Goal: Transaction & Acquisition: Book appointment/travel/reservation

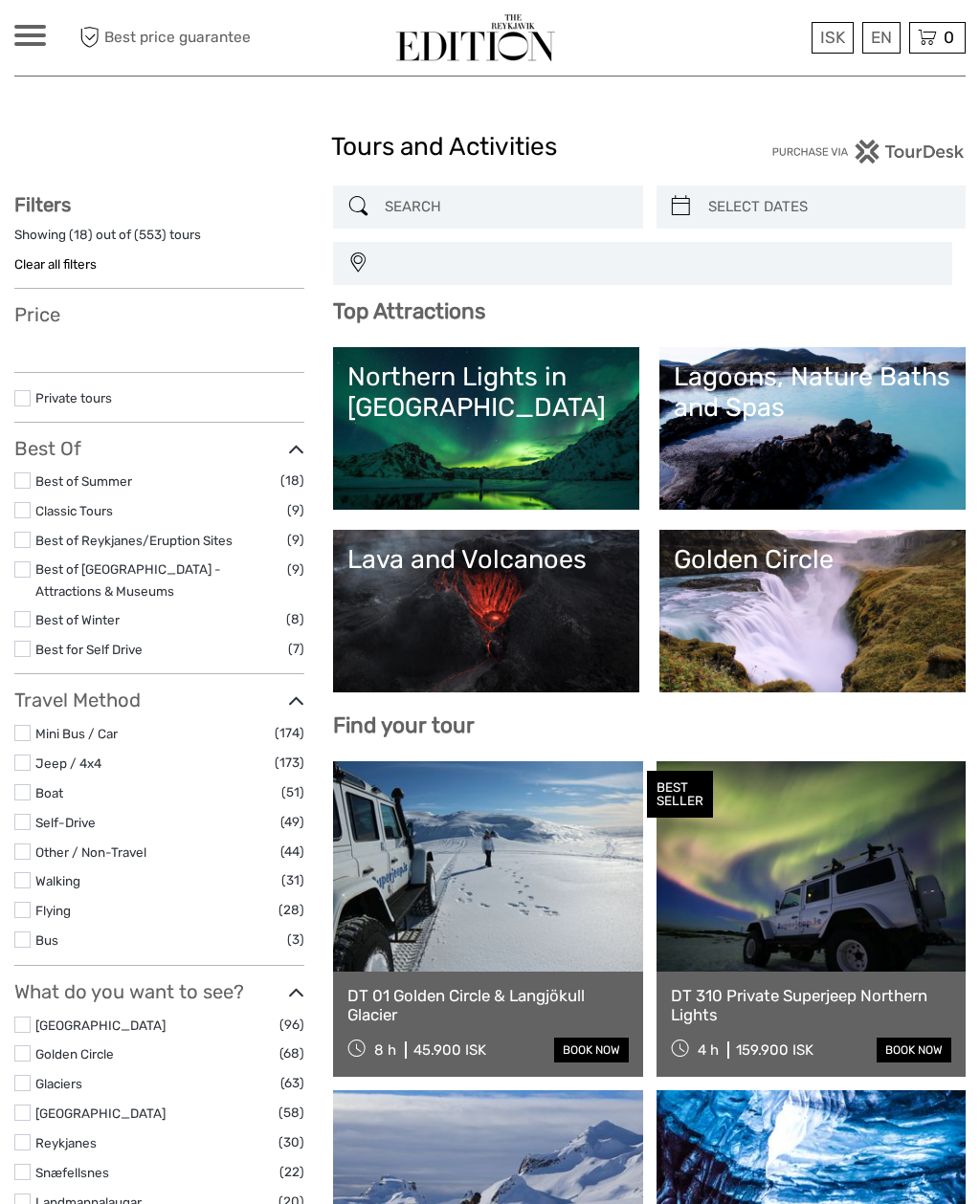
select select
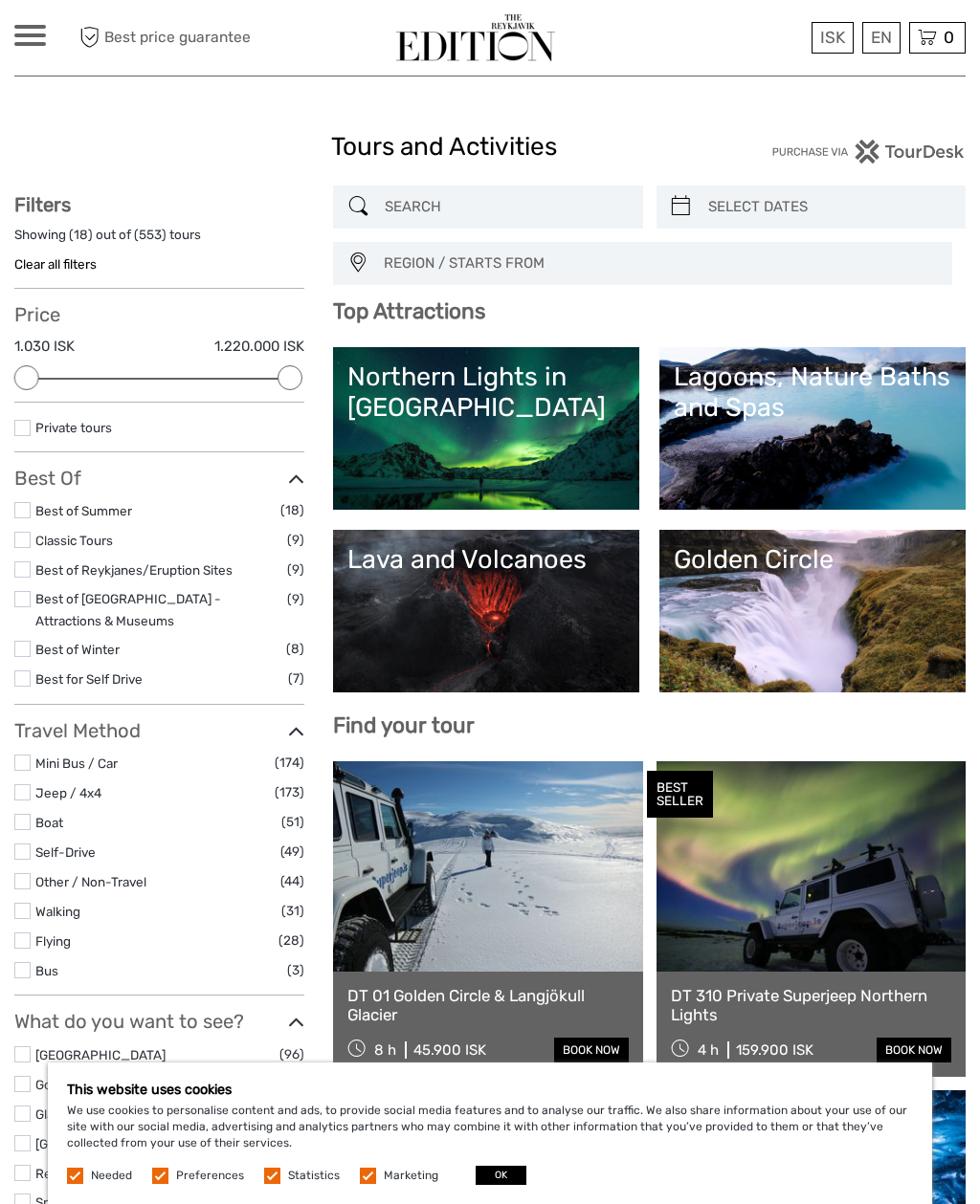
click at [500, 1161] on div "This website uses cookies We use cookies to personalise content and ads, to pro…" at bounding box center [489, 1134] width 884 height 142
click at [485, 1183] on button "OK" at bounding box center [500, 1175] width 51 height 19
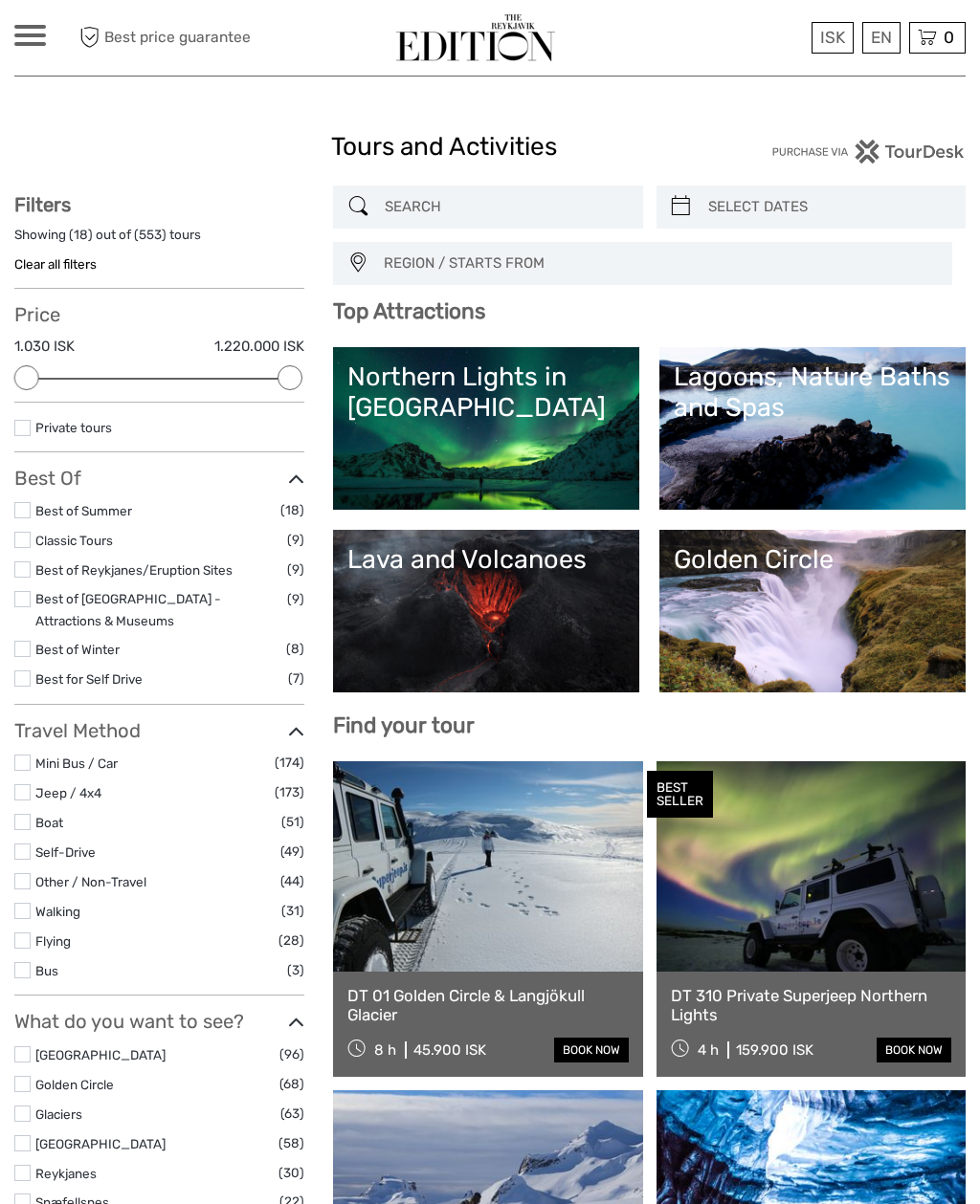
click at [535, 466] on link "Northern Lights in Iceland" at bounding box center [486, 428] width 278 height 134
click at [838, 212] on input "search" at bounding box center [828, 207] width 256 height 34
type input "04/10/2025"
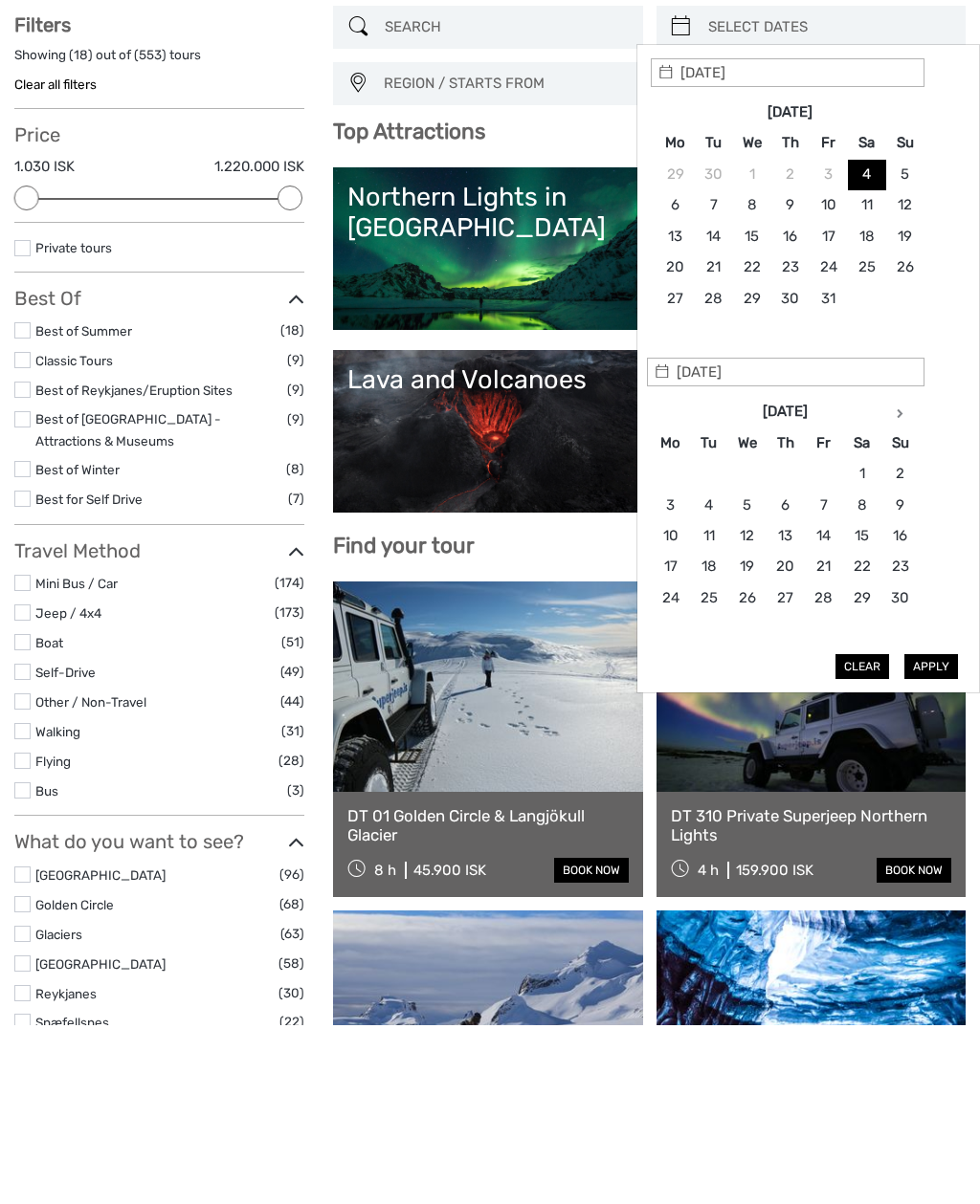
click at [897, 588] on icon at bounding box center [900, 593] width 7 height 10
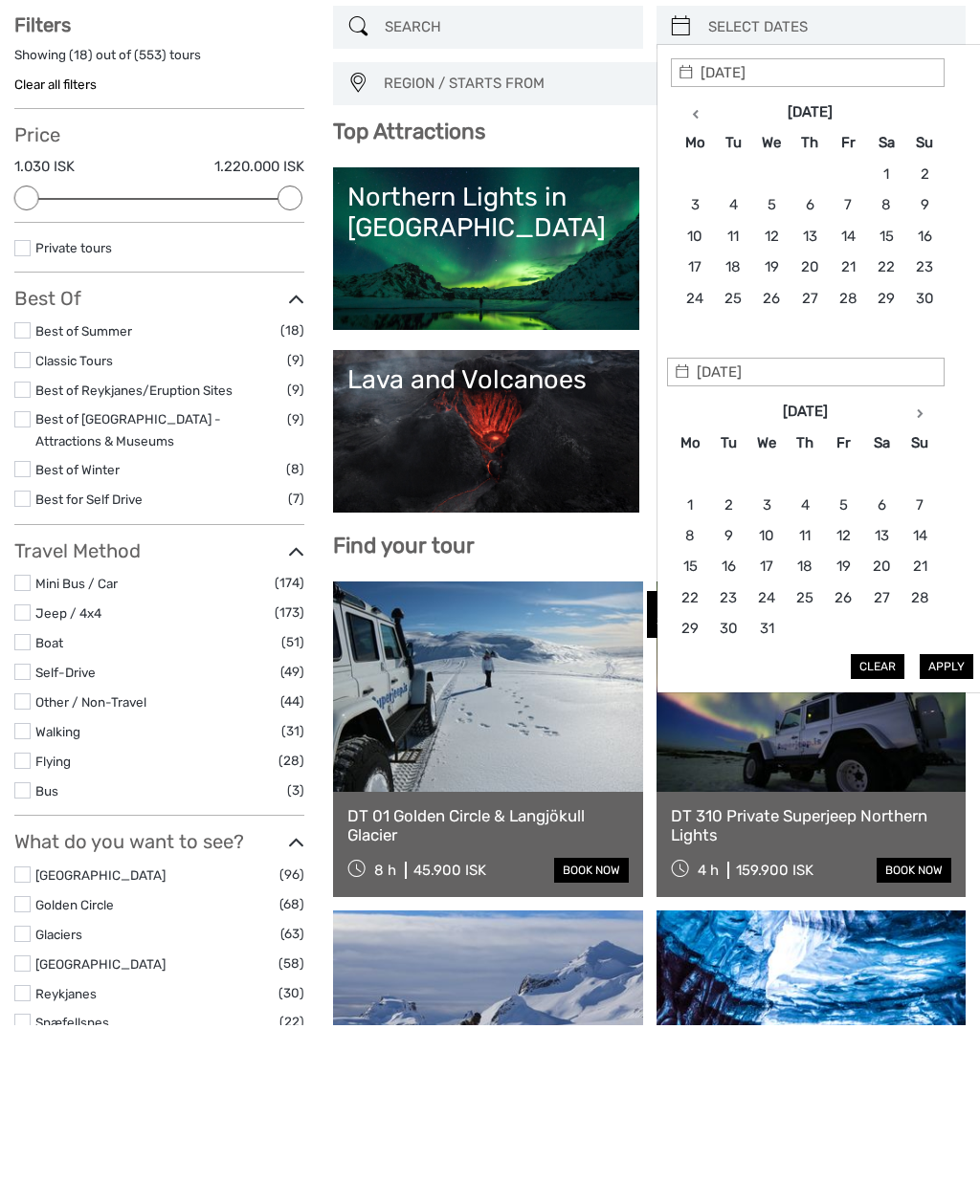
scroll to position [180, 0]
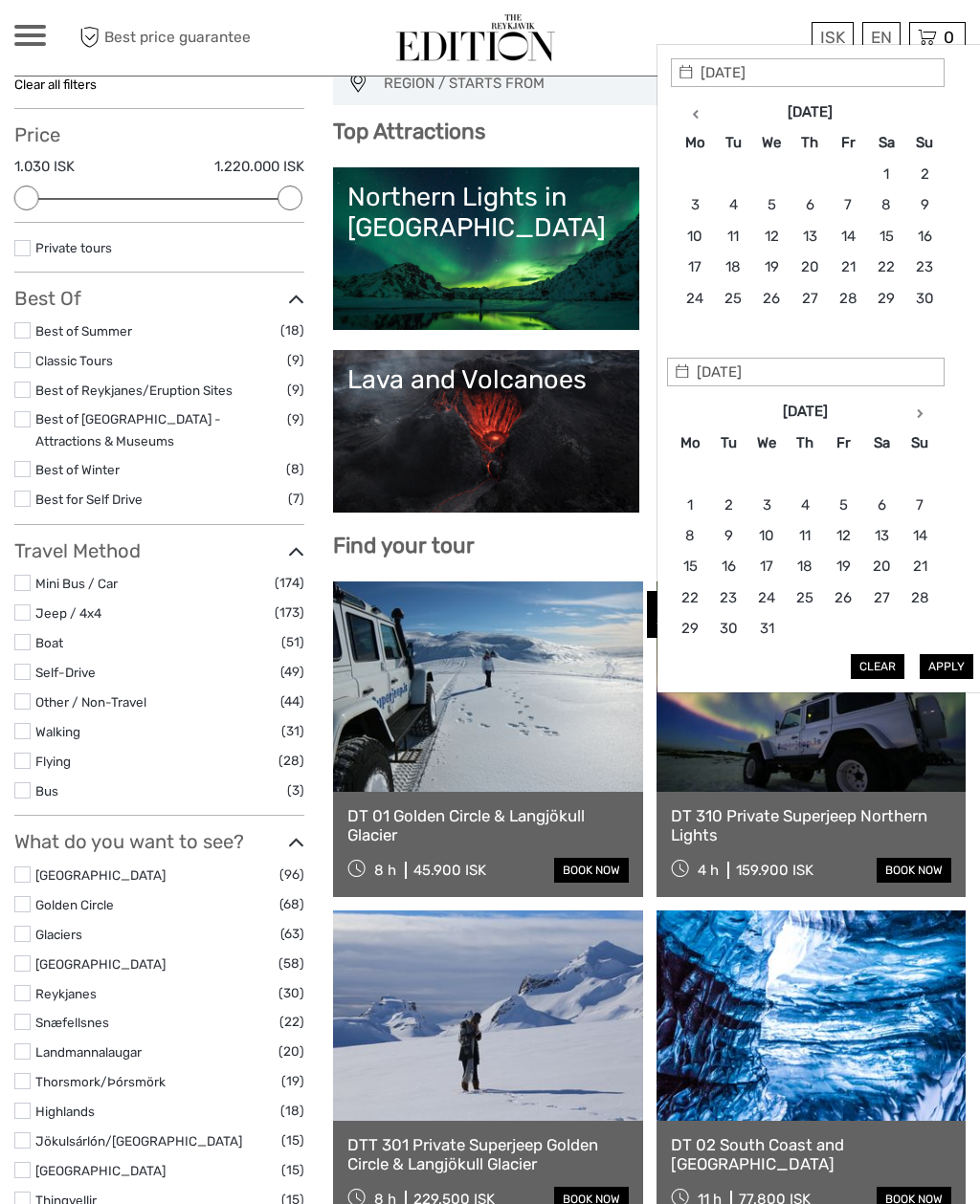
click at [924, 411] on th at bounding box center [919, 412] width 39 height 31
click at [927, 407] on th at bounding box center [922, 412] width 39 height 31
click at [923, 412] on icon at bounding box center [921, 414] width 7 height 10
type input "20/03/2026"
type input "25/03/2026"
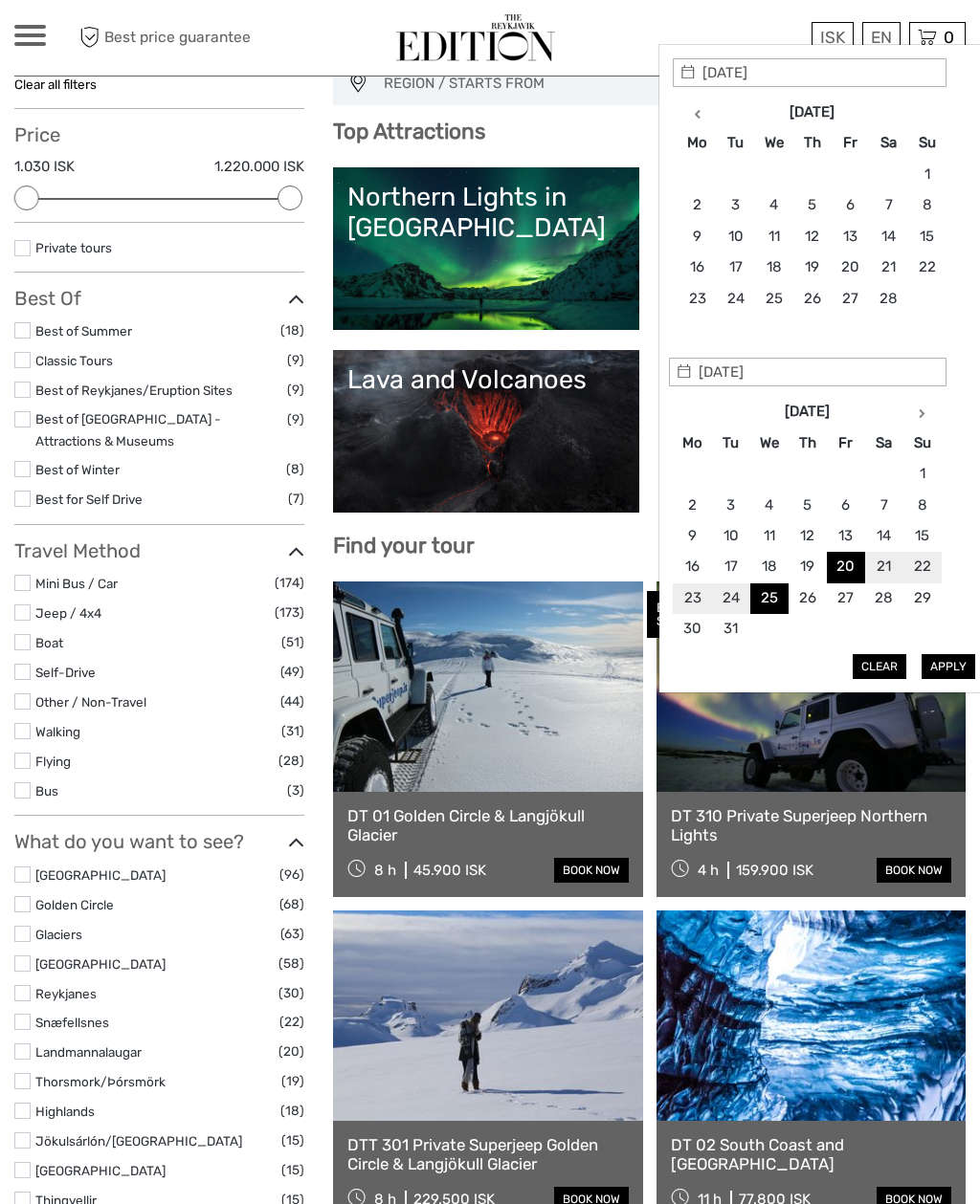
click at [969, 657] on button "Apply" at bounding box center [948, 666] width 54 height 25
type input "20/03/2026 - 25/03/2026"
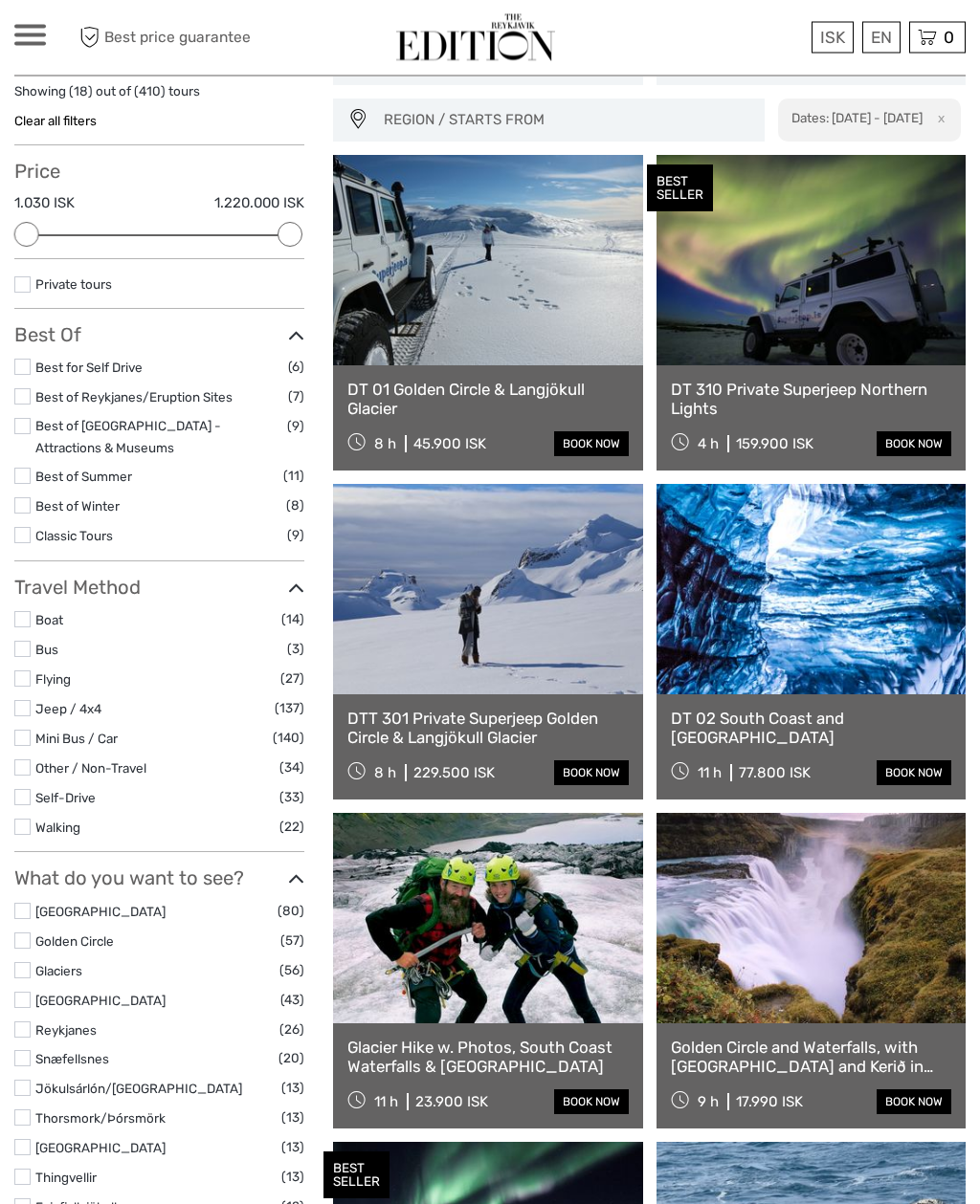
scroll to position [144, 0]
click at [874, 578] on link at bounding box center [811, 589] width 309 height 210
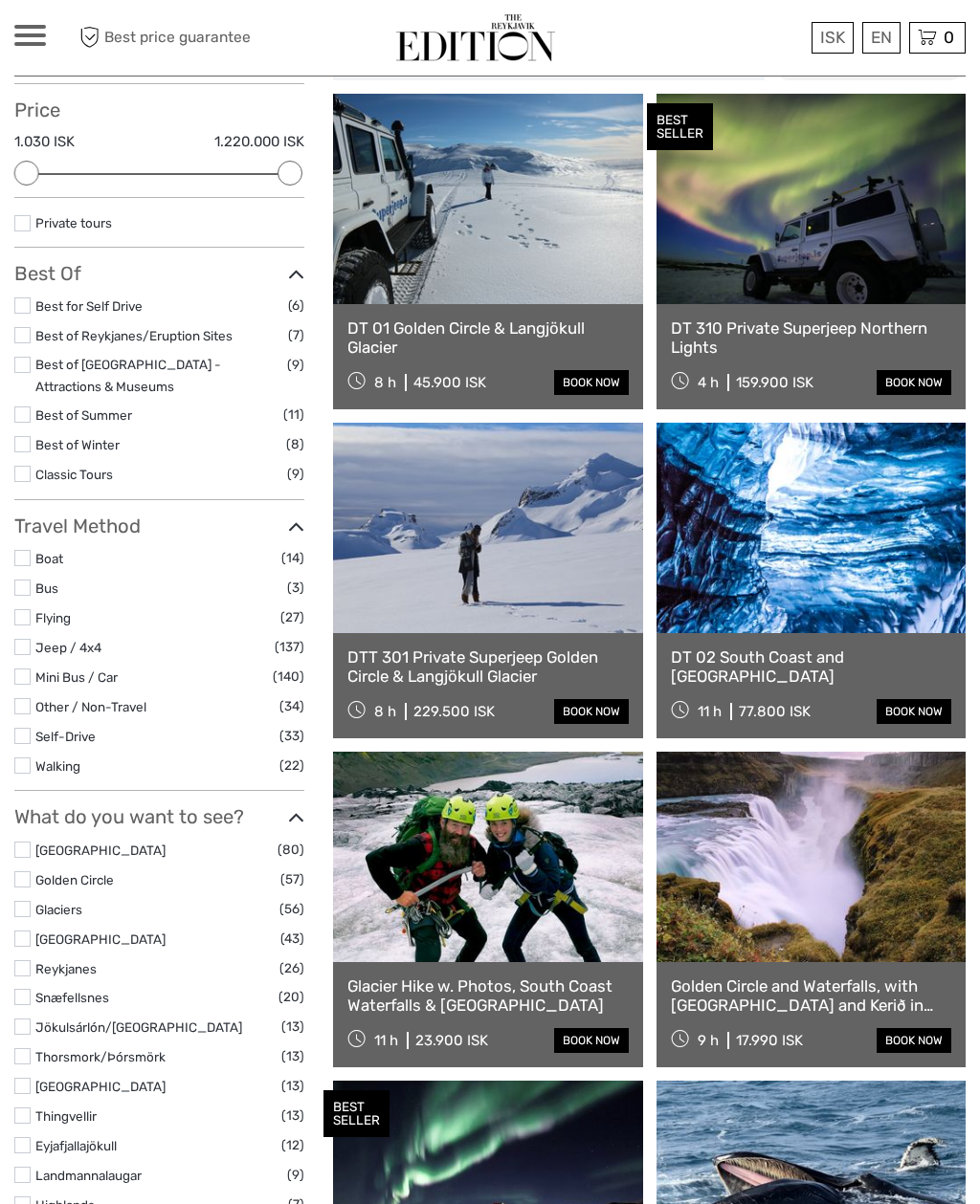
click at [560, 216] on link at bounding box center [488, 199] width 309 height 210
click at [868, 243] on link at bounding box center [811, 199] width 309 height 210
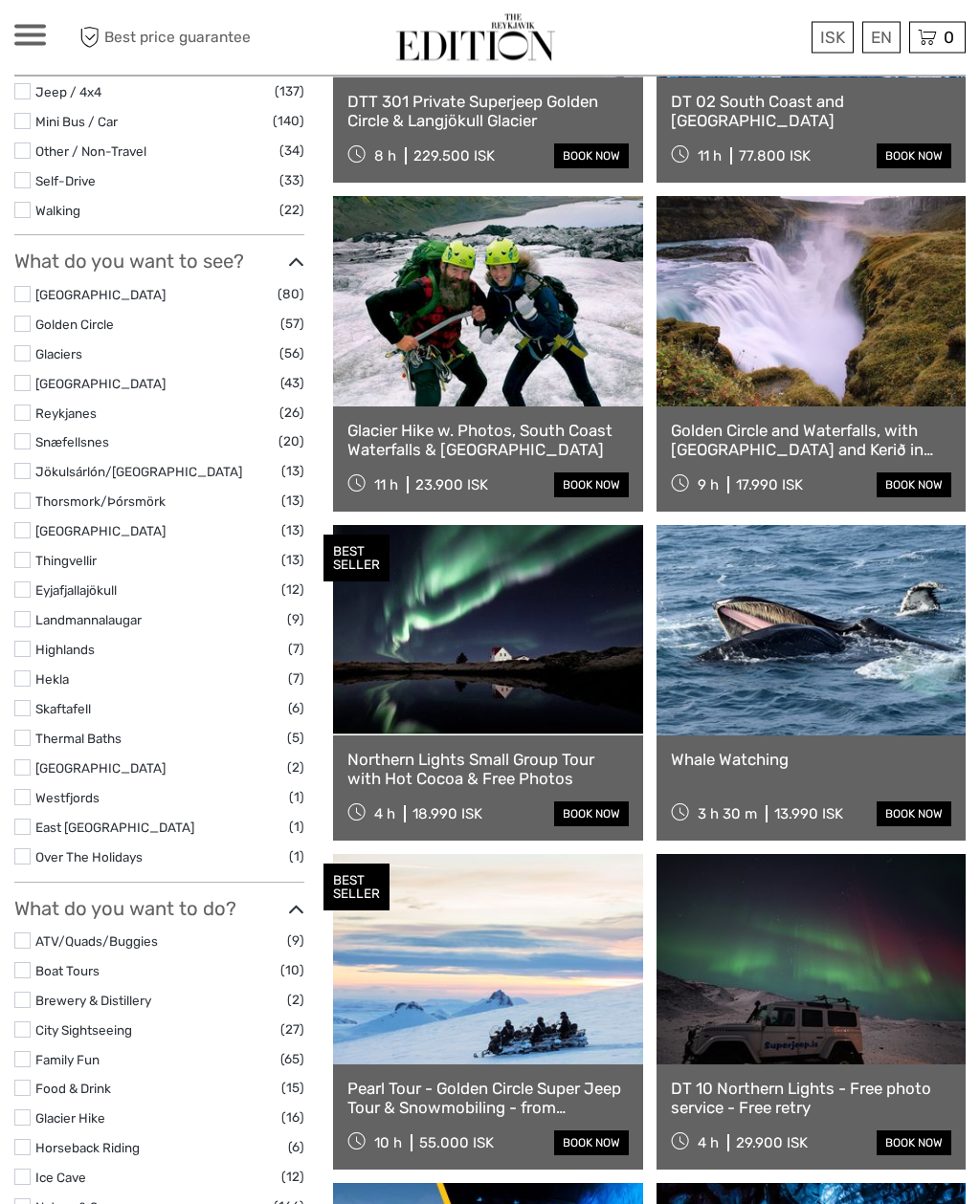
scroll to position [763, 0]
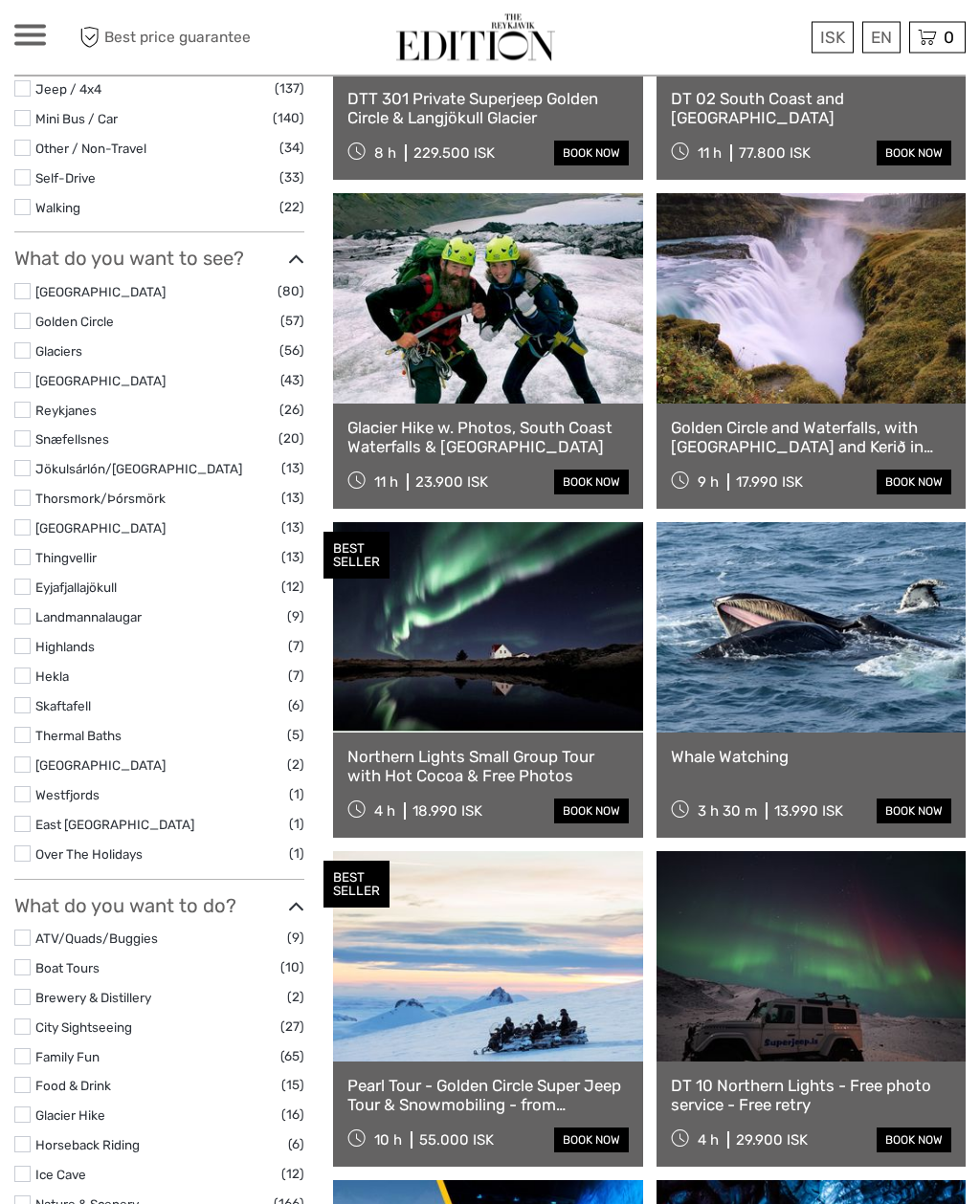
click at [776, 340] on link at bounding box center [811, 300] width 309 height 210
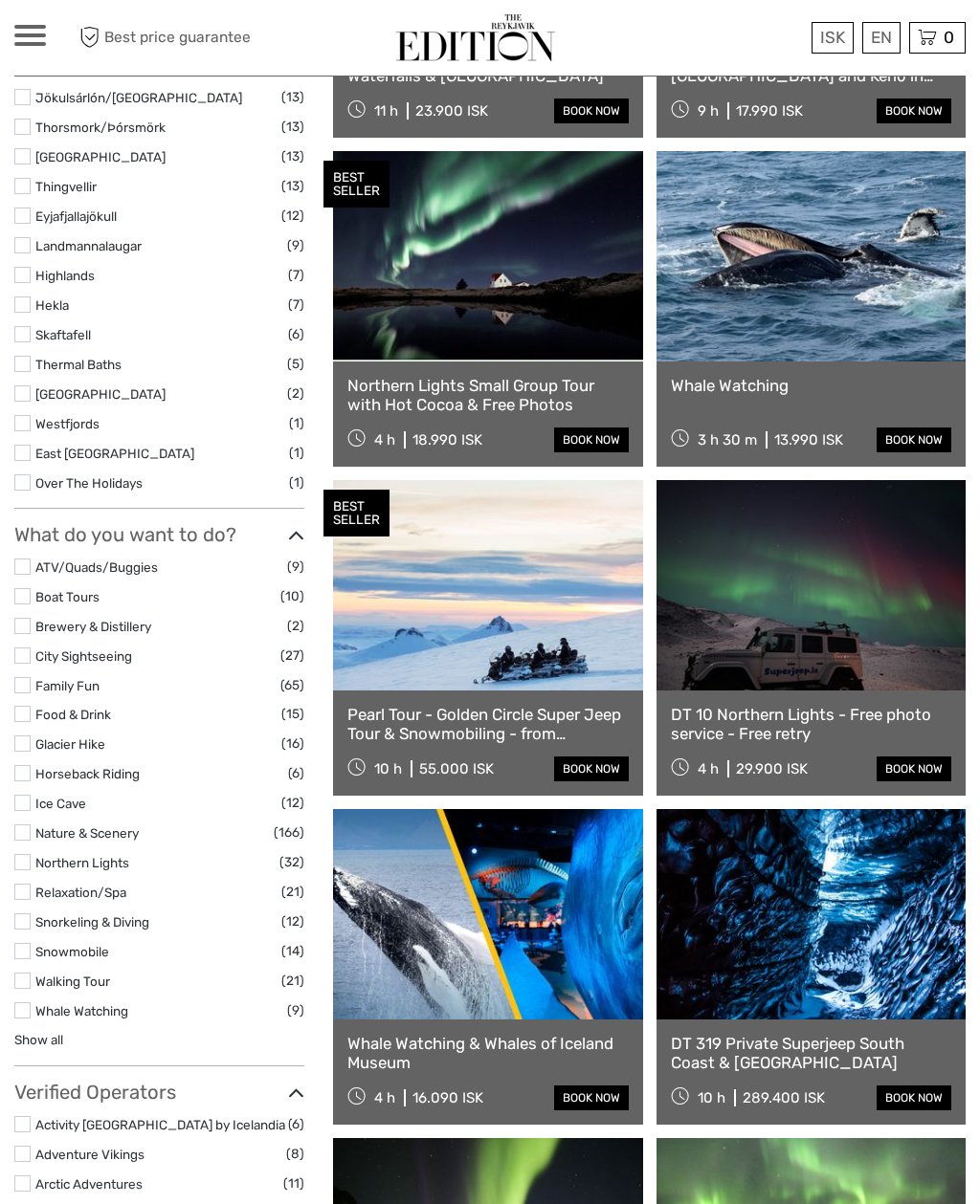
scroll to position [1128, 0]
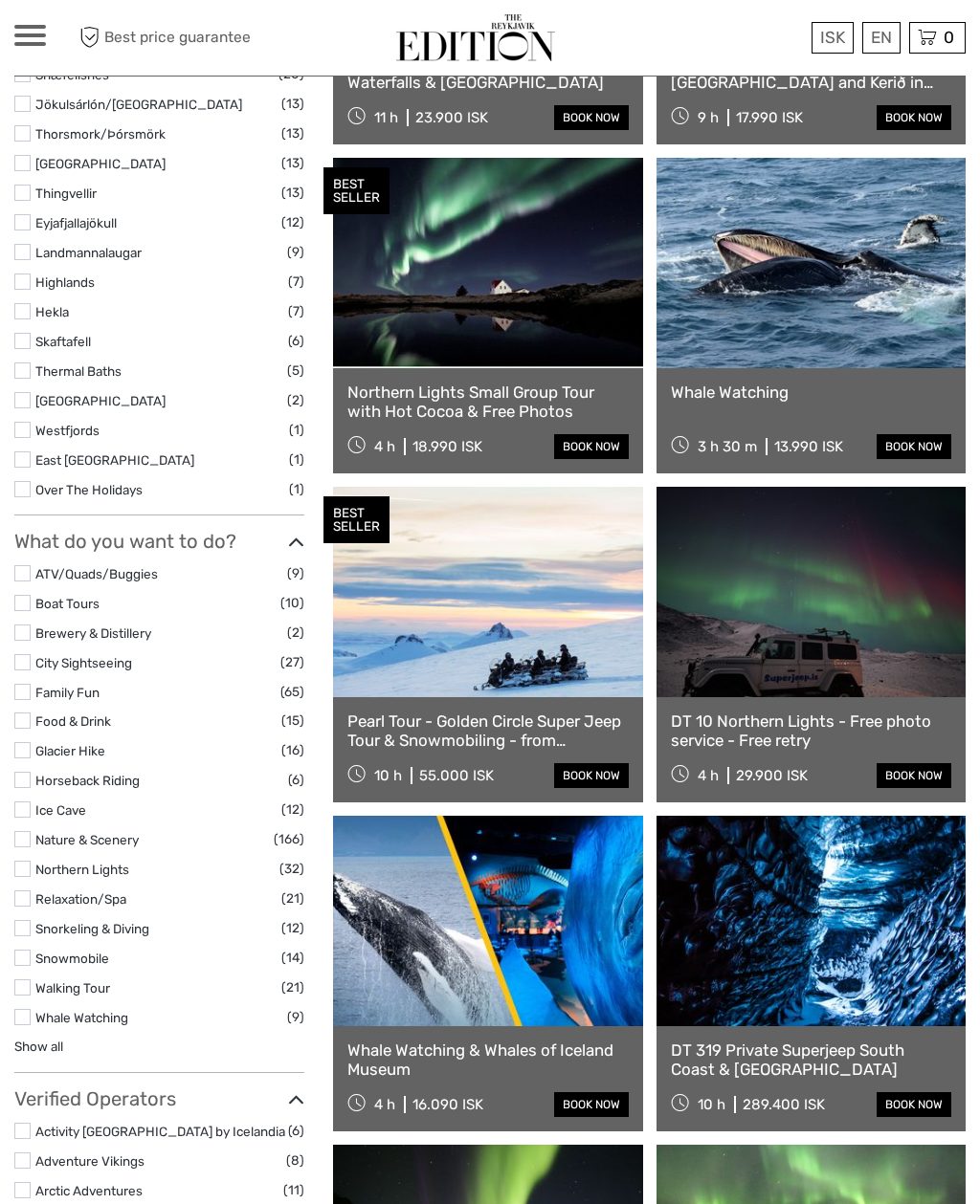
click at [566, 321] on link at bounding box center [488, 263] width 309 height 210
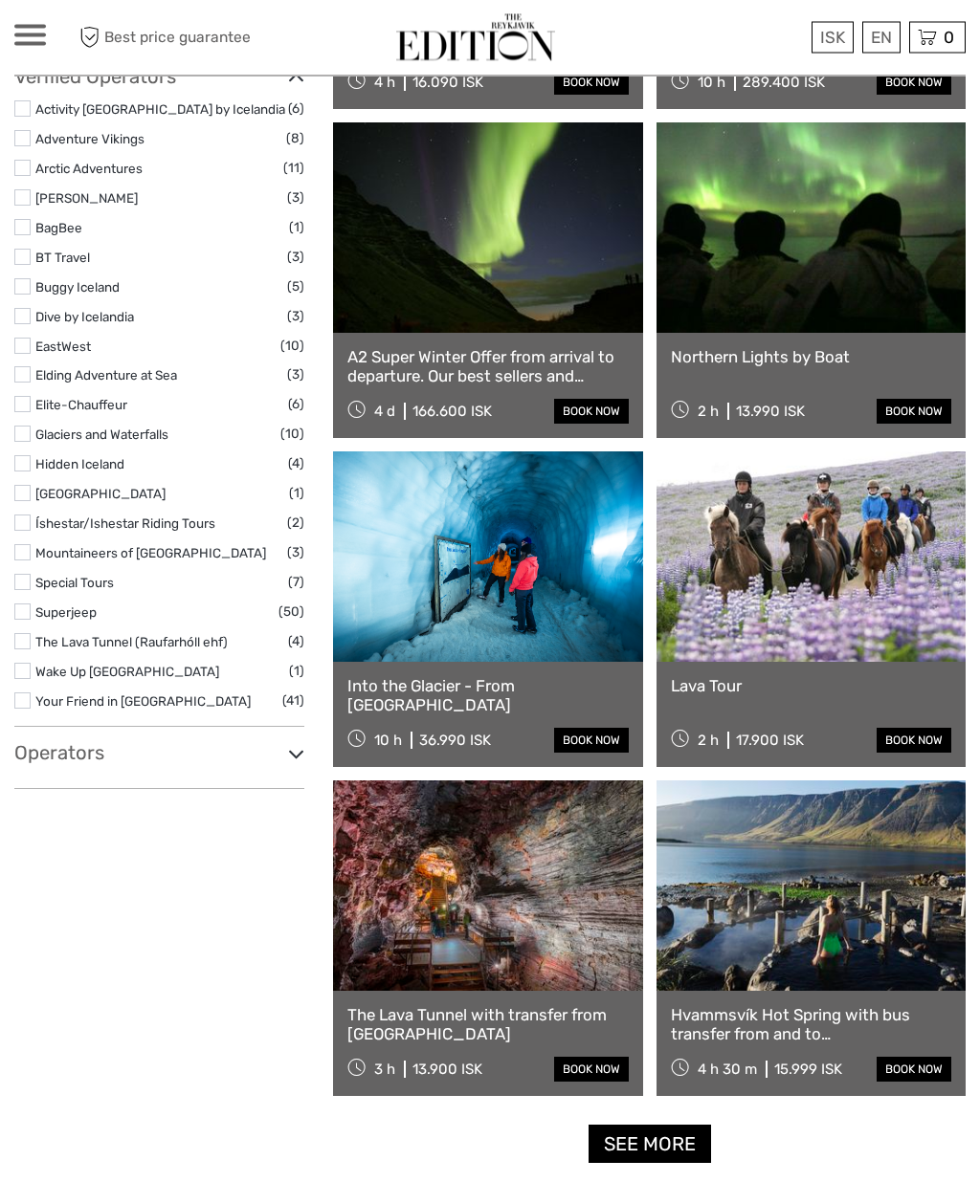
scroll to position [2150, 0]
click at [529, 589] on link at bounding box center [488, 556] width 309 height 210
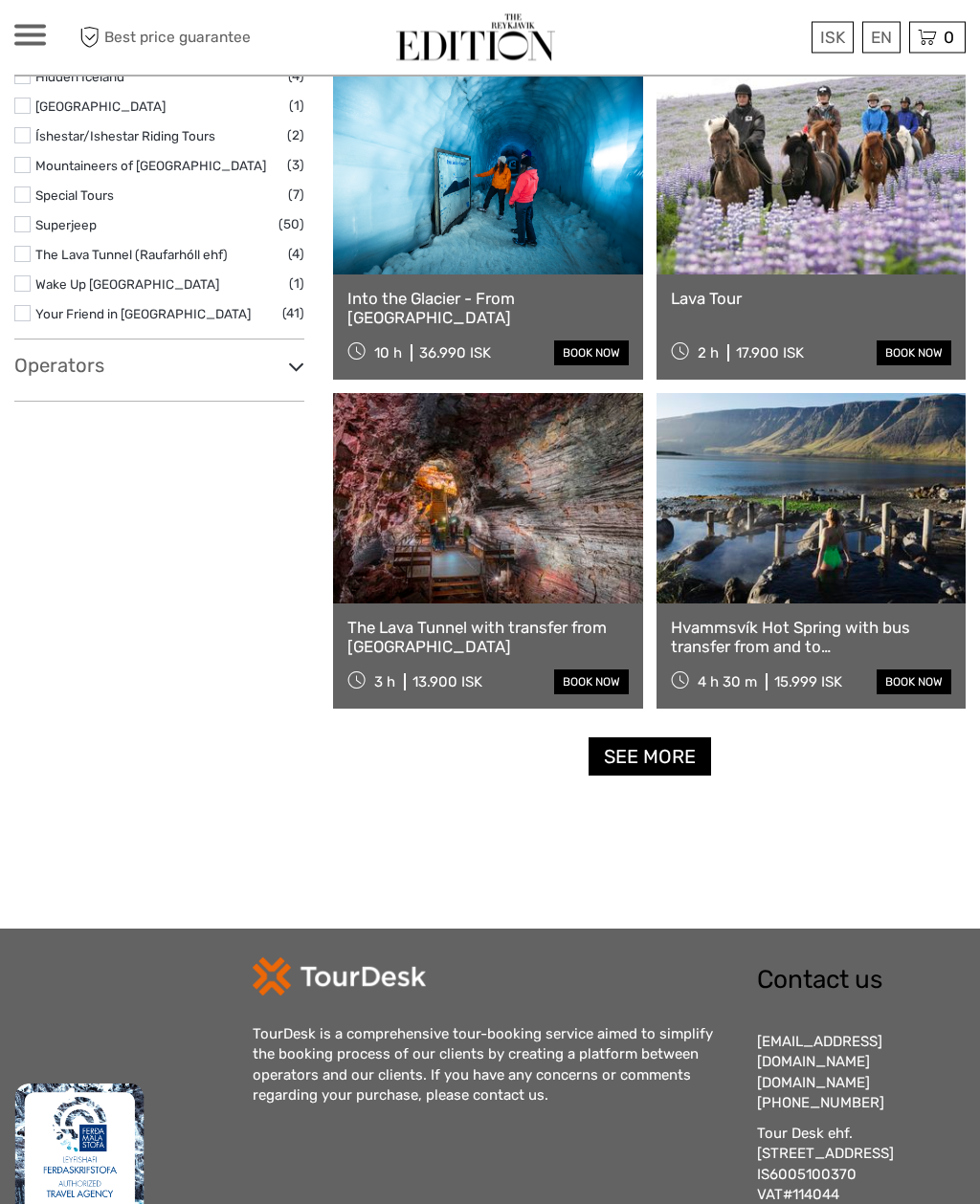
scroll to position [2538, 0]
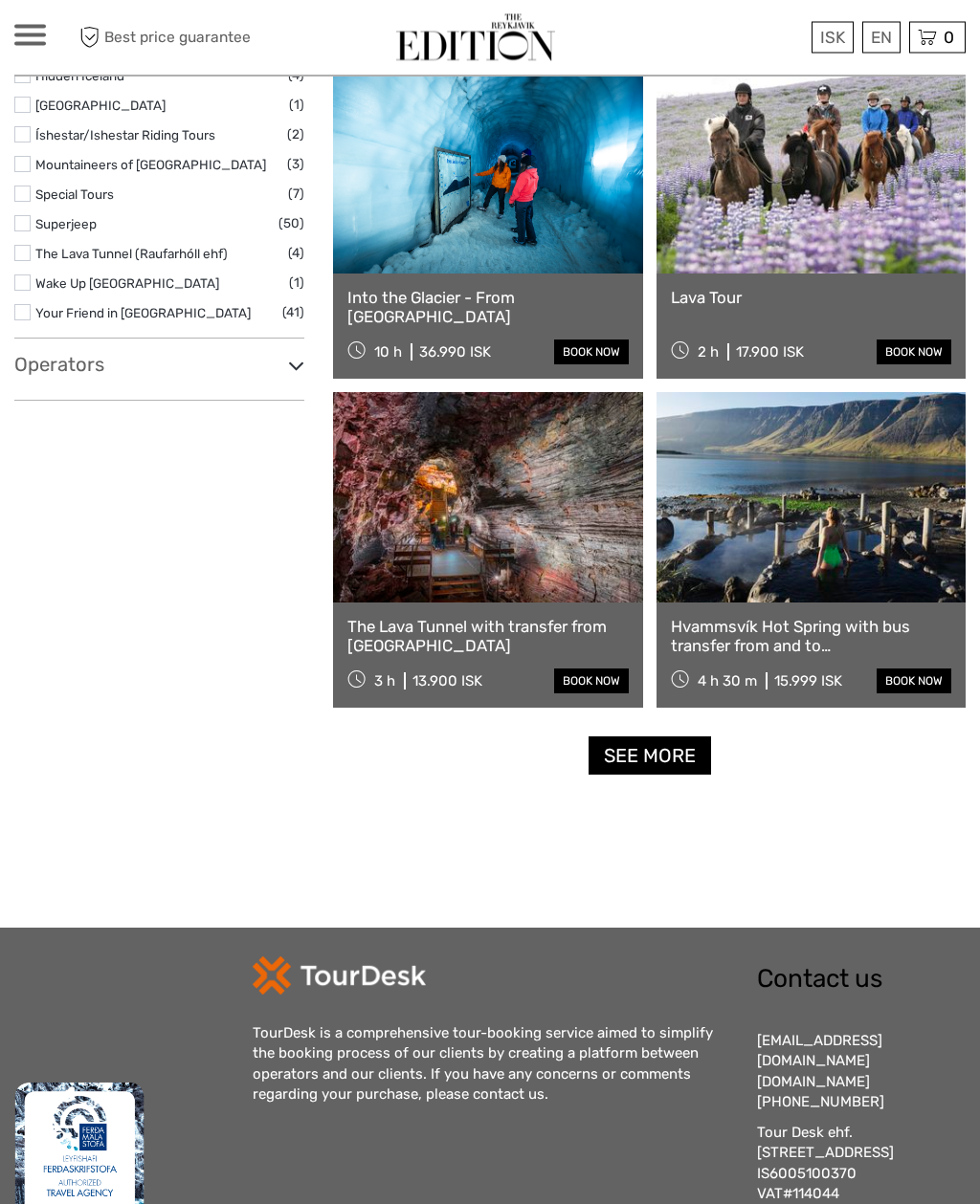
click at [576, 527] on link at bounding box center [488, 498] width 309 height 210
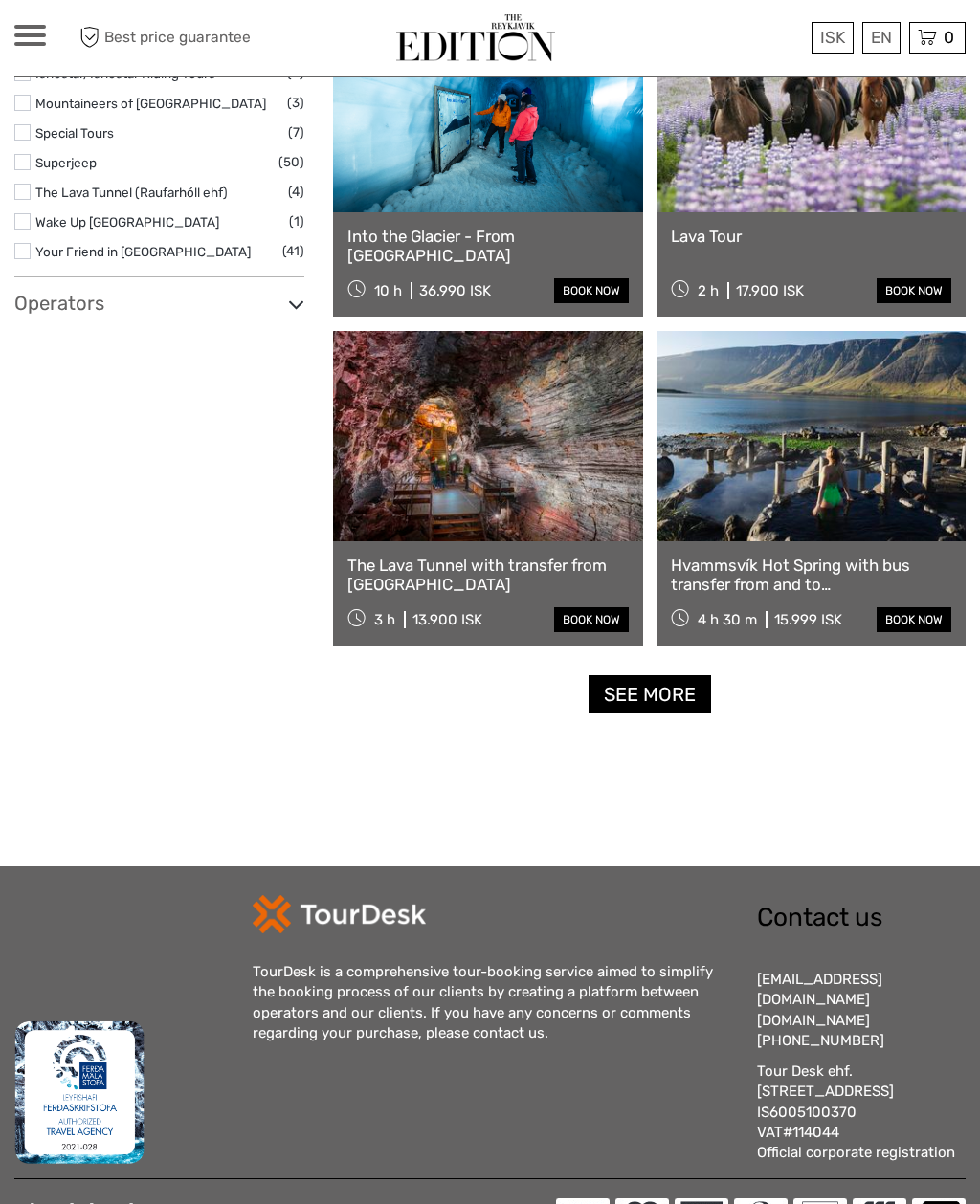
click at [695, 688] on link "See more" at bounding box center [649, 695] width 122 height 40
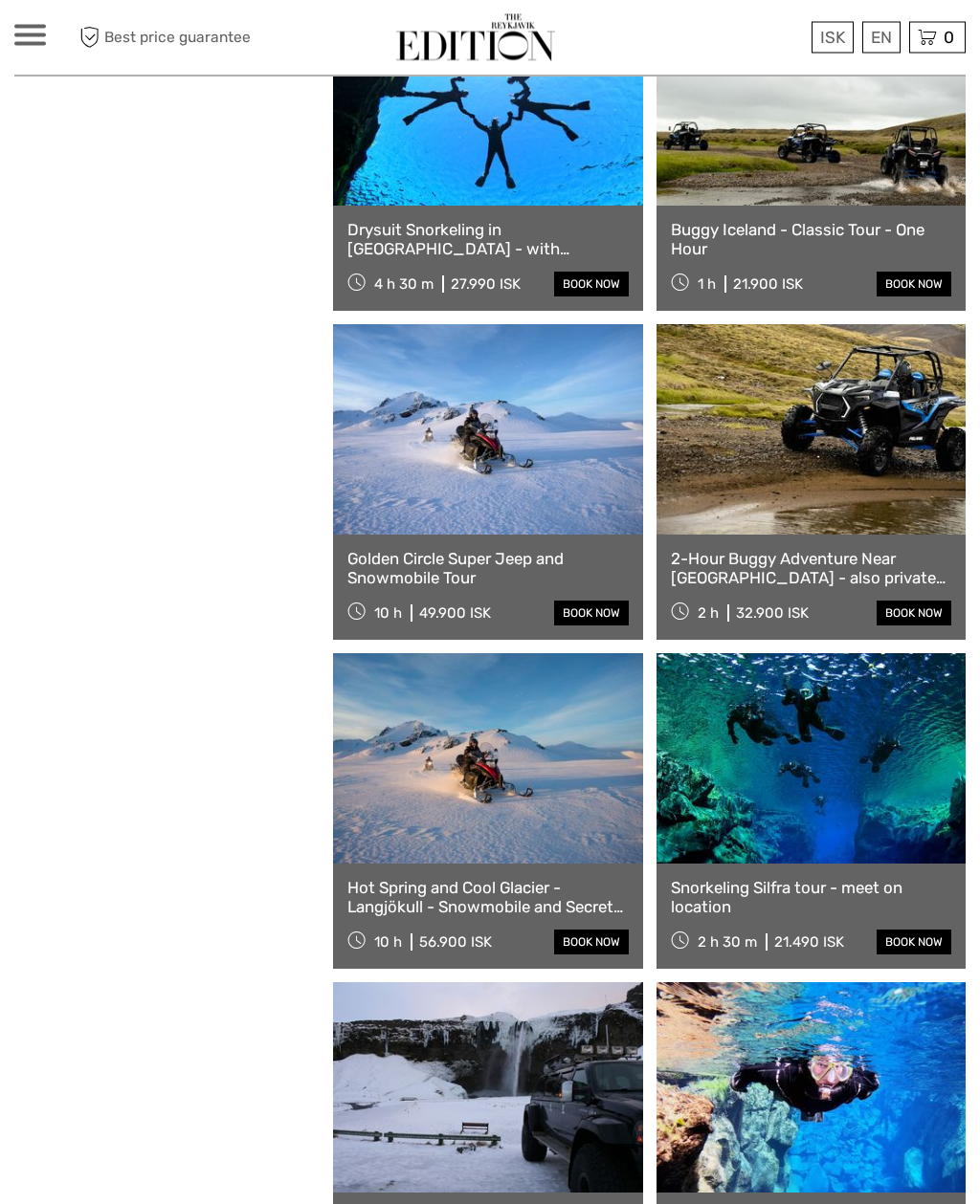
scroll to position [3923, 0]
click at [505, 488] on link at bounding box center [488, 429] width 309 height 210
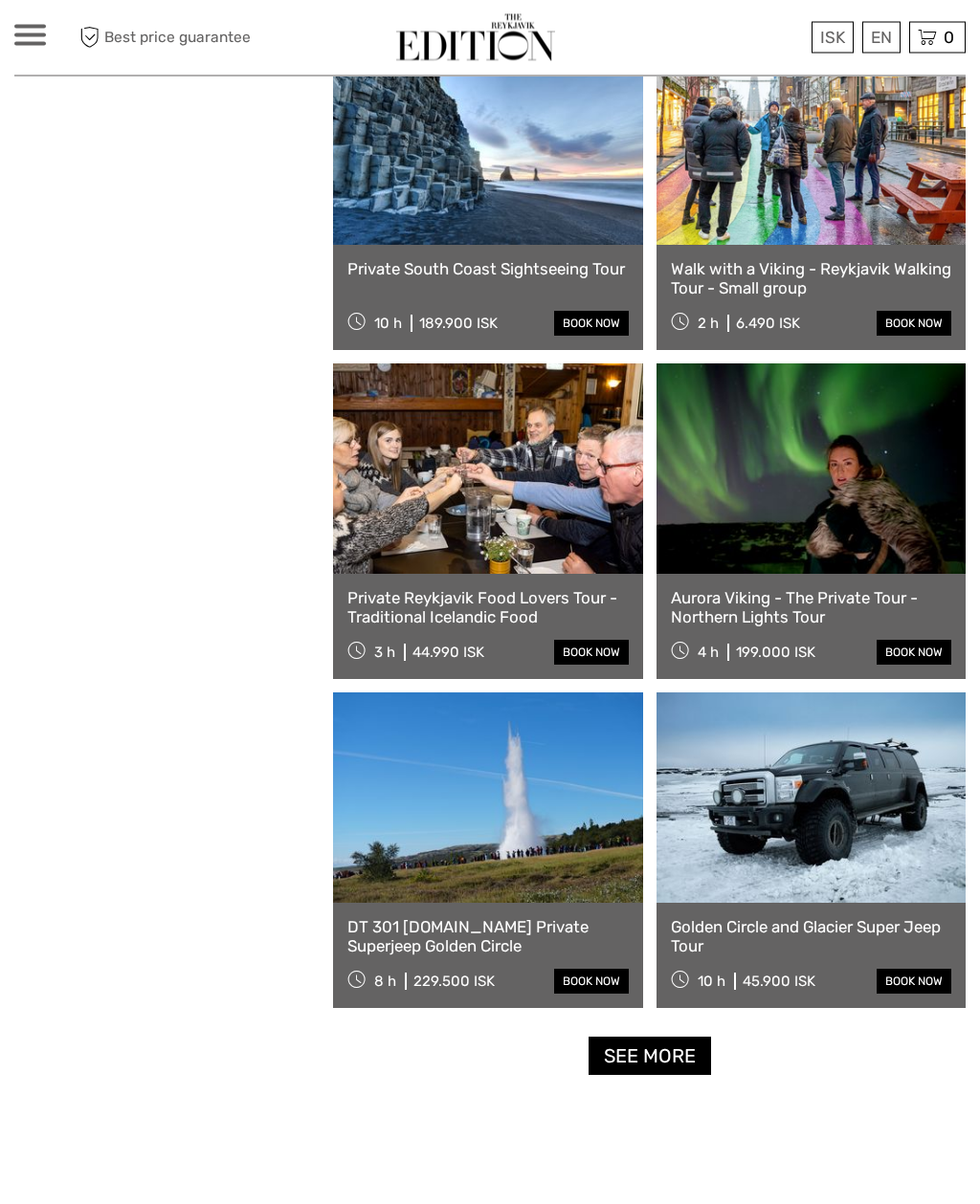
scroll to position [5200, 0]
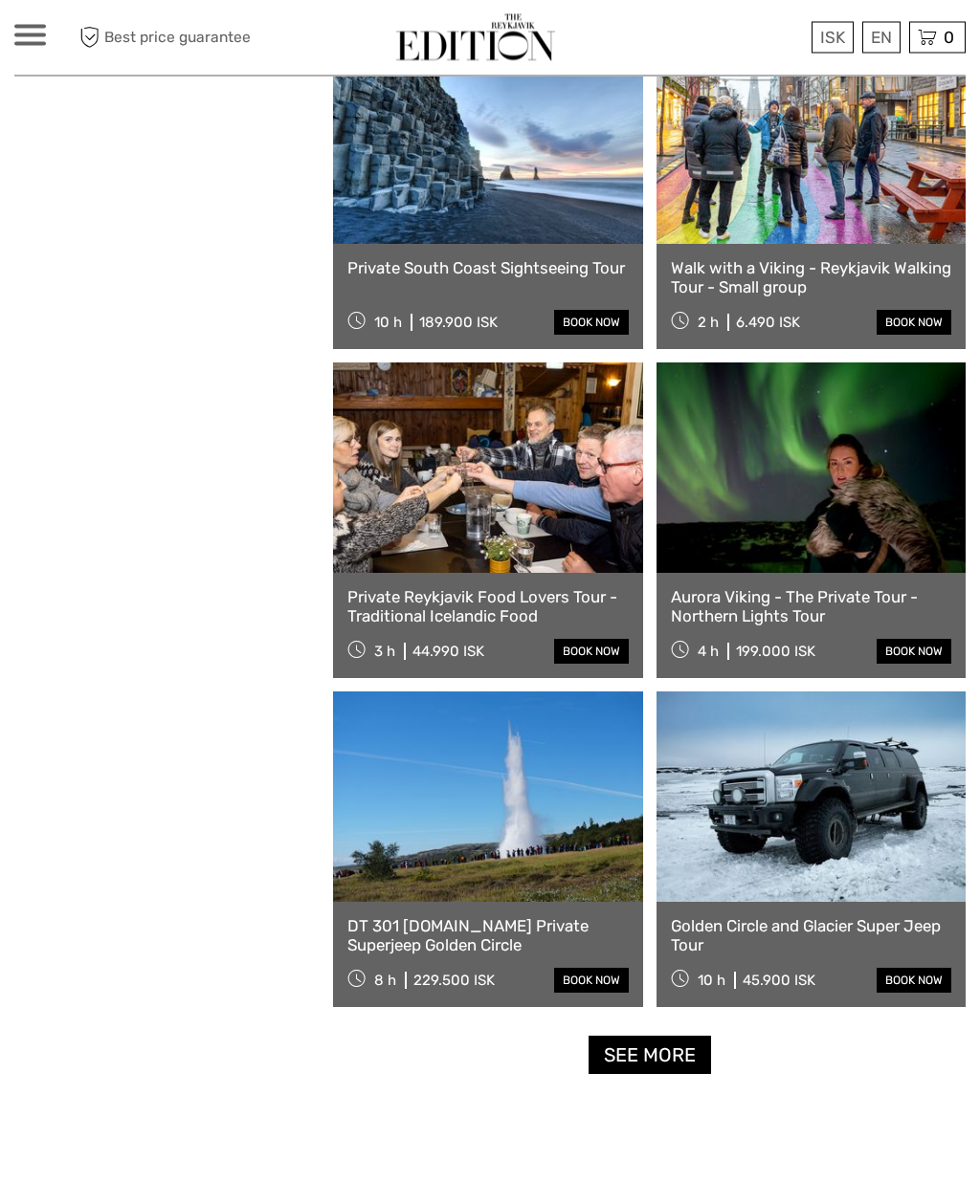
click at [649, 1072] on link "See more" at bounding box center [649, 1057] width 122 height 40
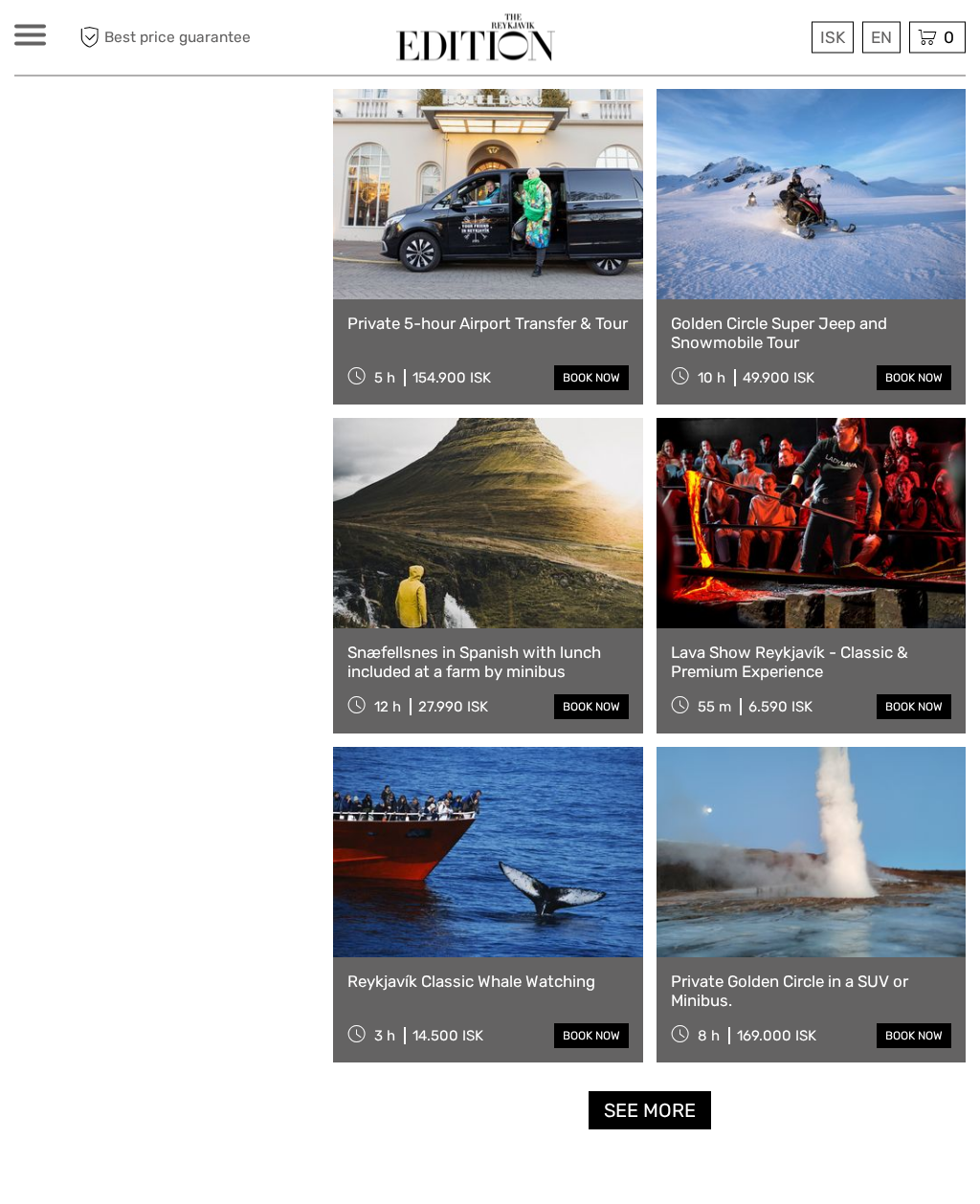
scroll to position [8108, 0]
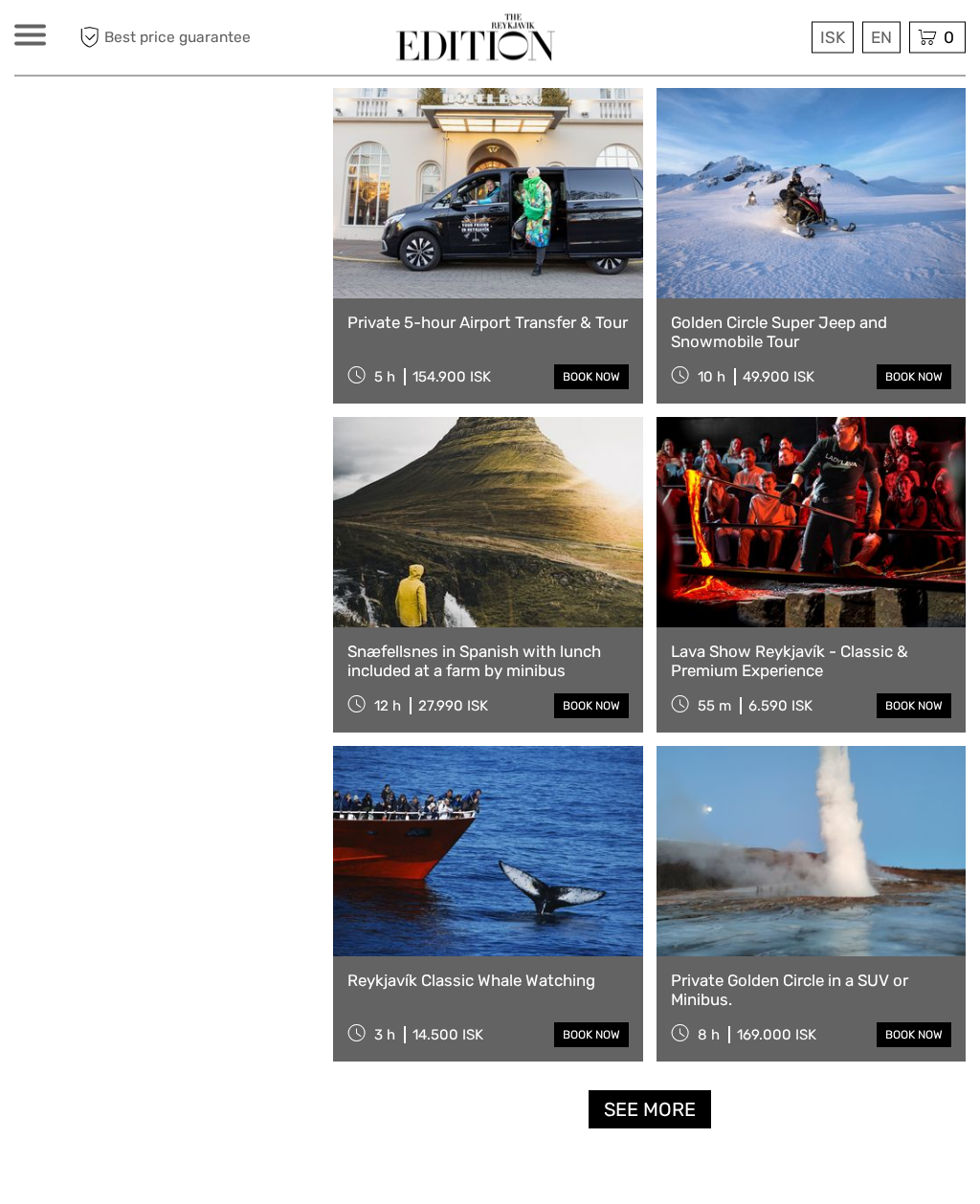
click at [808, 510] on link at bounding box center [811, 524] width 309 height 210
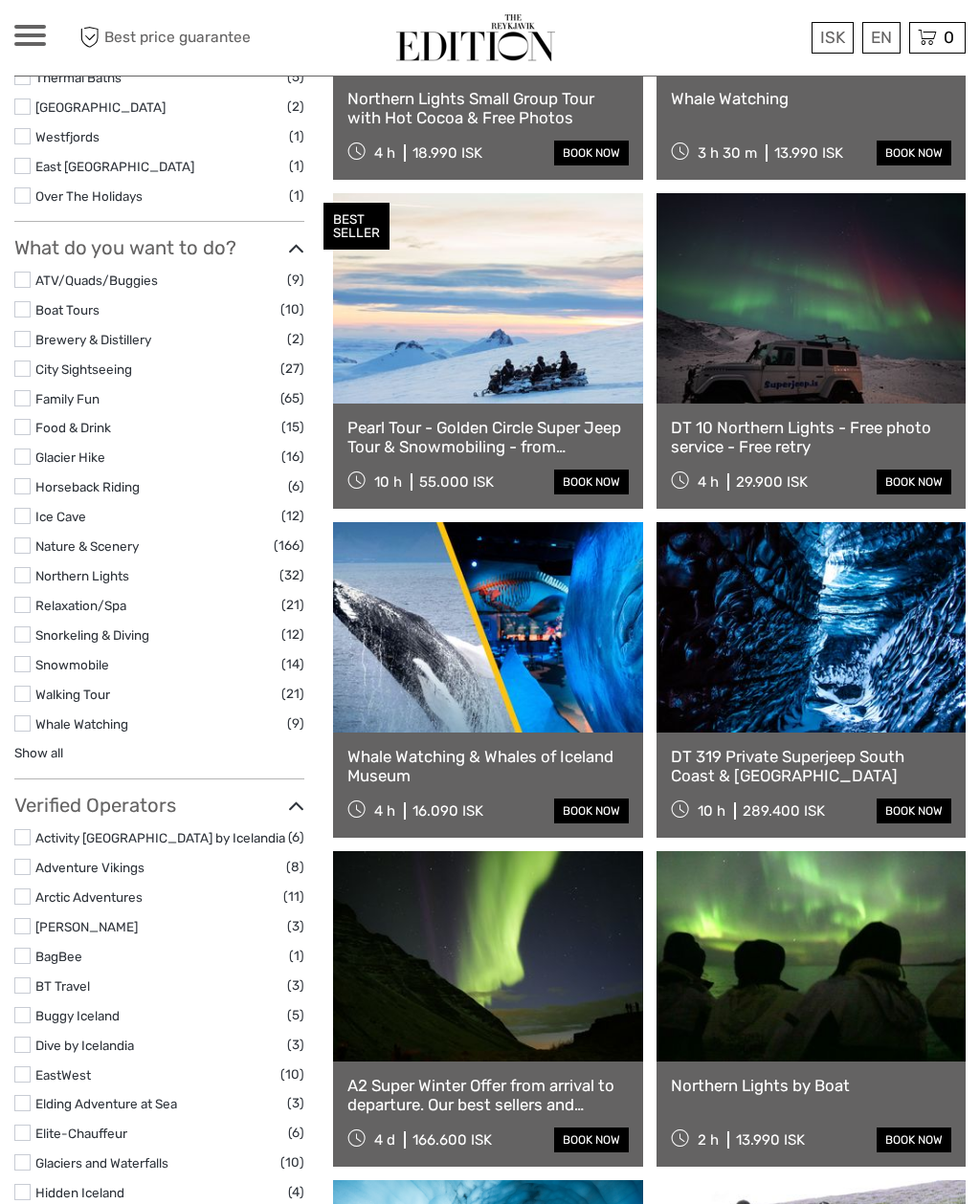
scroll to position [1420, 0]
click at [52, 746] on link "Show all" at bounding box center [38, 753] width 49 height 15
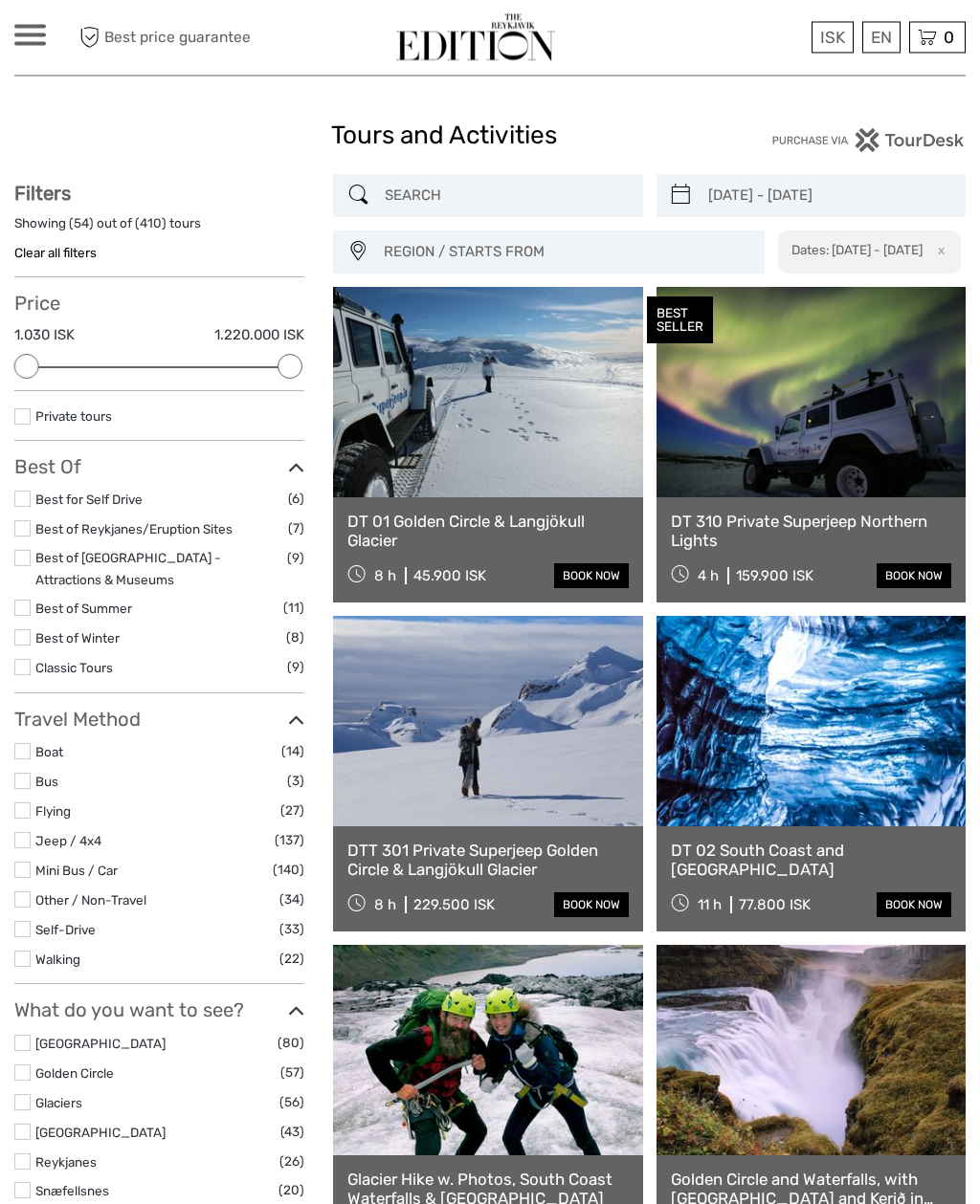
scroll to position [0, 0]
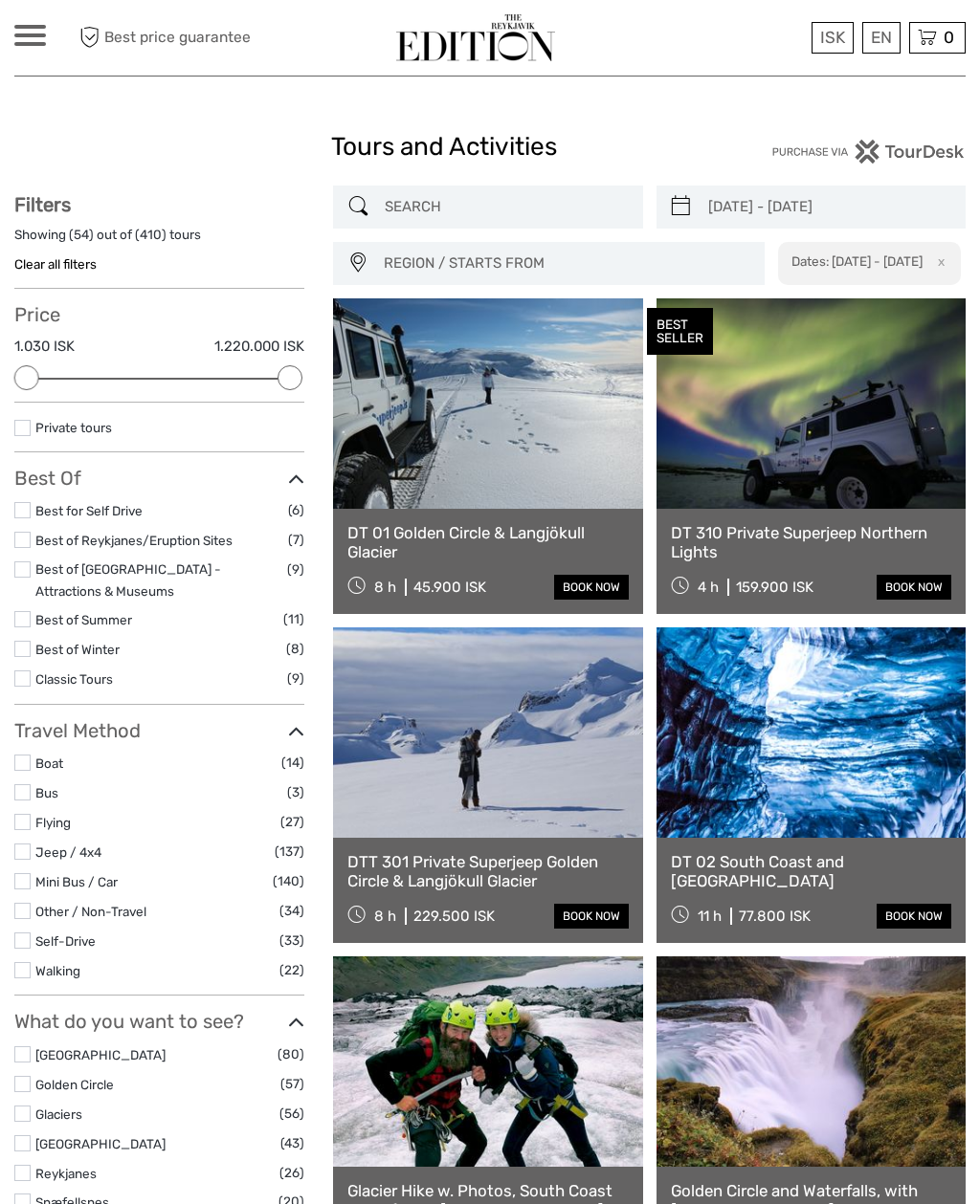
click at [470, 41] on img at bounding box center [475, 37] width 159 height 47
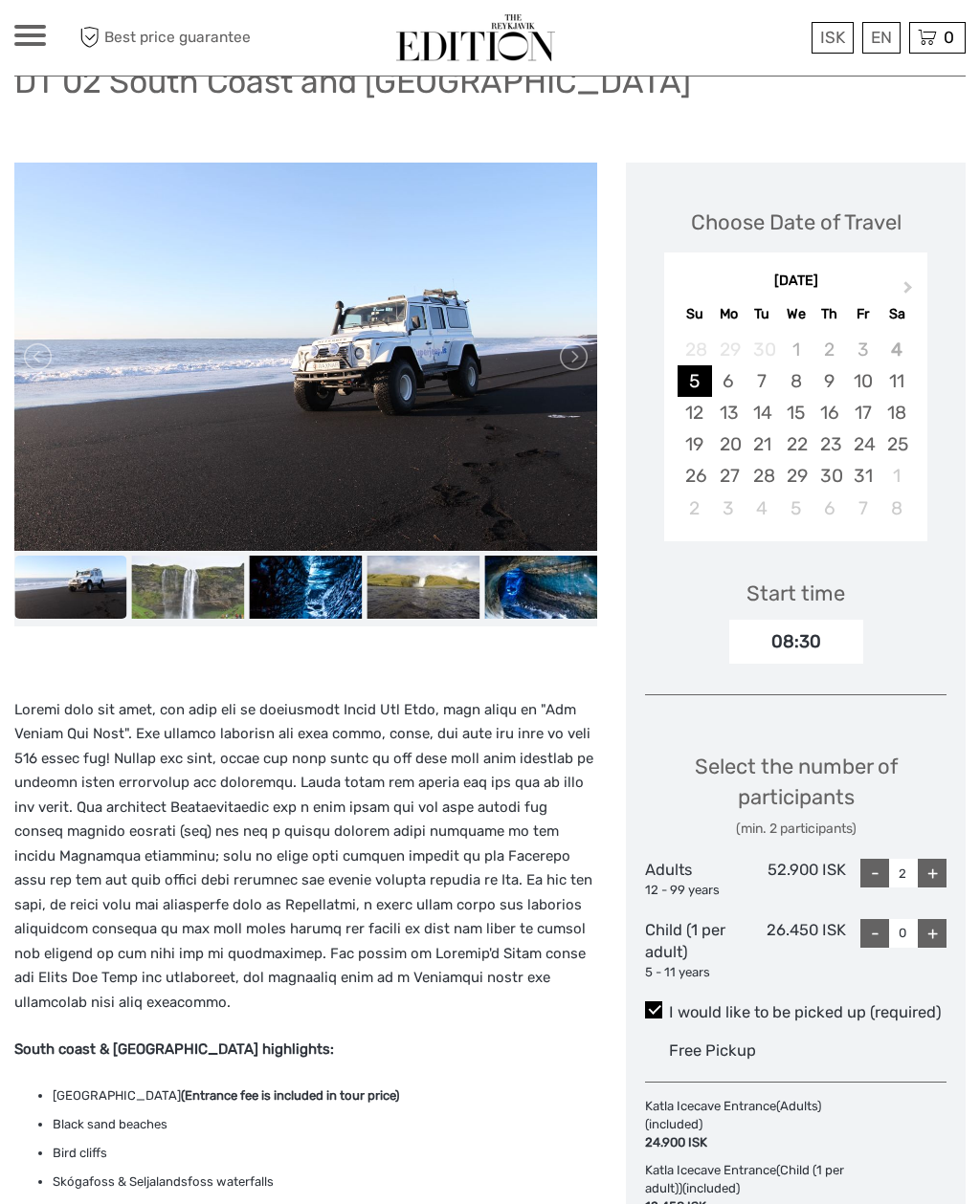
scroll to position [153, 0]
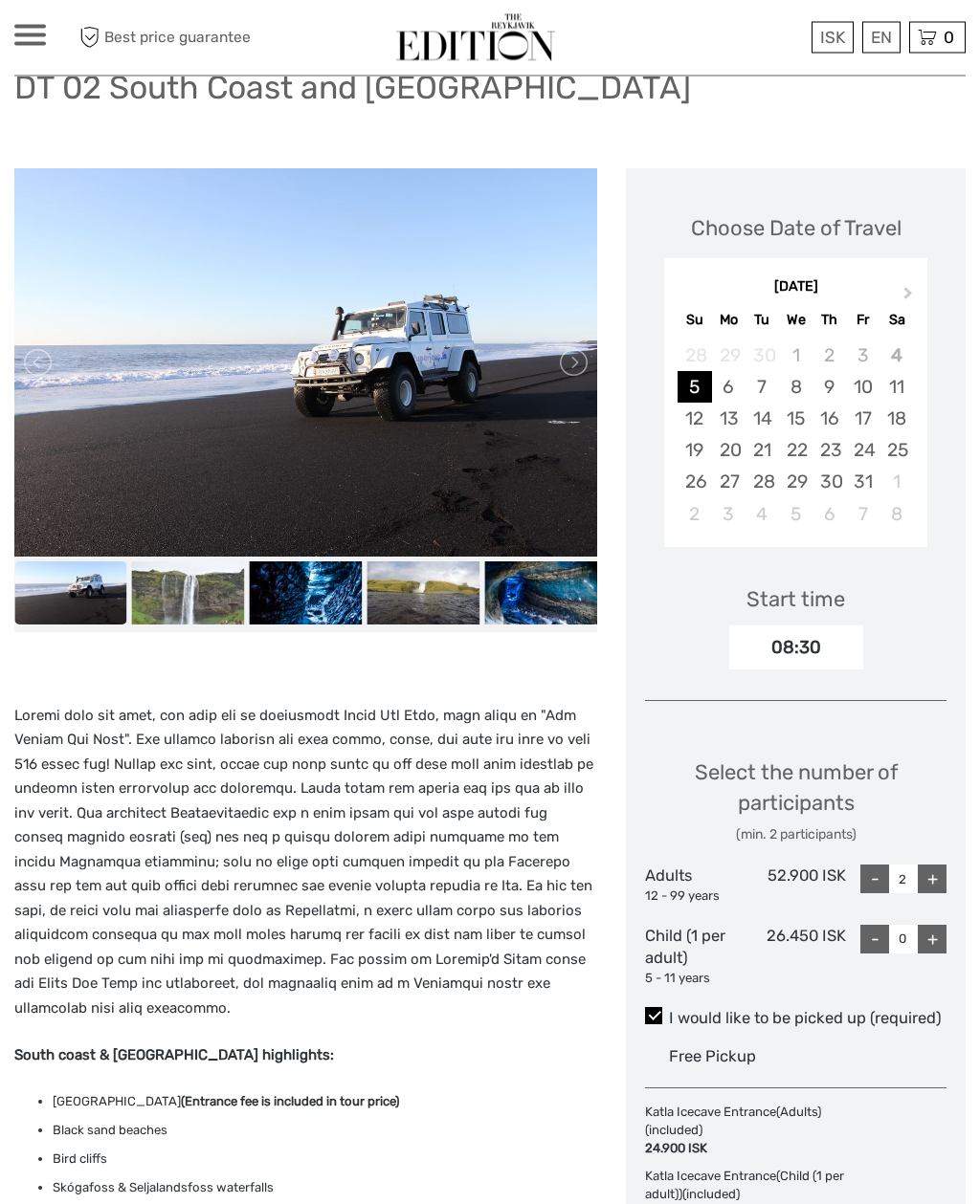
click at [148, 607] on img at bounding box center [188, 594] width 113 height 63
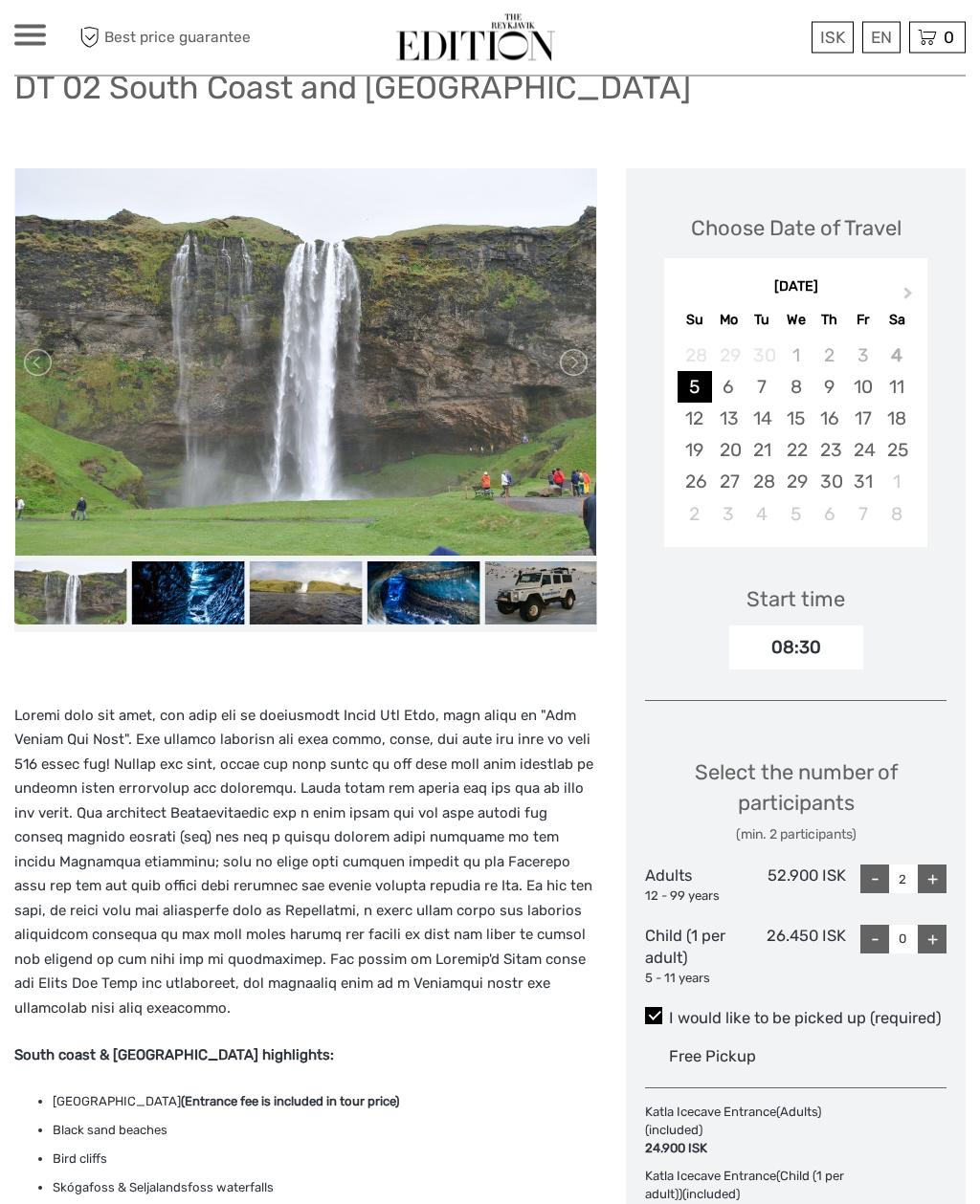
click at [182, 603] on img at bounding box center [188, 594] width 113 height 63
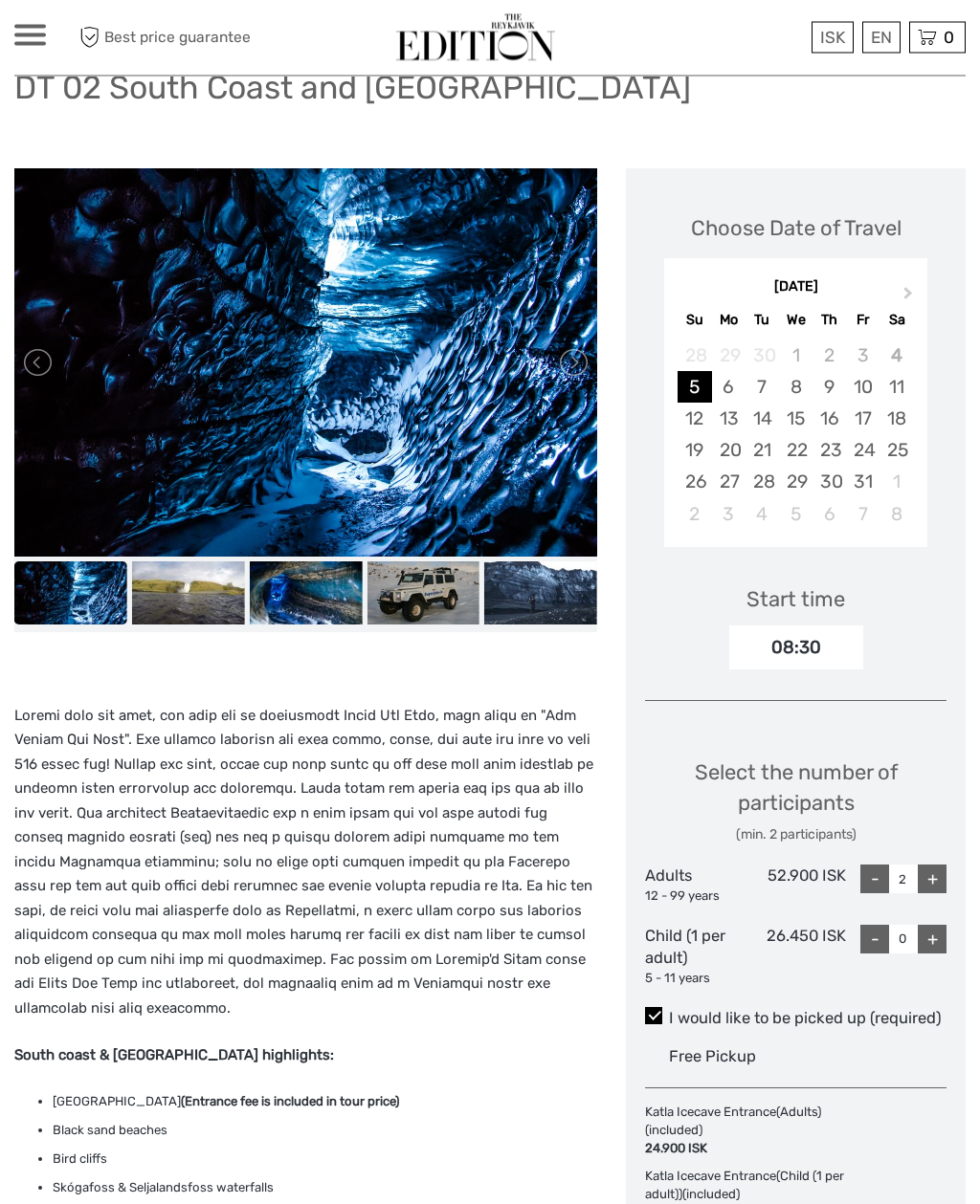
scroll to position [154, 0]
click at [197, 588] on img at bounding box center [188, 593] width 113 height 63
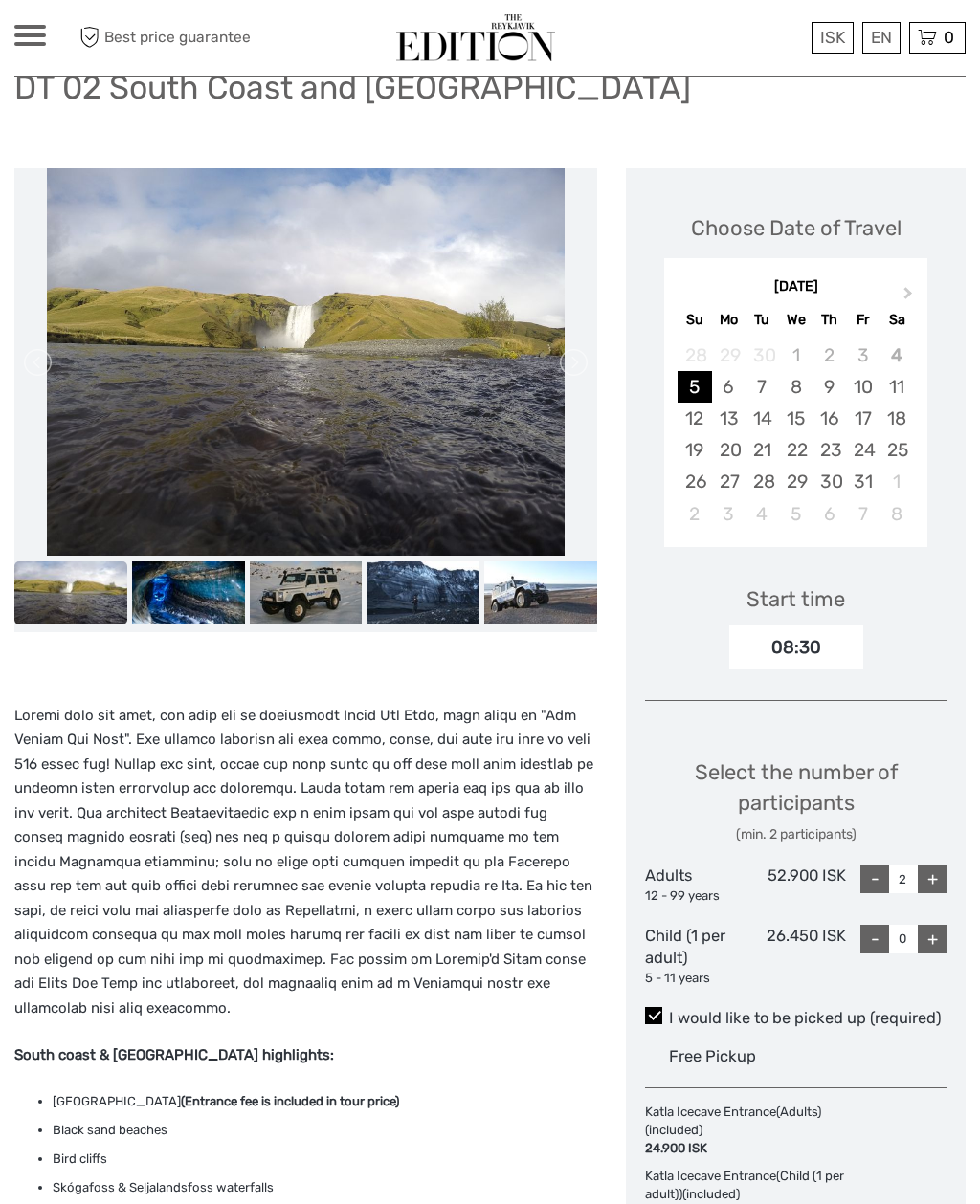
click at [193, 598] on img at bounding box center [188, 593] width 113 height 63
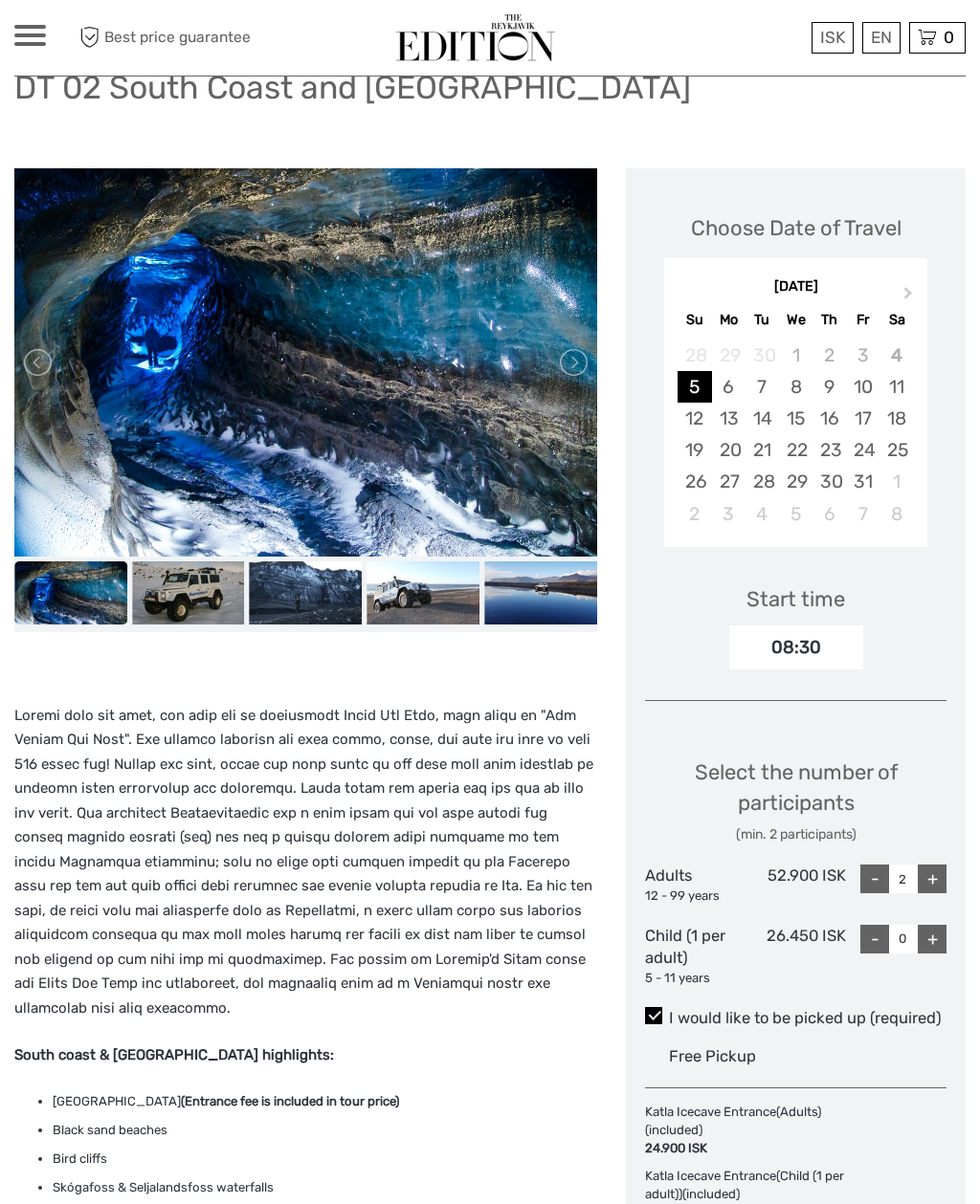
click at [215, 593] on img at bounding box center [188, 593] width 113 height 63
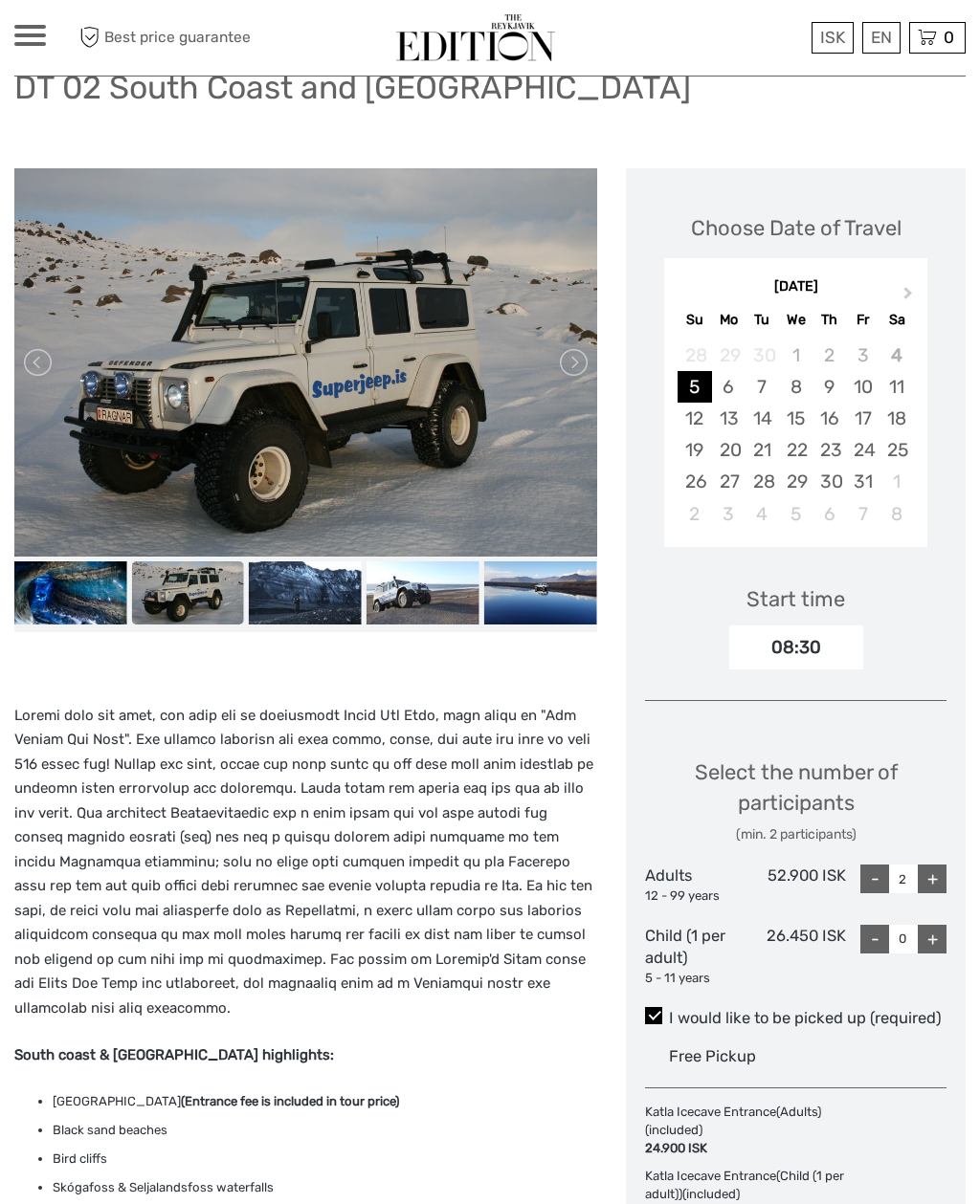
click at [302, 593] on img at bounding box center [306, 593] width 113 height 63
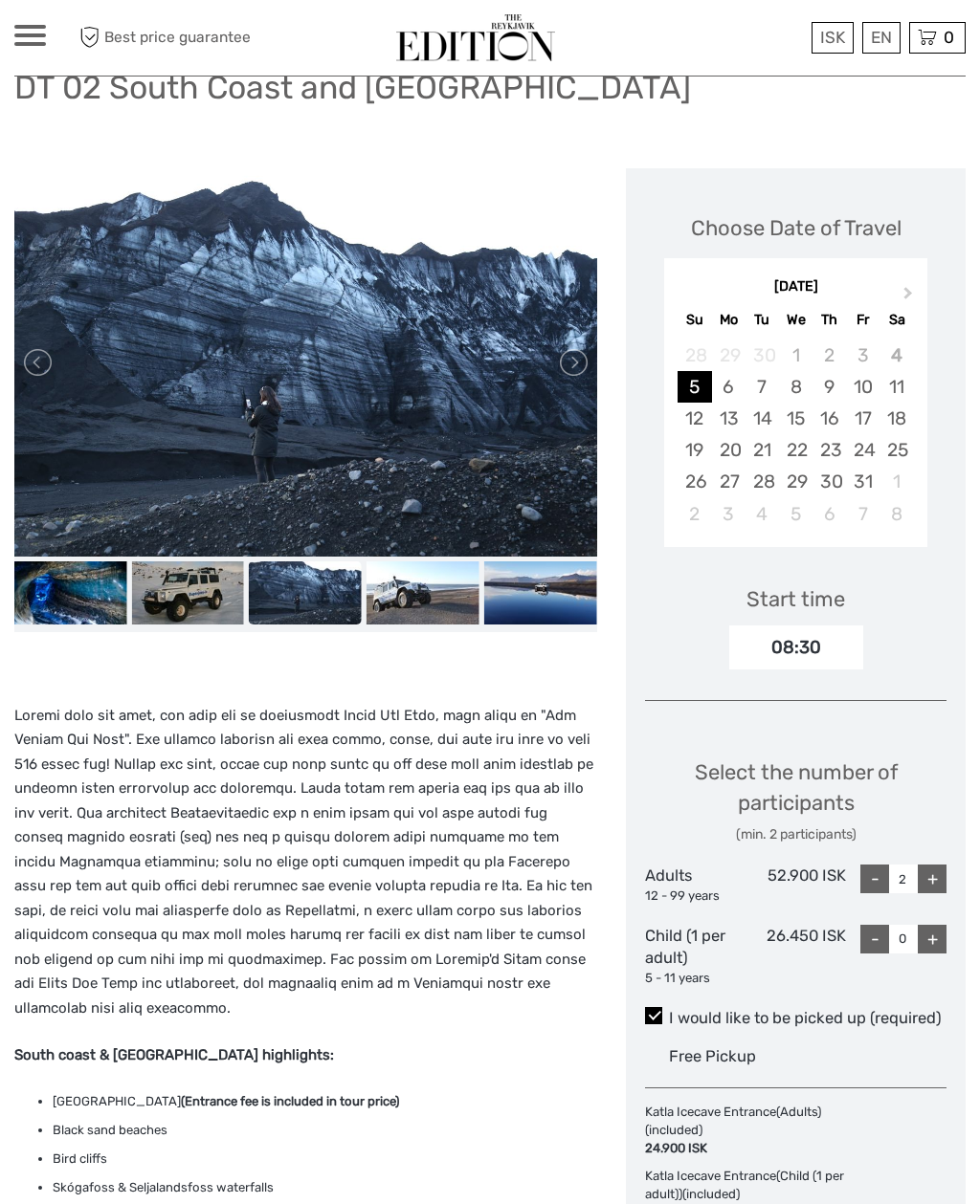
click at [423, 612] on img at bounding box center [423, 593] width 113 height 63
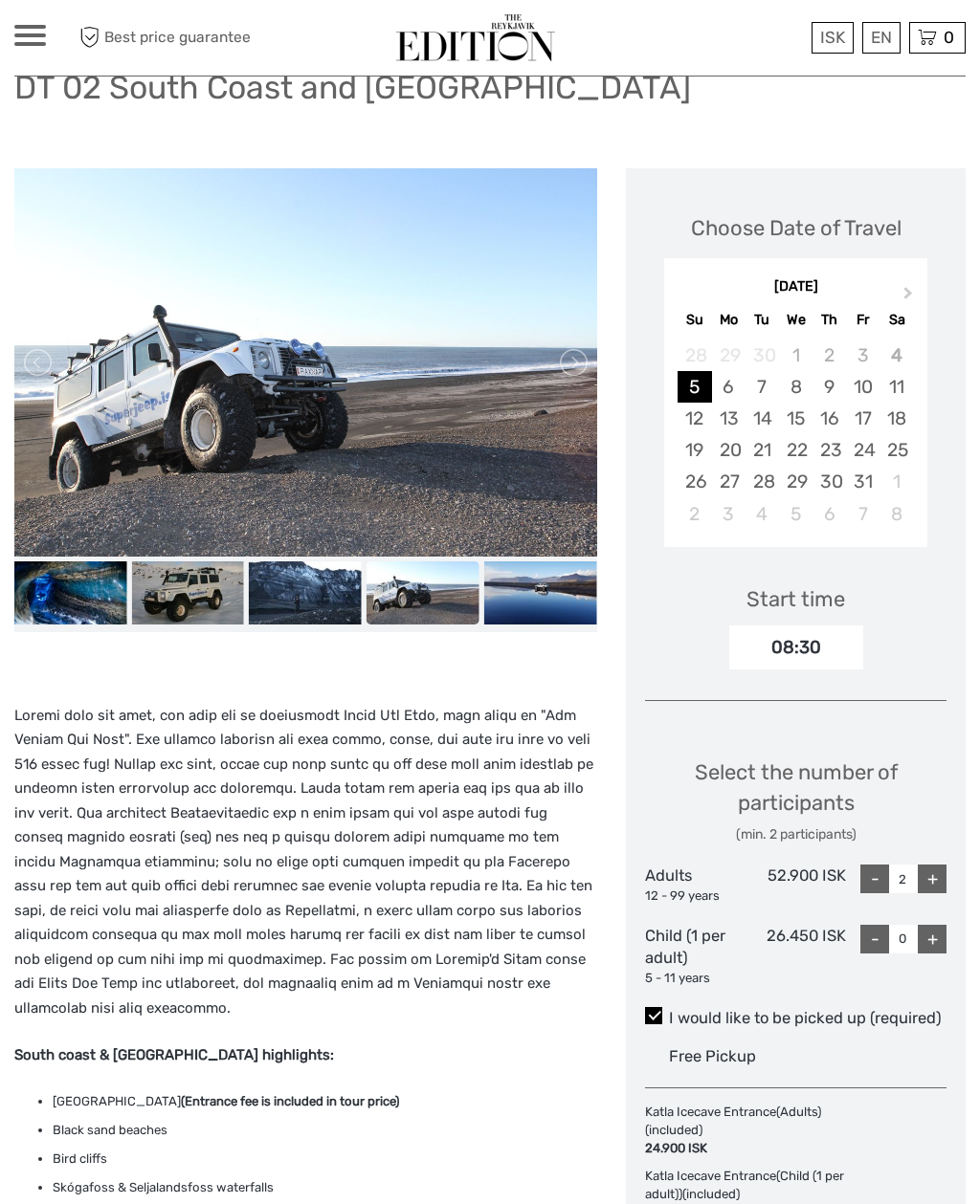
click at [537, 598] on img at bounding box center [541, 593] width 113 height 63
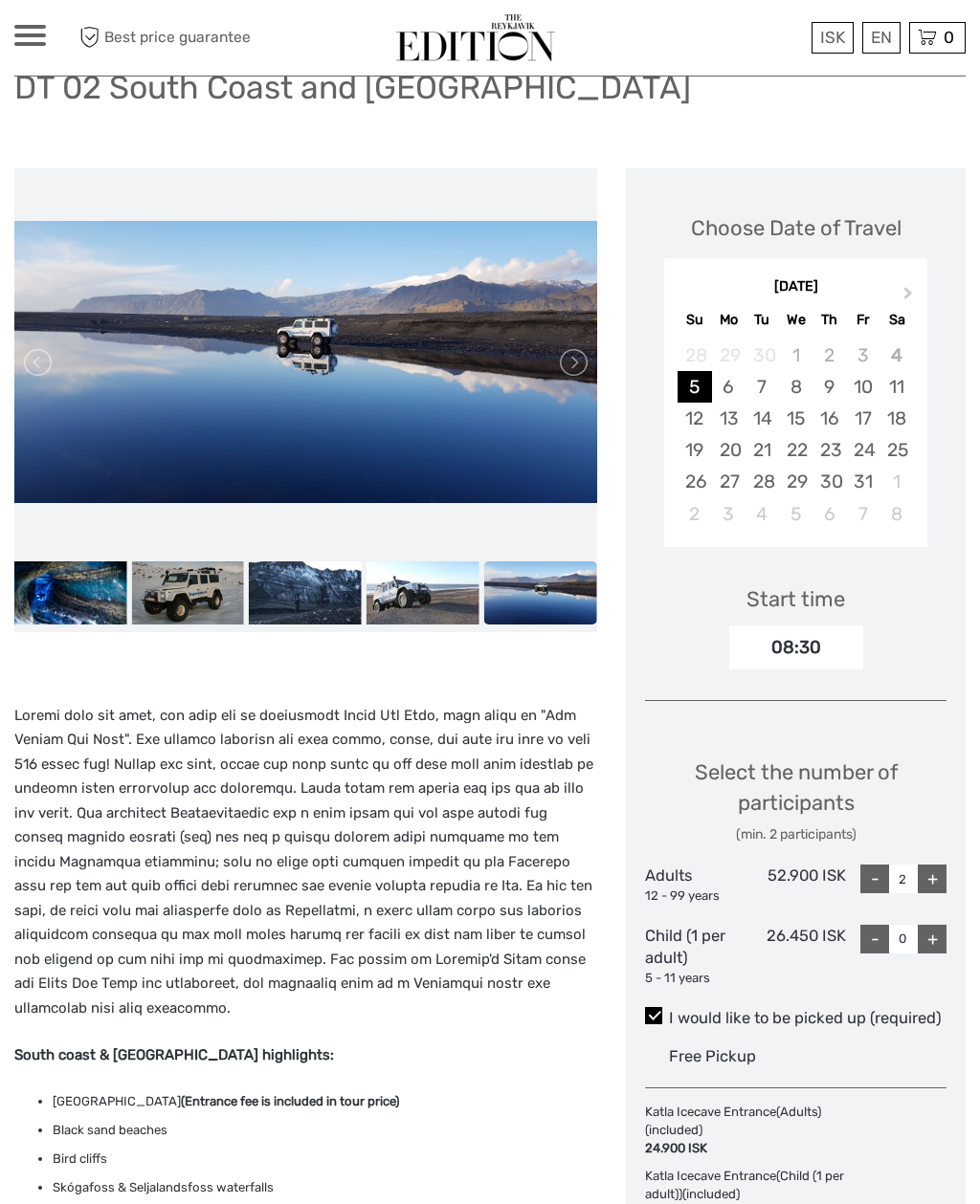
click at [576, 364] on link at bounding box center [571, 362] width 31 height 31
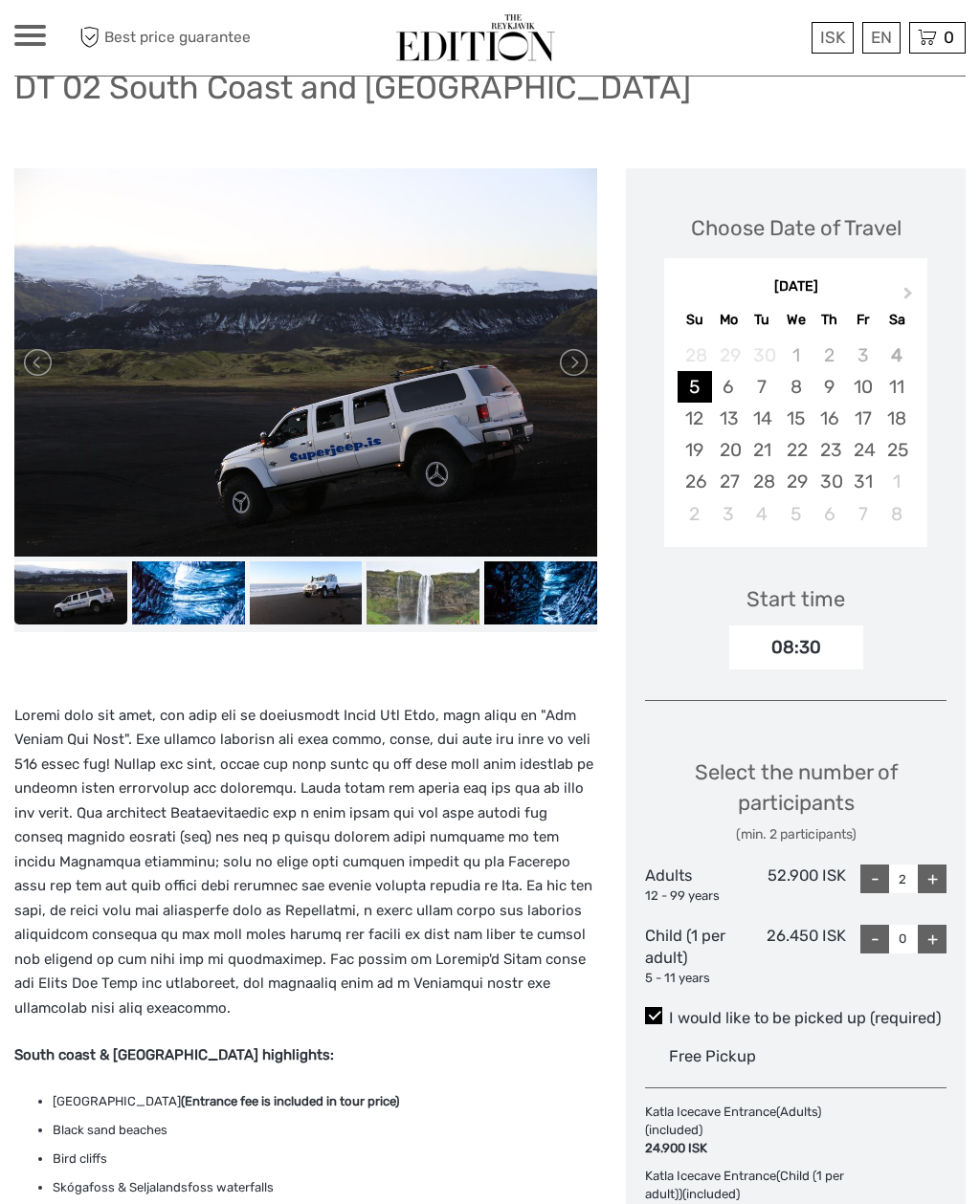
click at [567, 367] on link at bounding box center [571, 362] width 31 height 31
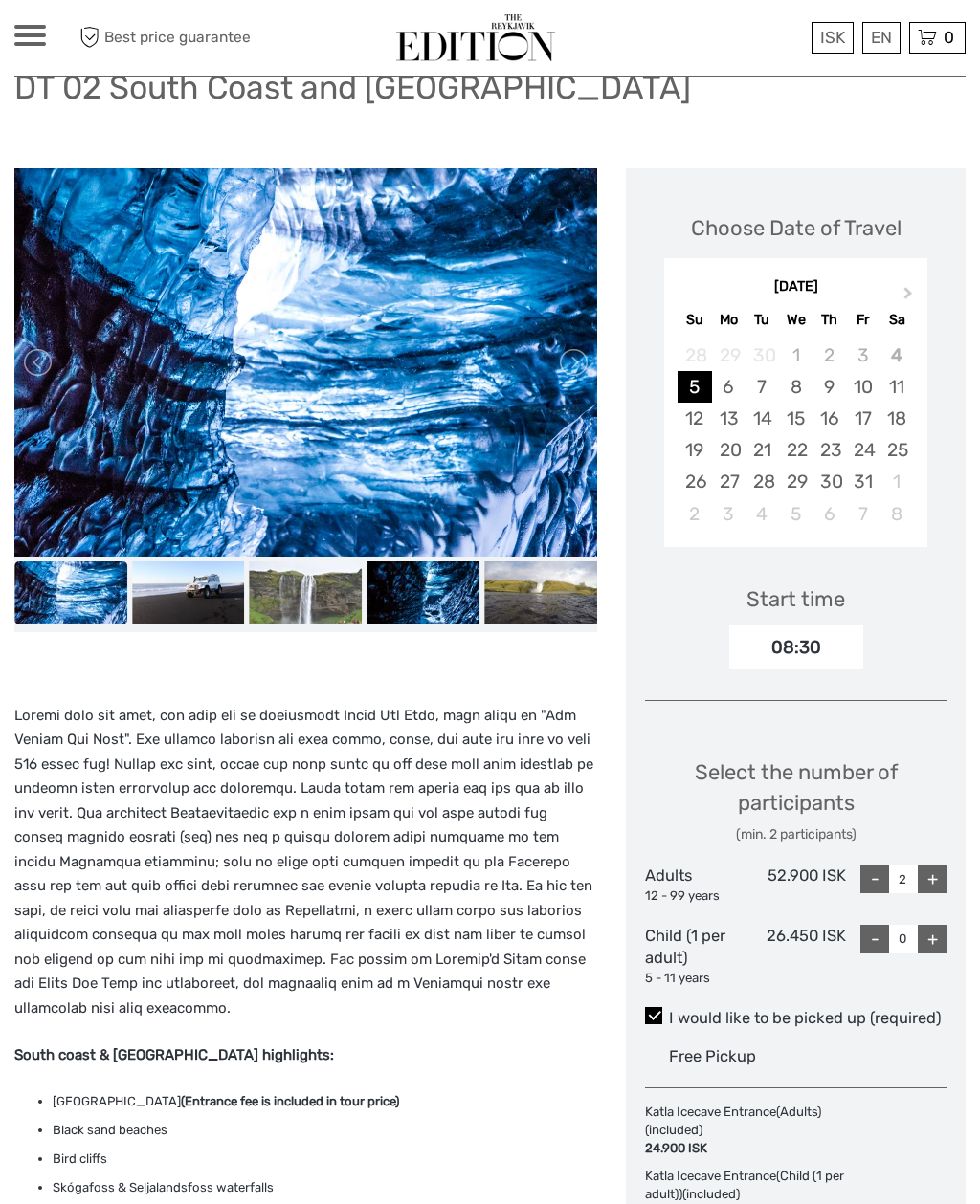
click at [573, 364] on link at bounding box center [571, 362] width 31 height 31
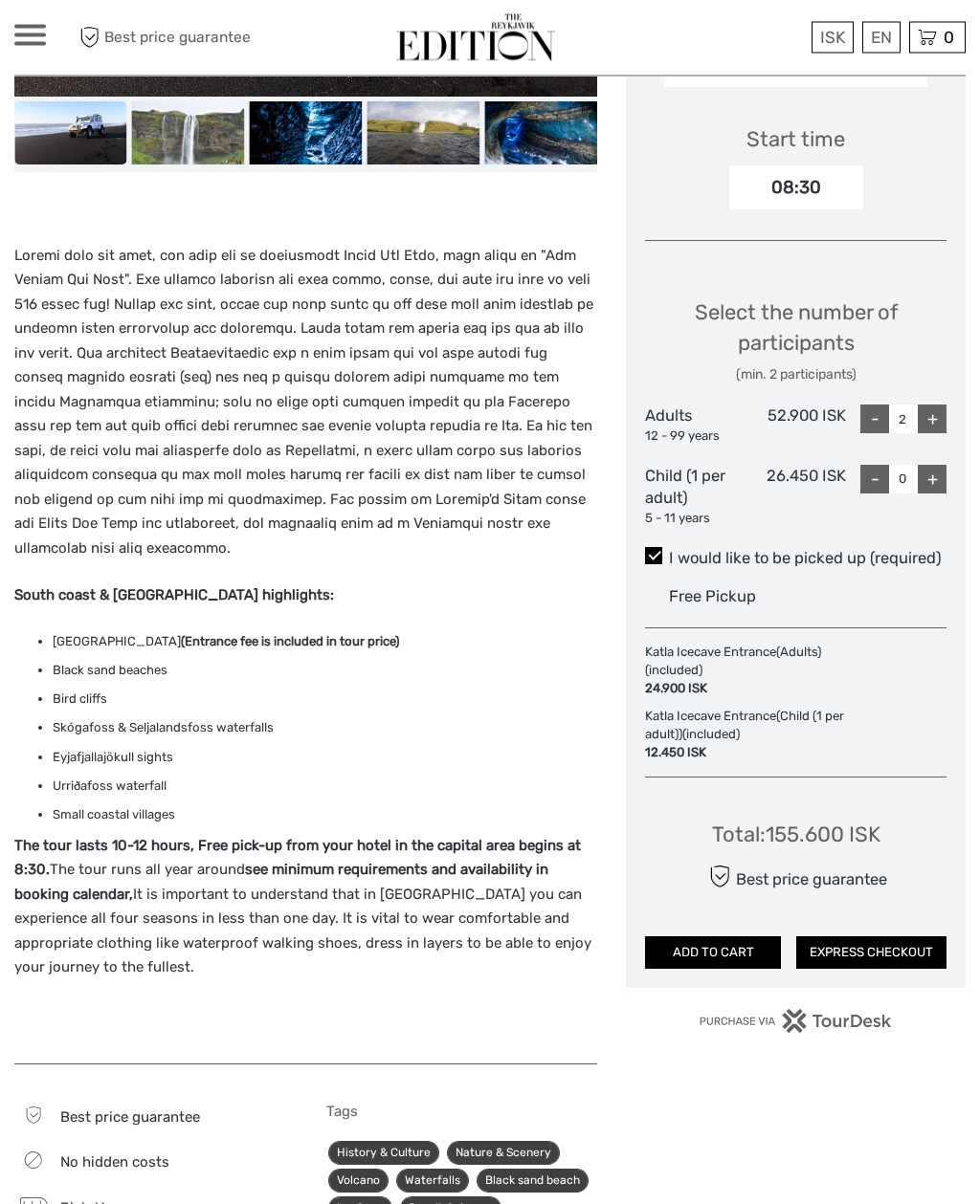
scroll to position [614, 0]
click at [534, 503] on p at bounding box center [305, 403] width 582 height 317
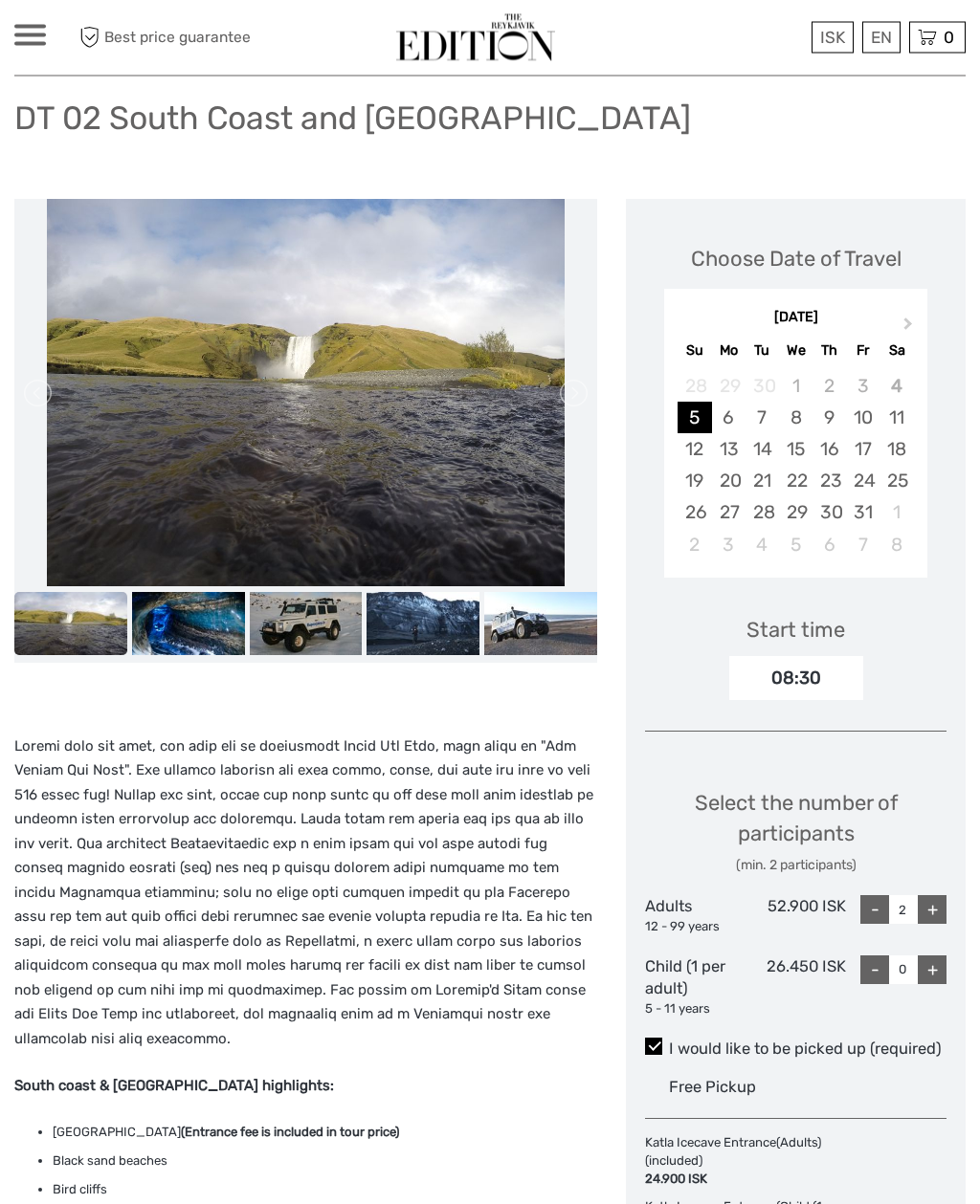
scroll to position [0, 0]
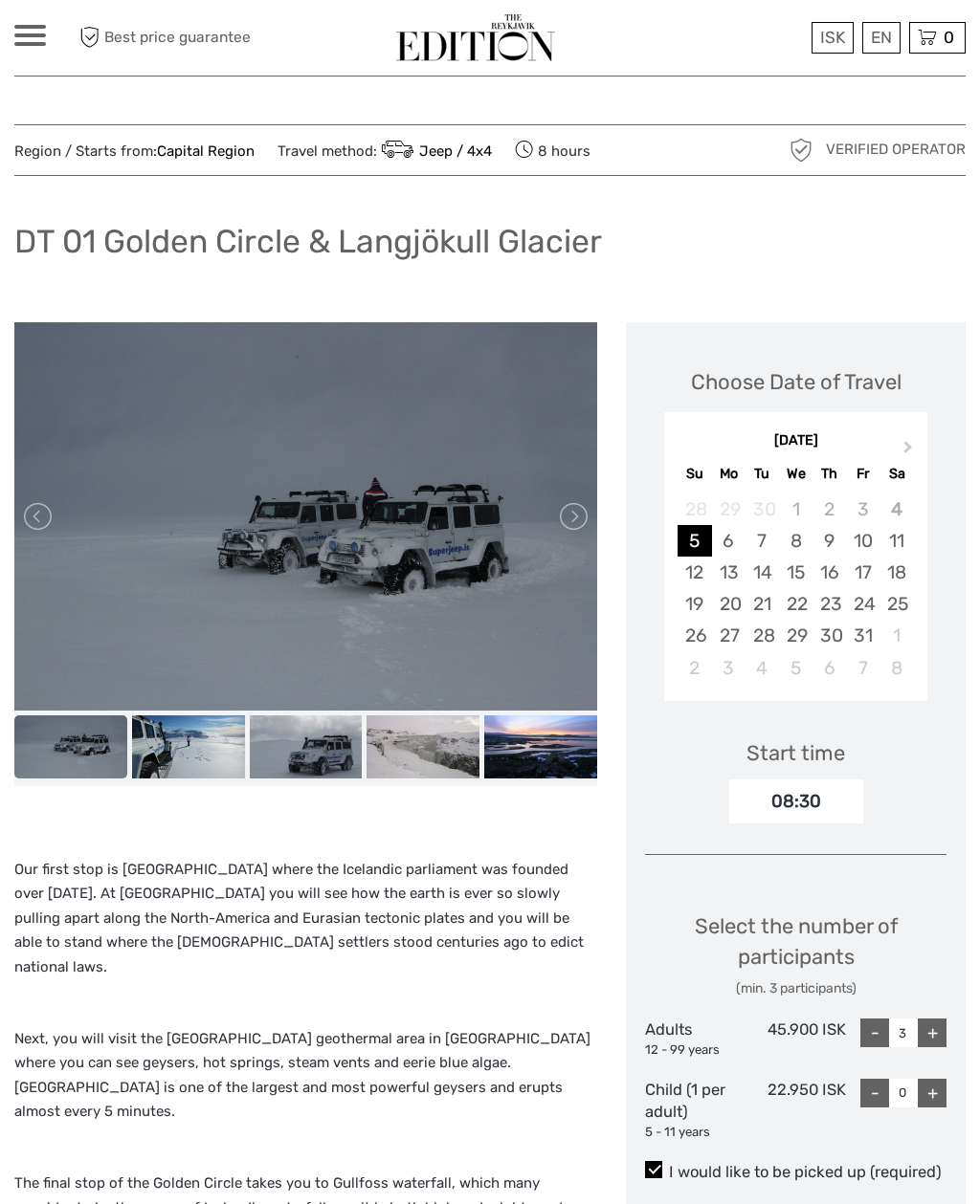
click at [568, 511] on link at bounding box center [571, 516] width 31 height 31
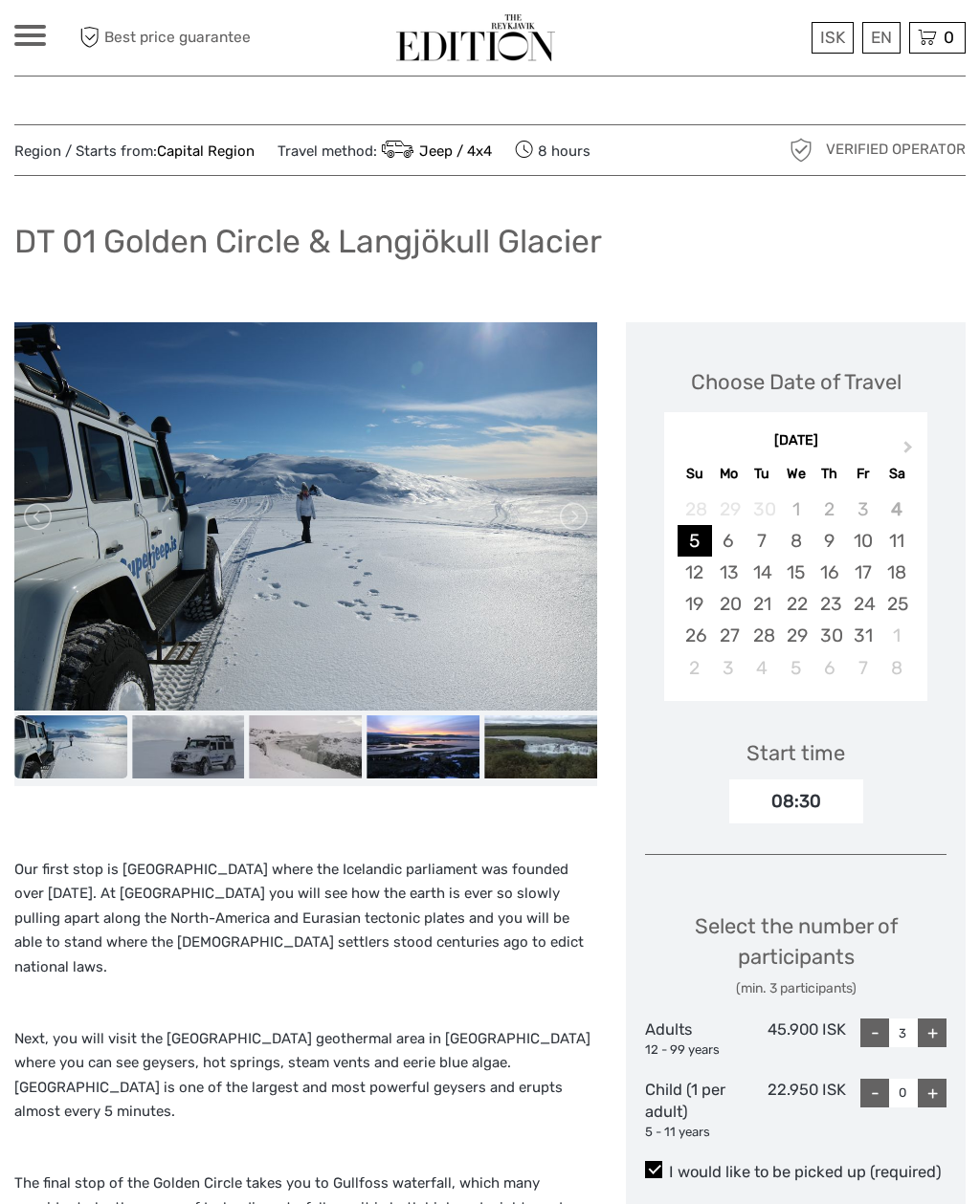
click at [564, 507] on link at bounding box center [571, 516] width 31 height 31
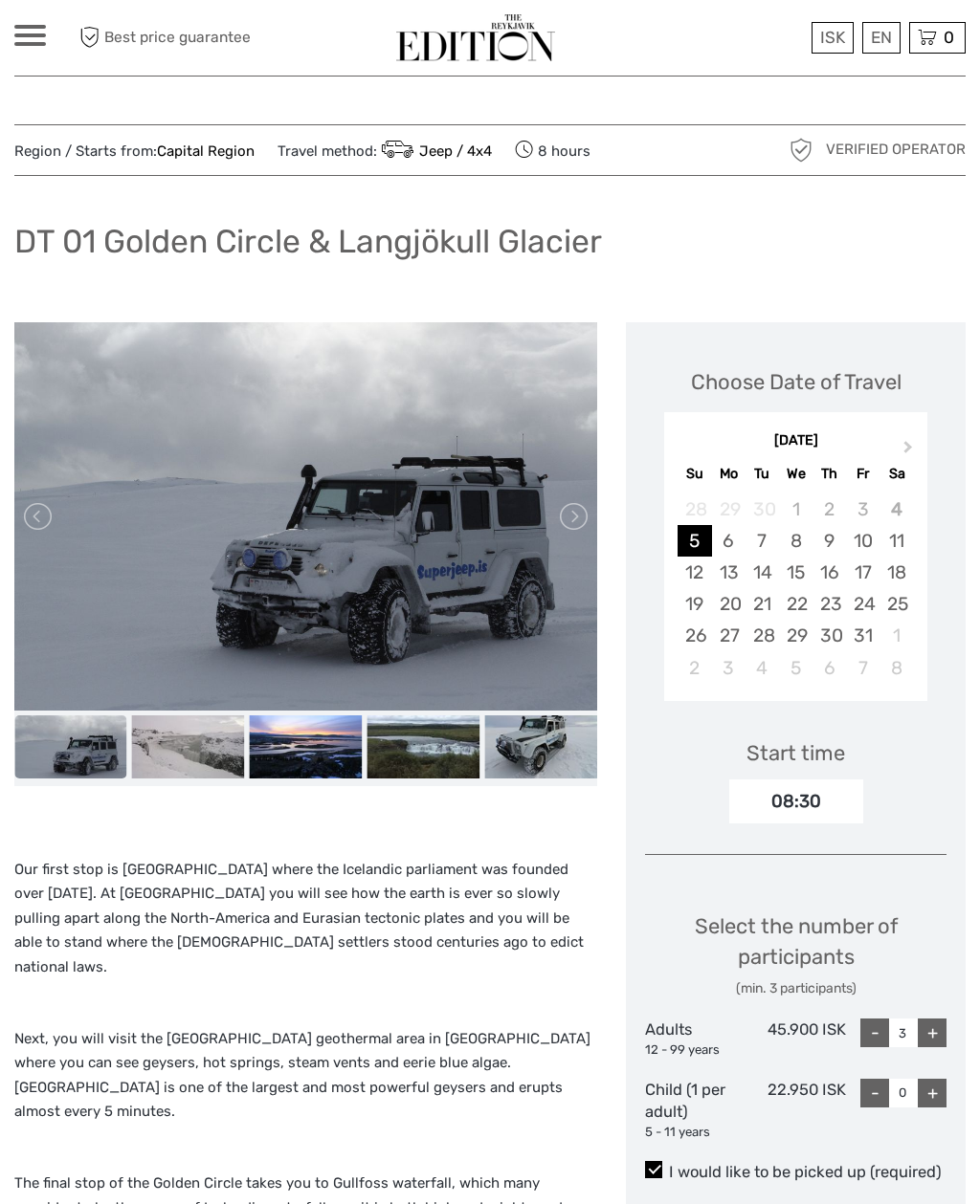
click at [573, 514] on link at bounding box center [571, 516] width 31 height 31
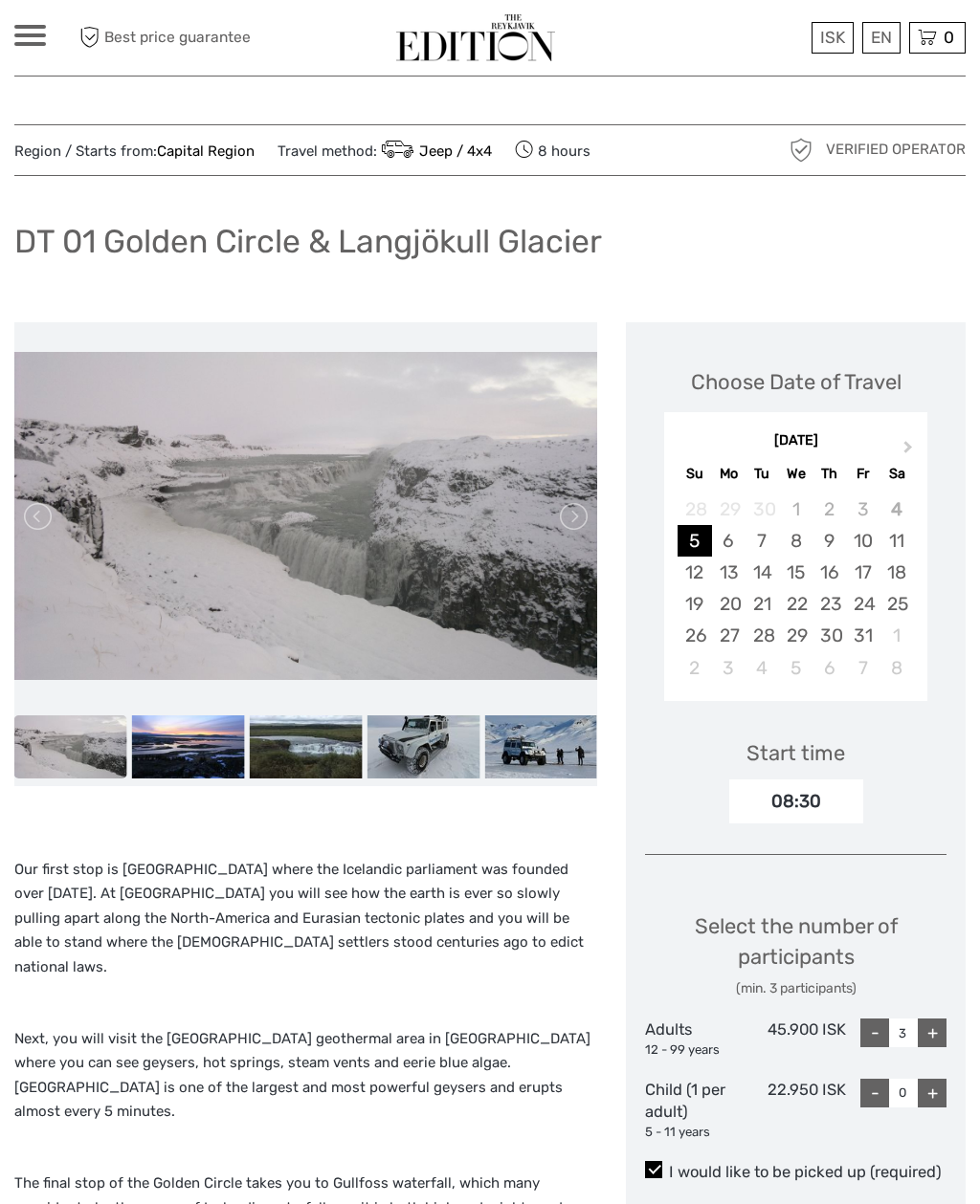
click at [573, 515] on link at bounding box center [571, 516] width 31 height 31
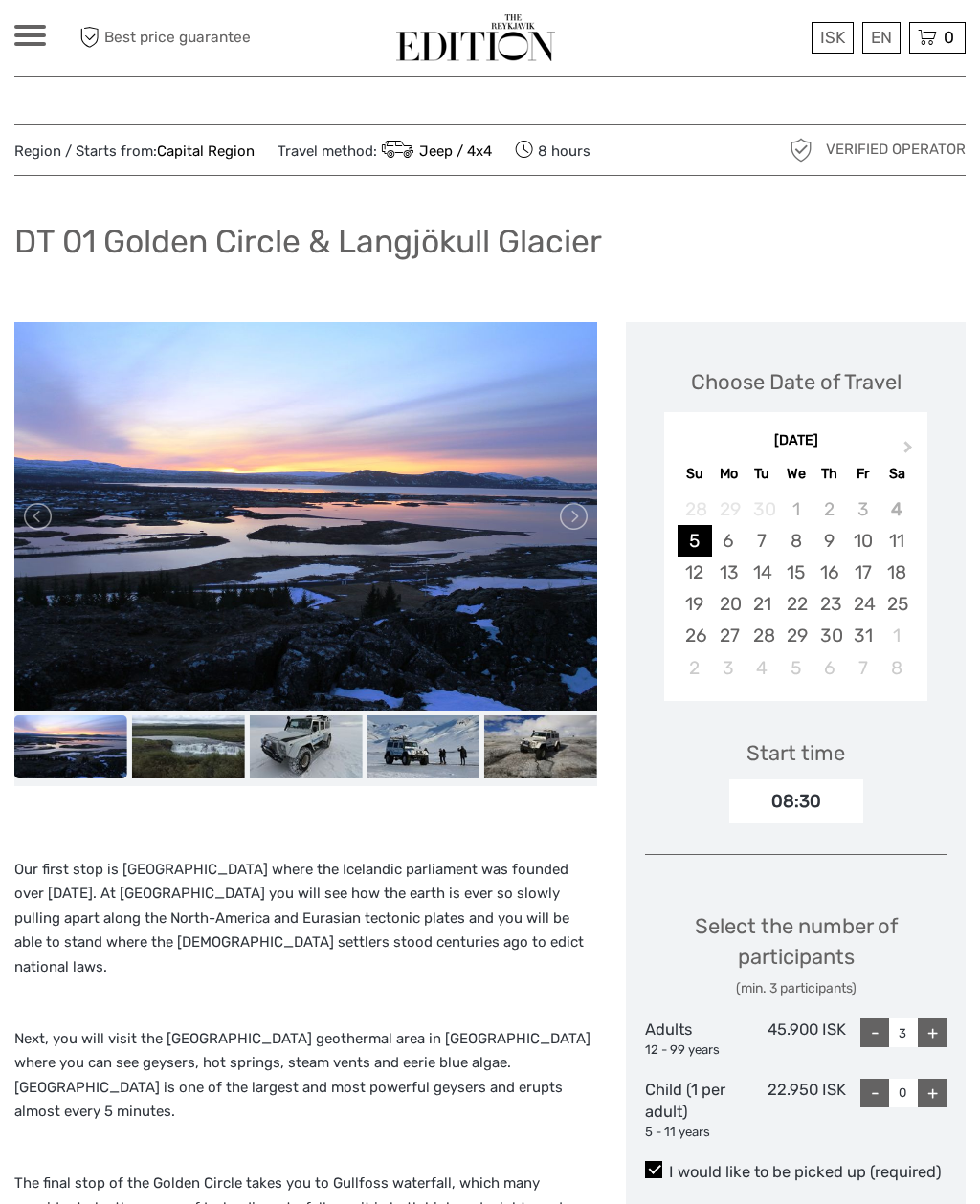
click at [575, 512] on link at bounding box center [571, 516] width 31 height 31
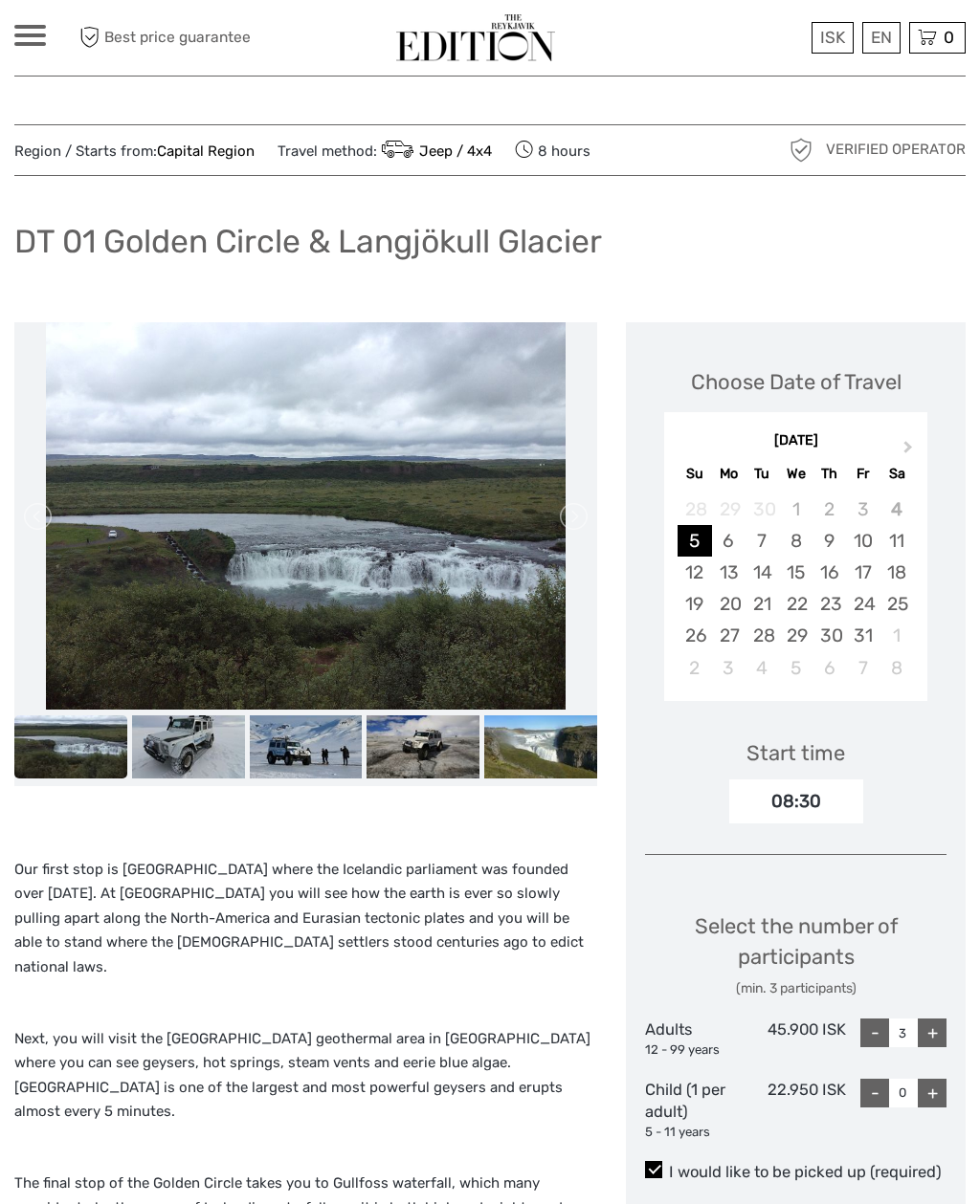
click at [573, 506] on link at bounding box center [571, 516] width 31 height 31
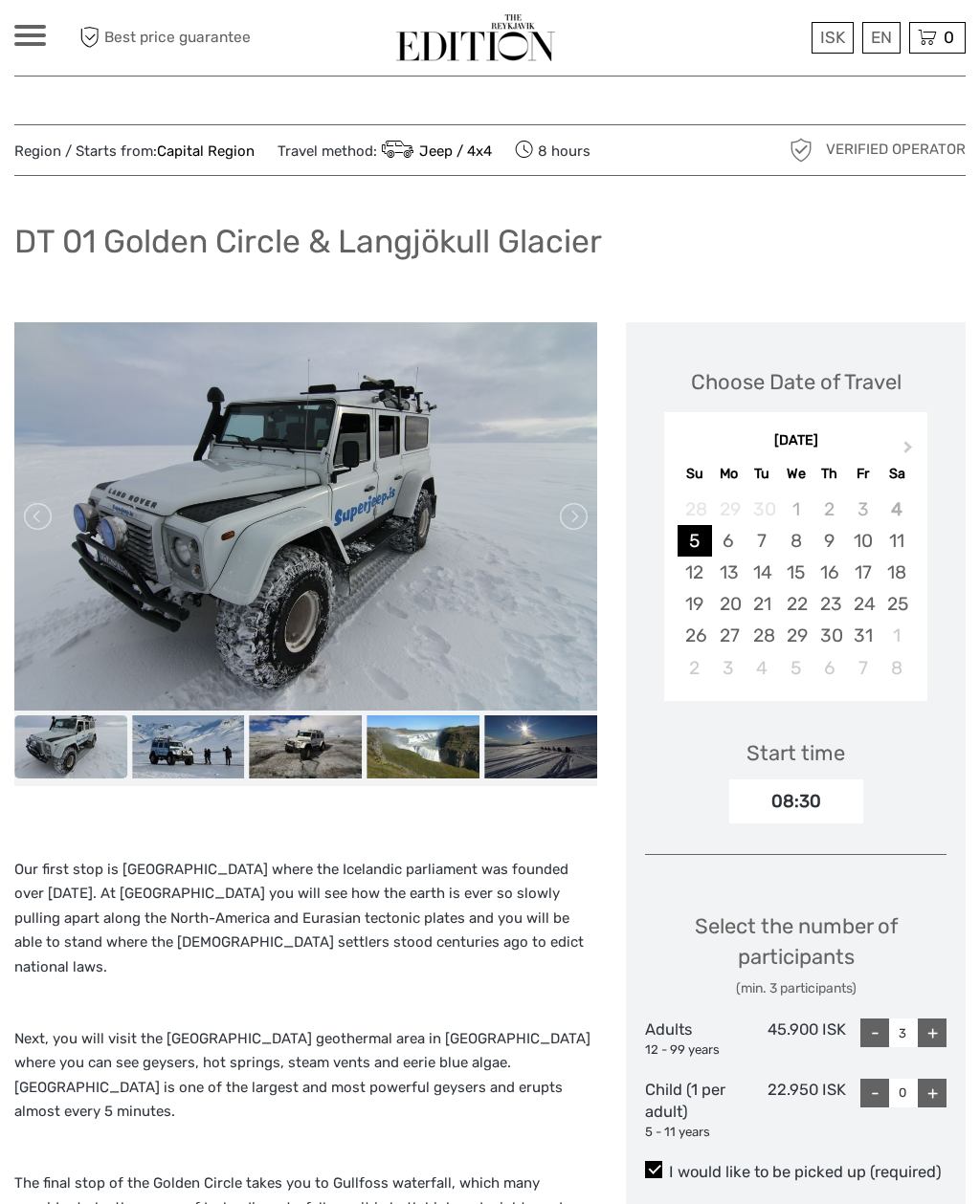
click at [577, 514] on link at bounding box center [571, 516] width 31 height 31
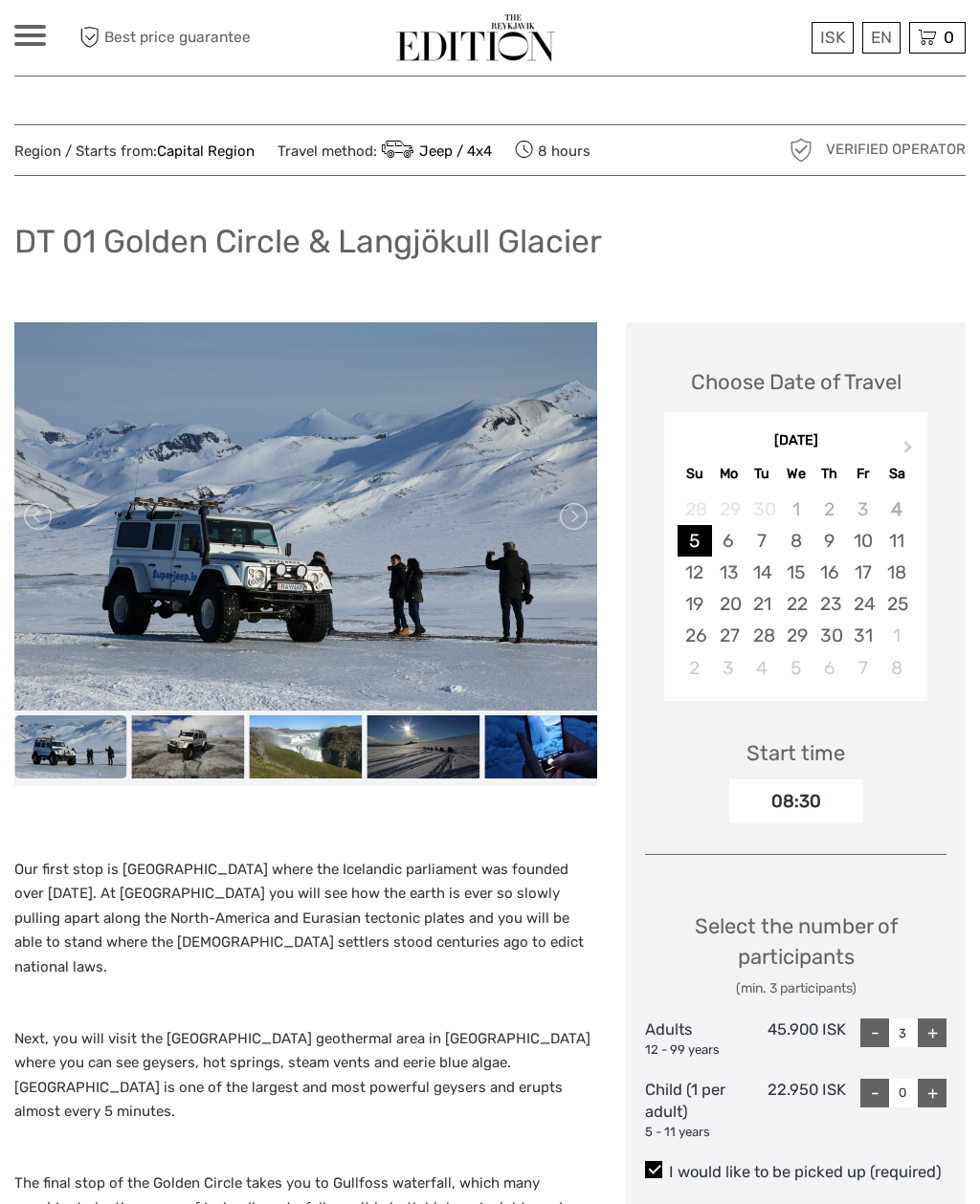
click at [573, 512] on link at bounding box center [571, 516] width 31 height 31
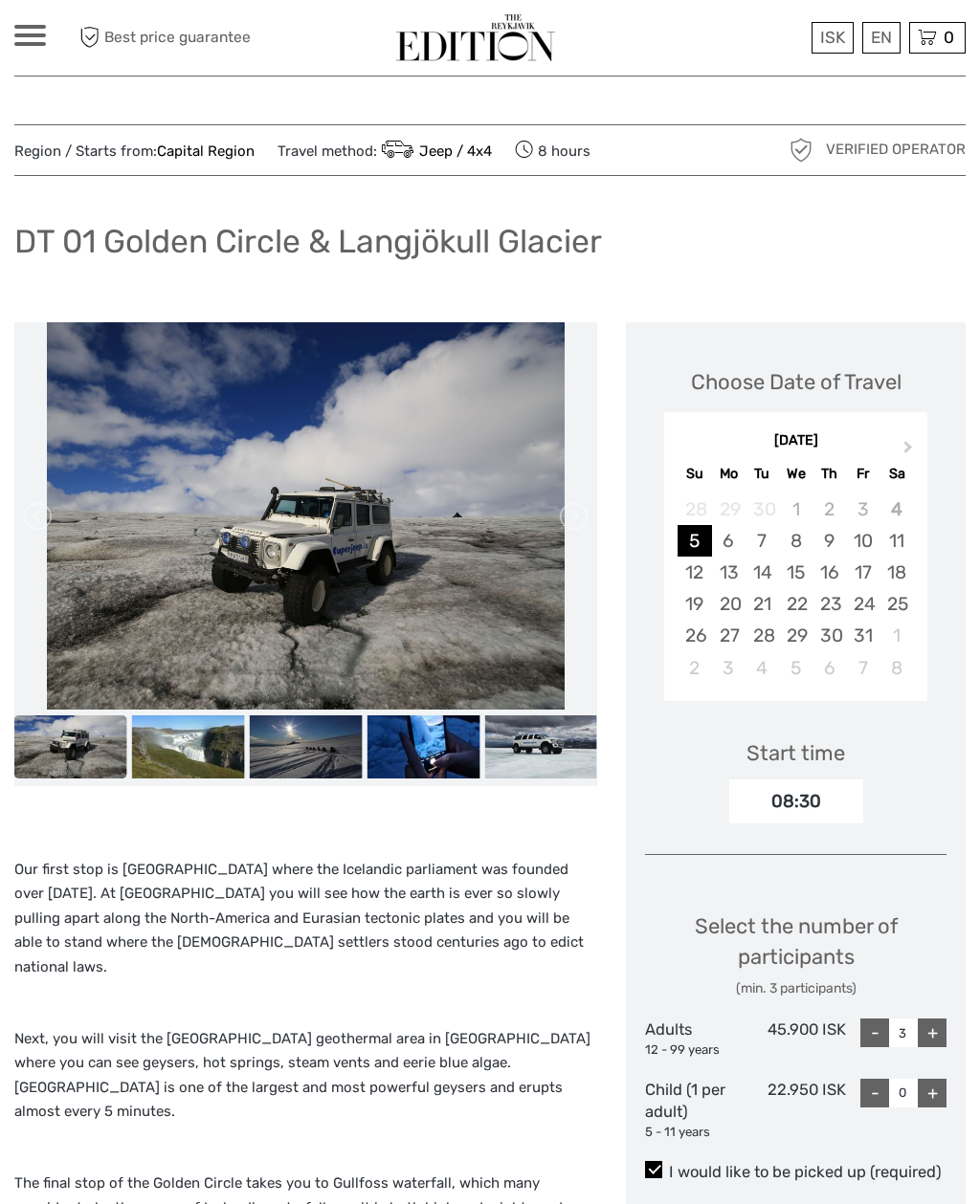
click at [569, 514] on link at bounding box center [571, 516] width 31 height 31
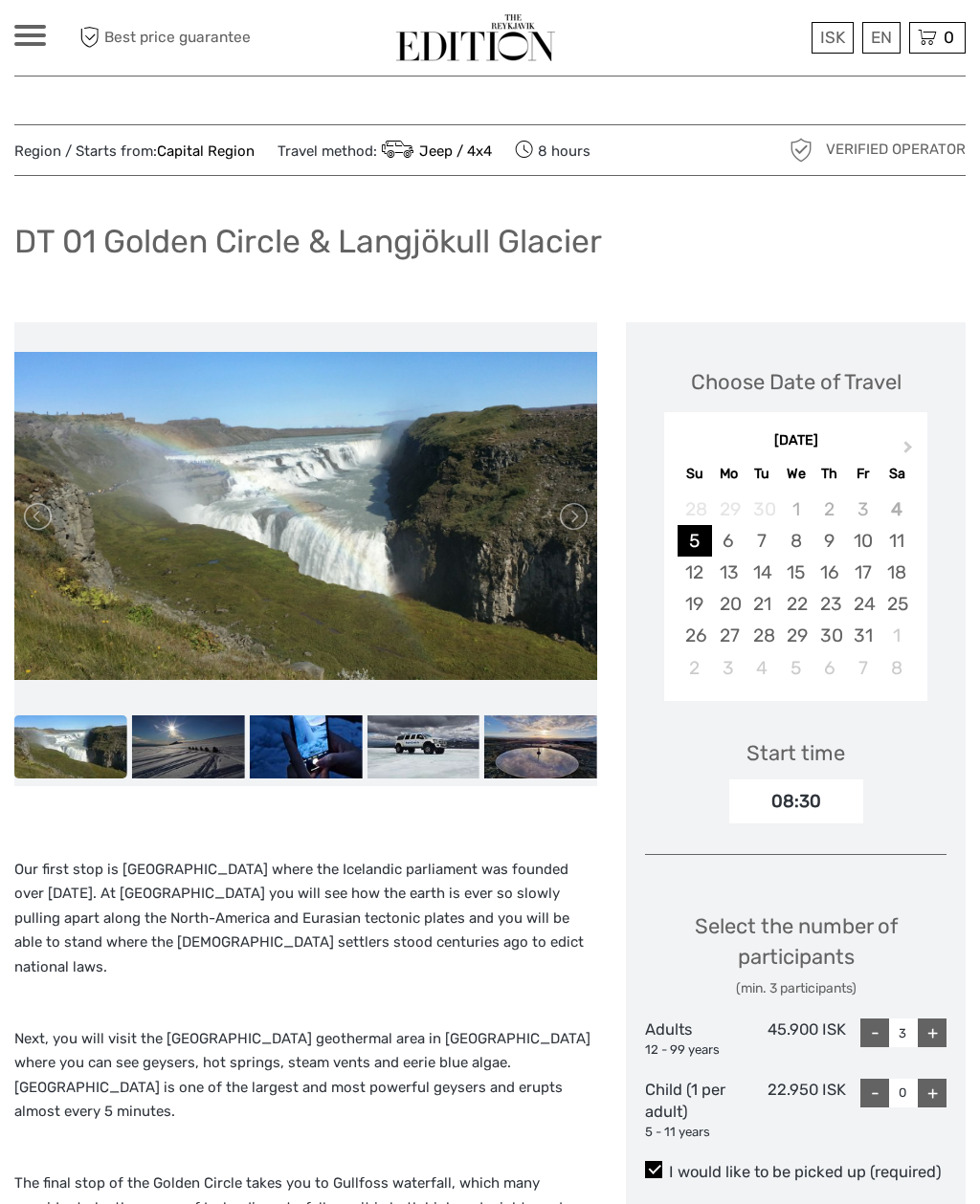
click at [574, 509] on link at bounding box center [571, 516] width 31 height 31
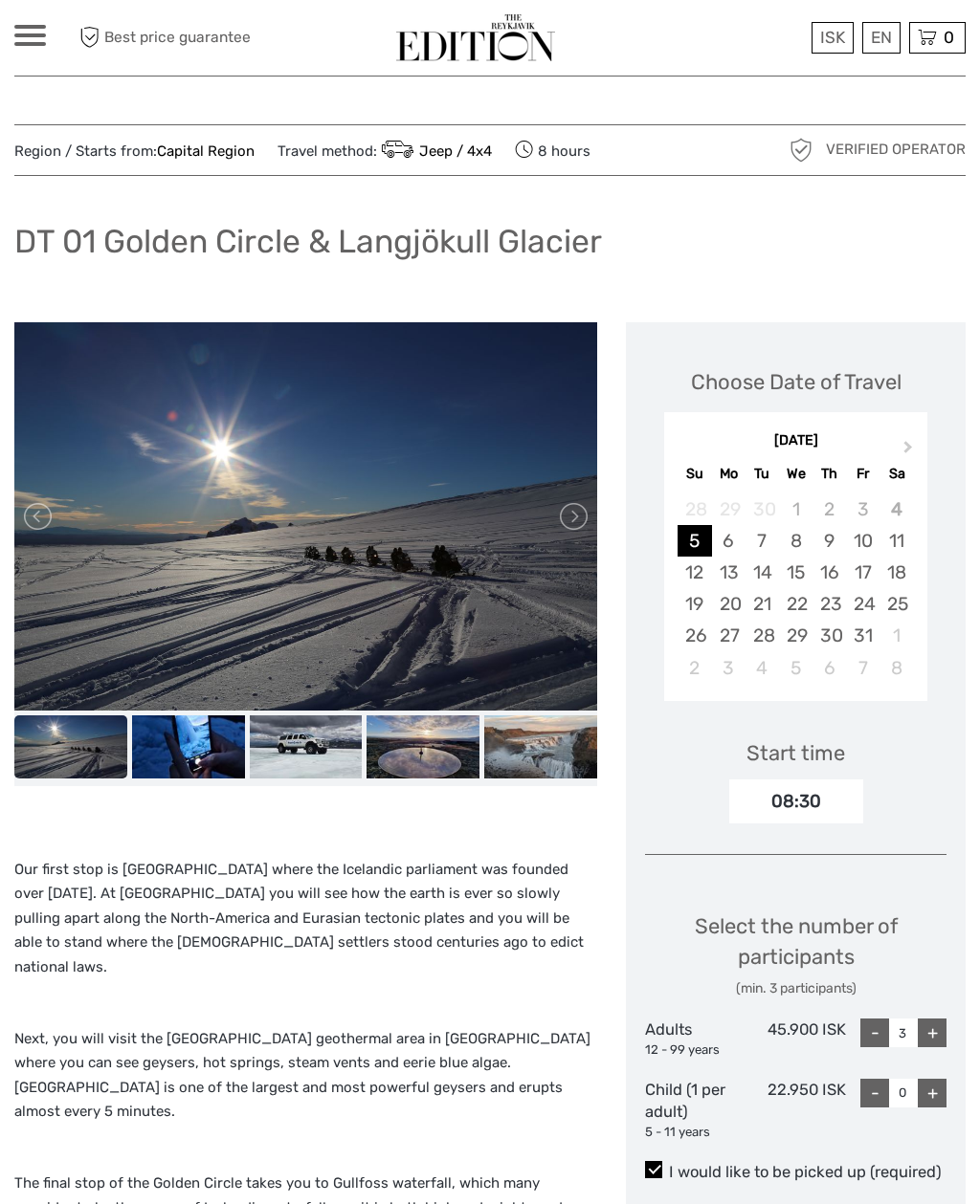
click at [578, 509] on link at bounding box center [571, 516] width 31 height 31
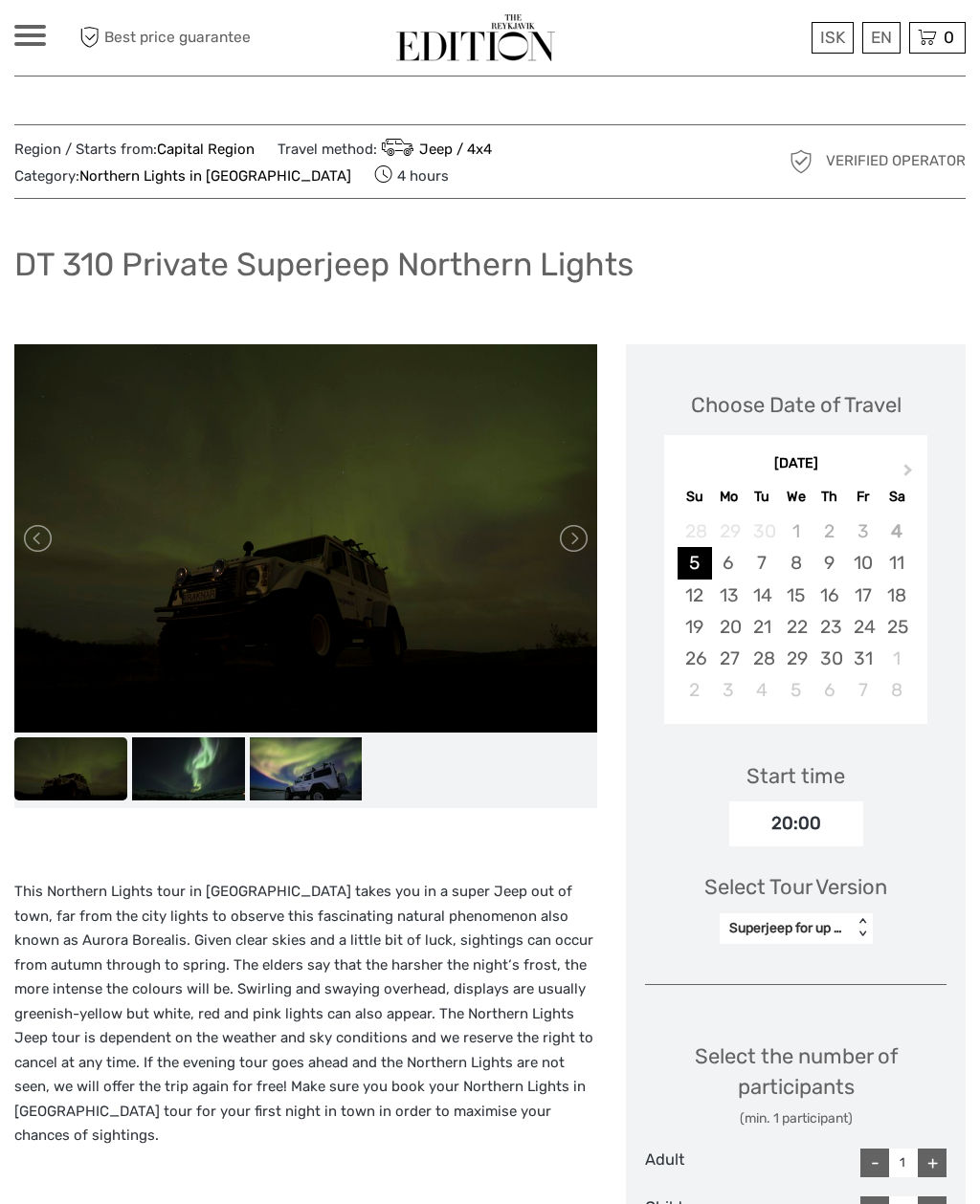
click at [582, 535] on link at bounding box center [571, 539] width 31 height 31
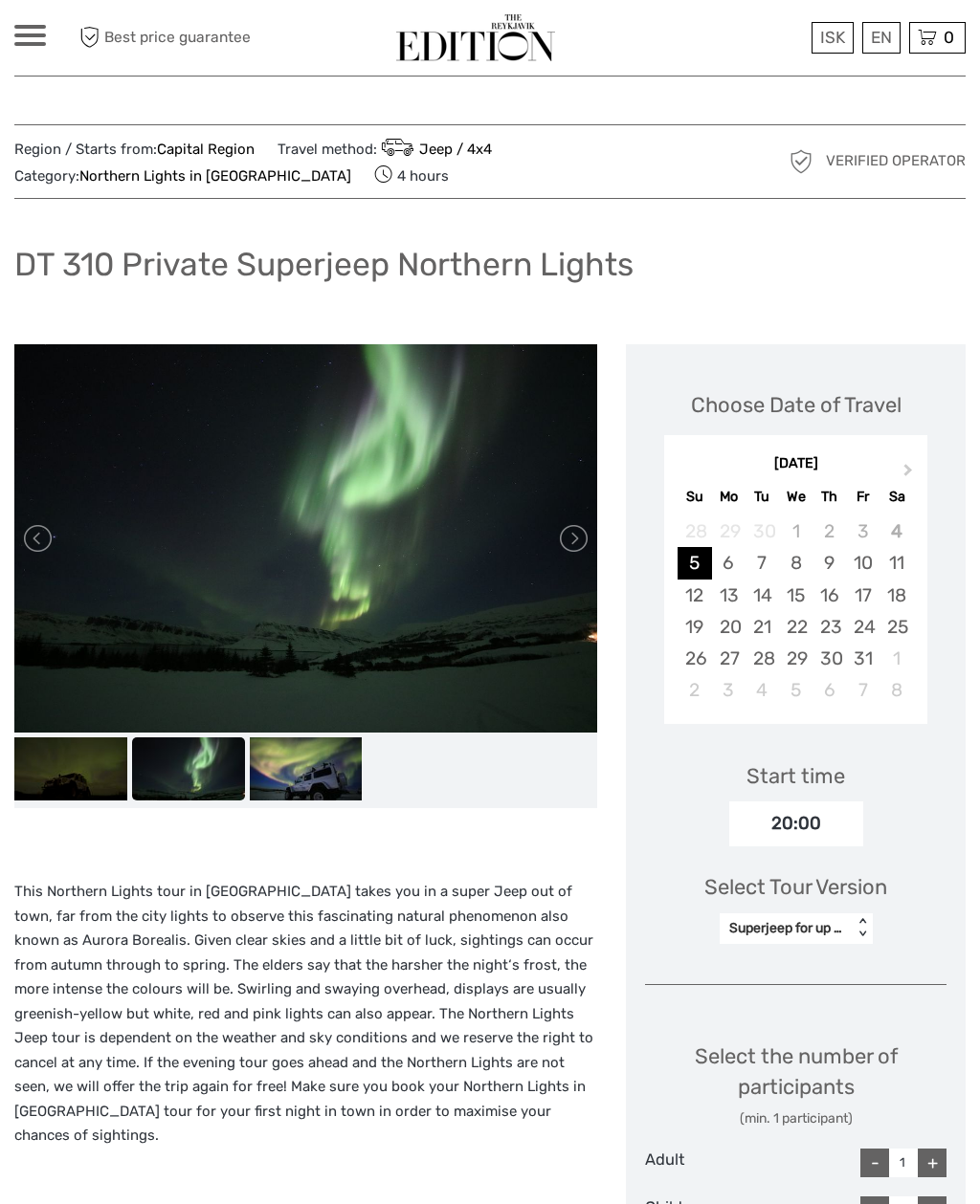
click at [570, 545] on link at bounding box center [571, 539] width 31 height 31
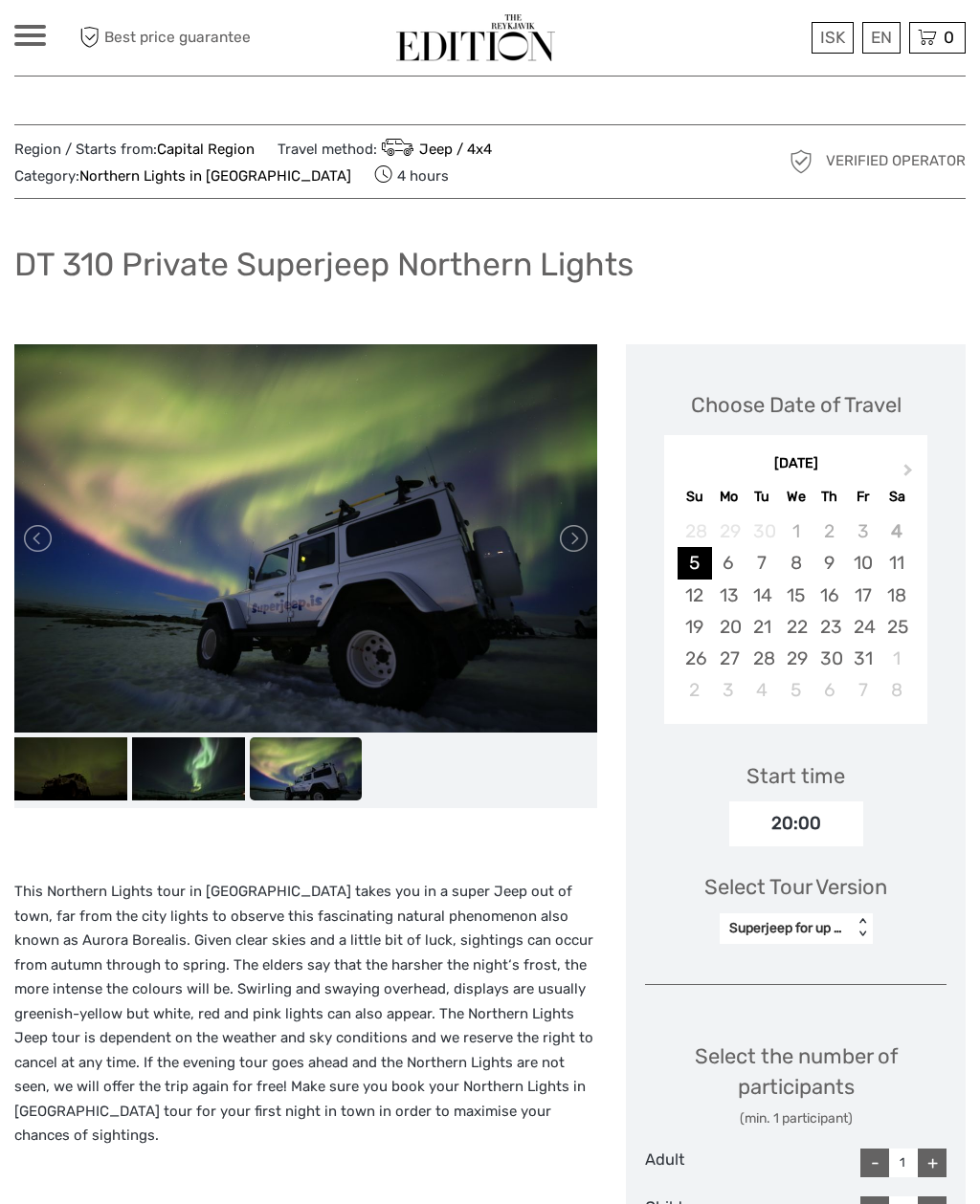
click at [572, 543] on link at bounding box center [571, 539] width 31 height 31
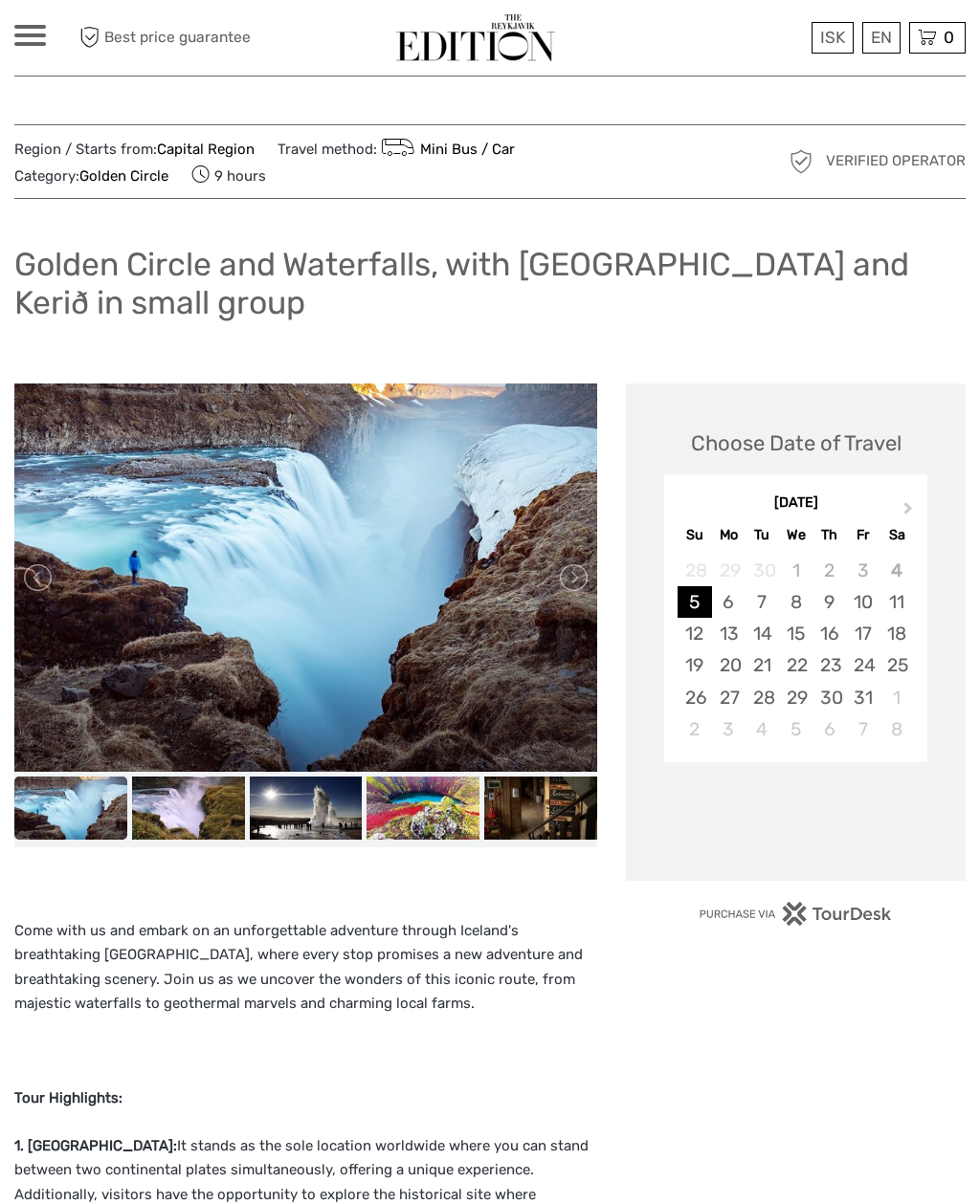
click at [578, 568] on link at bounding box center [571, 577] width 31 height 31
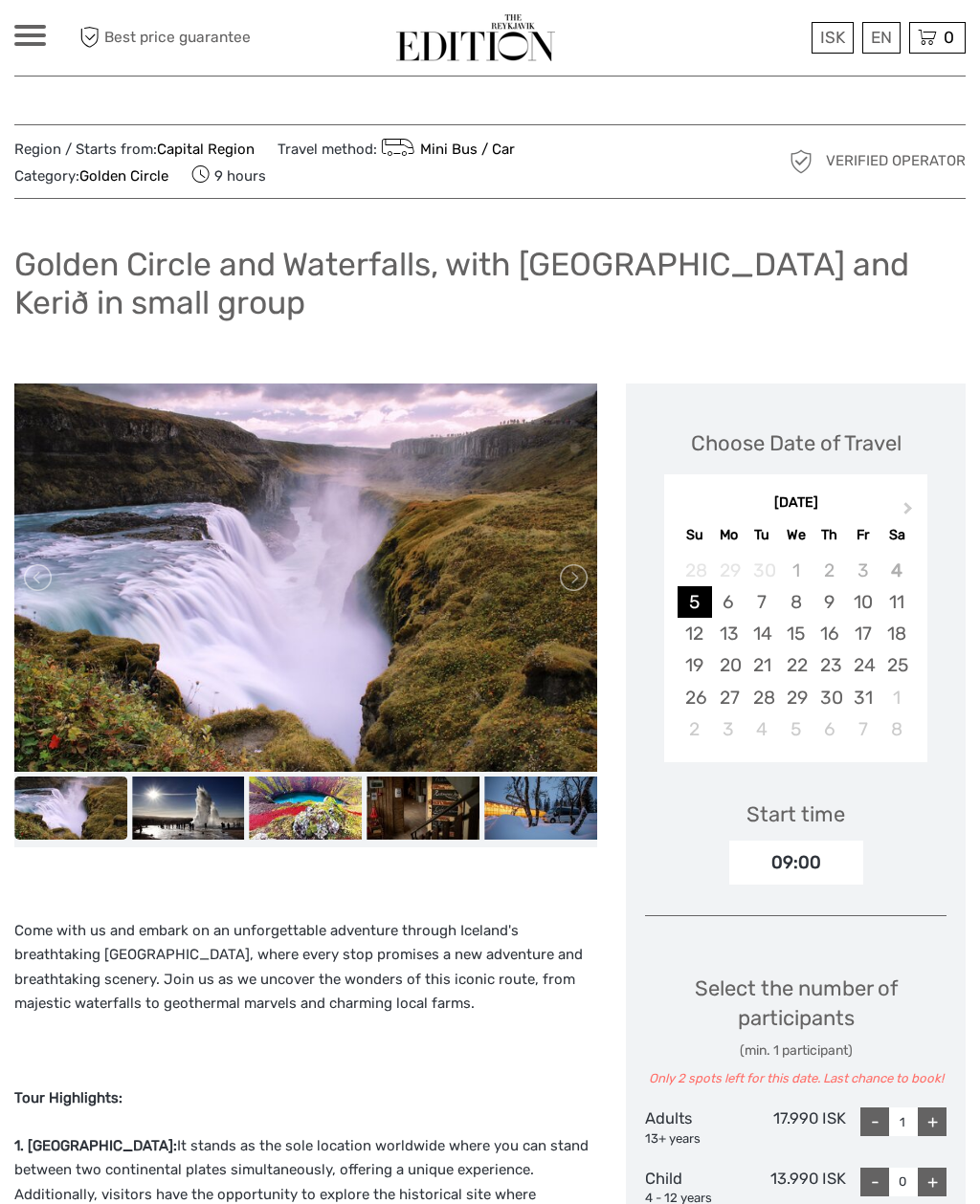
click at [576, 576] on link at bounding box center [571, 577] width 31 height 31
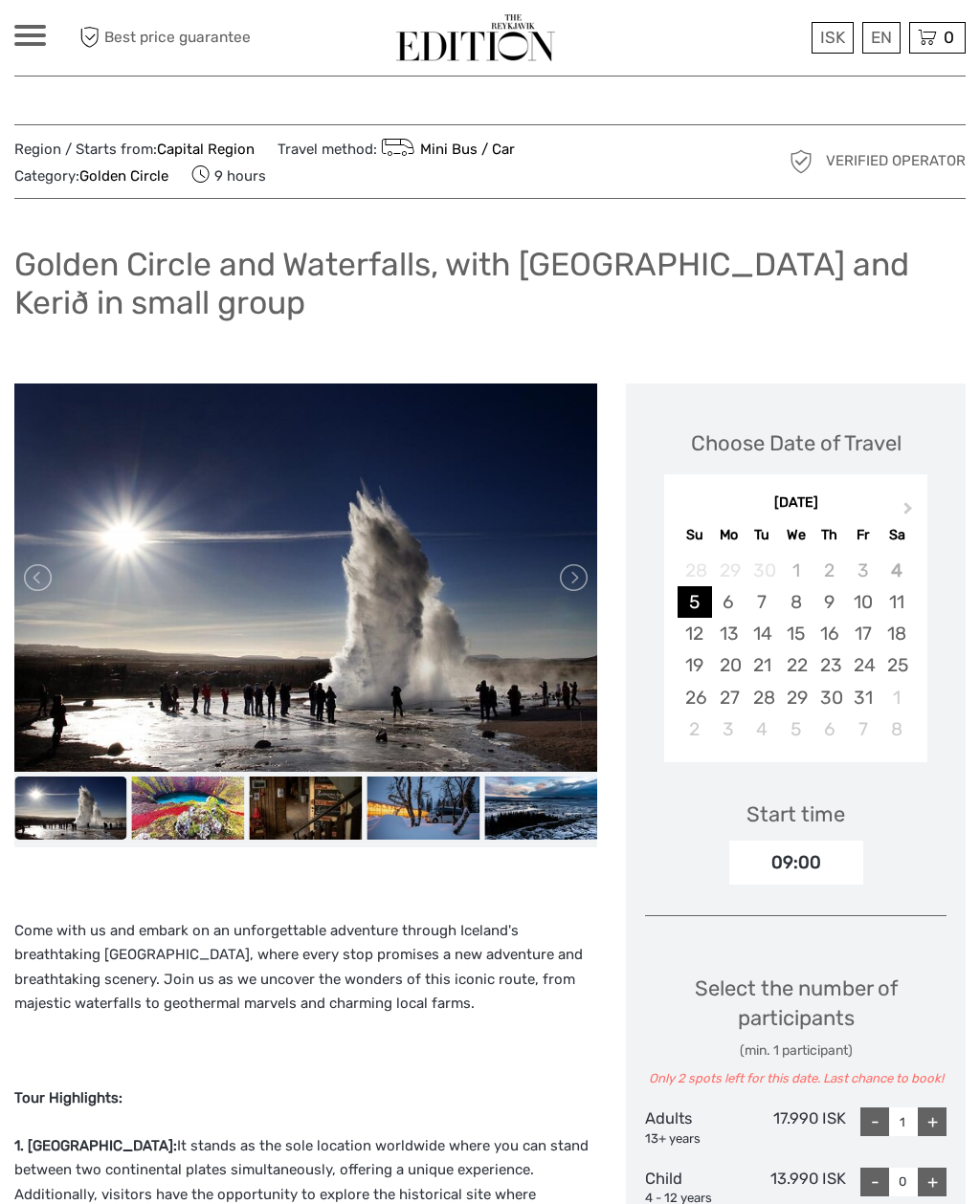
click at [580, 572] on link at bounding box center [571, 577] width 31 height 31
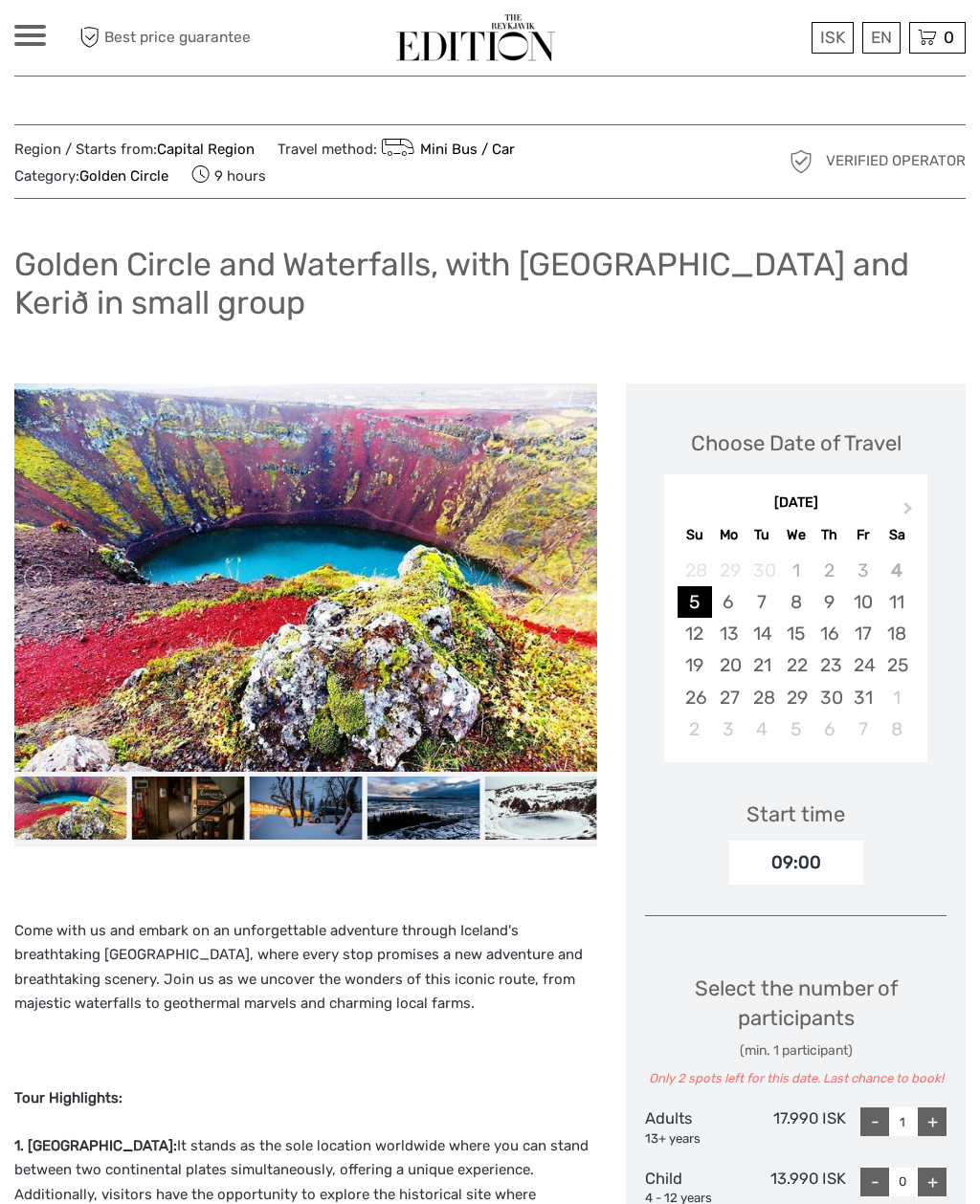
click at [571, 578] on link at bounding box center [571, 577] width 31 height 31
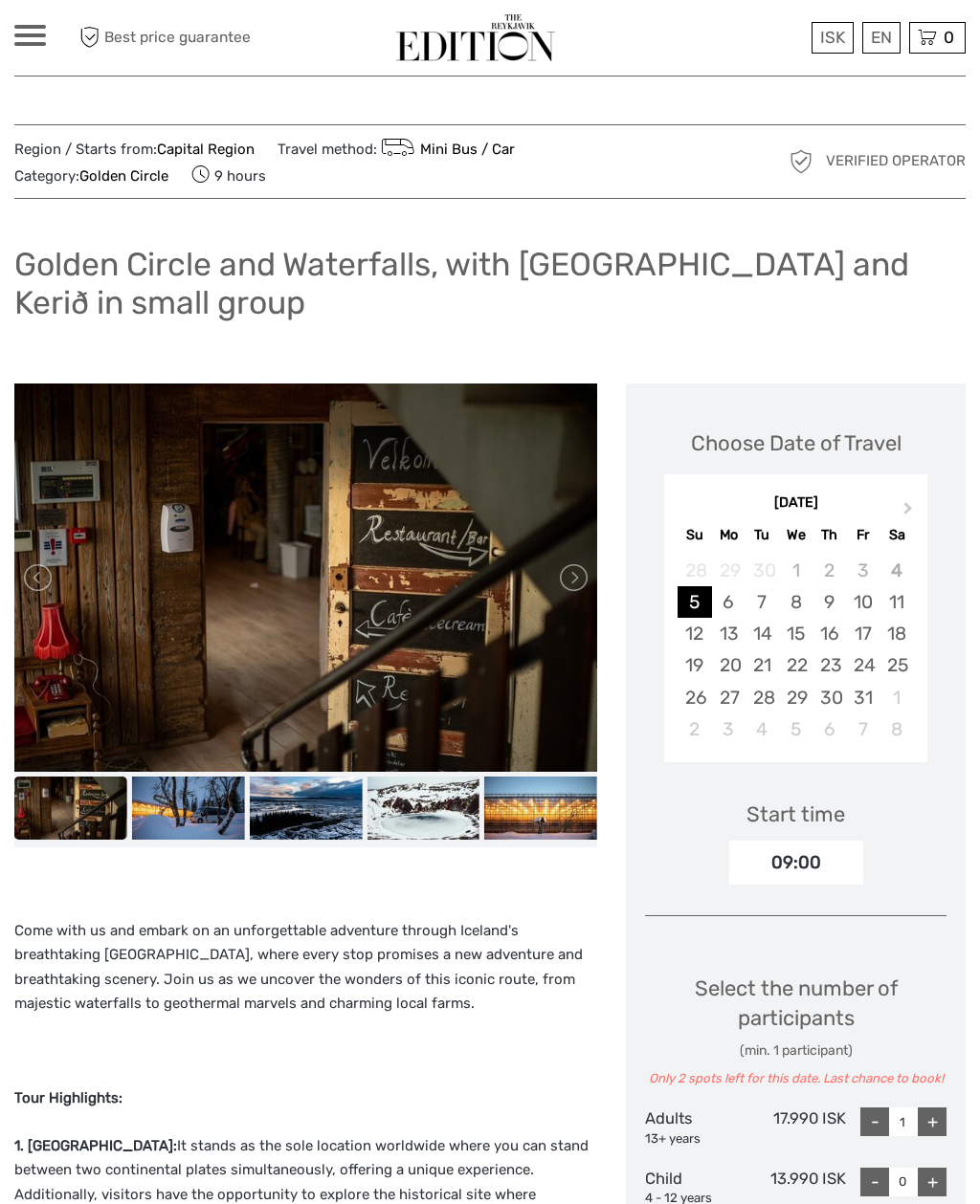
click at [575, 576] on link at bounding box center [571, 577] width 31 height 31
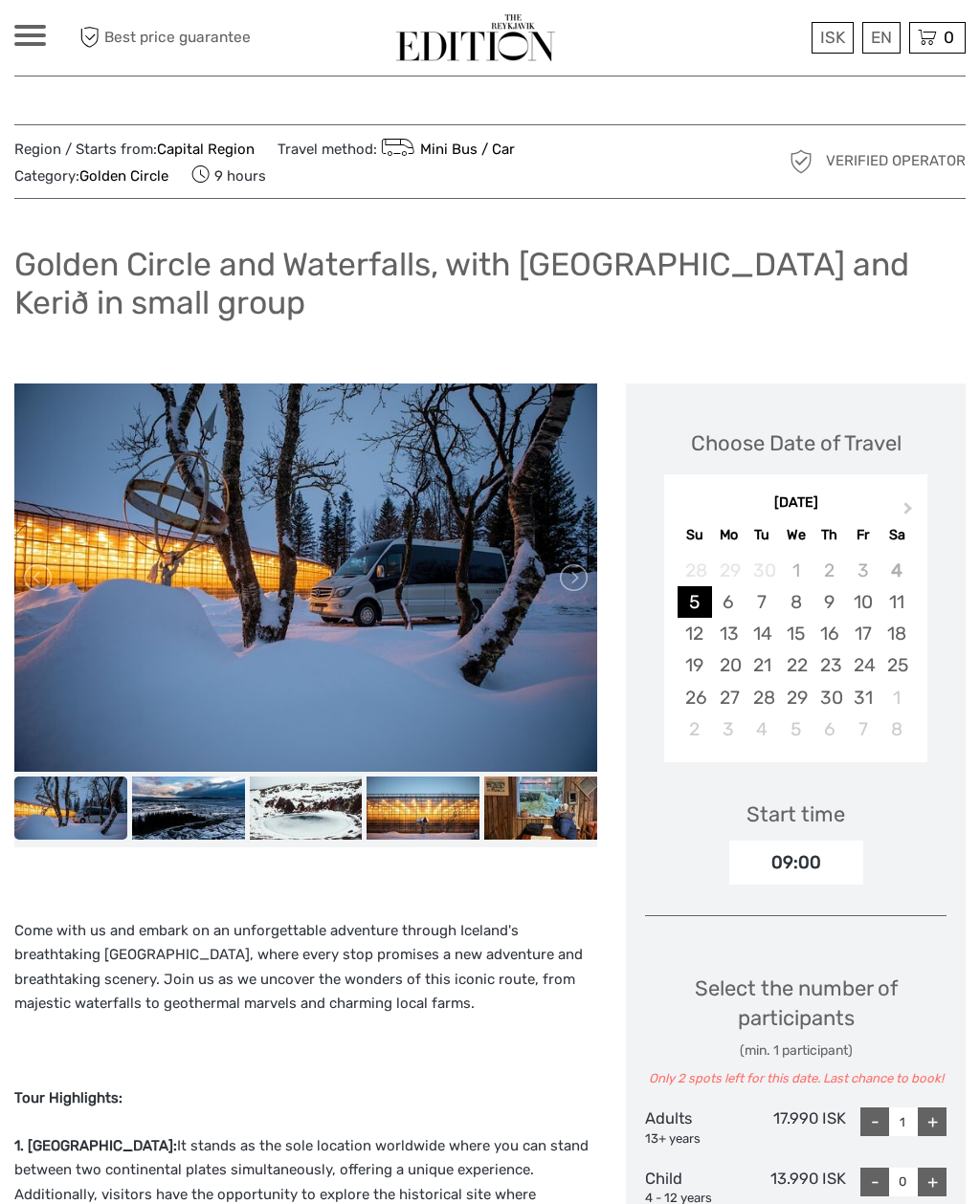
click at [576, 584] on link at bounding box center [571, 577] width 31 height 31
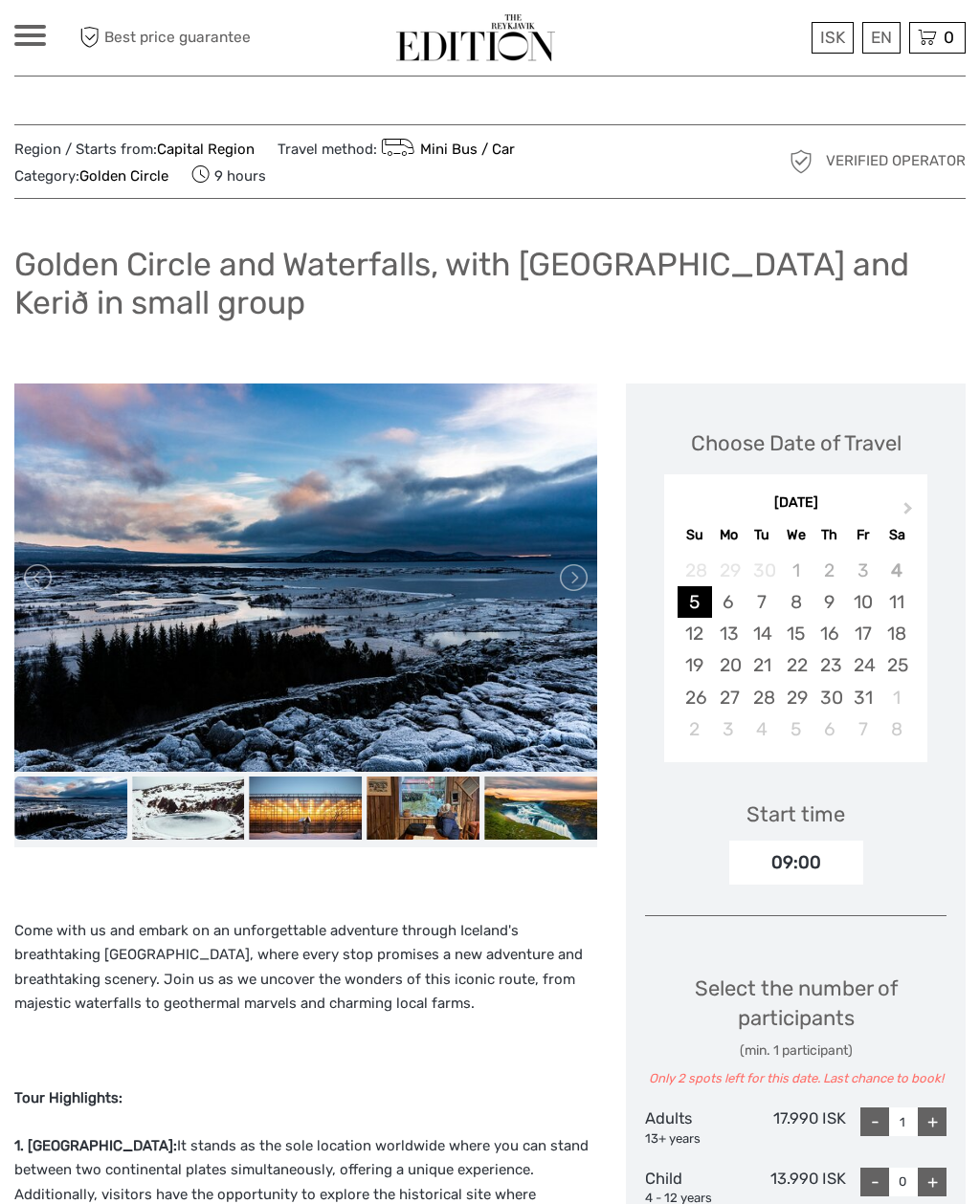
click at [582, 581] on link at bounding box center [571, 577] width 31 height 31
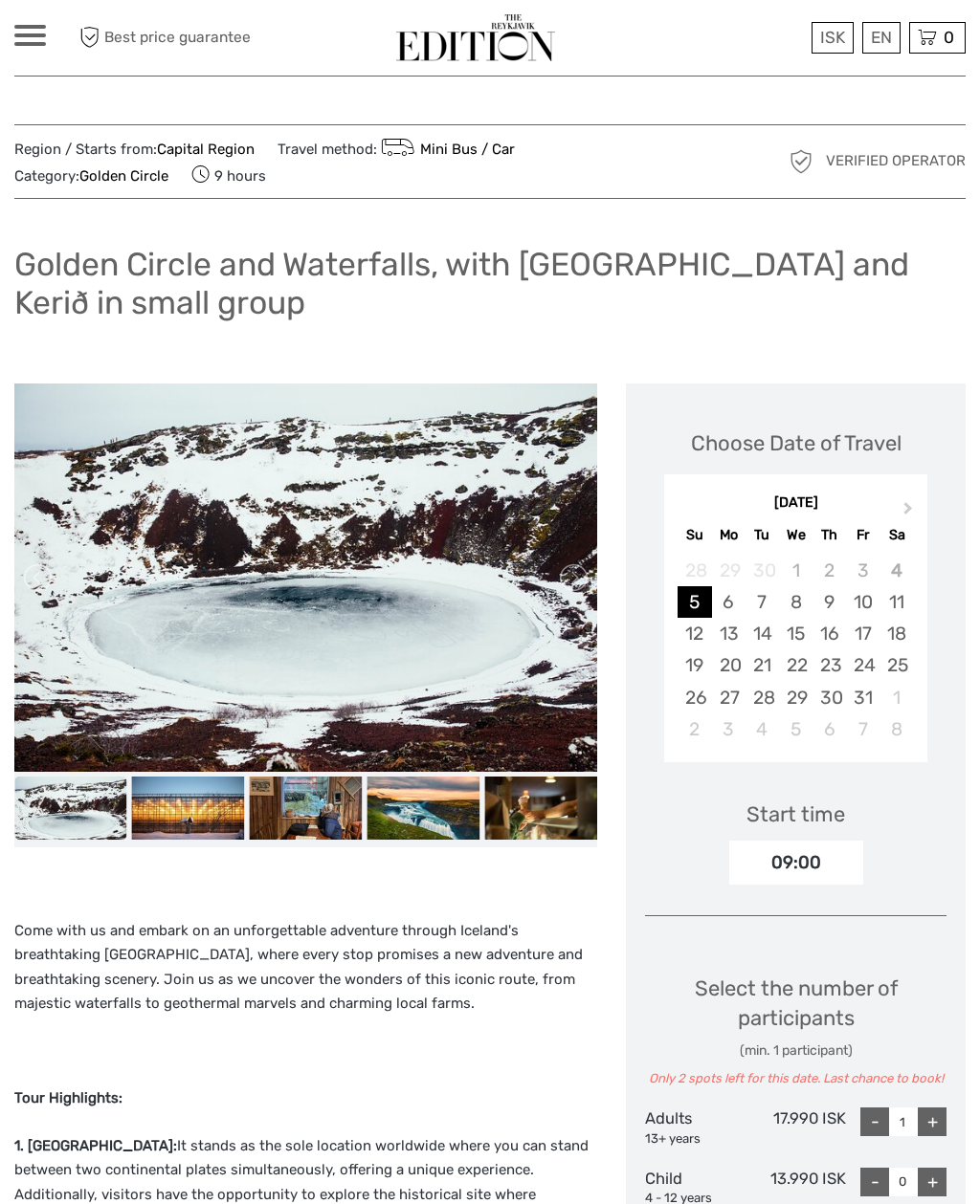
click at [577, 579] on link at bounding box center [571, 577] width 31 height 31
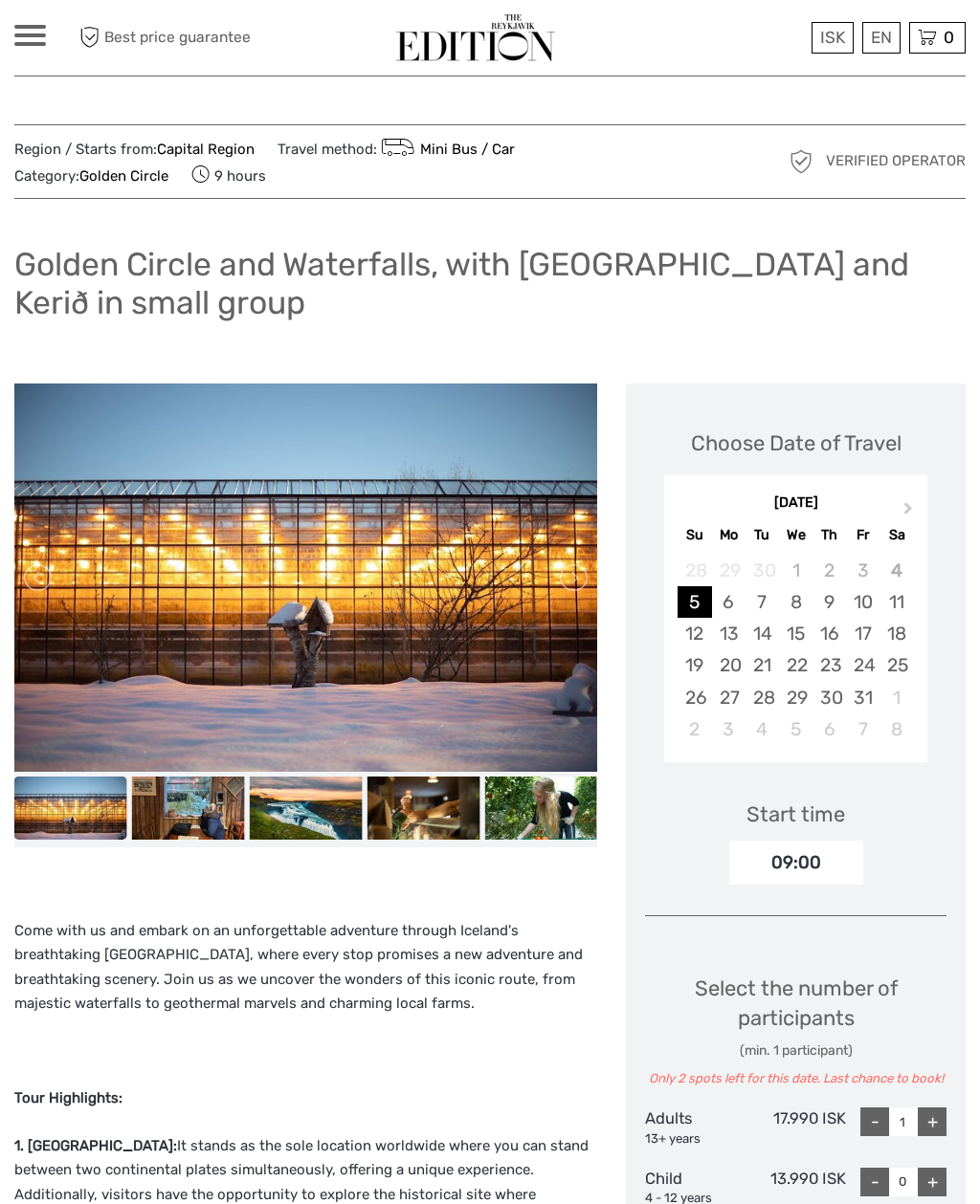
click at [578, 575] on link at bounding box center [571, 577] width 31 height 31
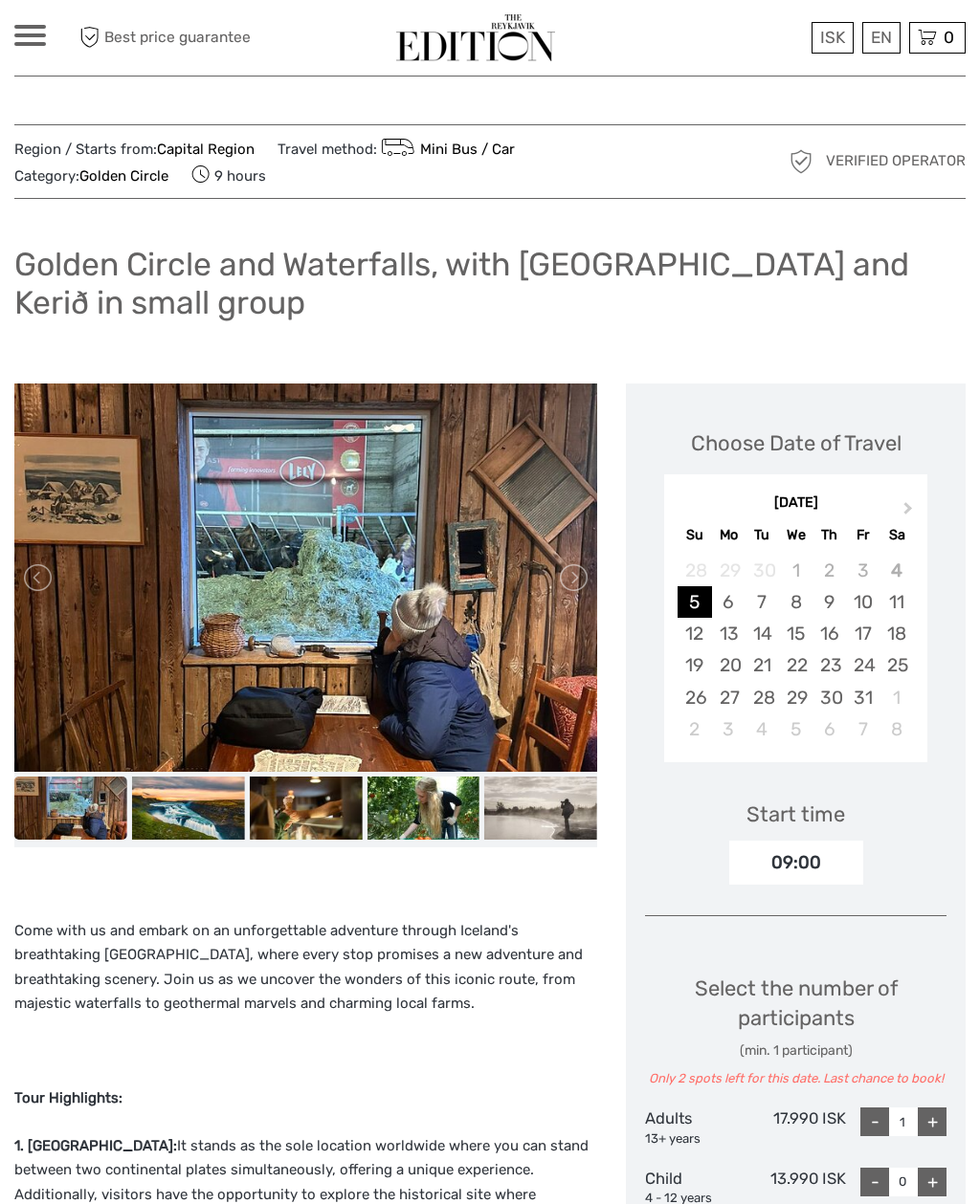
click at [572, 573] on link at bounding box center [571, 577] width 31 height 31
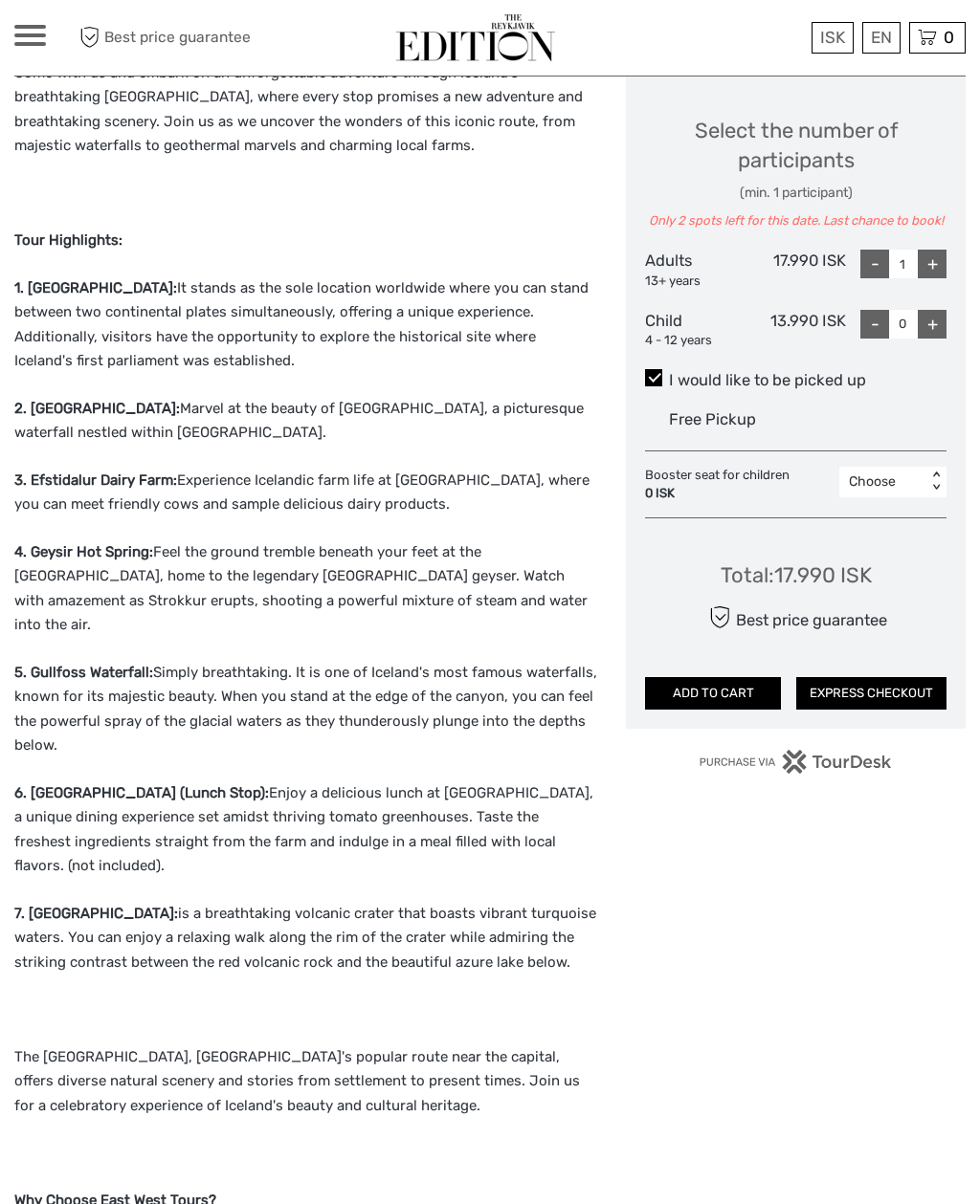
scroll to position [865, 0]
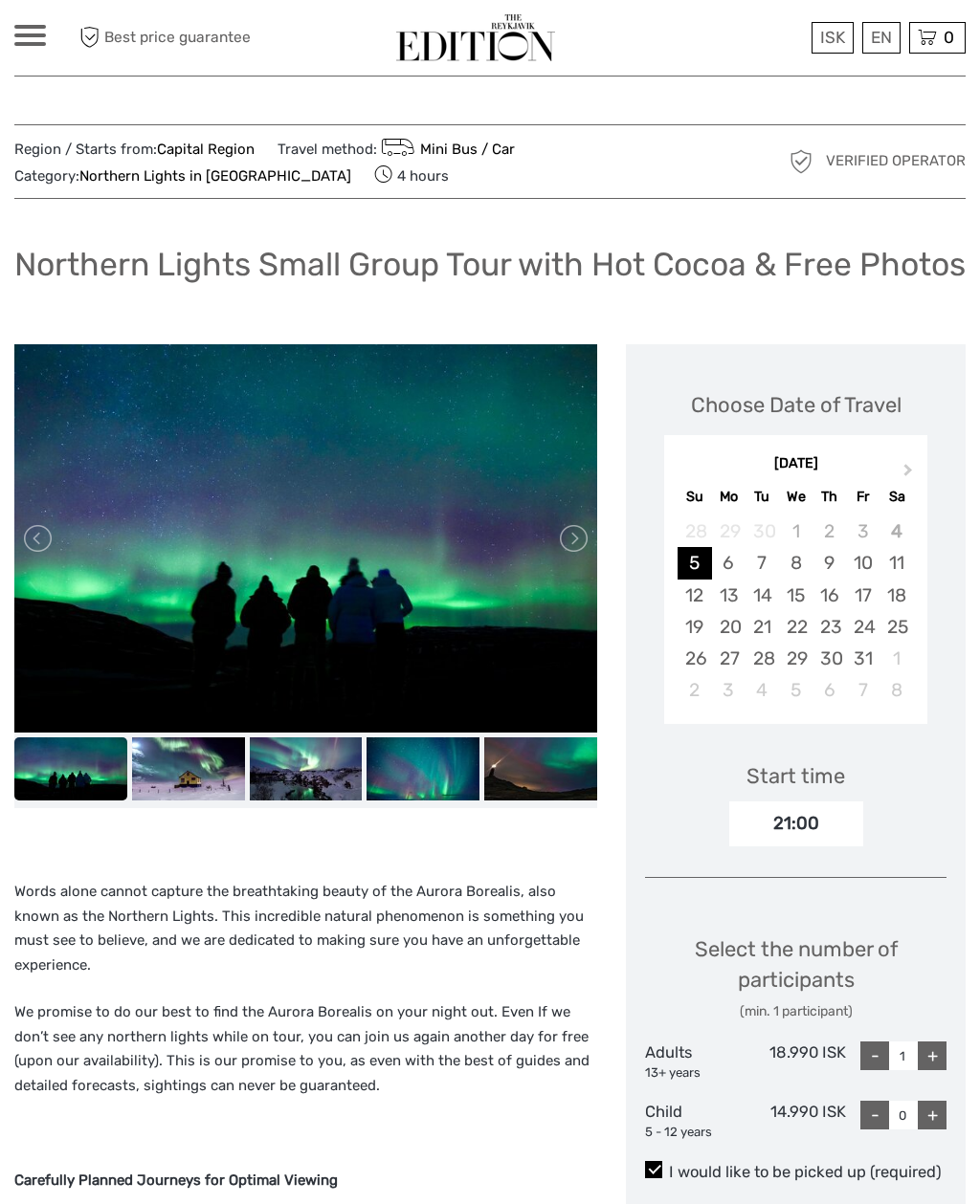
click at [558, 553] on link at bounding box center [571, 539] width 31 height 31
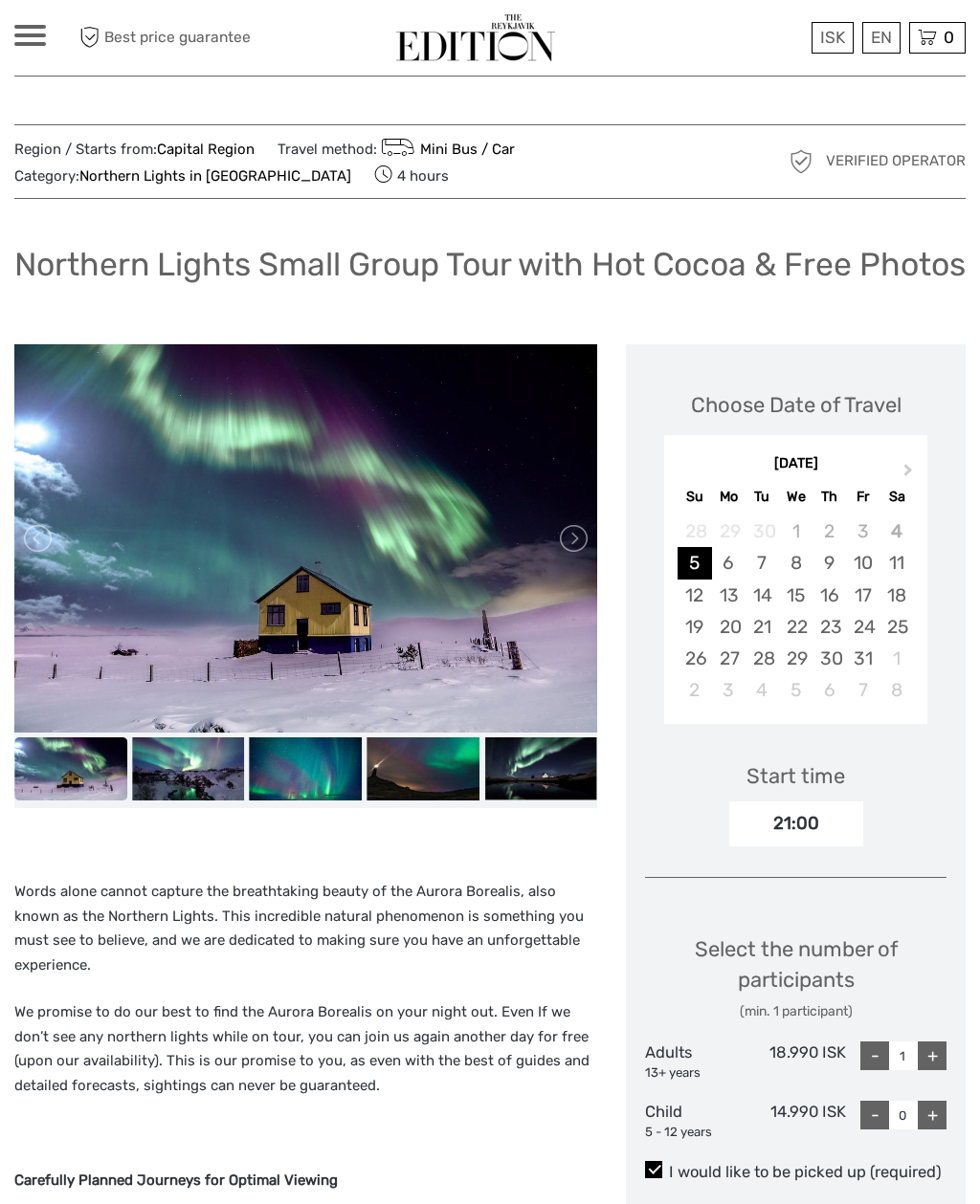
click at [569, 553] on link at bounding box center [571, 539] width 31 height 31
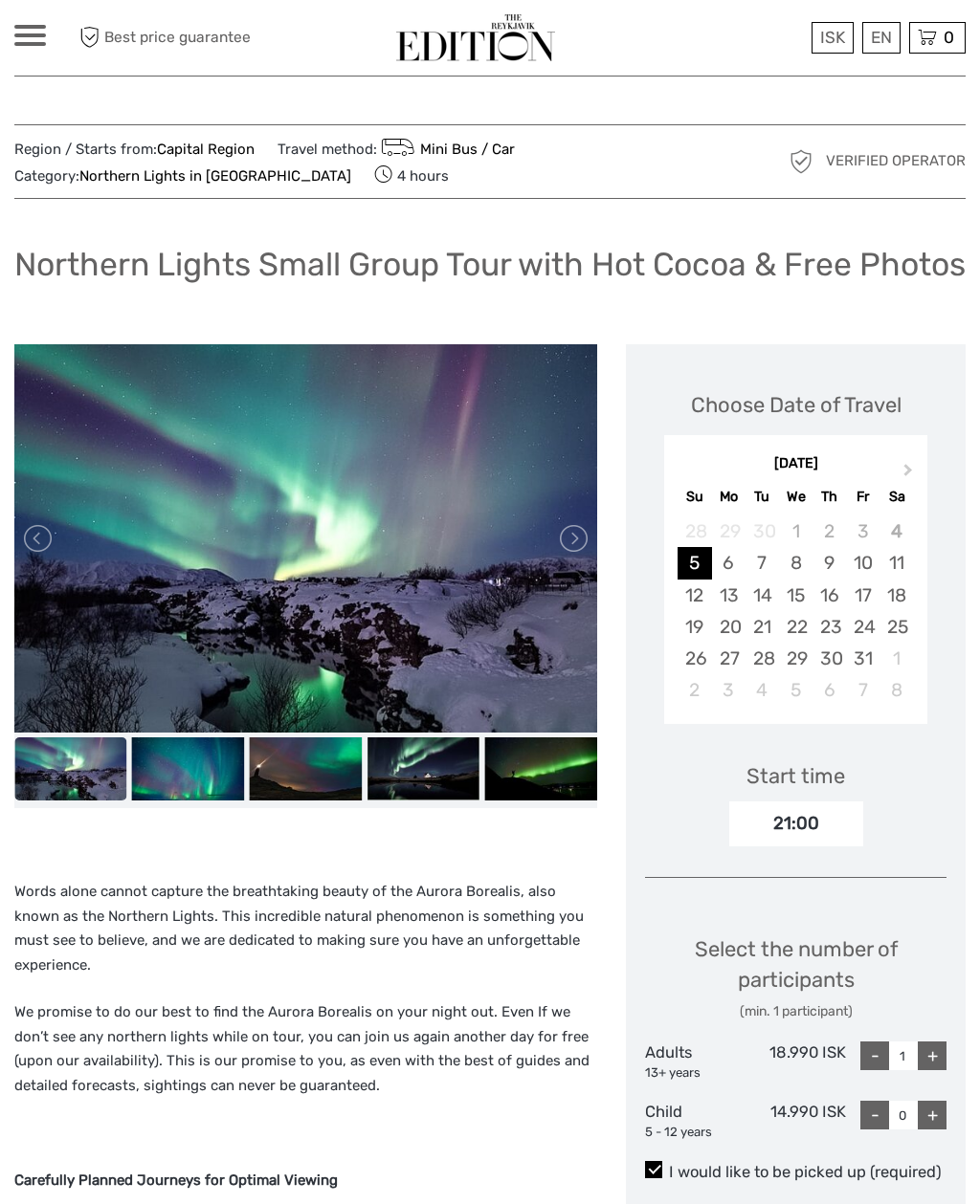
click at [568, 553] on link at bounding box center [571, 539] width 31 height 31
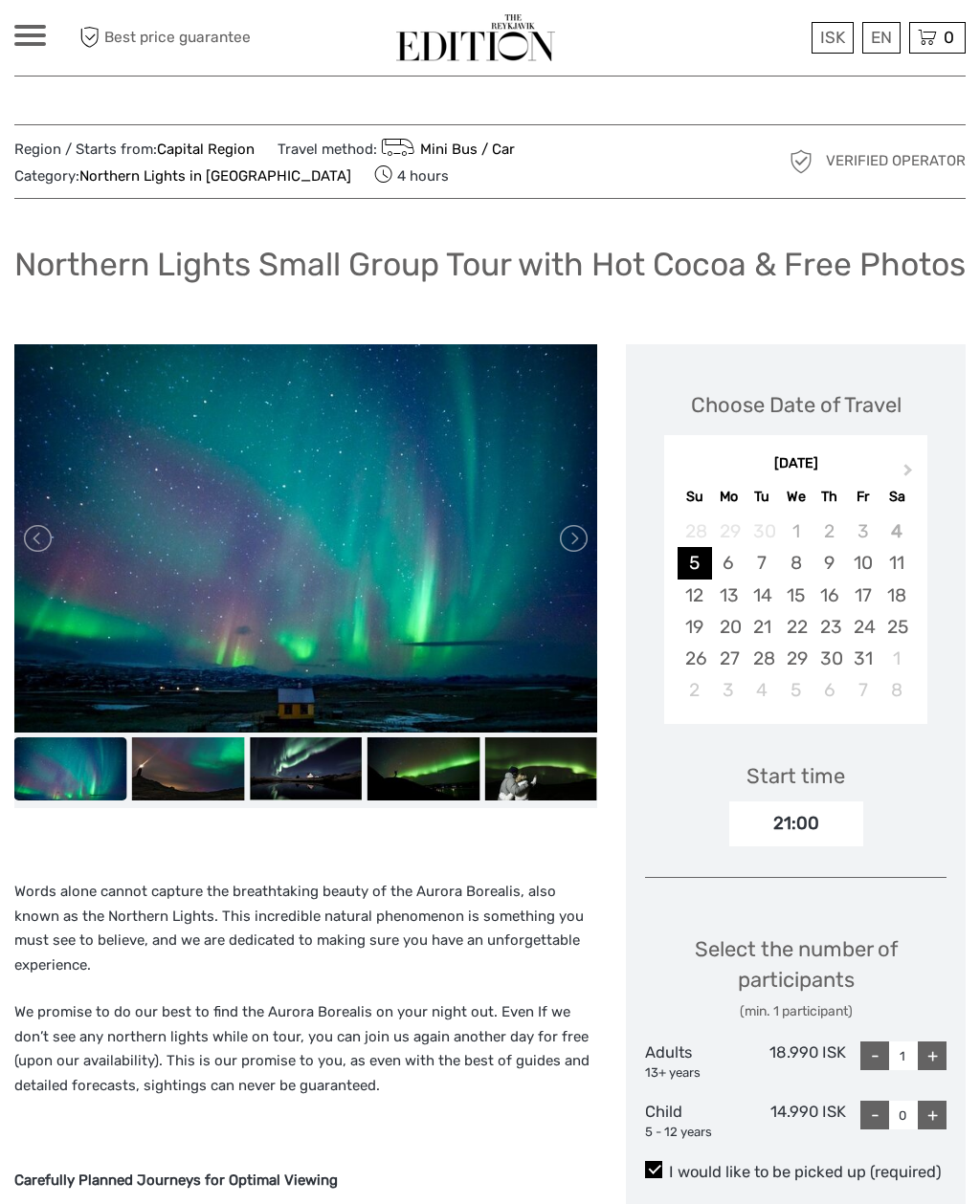
click at [557, 553] on link at bounding box center [571, 539] width 31 height 31
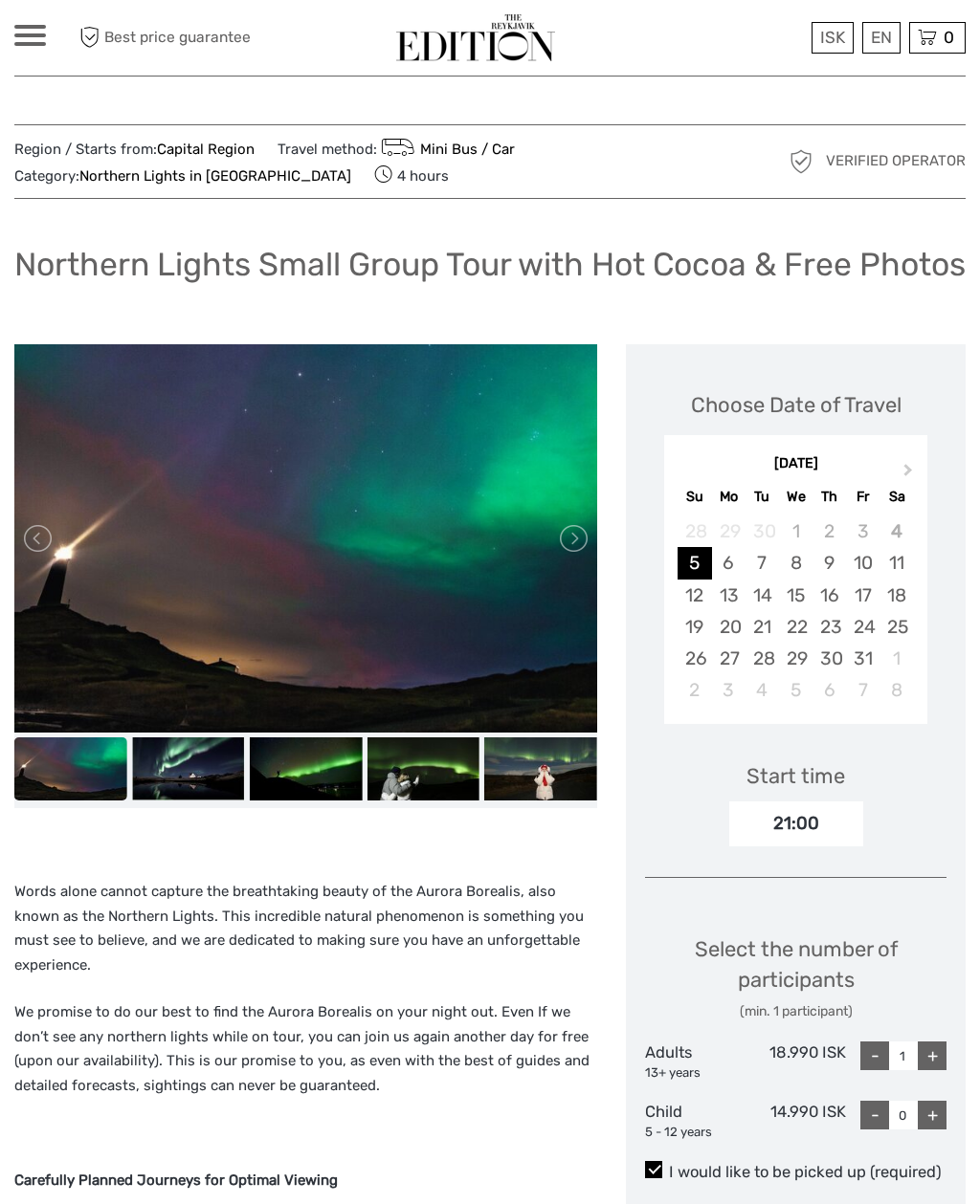
click at [567, 553] on link at bounding box center [571, 539] width 31 height 31
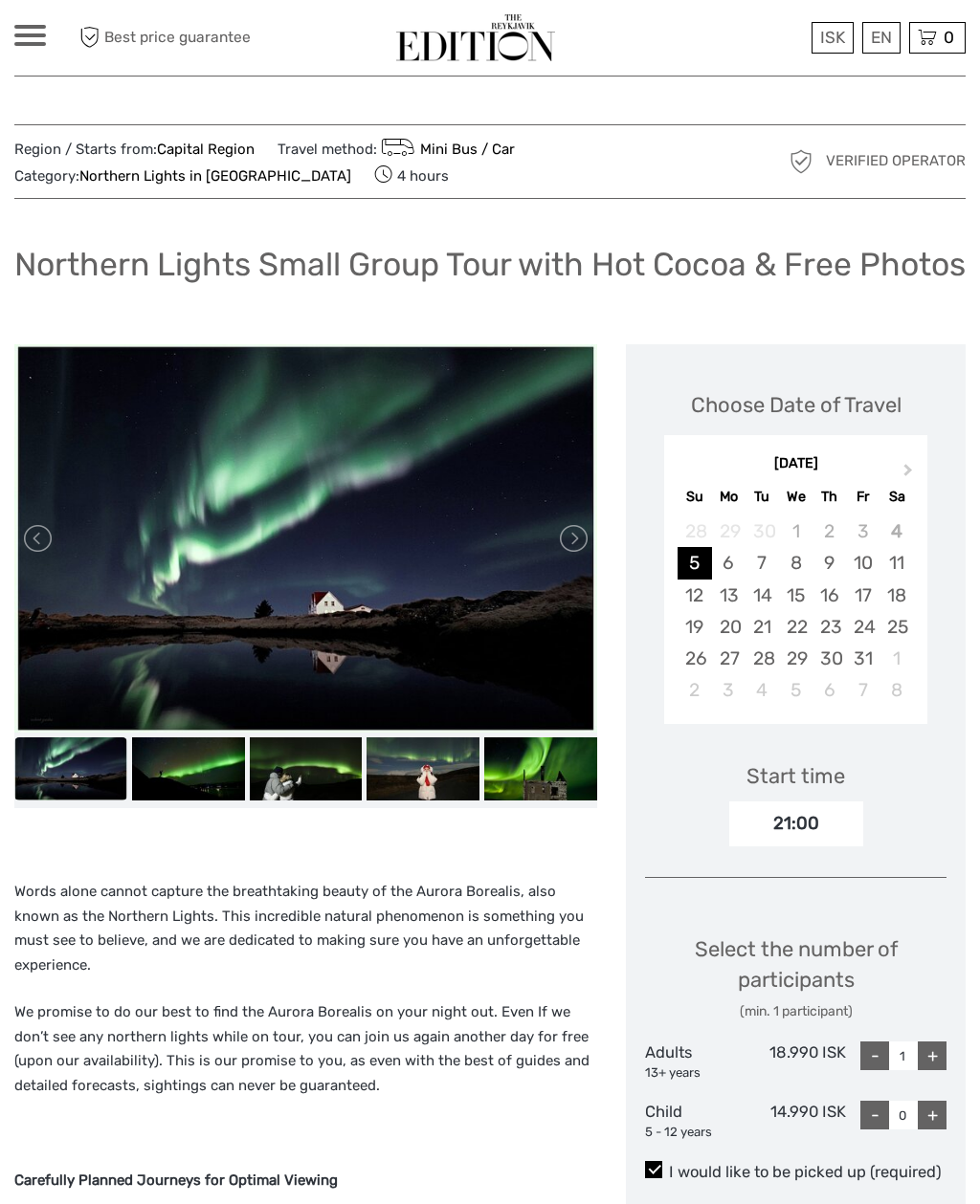
click at [568, 553] on link at bounding box center [571, 539] width 31 height 31
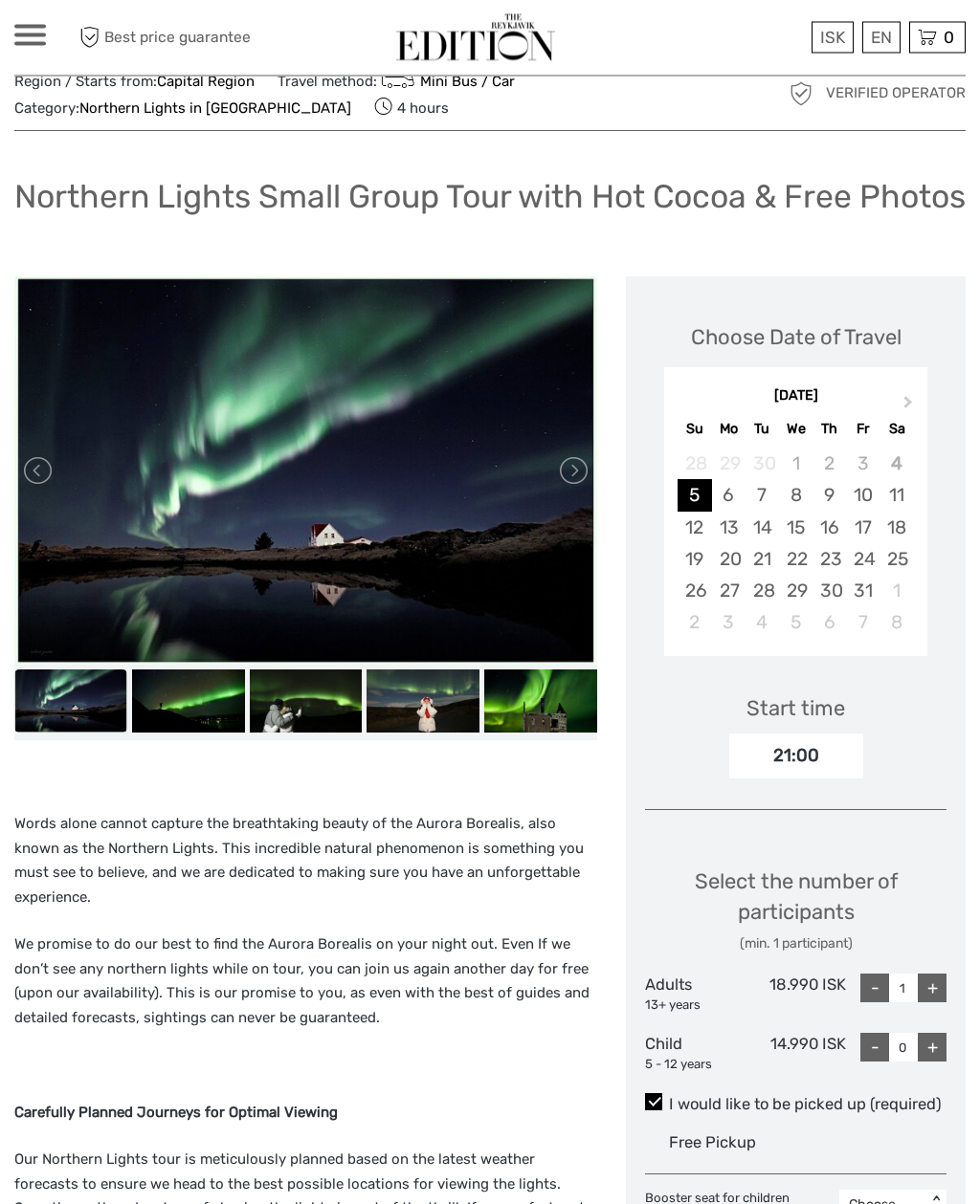
scroll to position [65, 0]
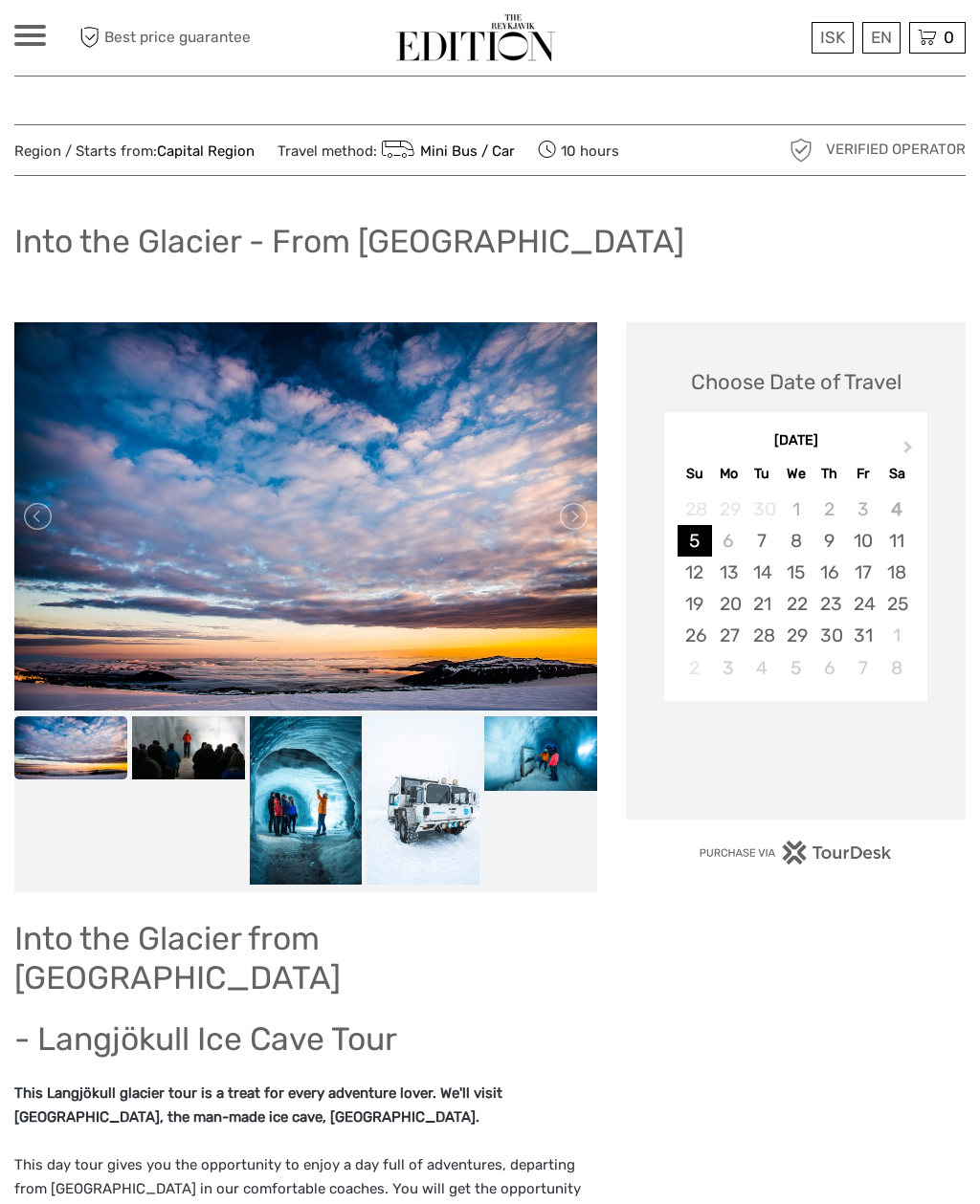
click at [206, 748] on img at bounding box center [188, 748] width 113 height 63
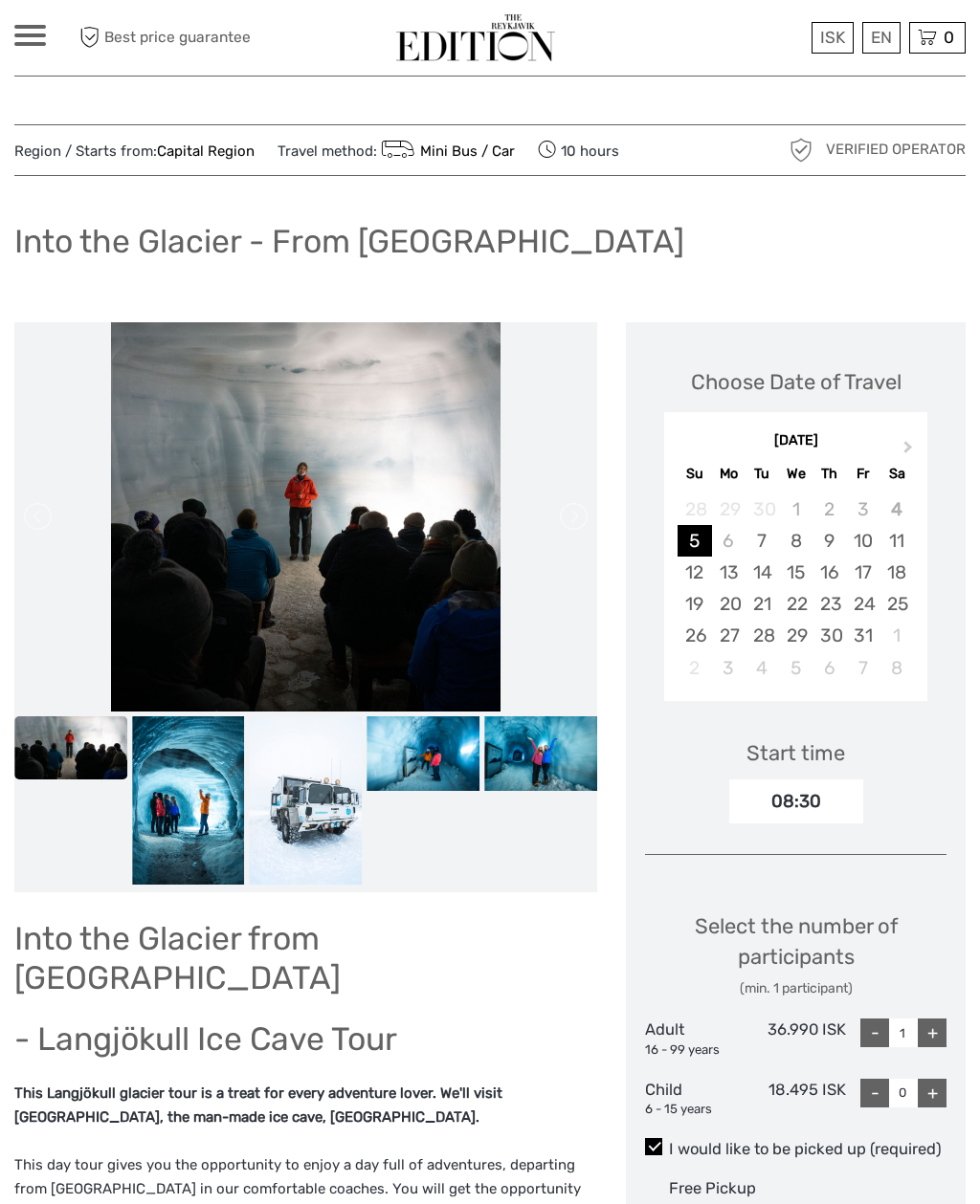
click at [223, 750] on img at bounding box center [188, 800] width 113 height 170
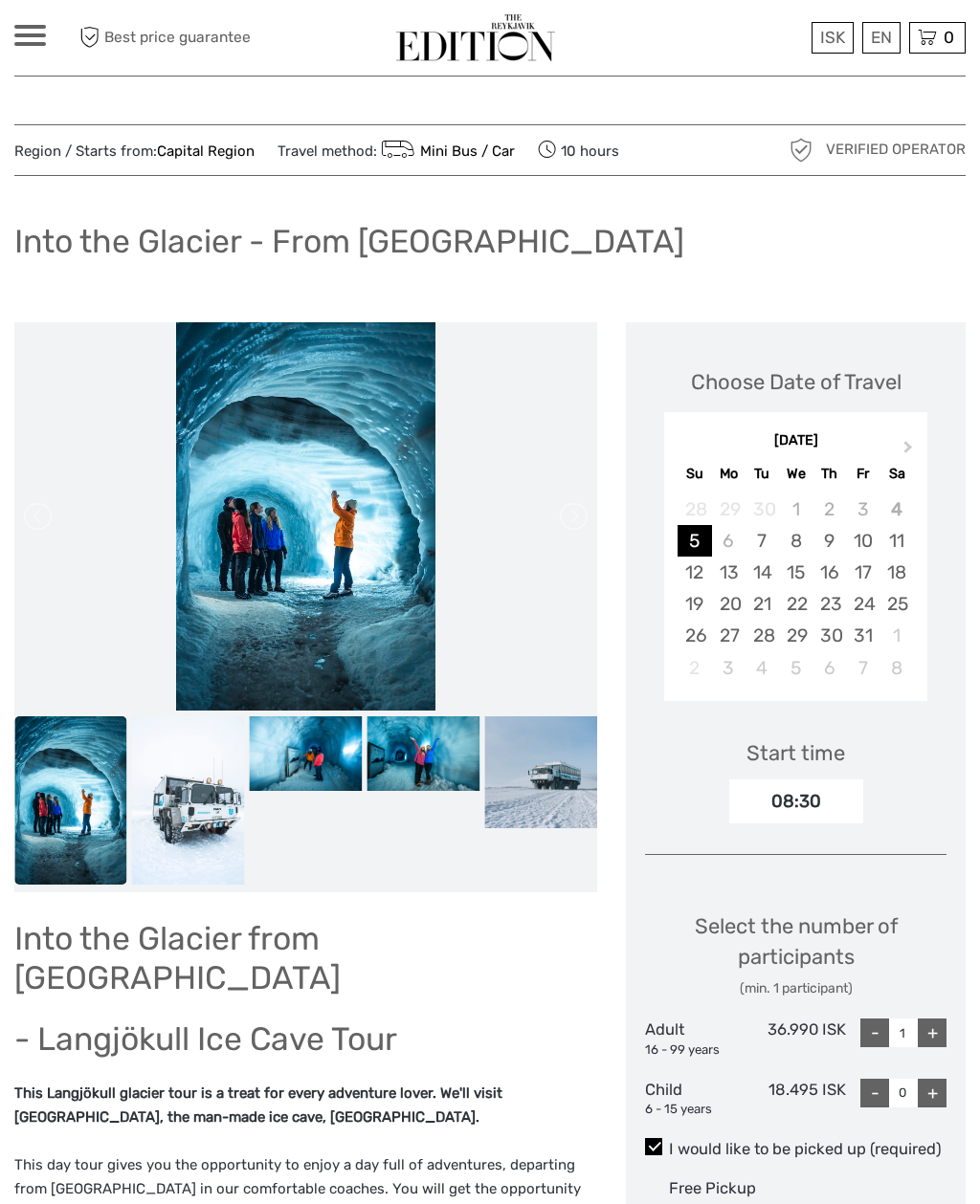
click at [336, 755] on img at bounding box center [306, 754] width 113 height 75
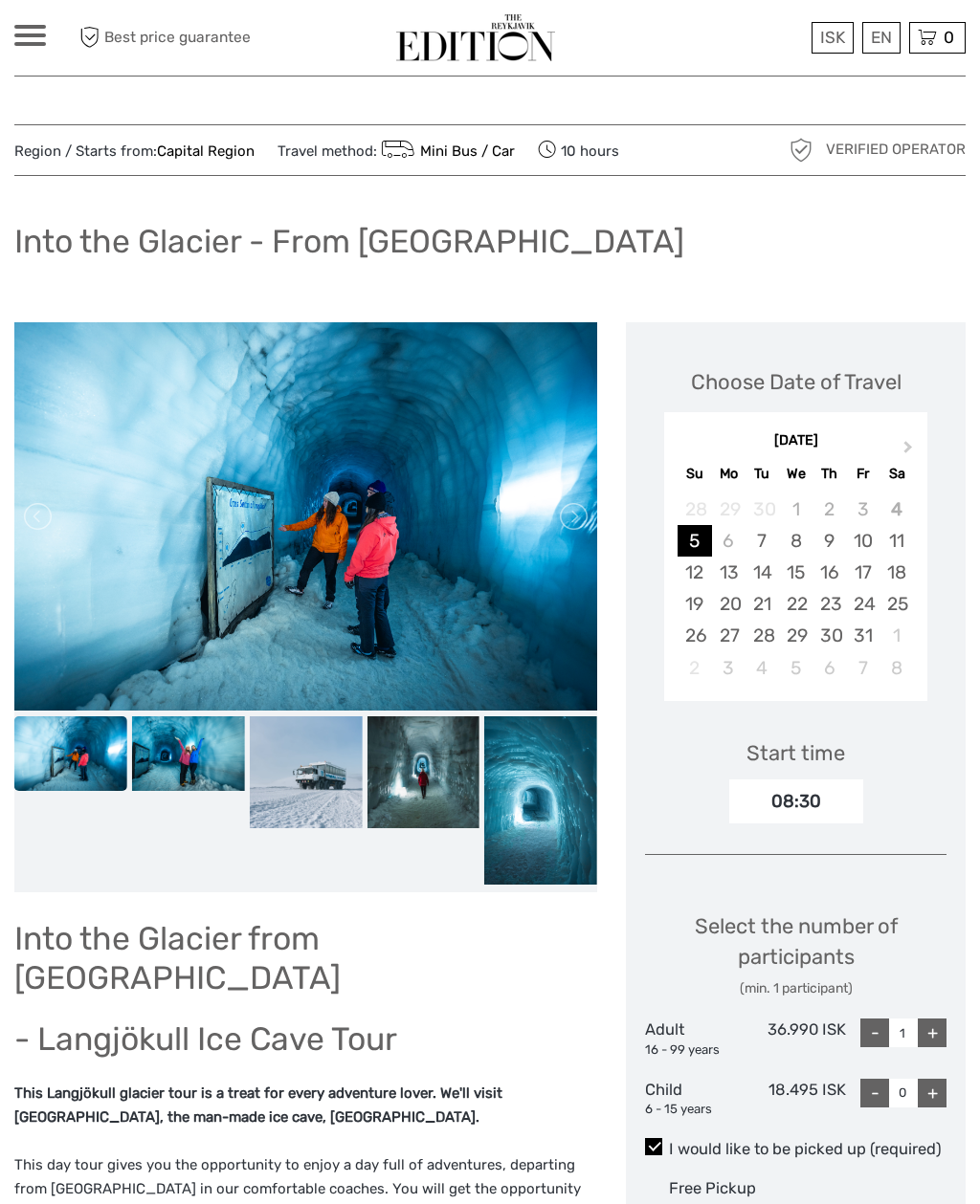
click at [425, 767] on img at bounding box center [423, 773] width 113 height 113
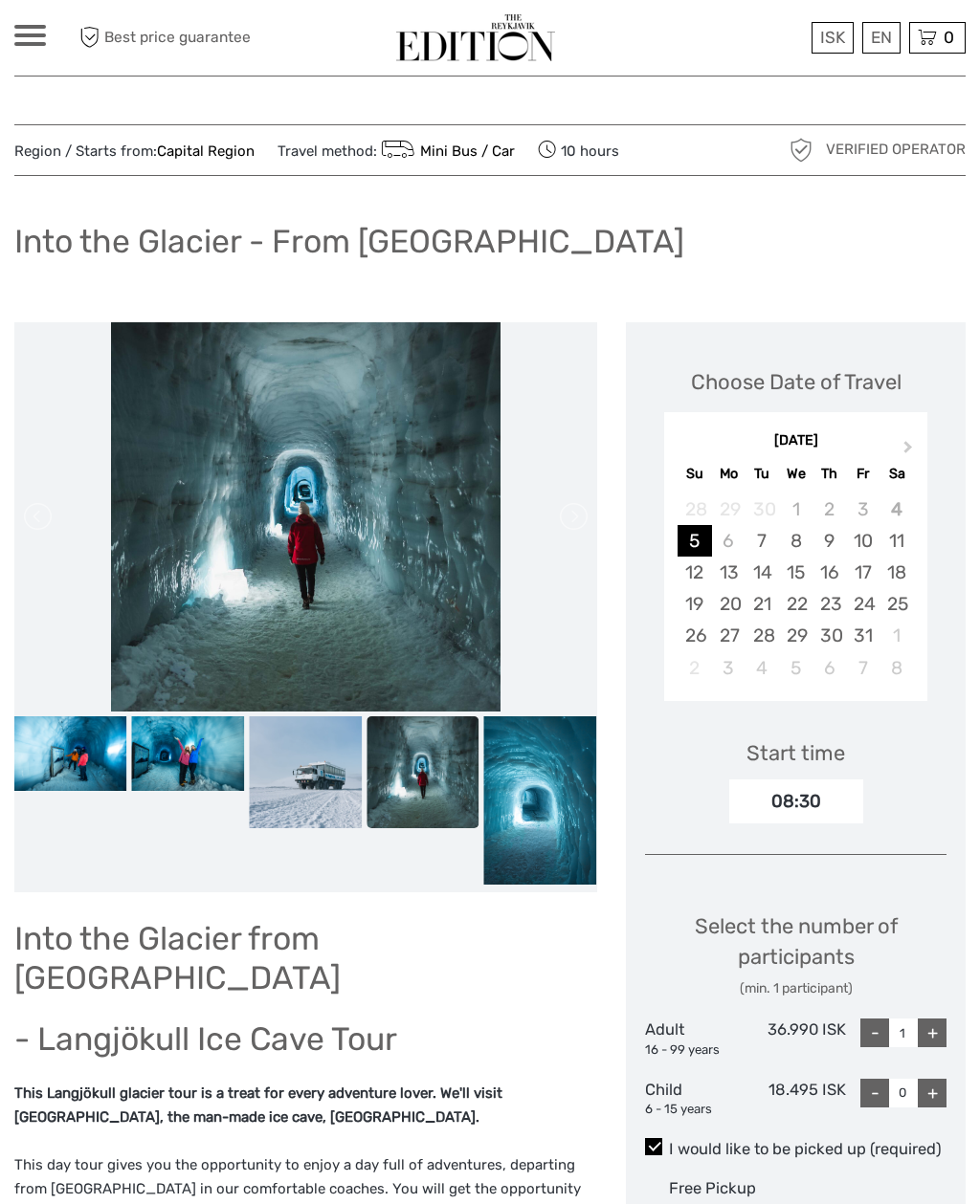
click at [537, 795] on img at bounding box center [541, 800] width 113 height 170
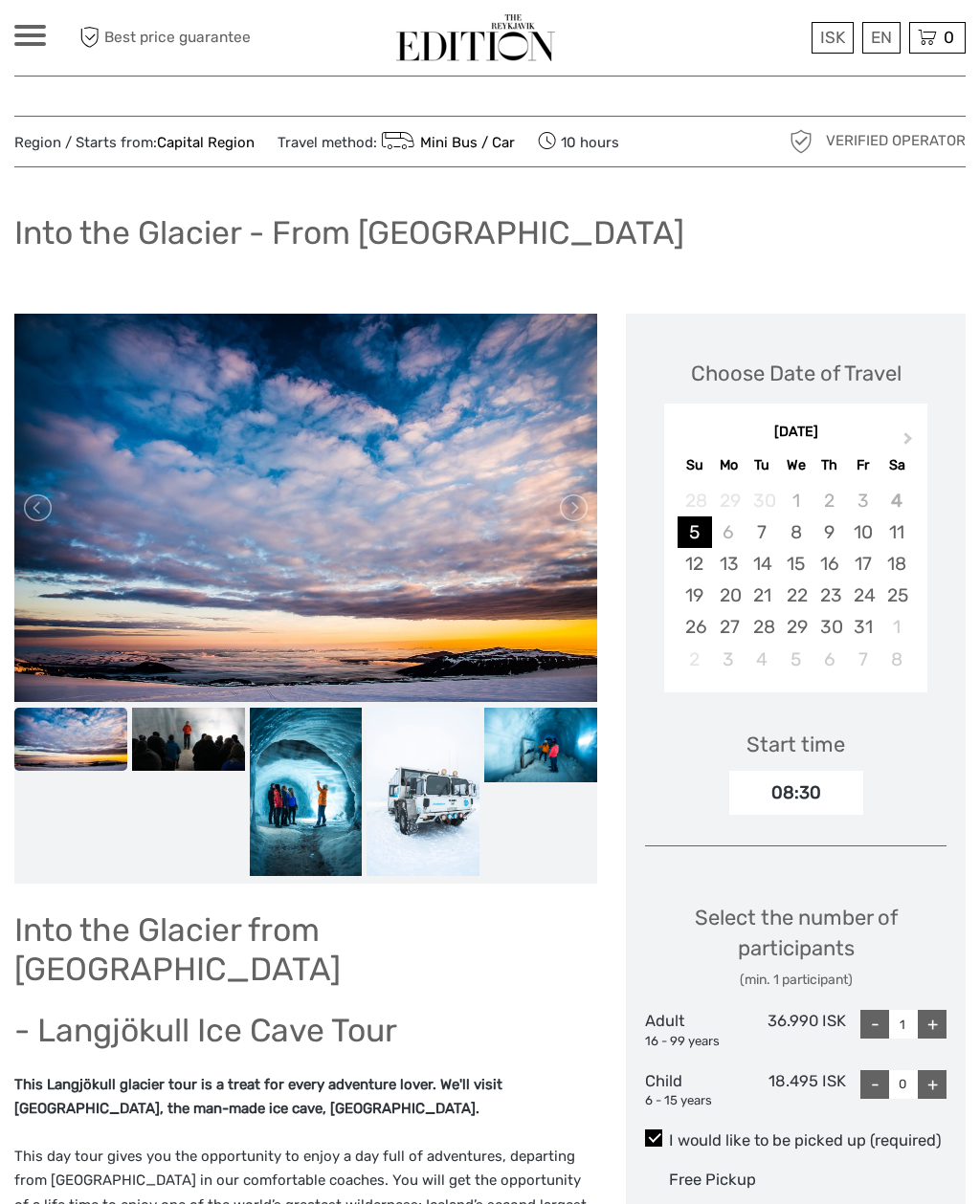
scroll to position [8, 0]
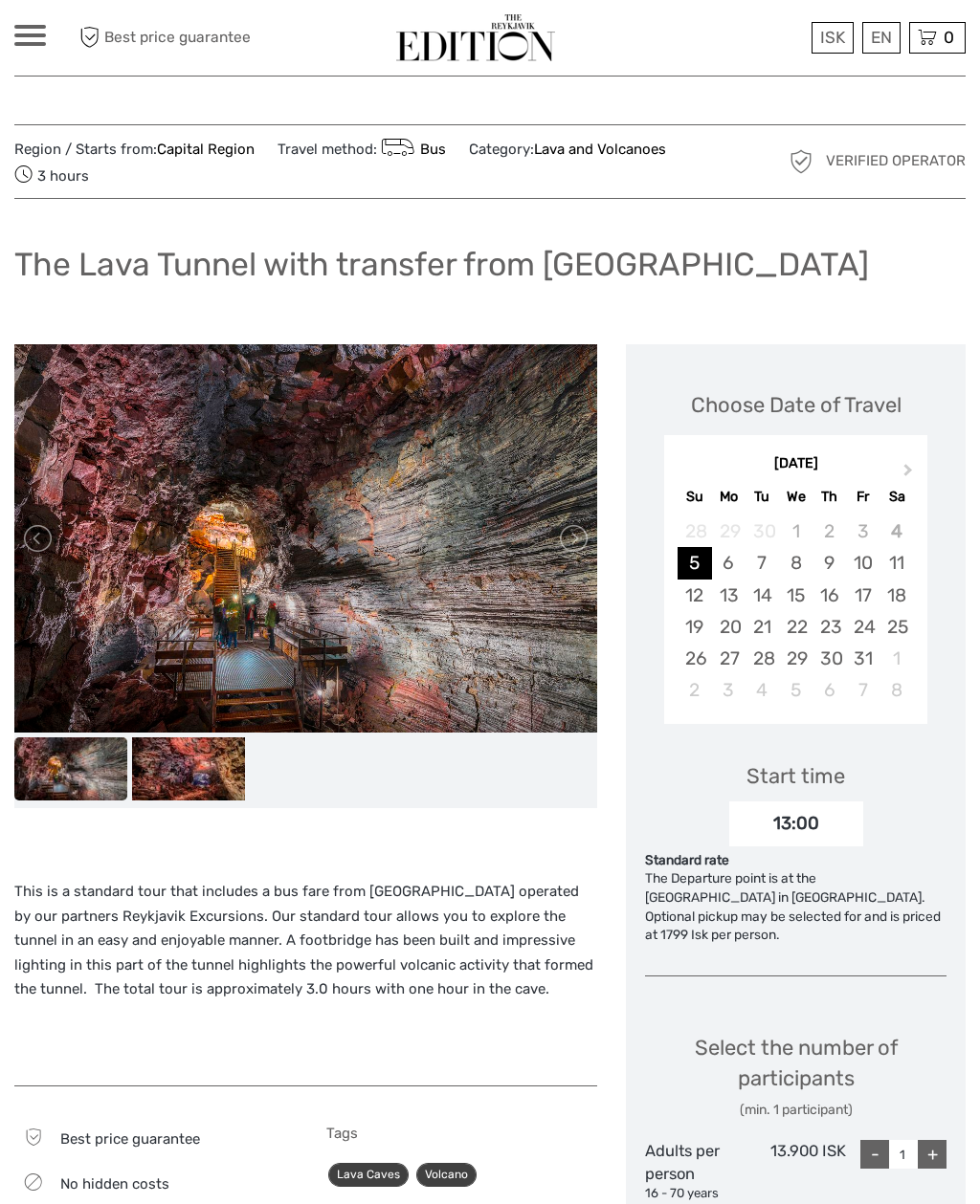
click at [204, 748] on img at bounding box center [188, 770] width 113 height 63
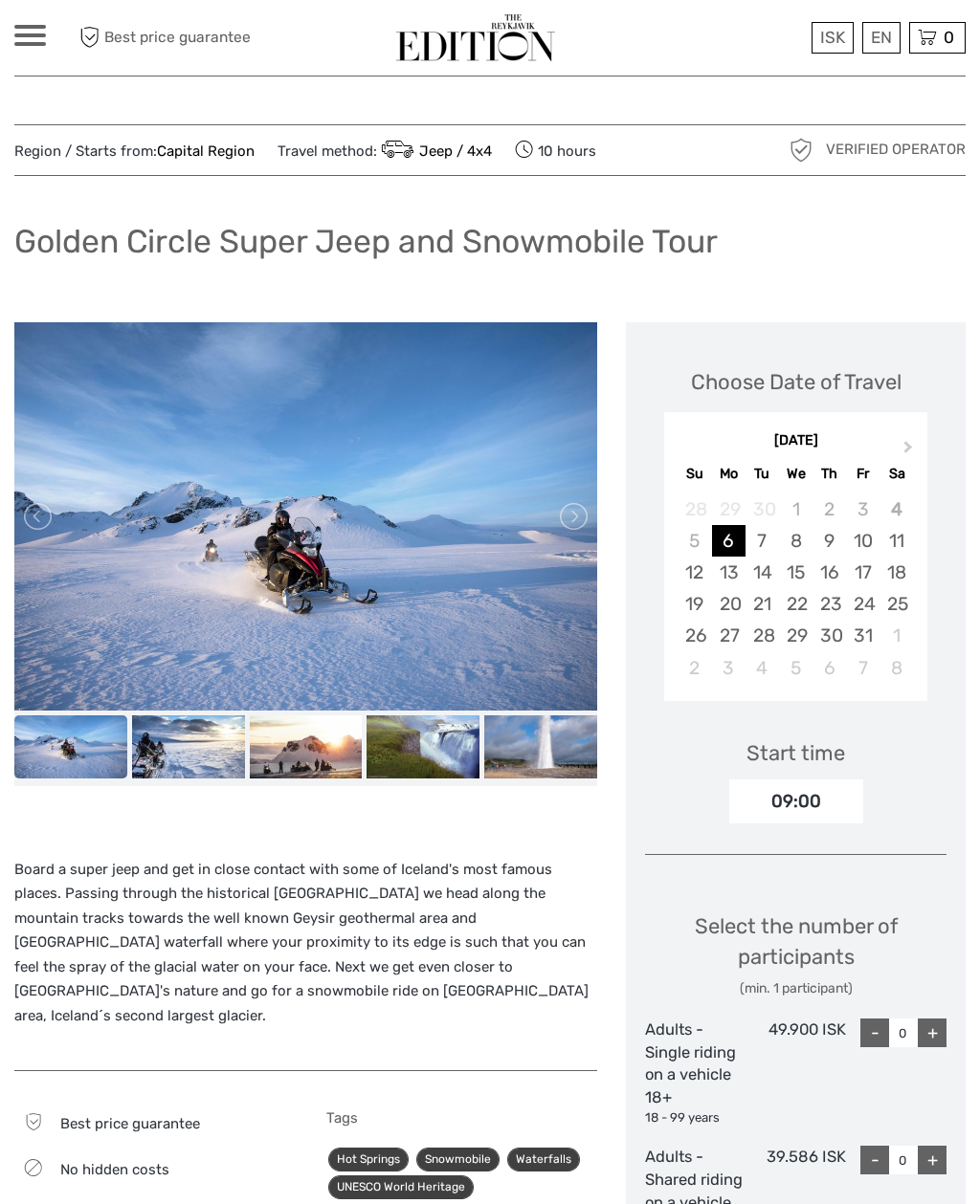
click at [200, 734] on img at bounding box center [188, 747] width 113 height 63
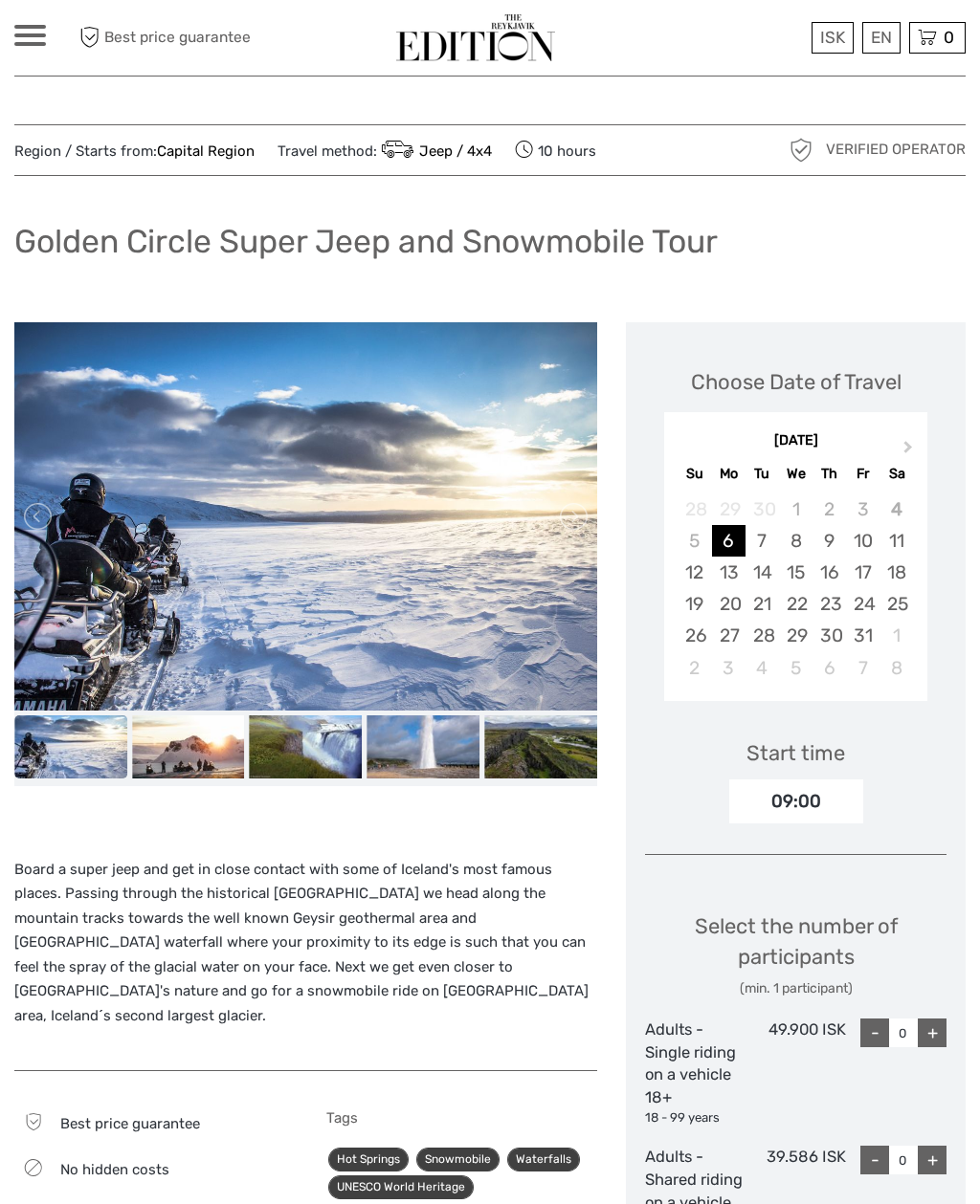
click at [222, 737] on img at bounding box center [188, 747] width 113 height 63
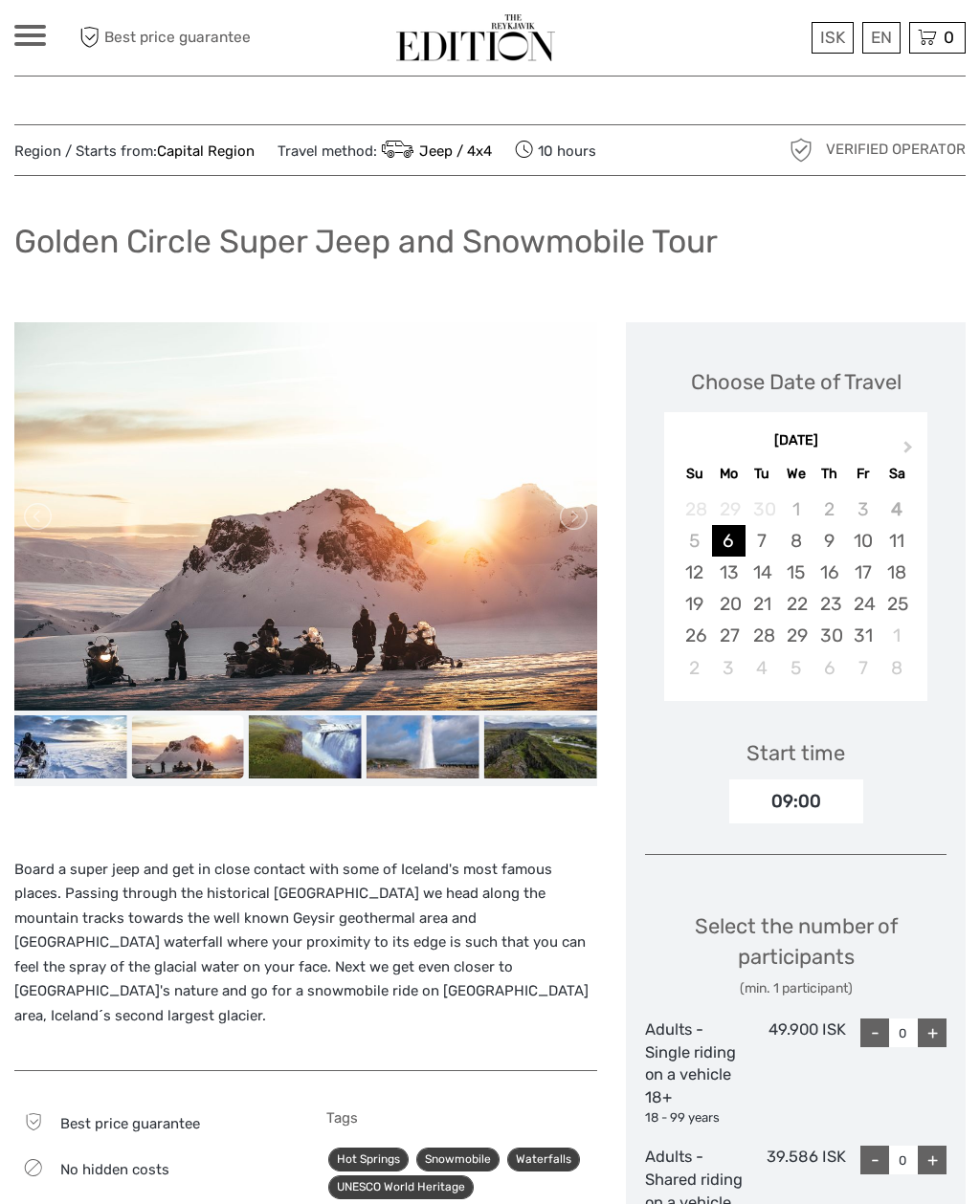
click at [315, 738] on img at bounding box center [306, 747] width 113 height 63
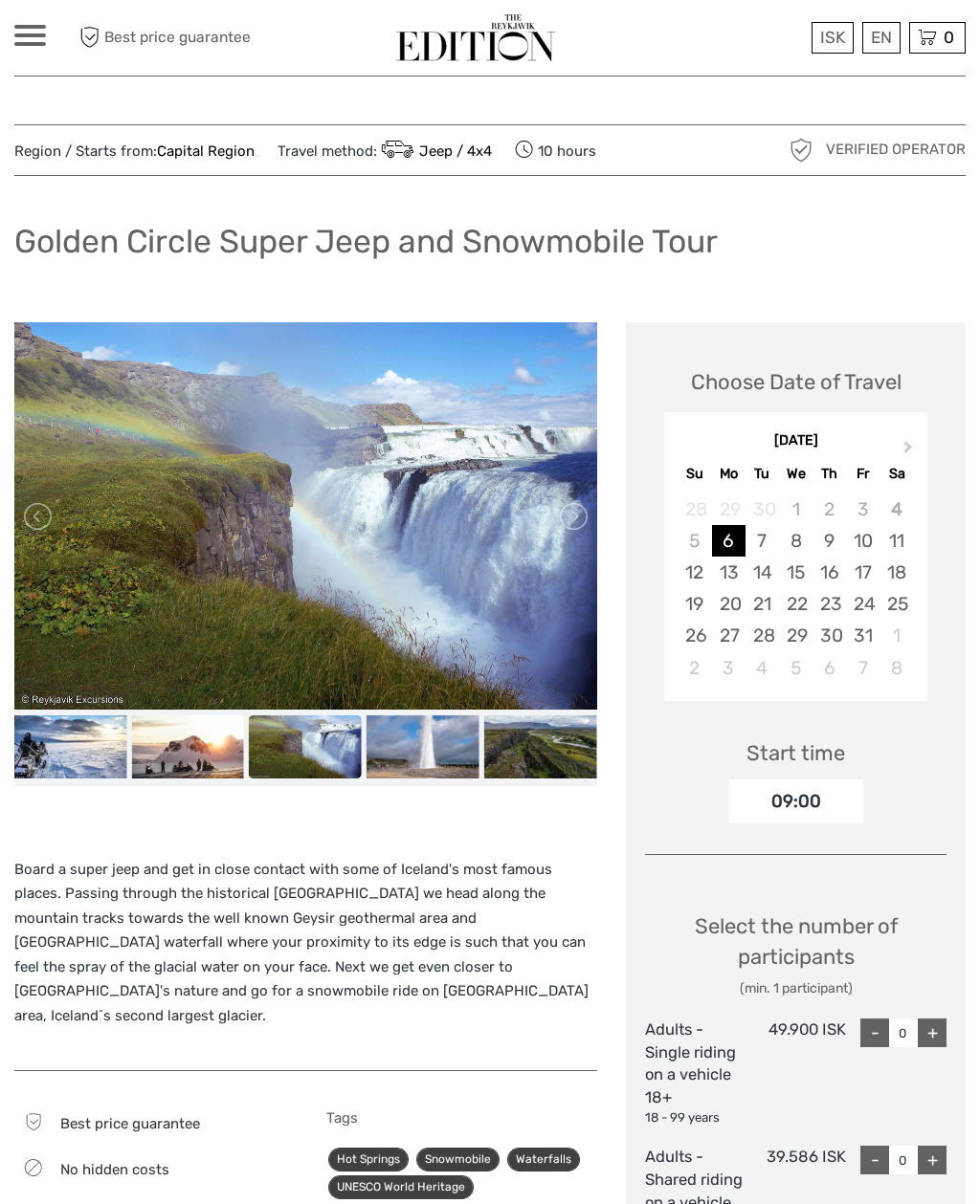
click at [436, 739] on img at bounding box center [423, 747] width 113 height 63
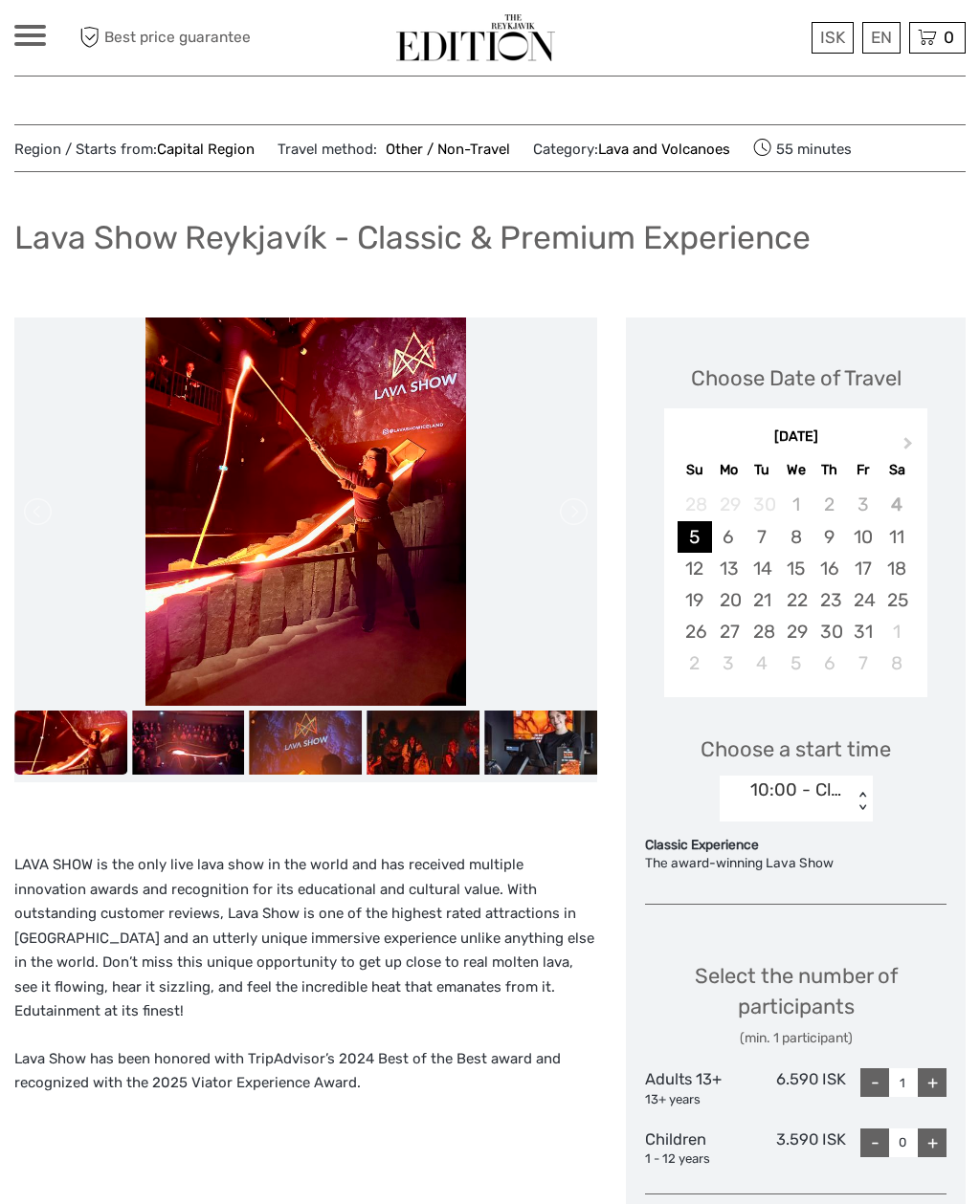
click at [205, 729] on img at bounding box center [188, 743] width 113 height 63
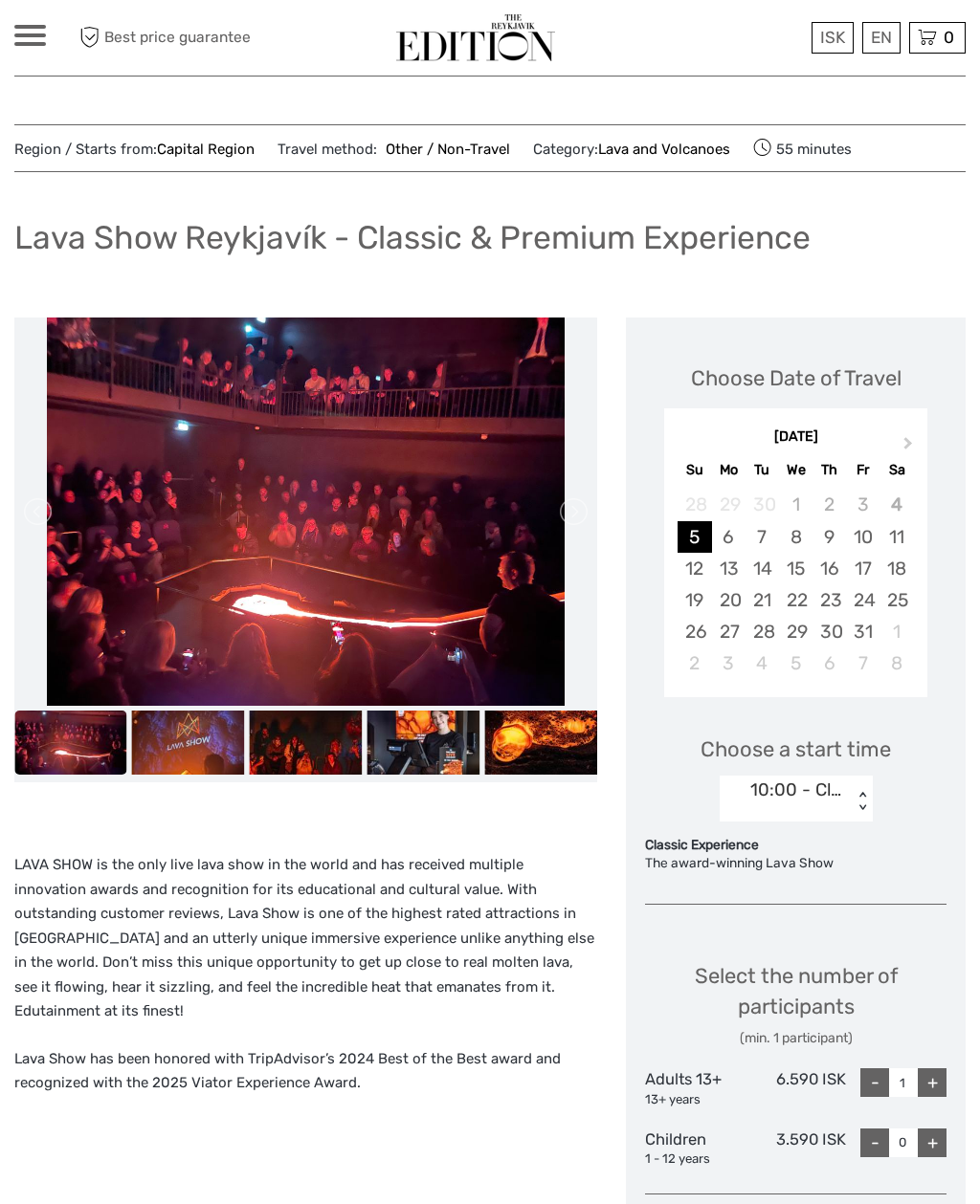
click at [219, 737] on img at bounding box center [188, 743] width 113 height 63
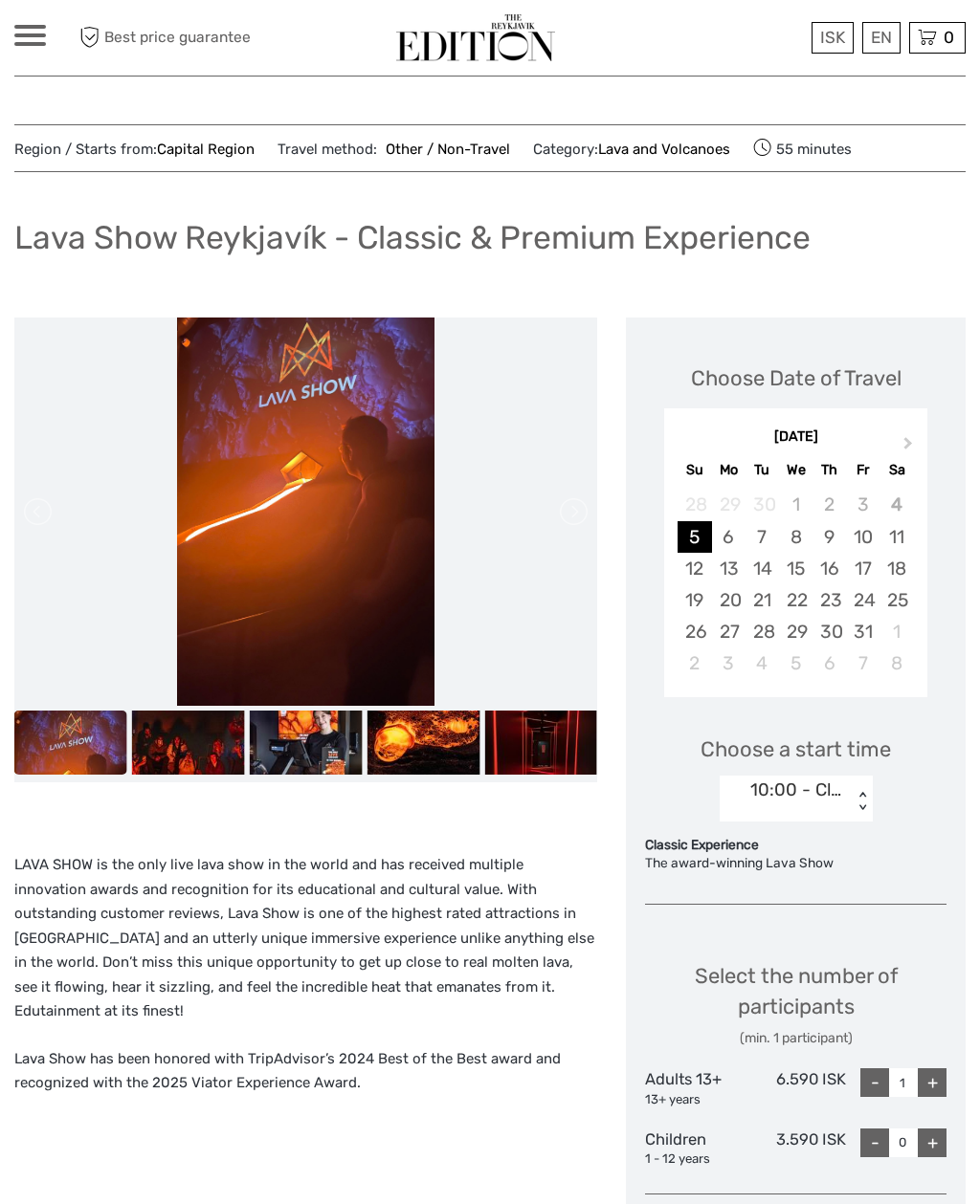
click at [225, 745] on img at bounding box center [188, 743] width 113 height 63
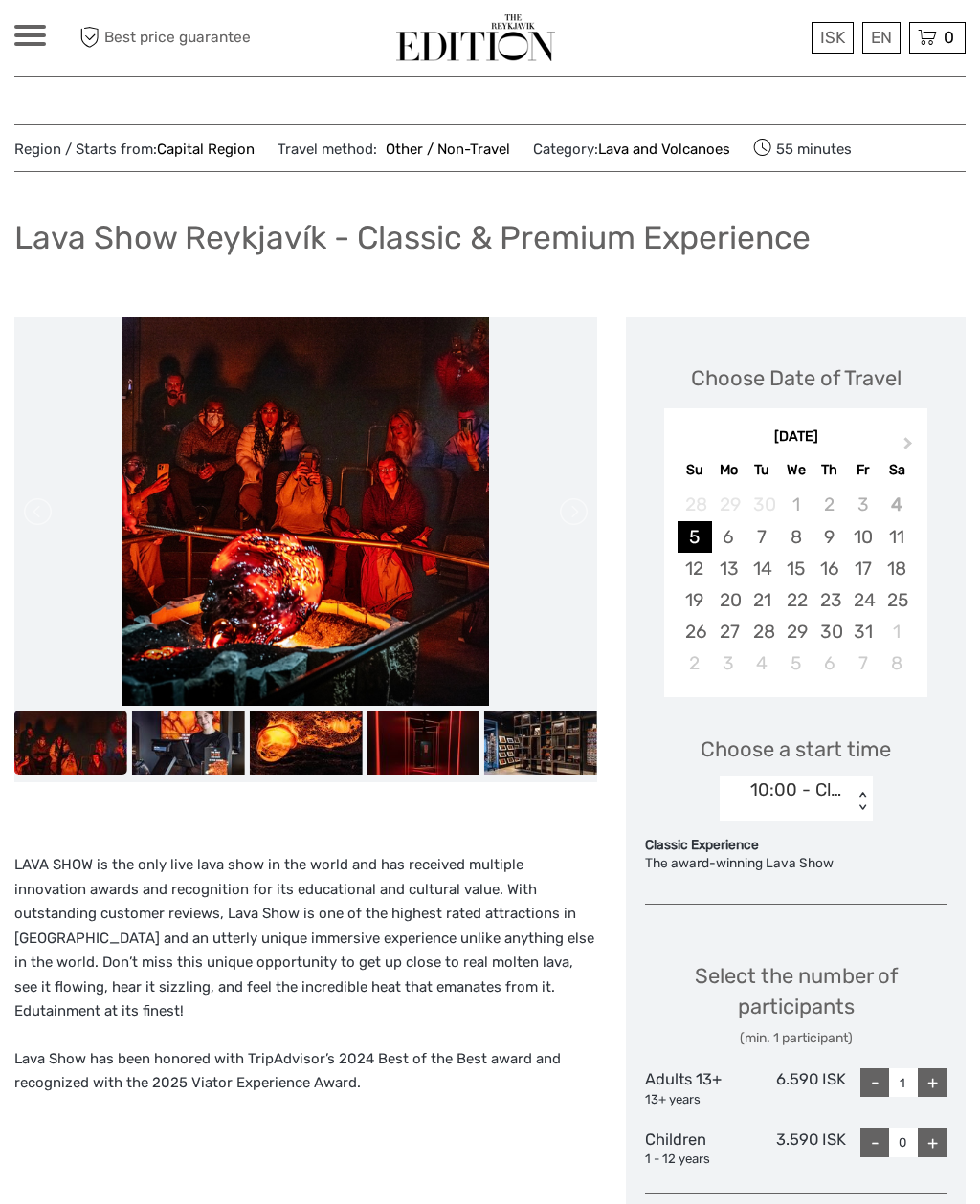
click at [214, 747] on img at bounding box center [188, 743] width 113 height 63
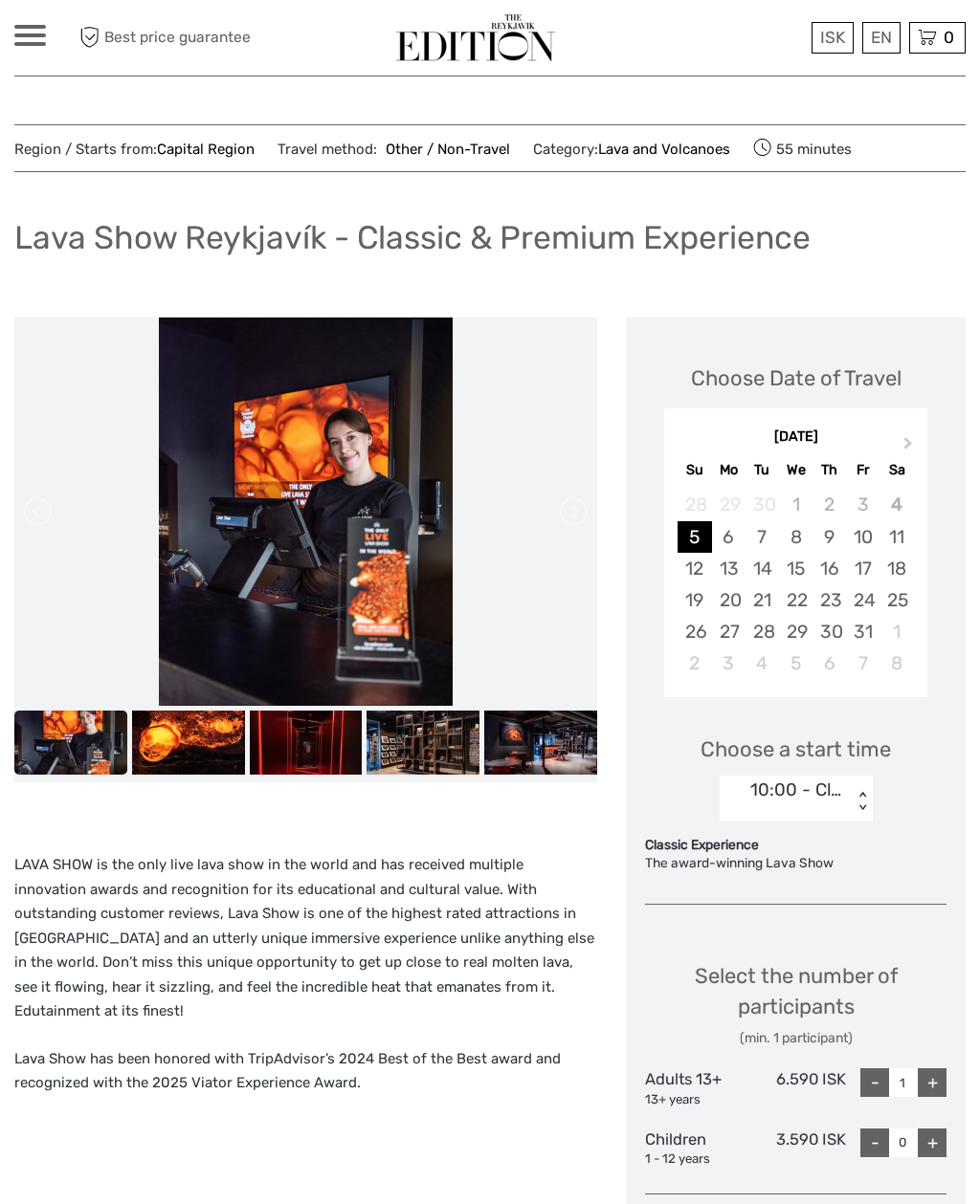
click at [202, 743] on img at bounding box center [188, 743] width 113 height 63
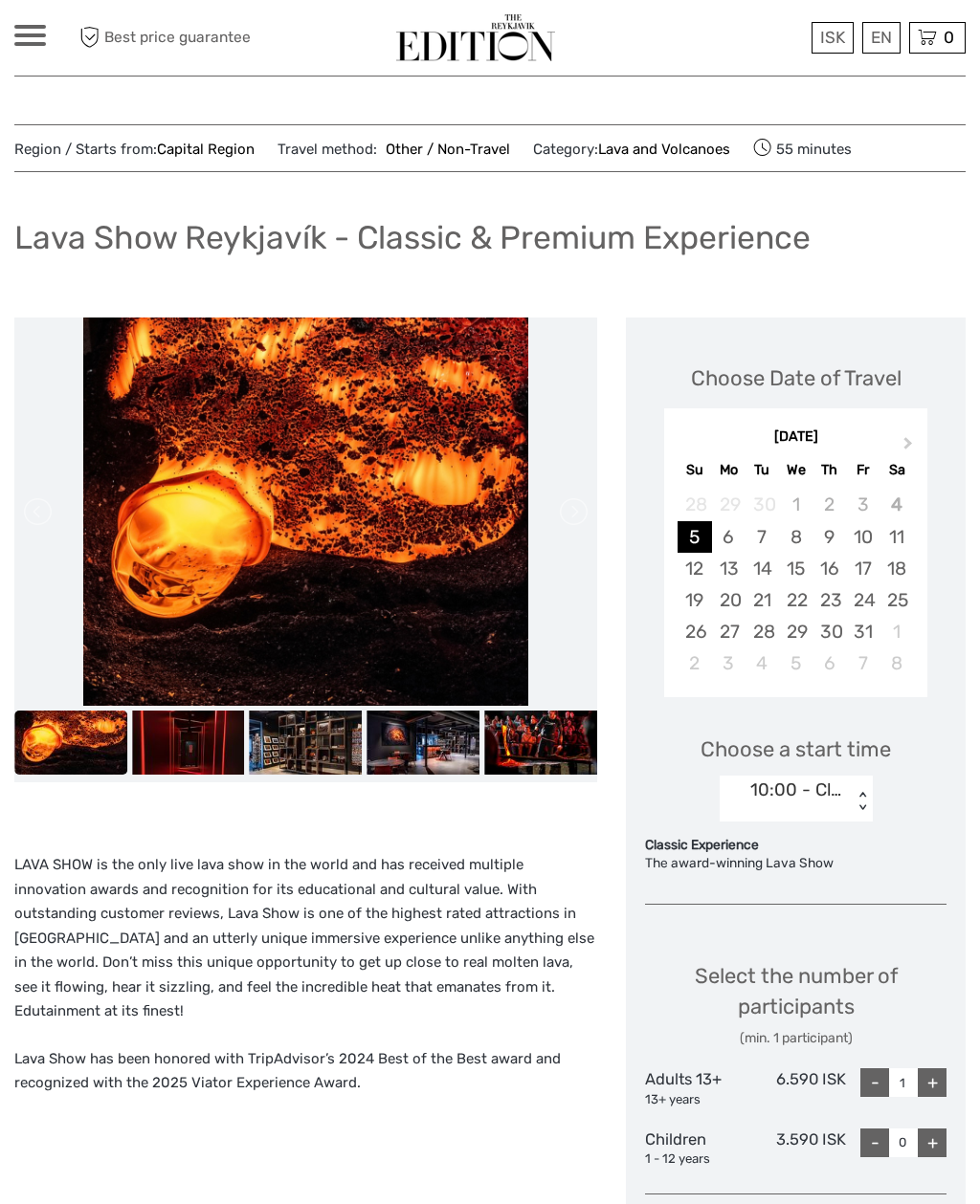
click at [222, 761] on img at bounding box center [188, 743] width 113 height 63
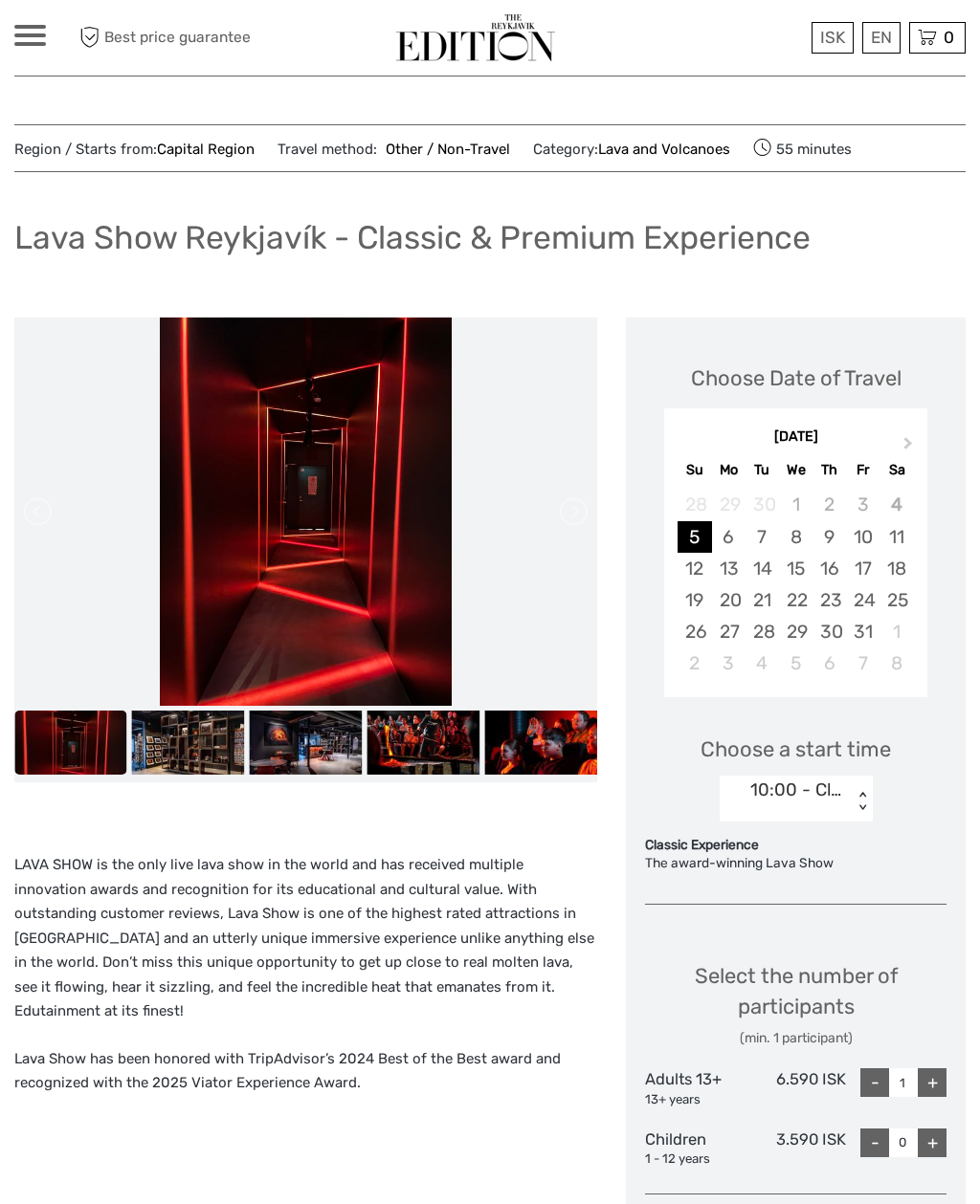
click at [220, 750] on img at bounding box center [188, 743] width 113 height 63
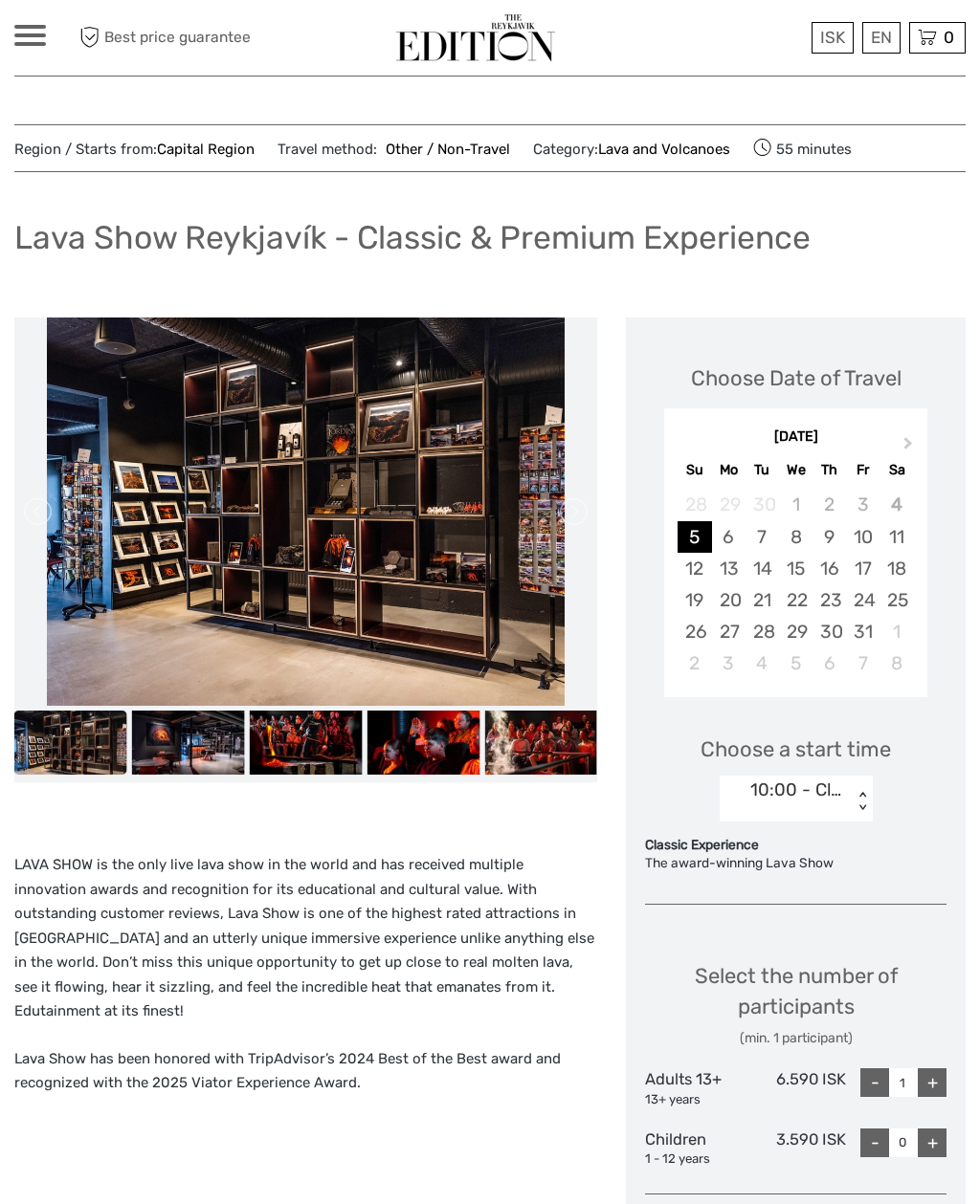
click at [216, 741] on img at bounding box center [188, 743] width 113 height 63
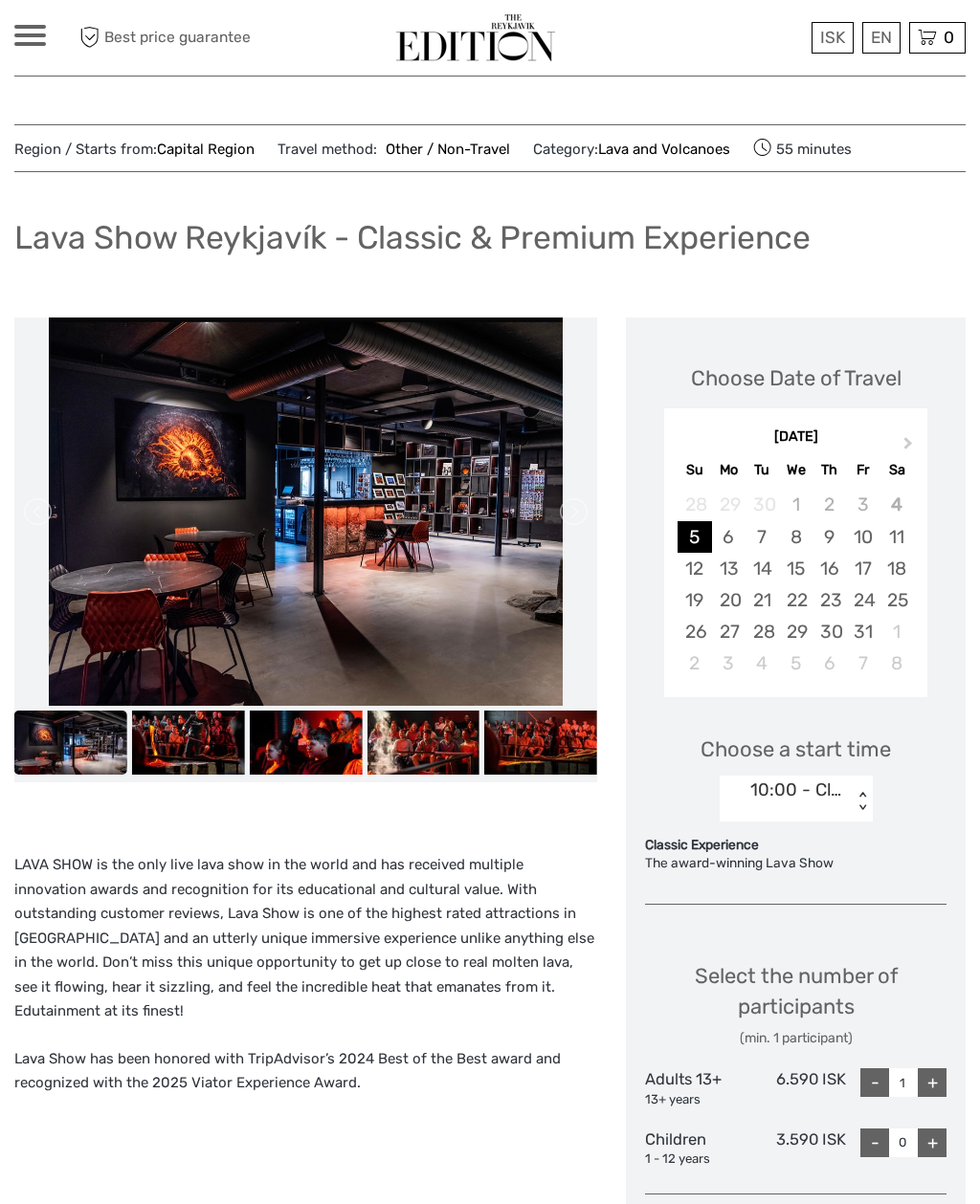
click at [207, 745] on img at bounding box center [188, 743] width 113 height 63
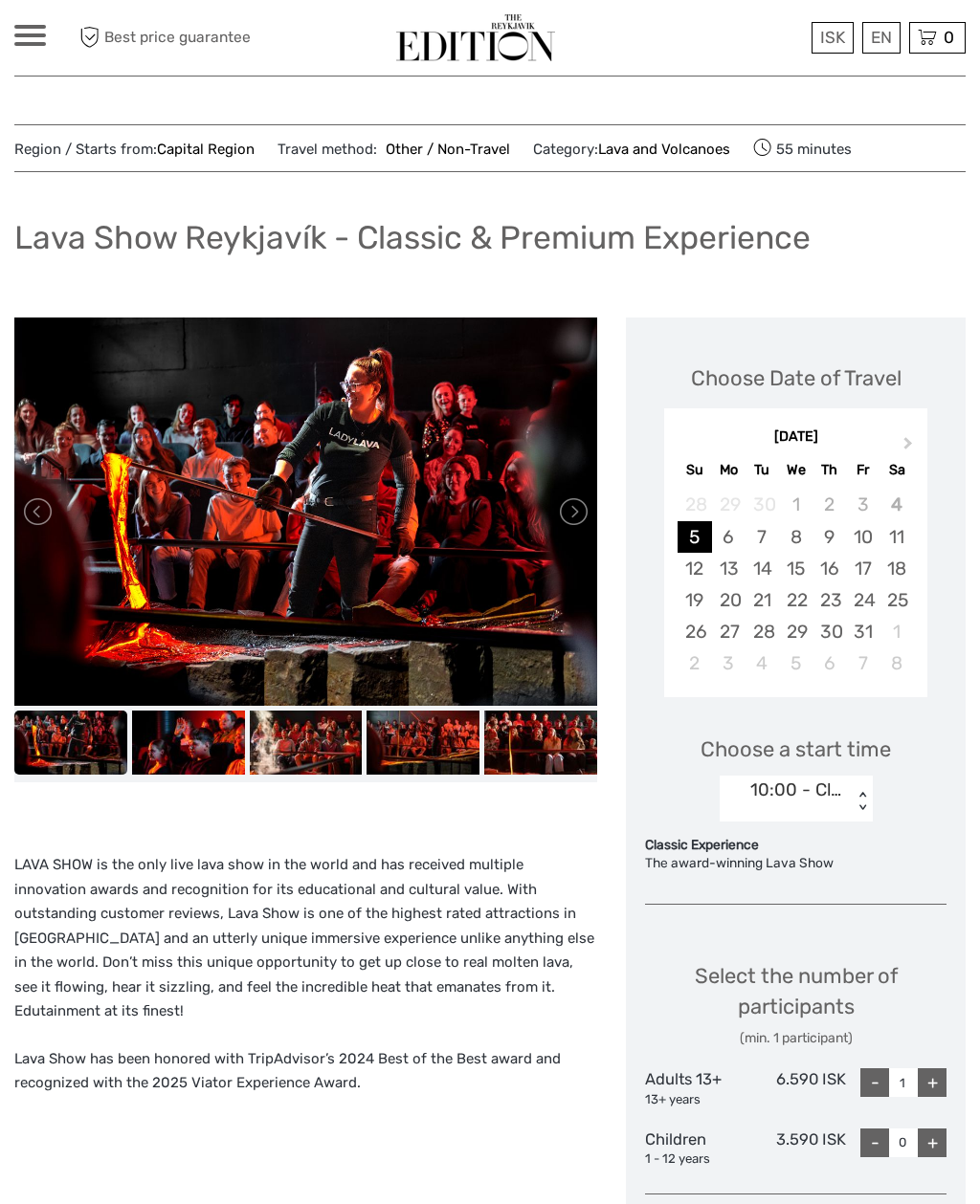
click at [215, 743] on img at bounding box center [188, 743] width 113 height 63
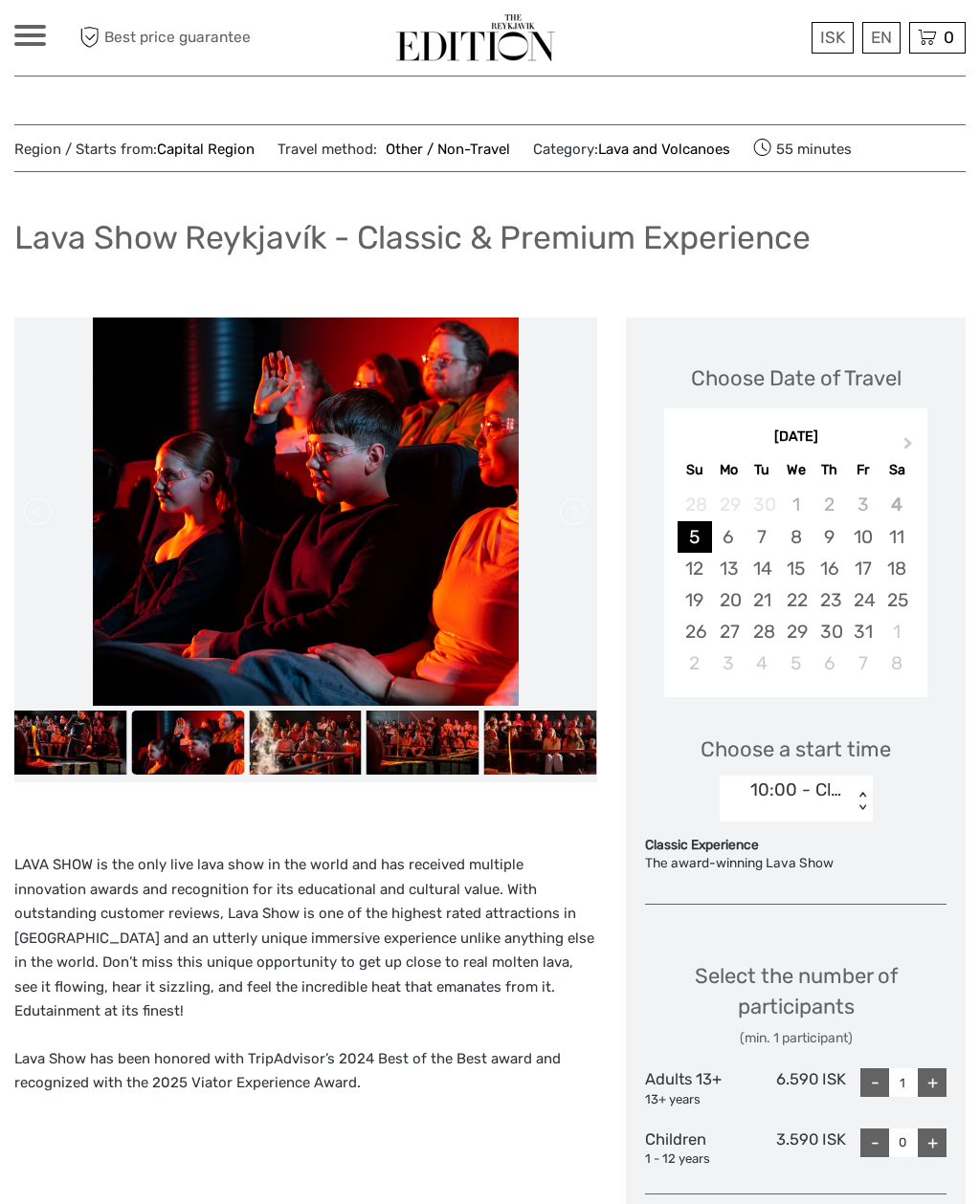
click at [333, 741] on img at bounding box center [306, 743] width 113 height 63
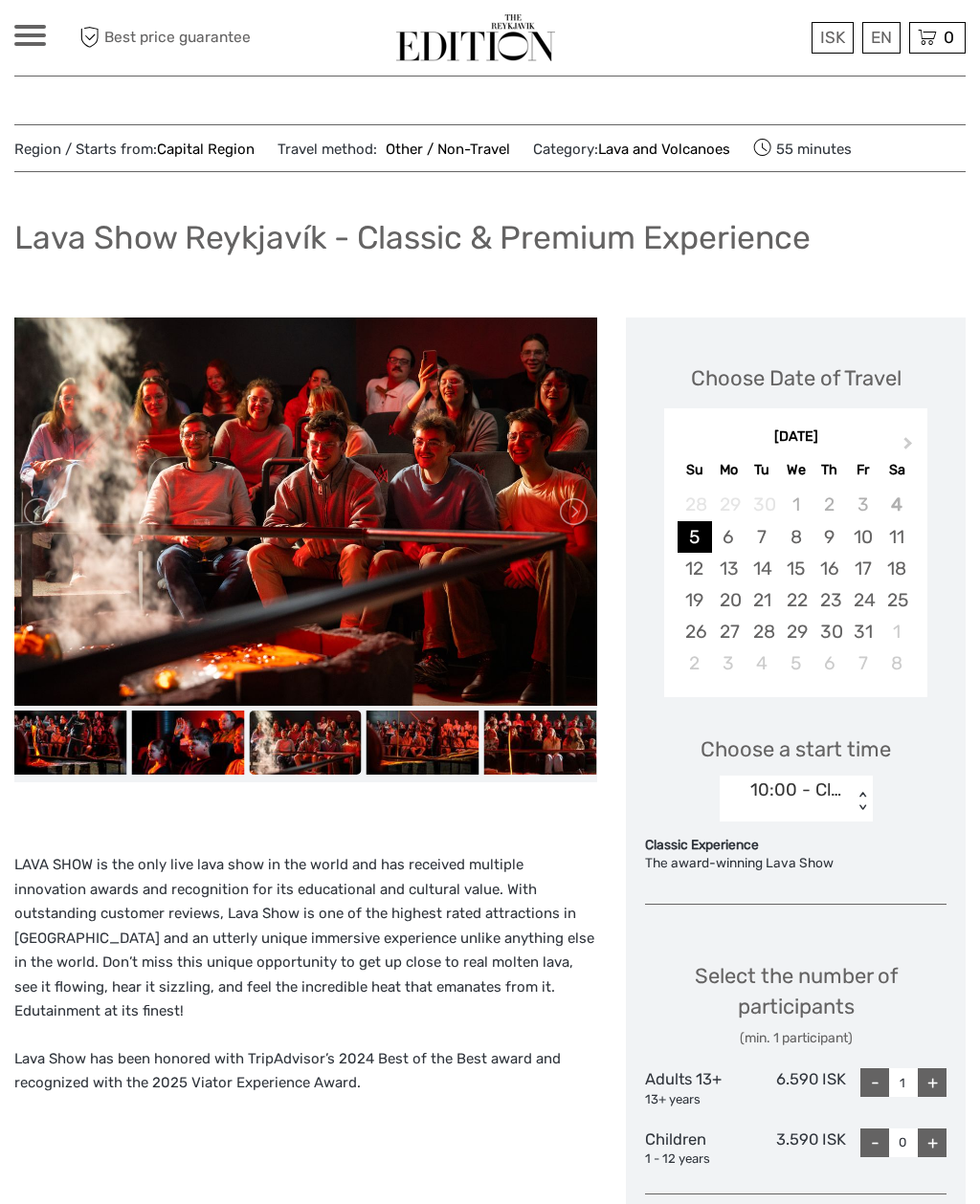
click at [443, 718] on img at bounding box center [423, 743] width 113 height 63
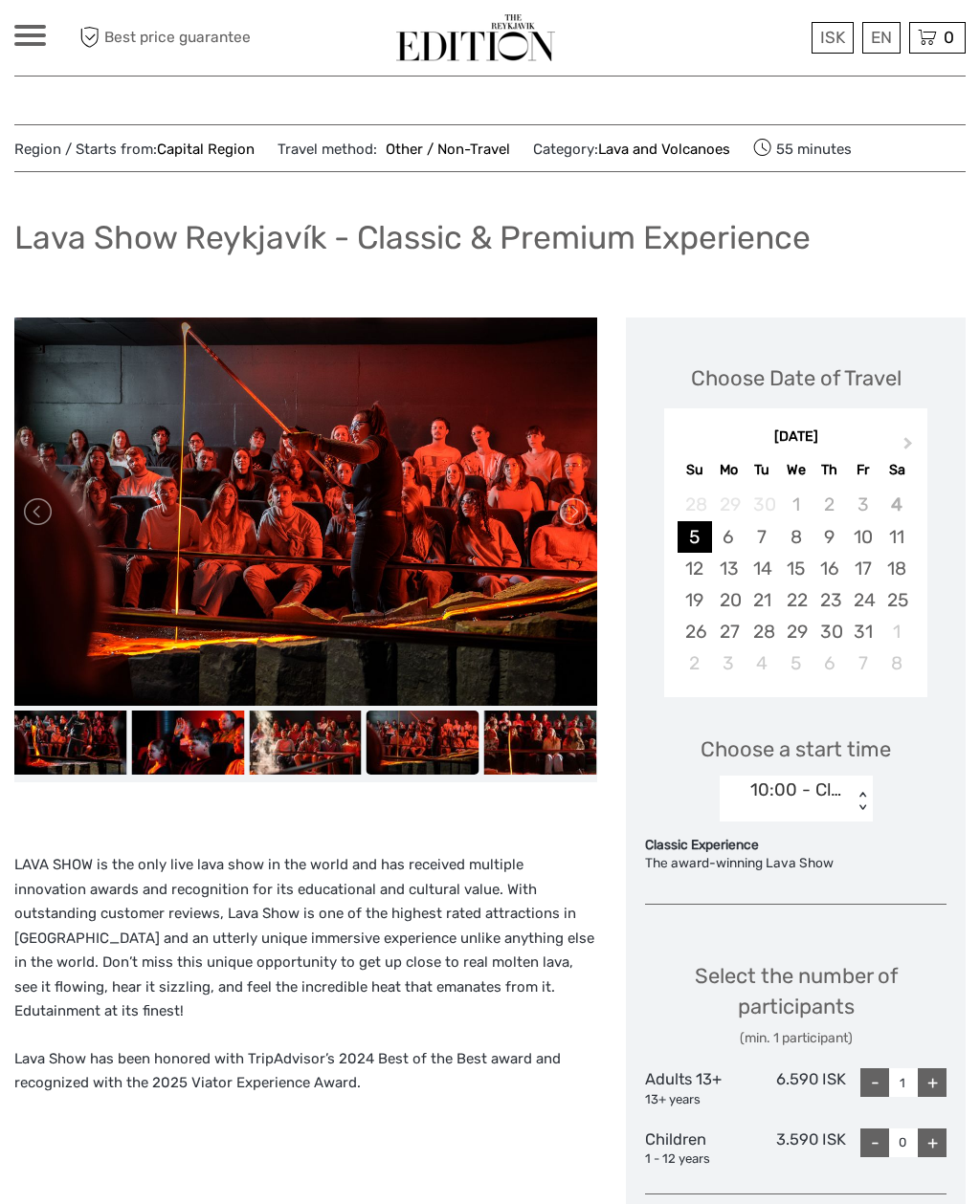
click at [551, 740] on img at bounding box center [541, 743] width 113 height 63
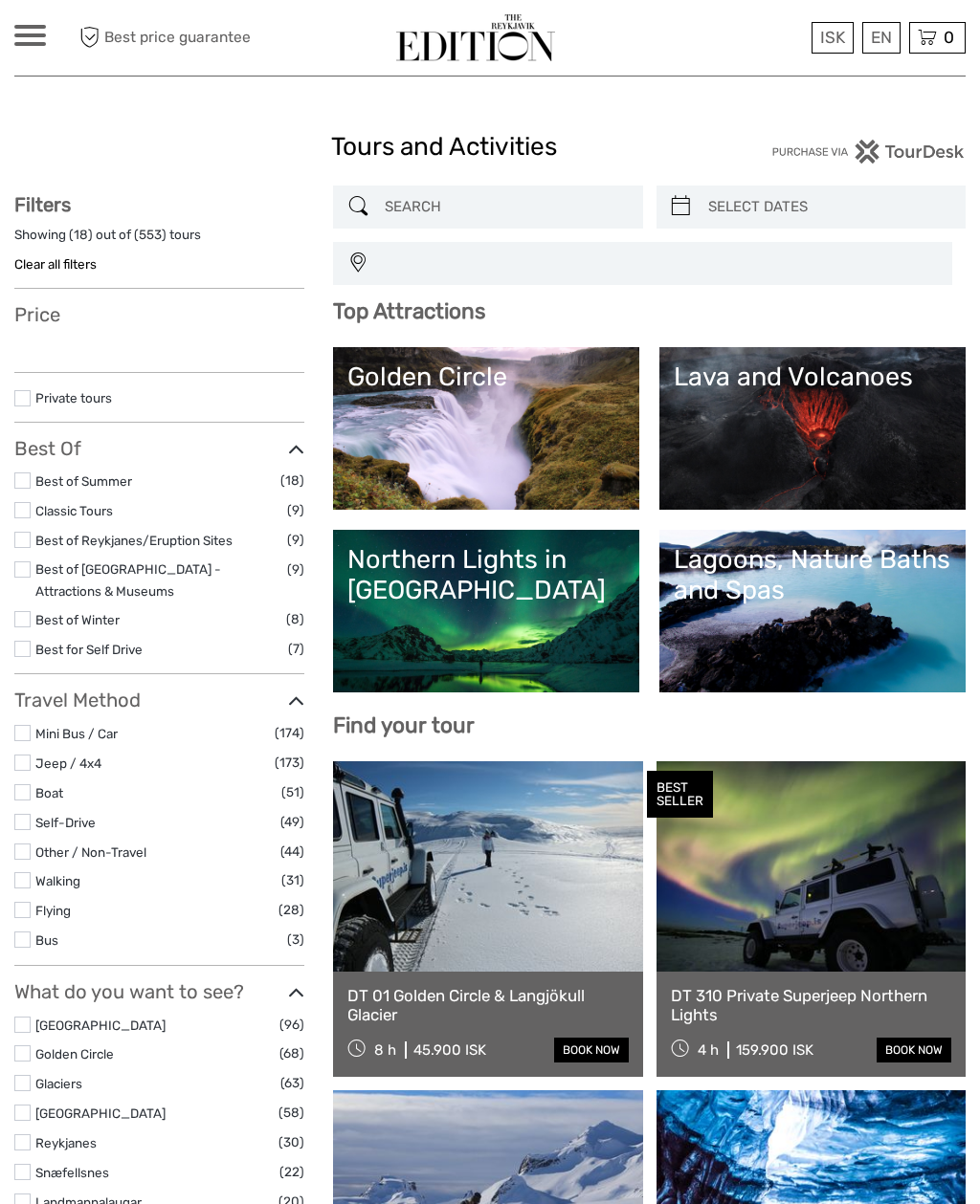
select select
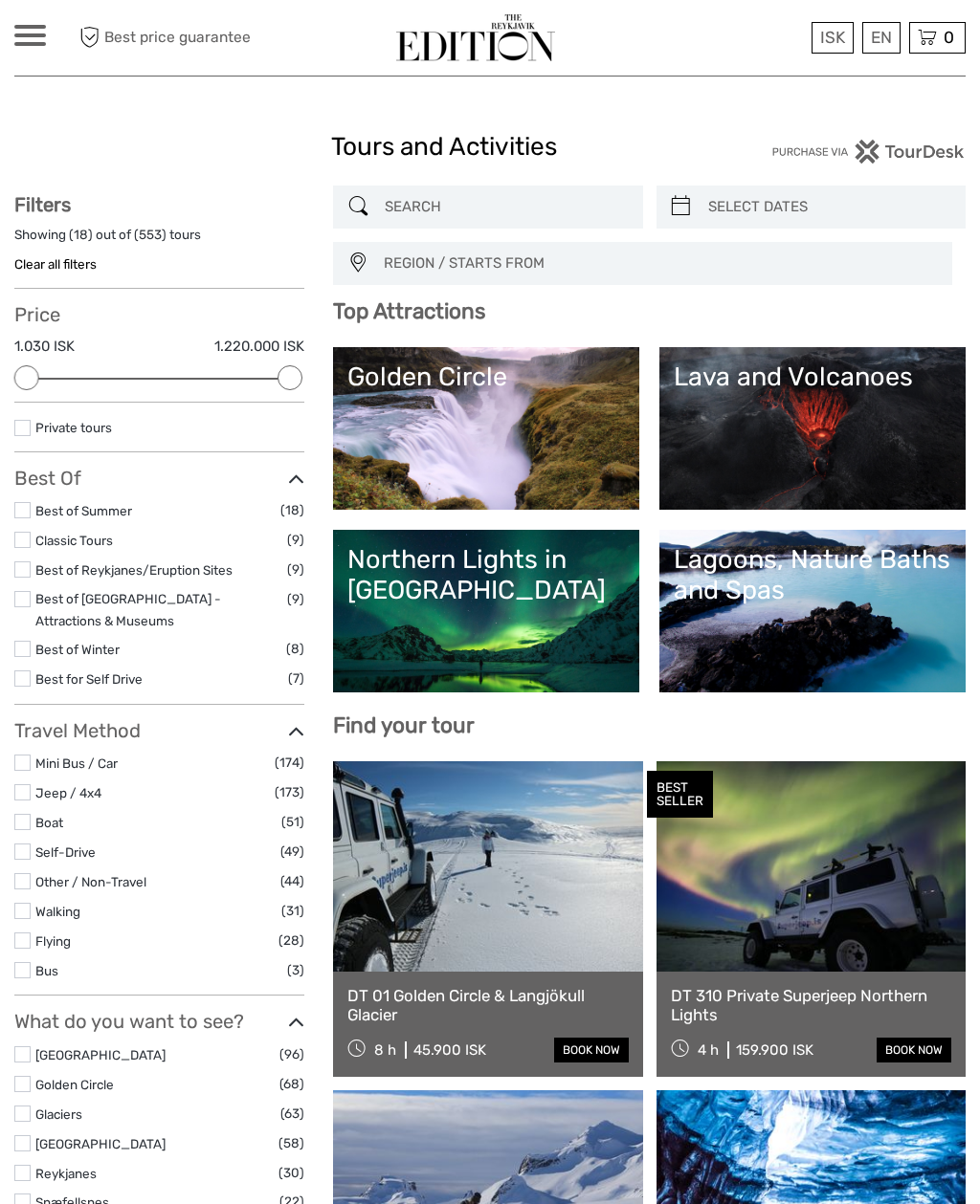
click at [99, 645] on link "Best of Winter" at bounding box center [77, 649] width 84 height 15
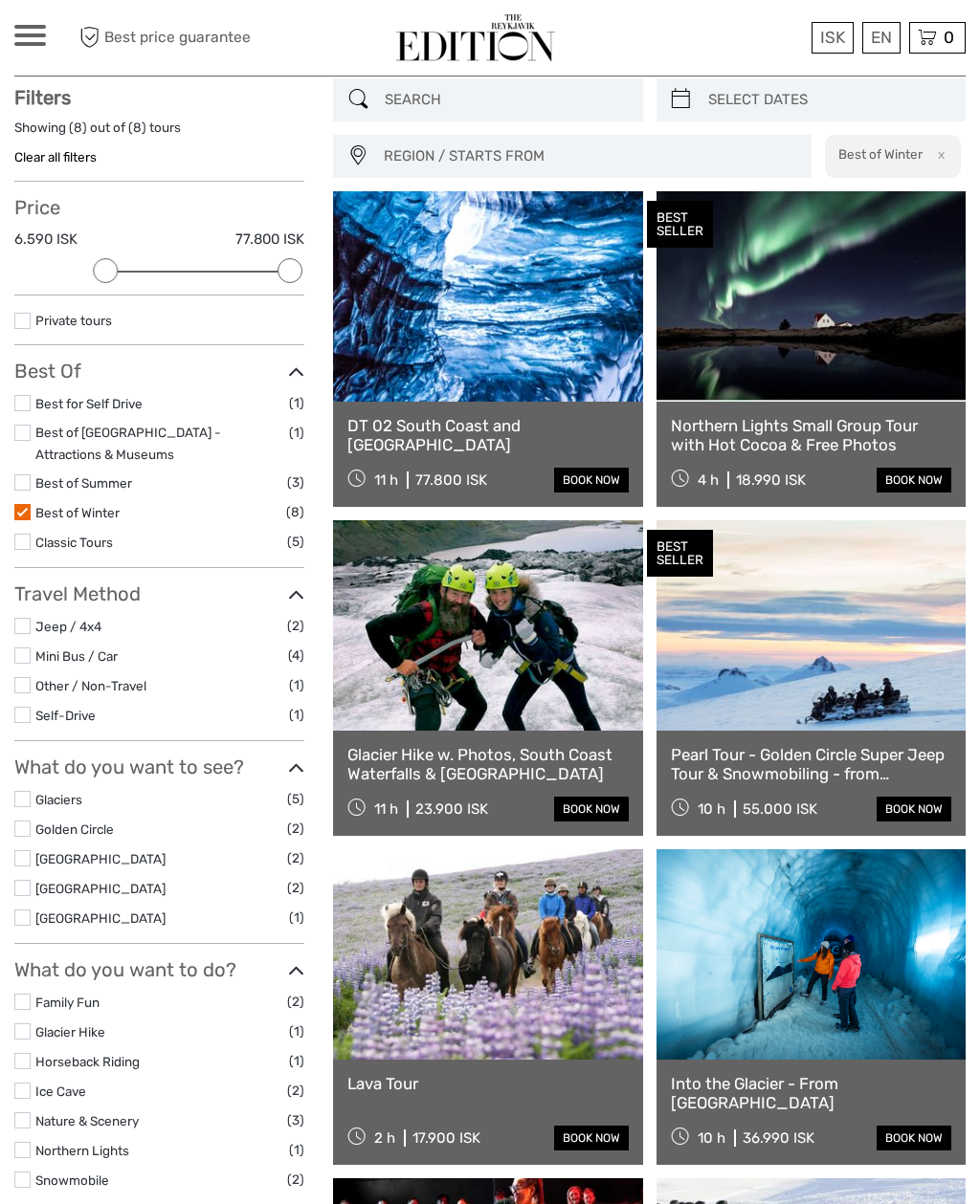
scroll to position [108, 0]
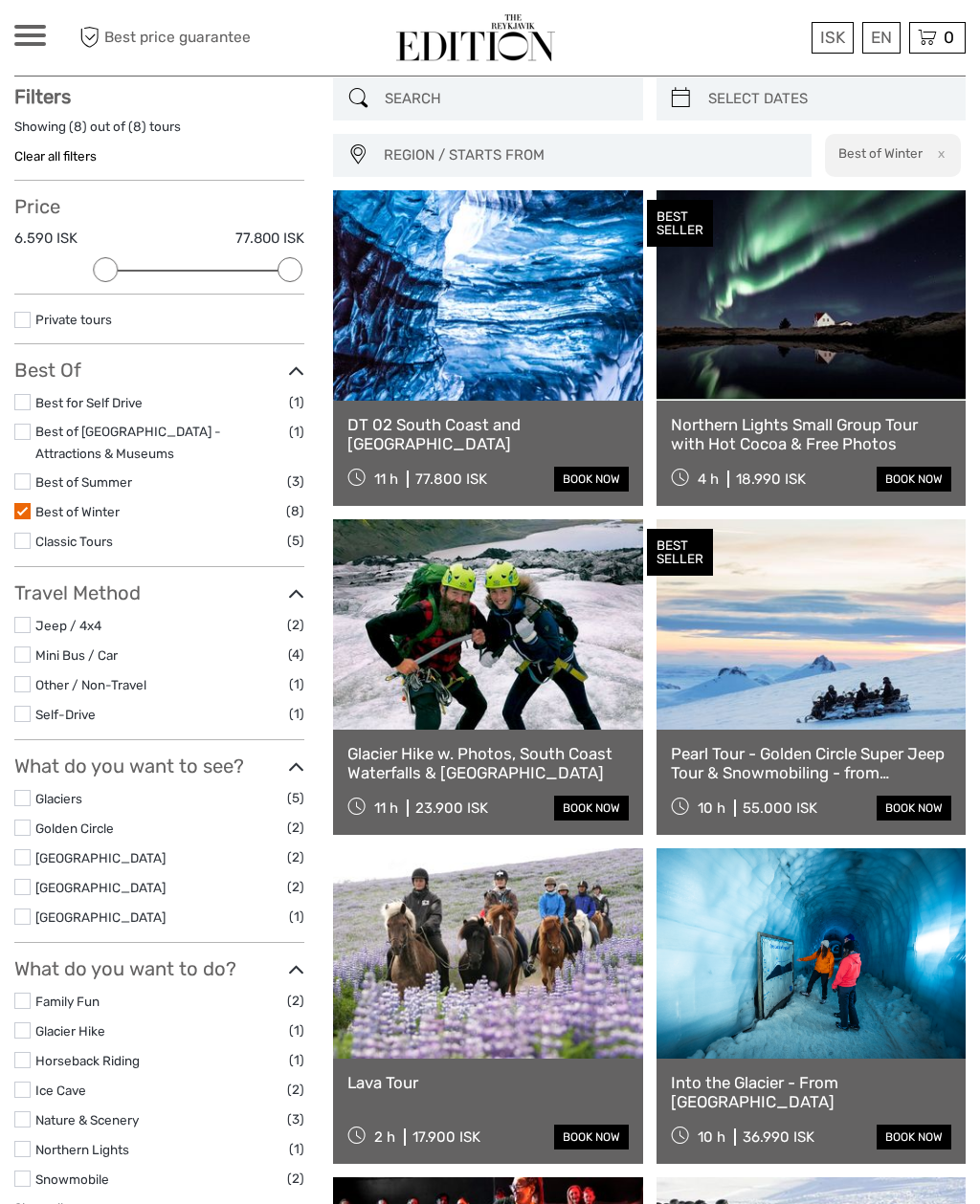
click at [523, 642] on link at bounding box center [488, 625] width 309 height 210
click at [551, 364] on link at bounding box center [488, 296] width 309 height 210
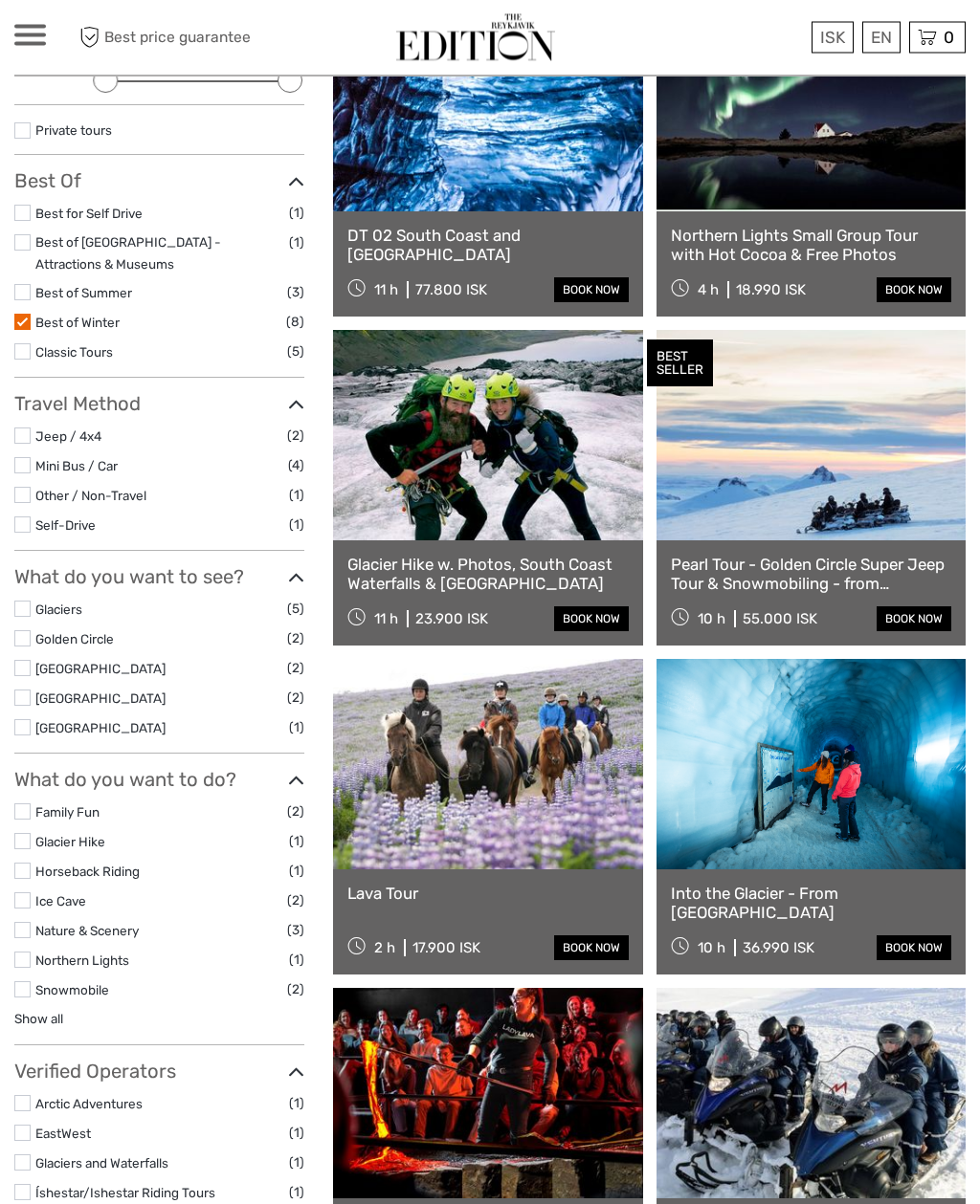
scroll to position [298, 0]
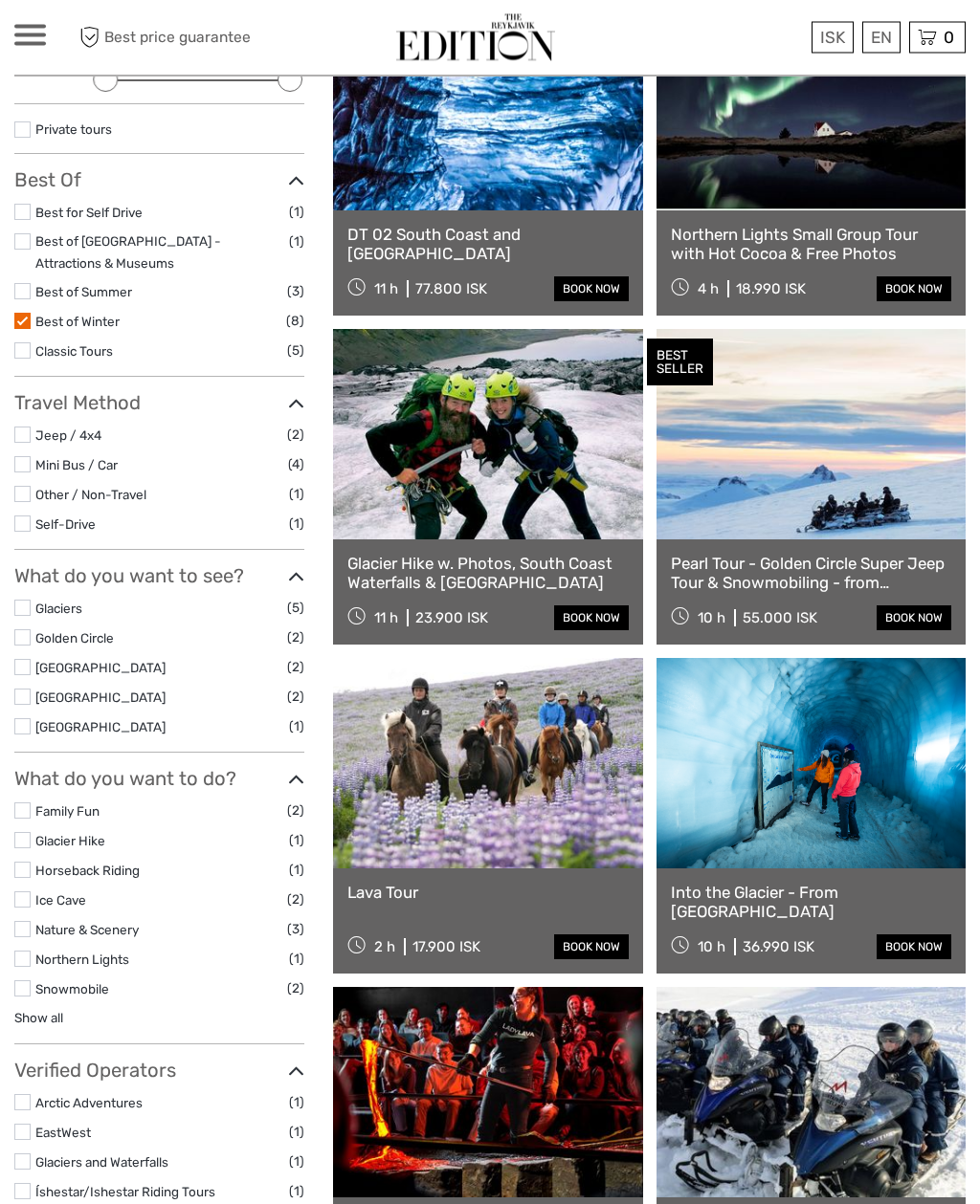
click at [542, 764] on link at bounding box center [488, 765] width 309 height 210
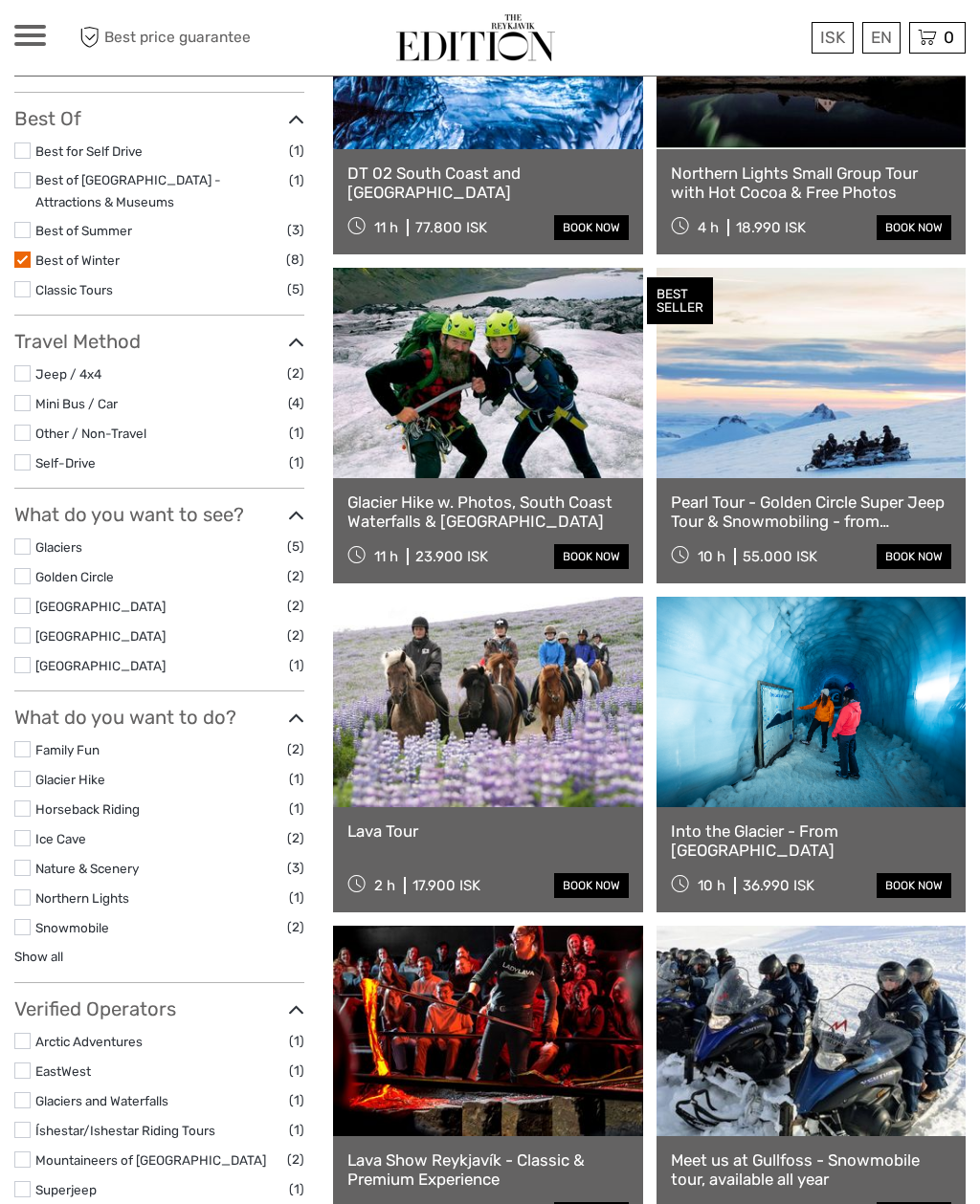
click at [811, 762] on link at bounding box center [811, 702] width 309 height 210
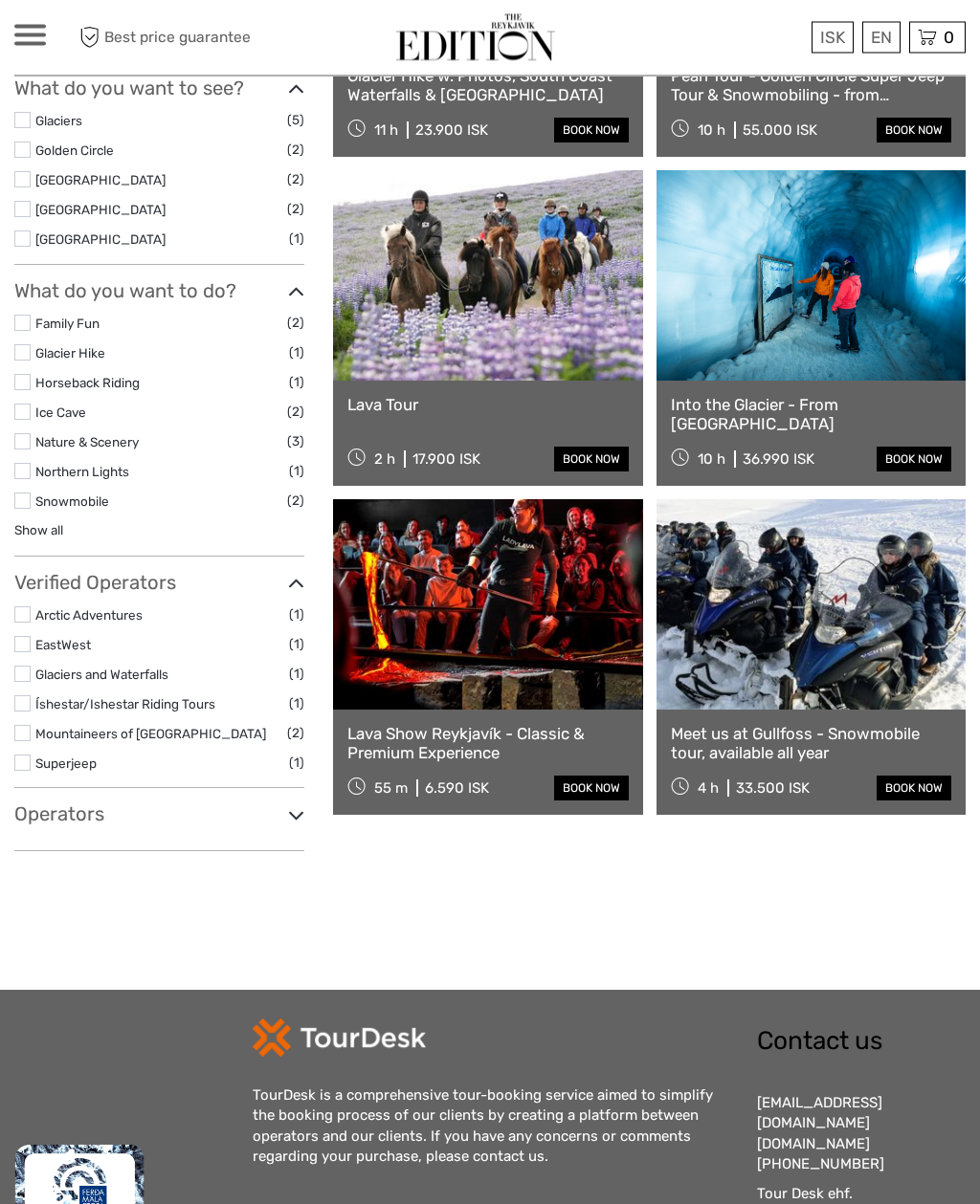
scroll to position [789, 0]
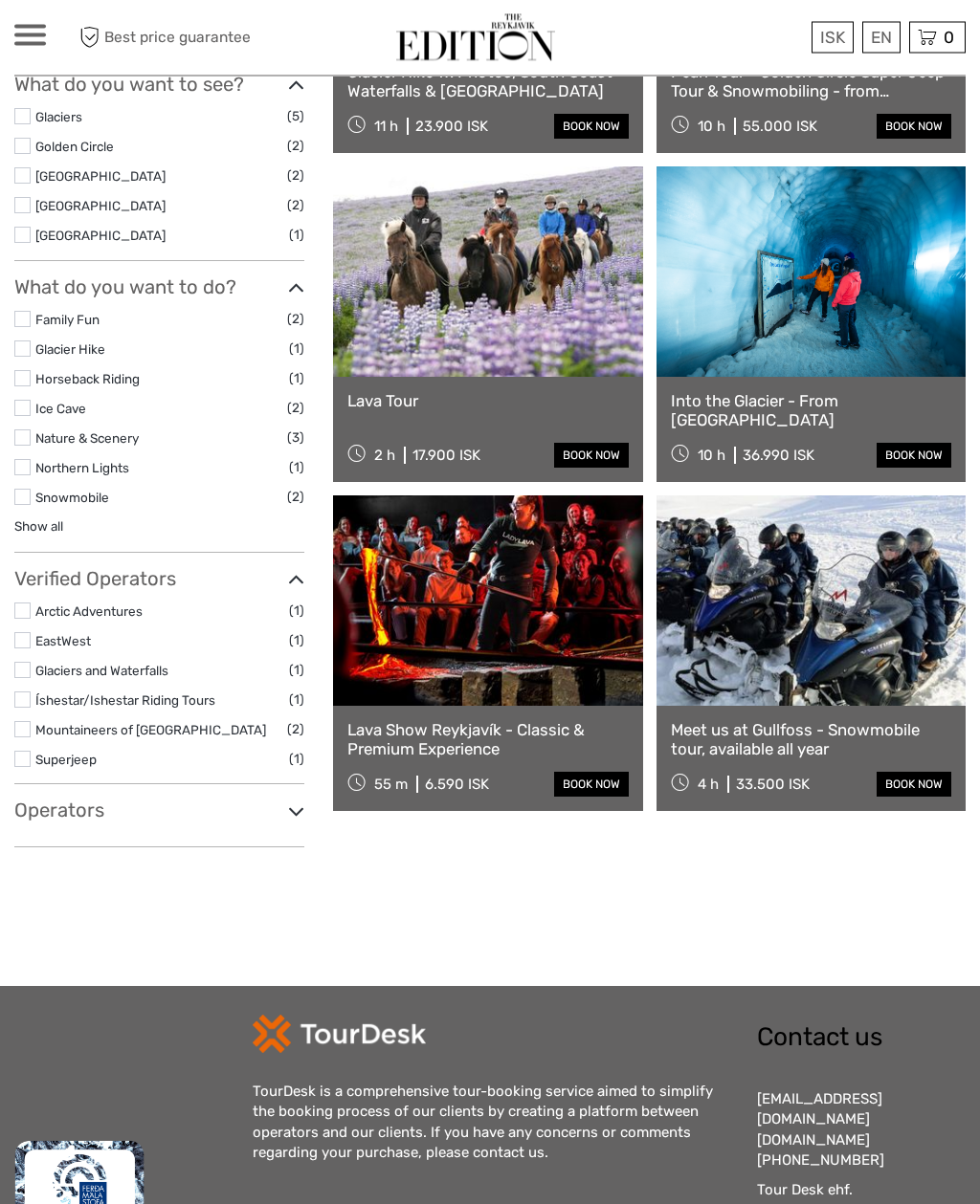
click at [910, 678] on link at bounding box center [811, 602] width 309 height 210
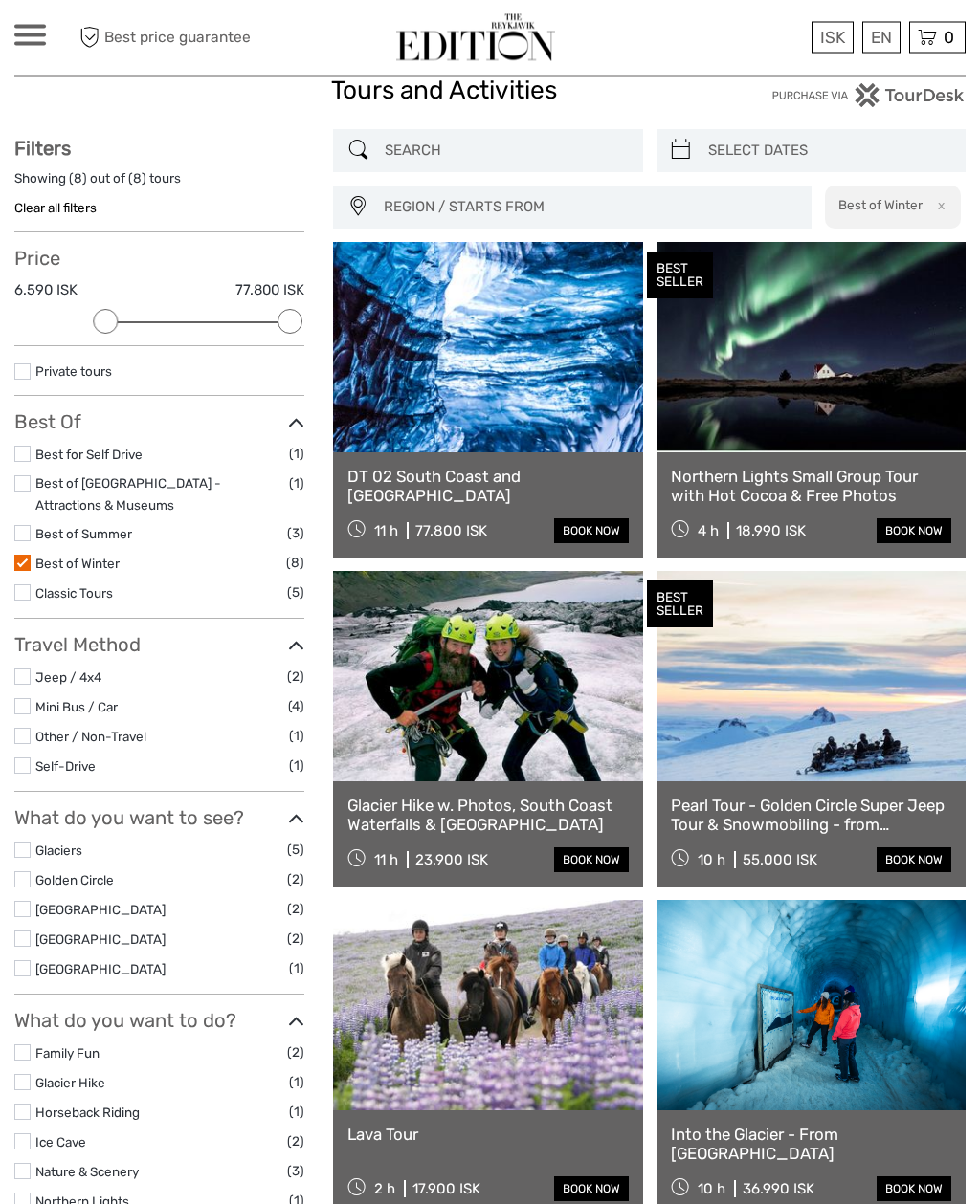
scroll to position [78, 0]
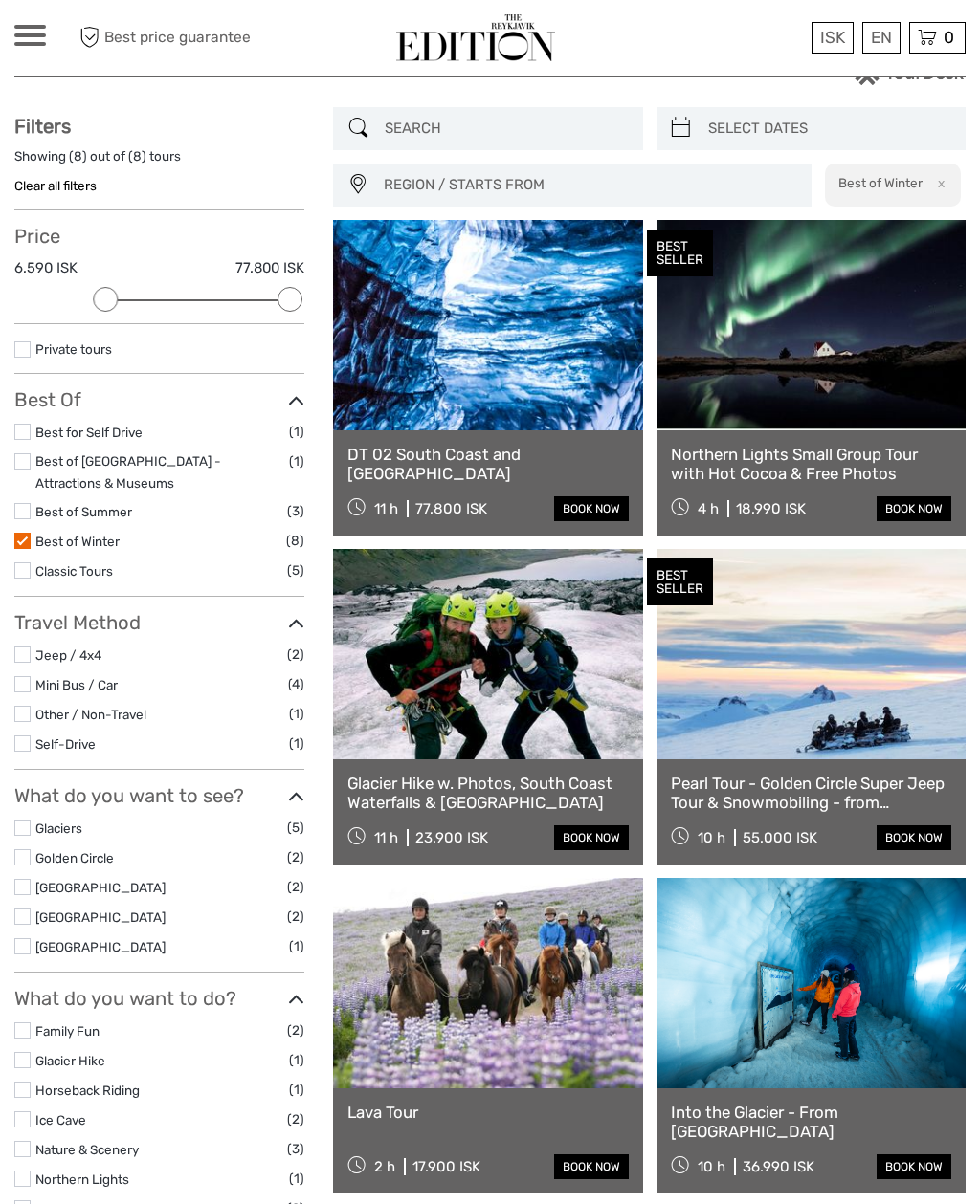
click at [877, 708] on link at bounding box center [811, 655] width 309 height 210
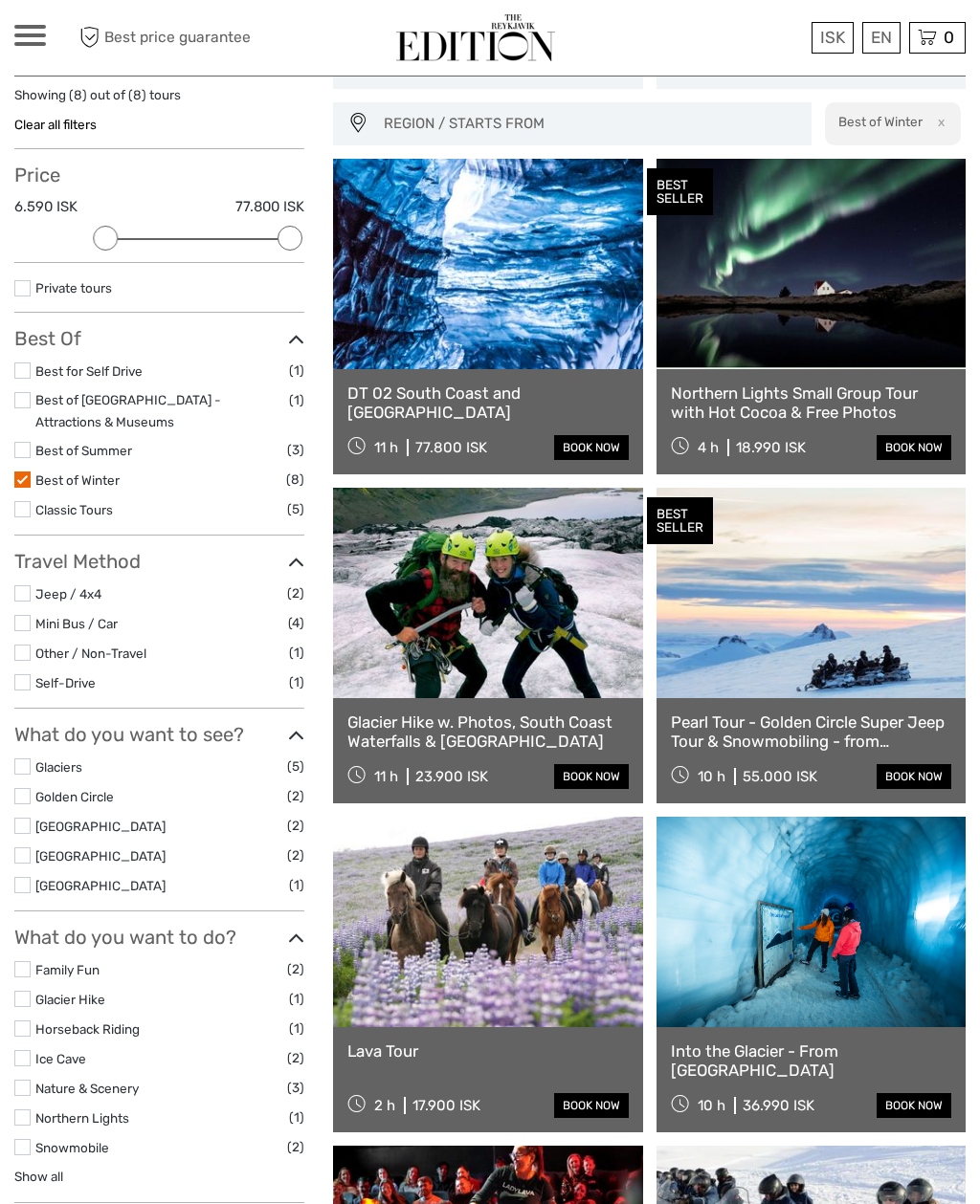
click at [810, 1114] on div "36.990 ISK" at bounding box center [778, 1105] width 71 height 17
click at [838, 1131] on div "Into the Glacier - From Reykjavík 10 h 36.990 ISK book now" at bounding box center [811, 1080] width 309 height 105
click at [838, 1130] on div "Into the Glacier - From Reykjavík 10 h 36.990 ISK book now" at bounding box center [811, 1080] width 309 height 105
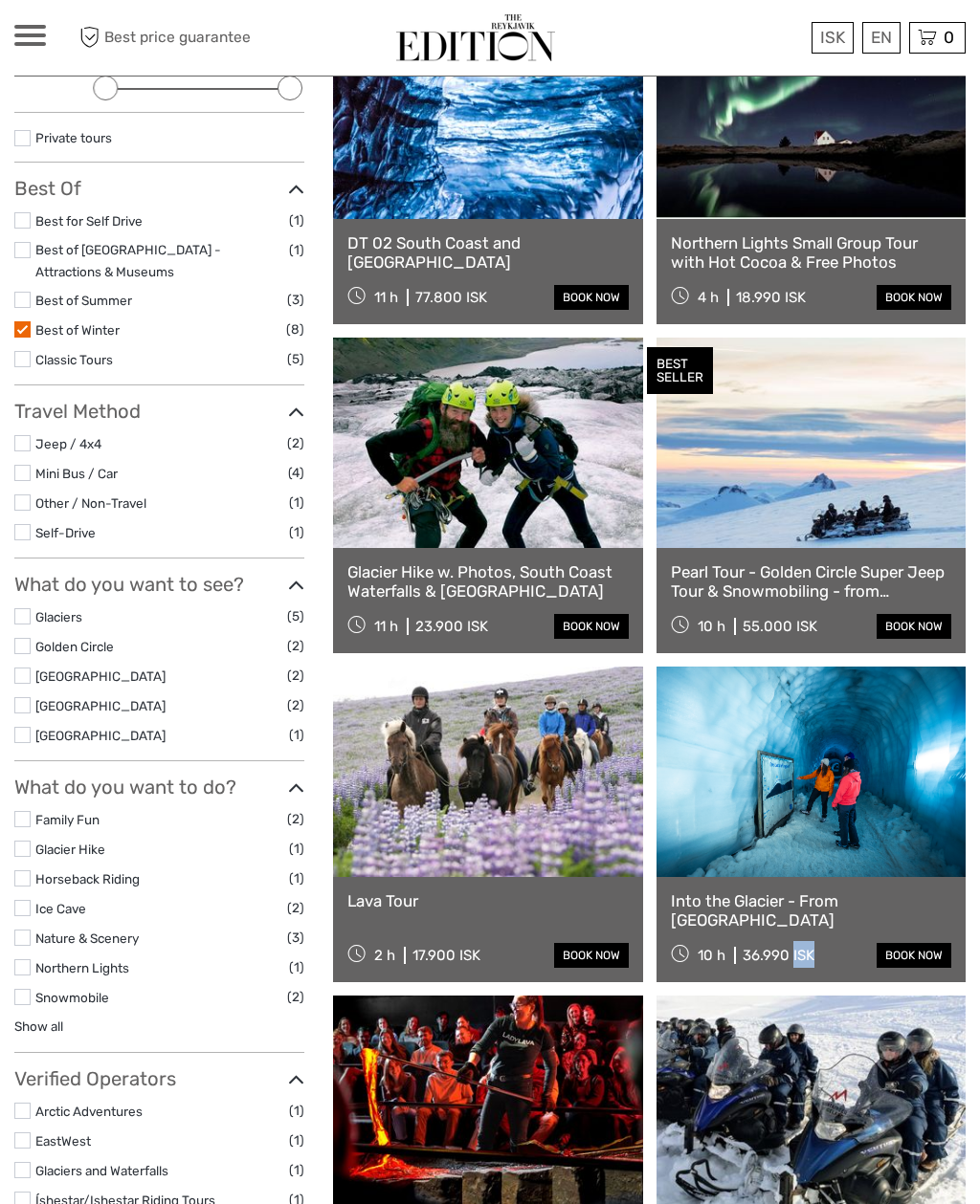
scroll to position [289, 0]
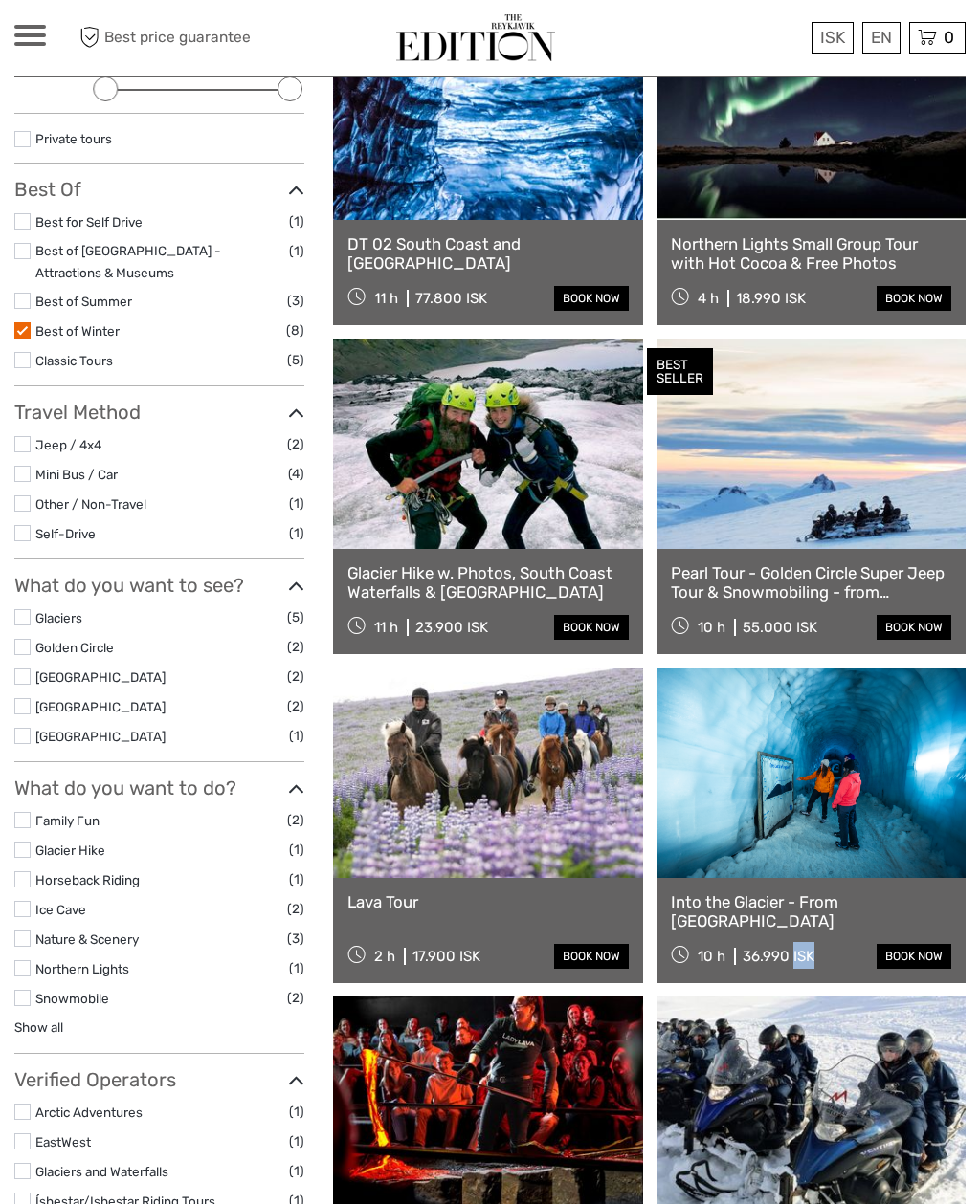
click at [726, 753] on link at bounding box center [811, 773] width 309 height 210
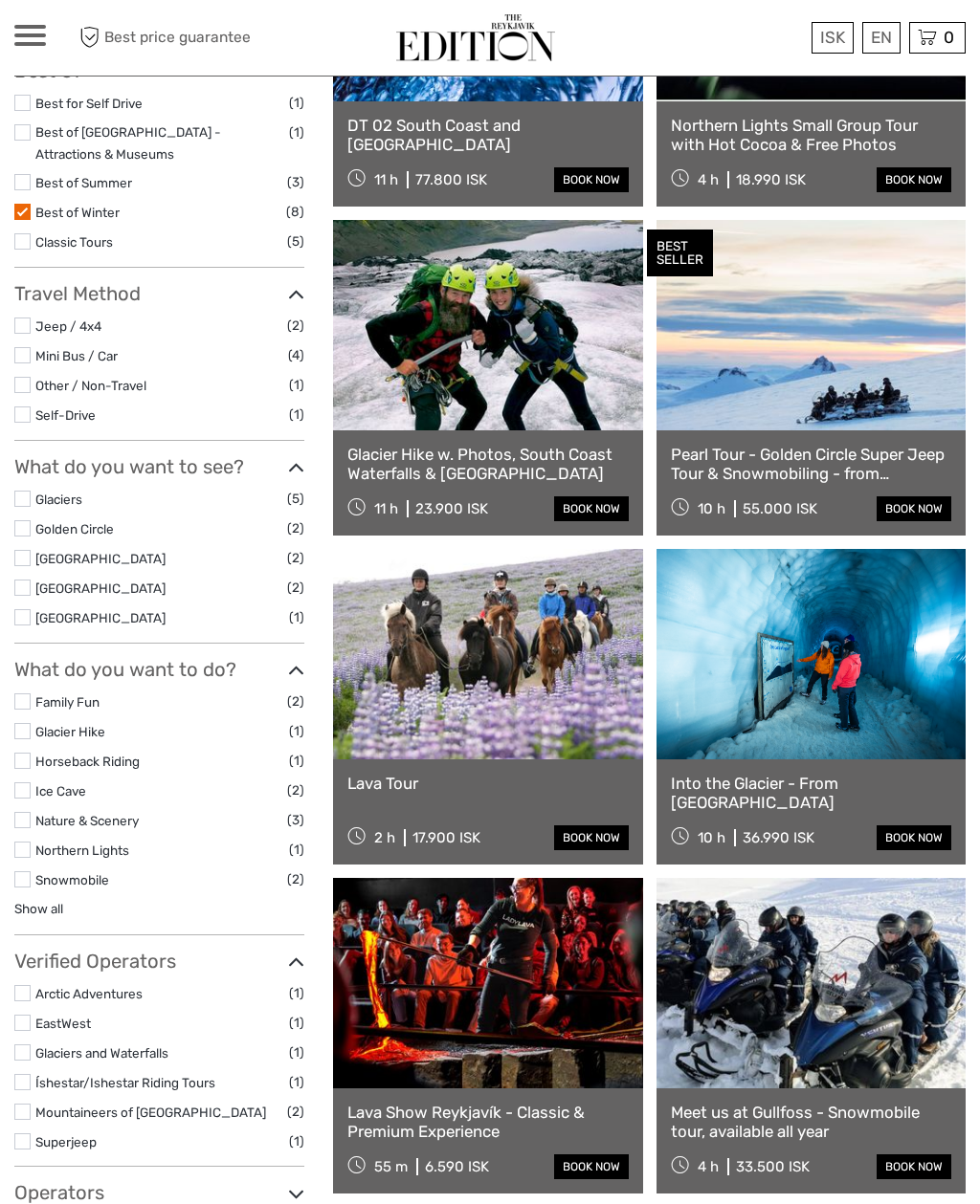
scroll to position [407, 0]
click at [30, 234] on label at bounding box center [22, 242] width 16 height 16
click at [0, 0] on input "checkbox" at bounding box center [0, 0] width 0 height 0
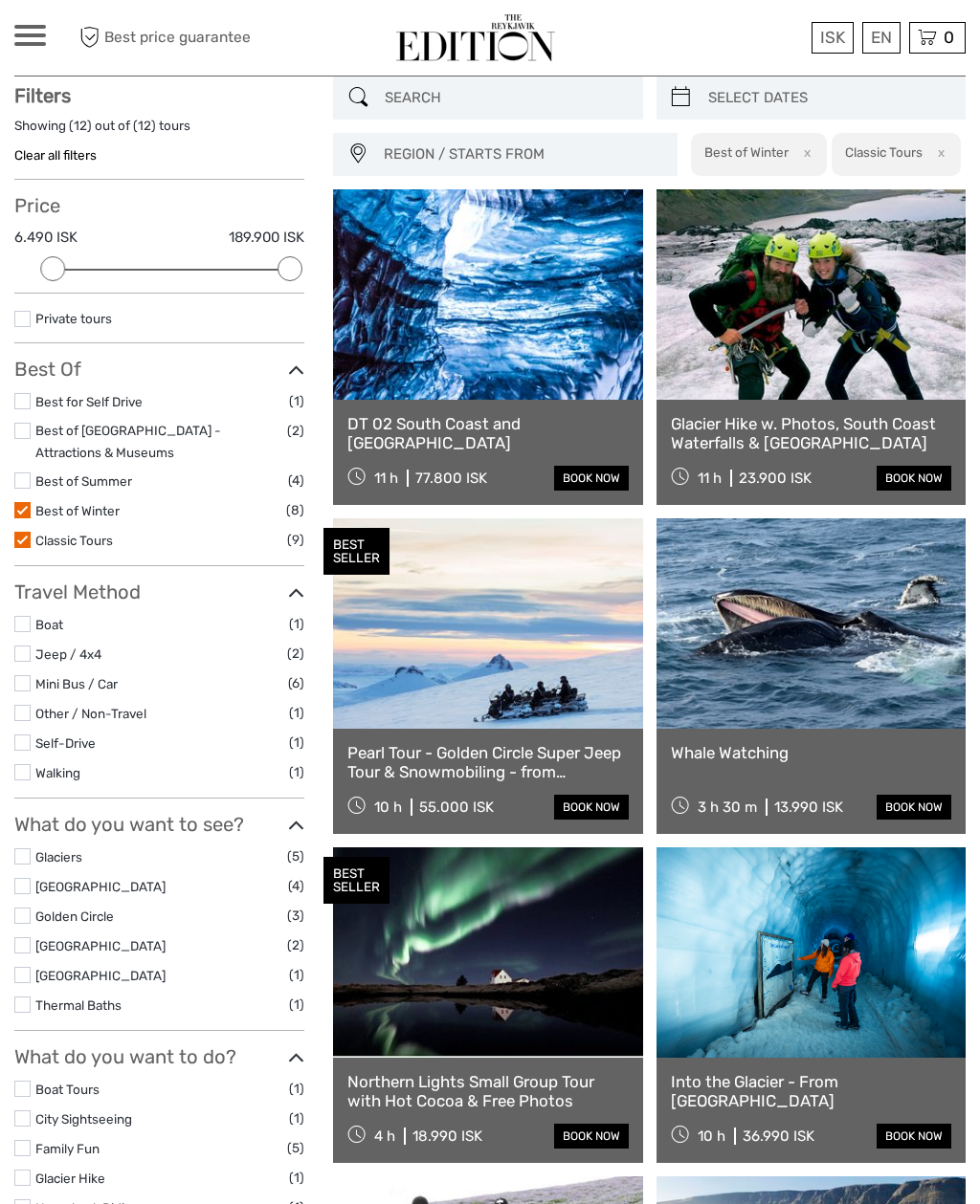
scroll to position [108, 0]
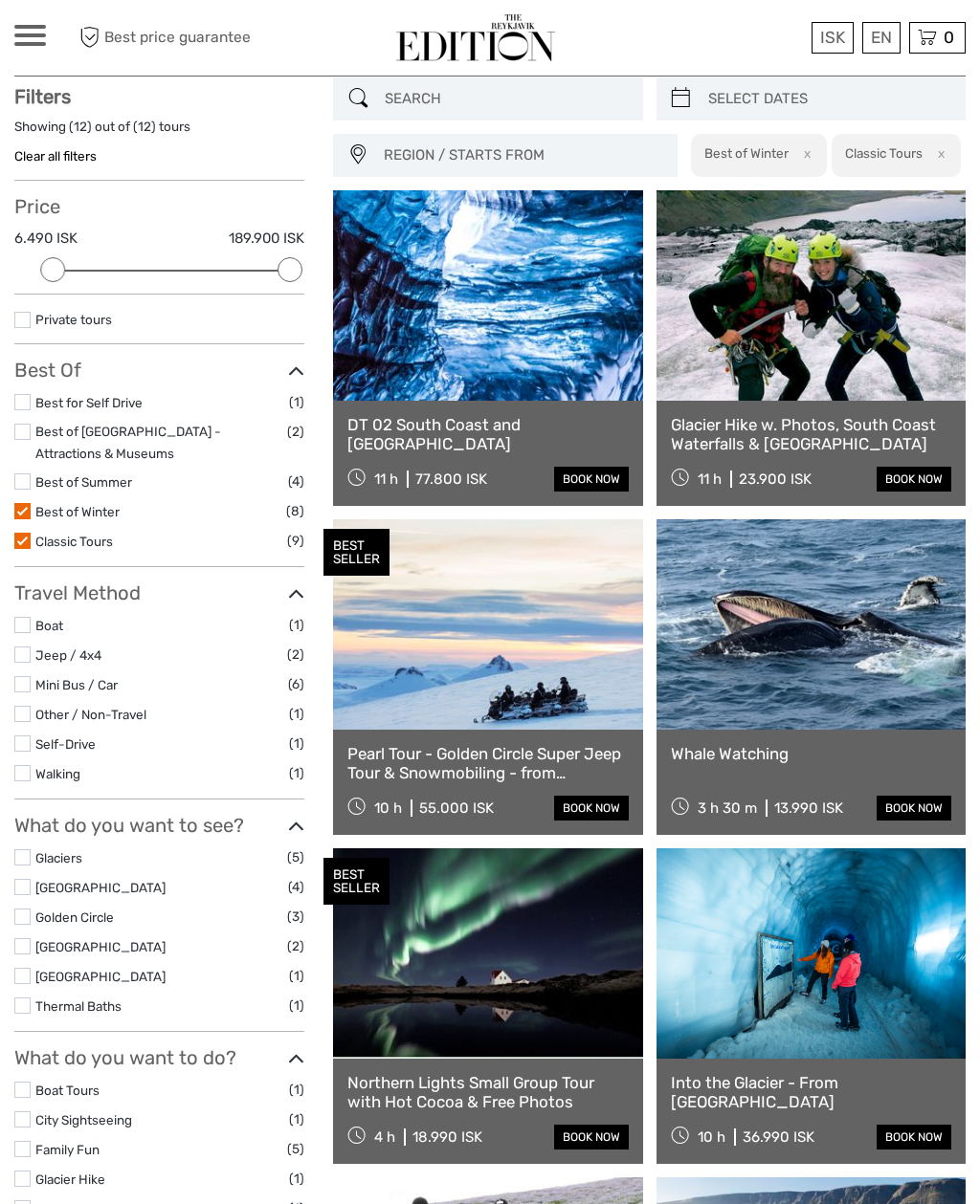
click at [28, 503] on label at bounding box center [22, 511] width 16 height 16
click at [0, 0] on input "checkbox" at bounding box center [0, 0] width 0 height 0
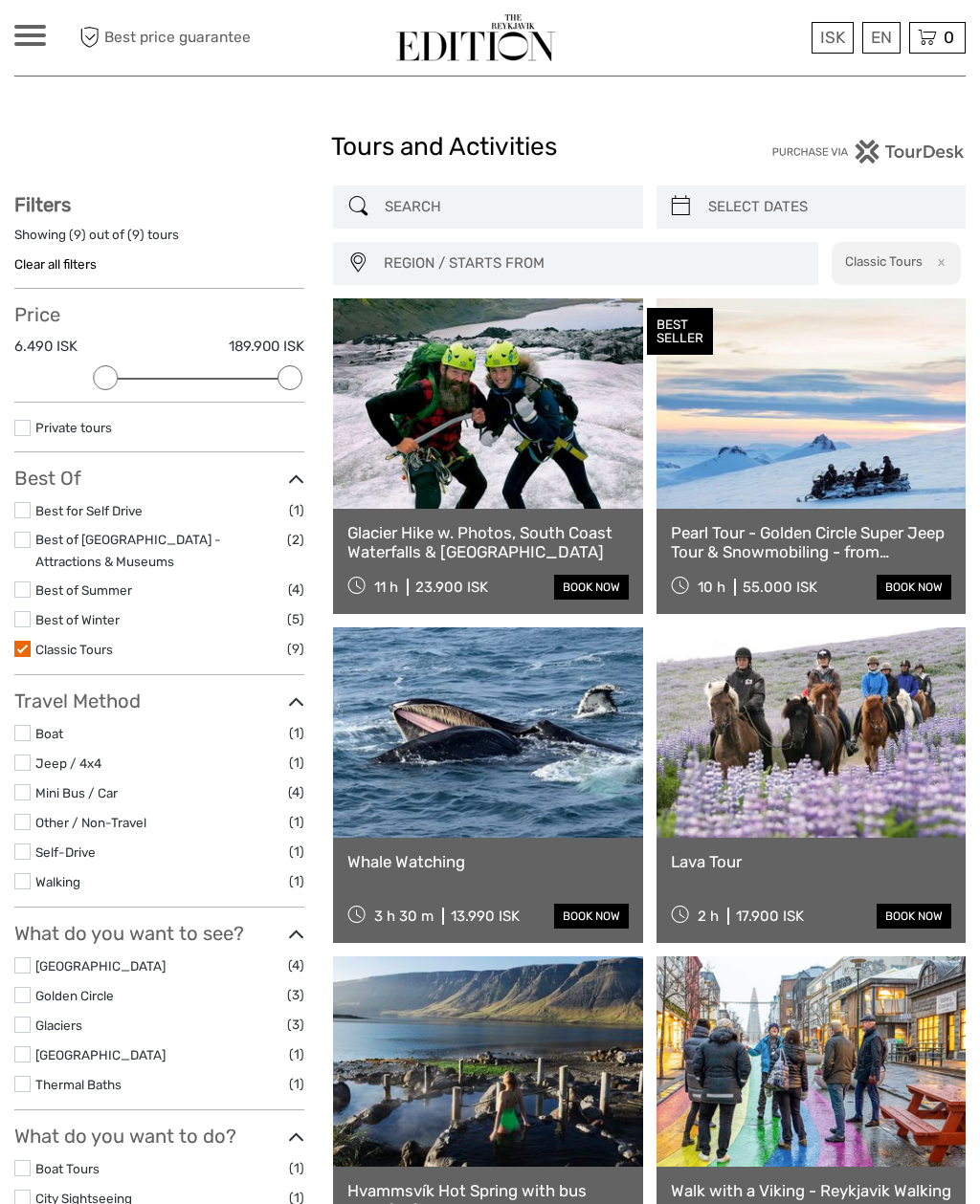
click at [14, 611] on label at bounding box center [22, 619] width 16 height 16
click at [0, 0] on input "checkbox" at bounding box center [0, 0] width 0 height 0
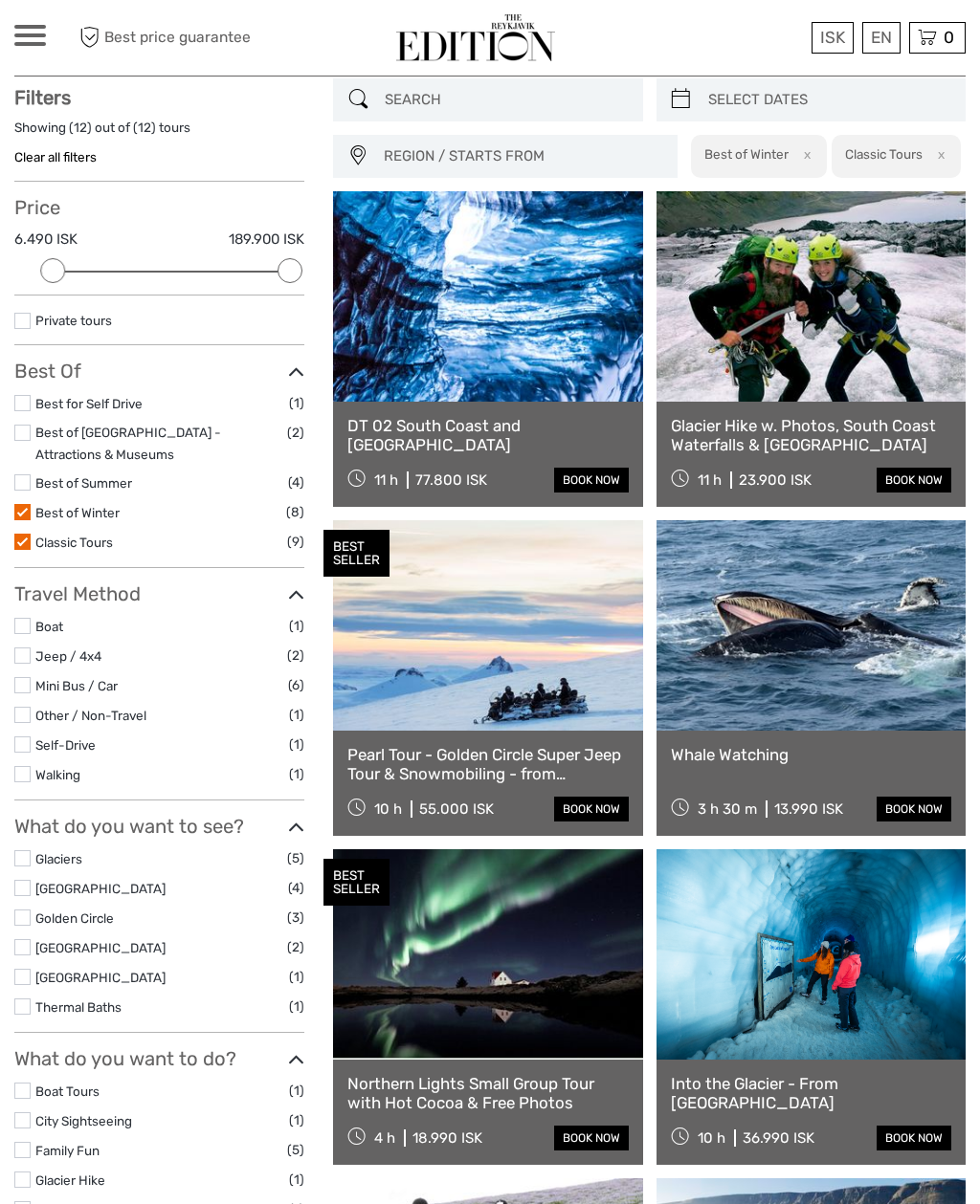
scroll to position [108, 0]
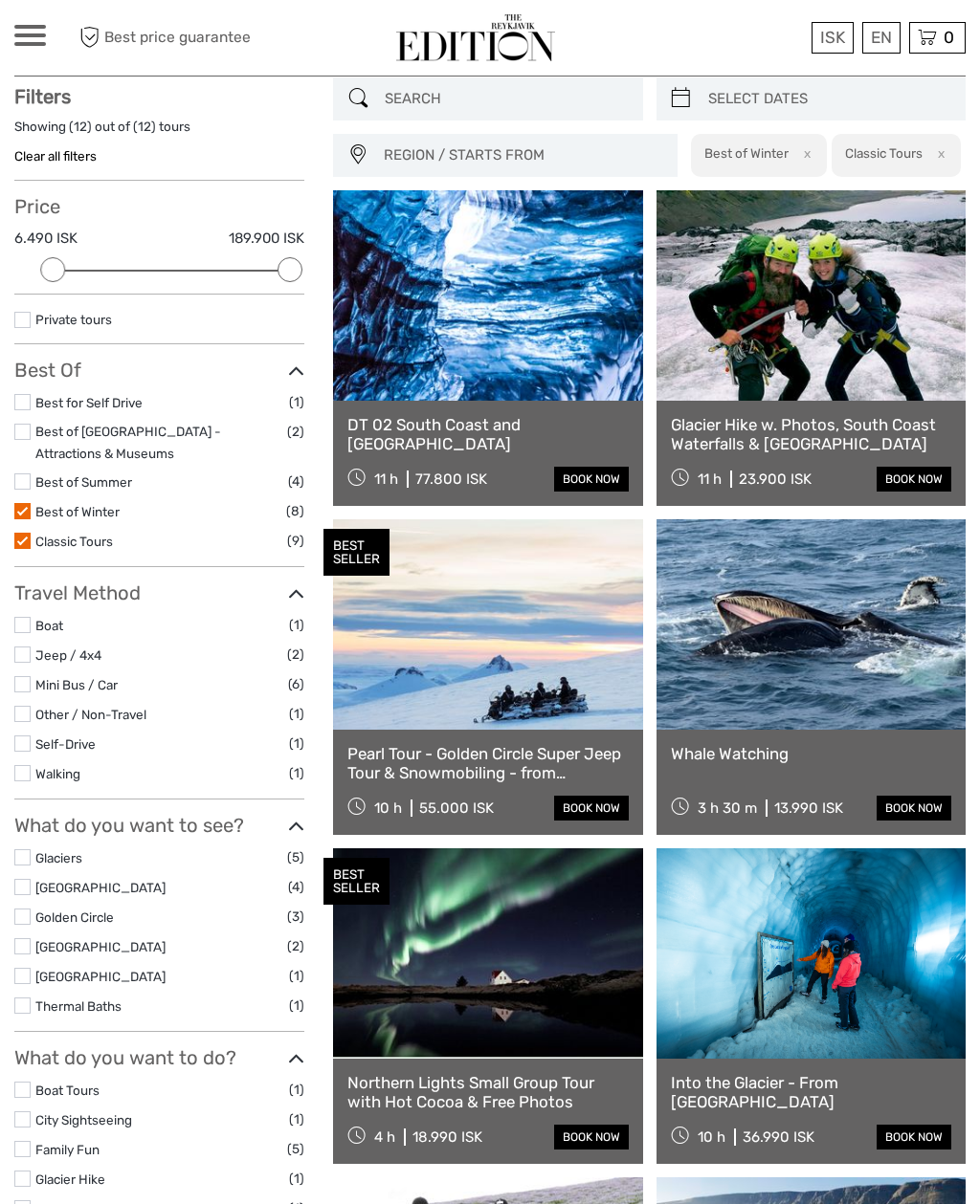
click at [23, 541] on label at bounding box center [22, 541] width 16 height 16
click at [0, 0] on input "checkbox" at bounding box center [0, 0] width 0 height 0
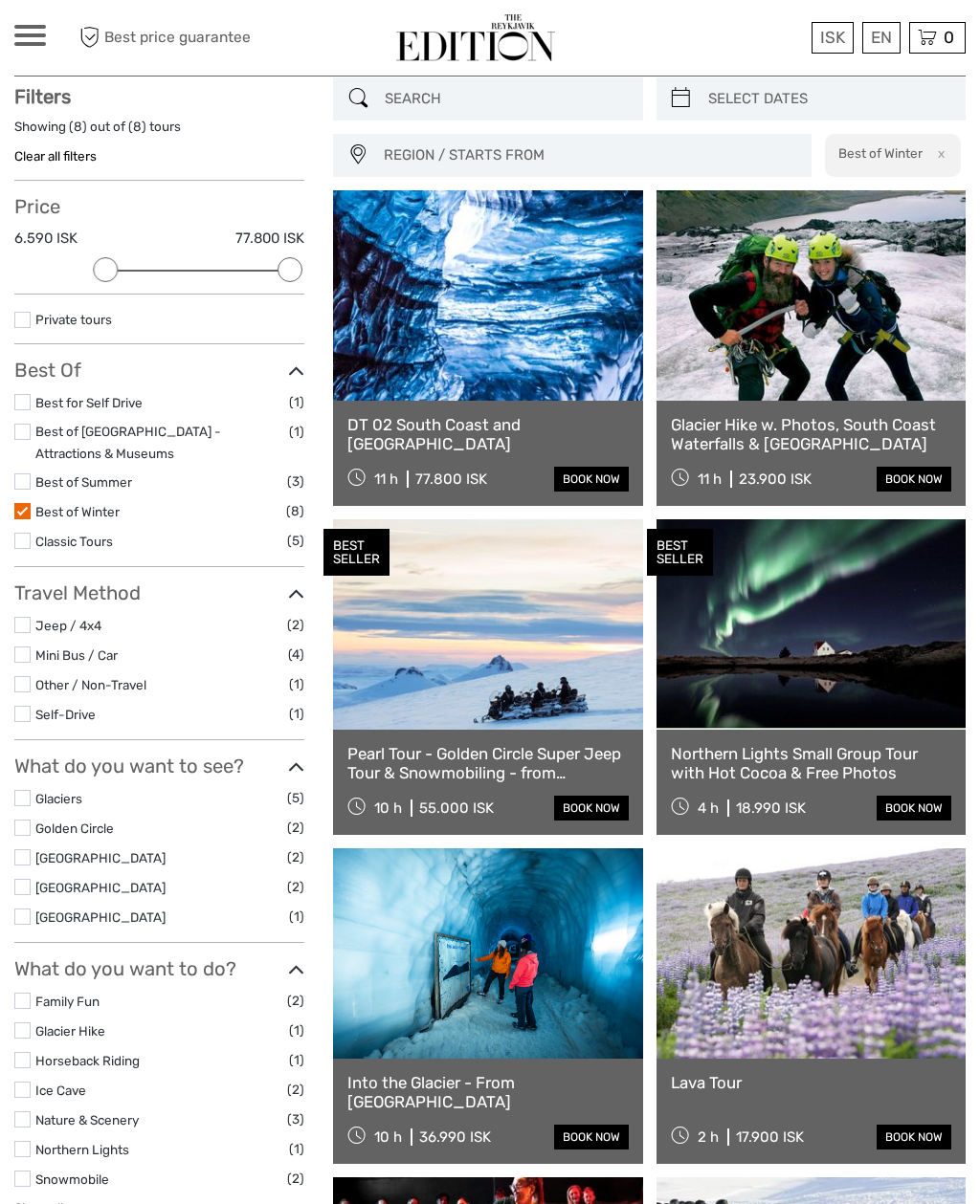
click at [449, 411] on div "DT 02 South Coast and Katla Ice Cave 11 h 77.800 ISK book now" at bounding box center [488, 453] width 309 height 105
click at [407, 359] on link at bounding box center [488, 296] width 309 height 210
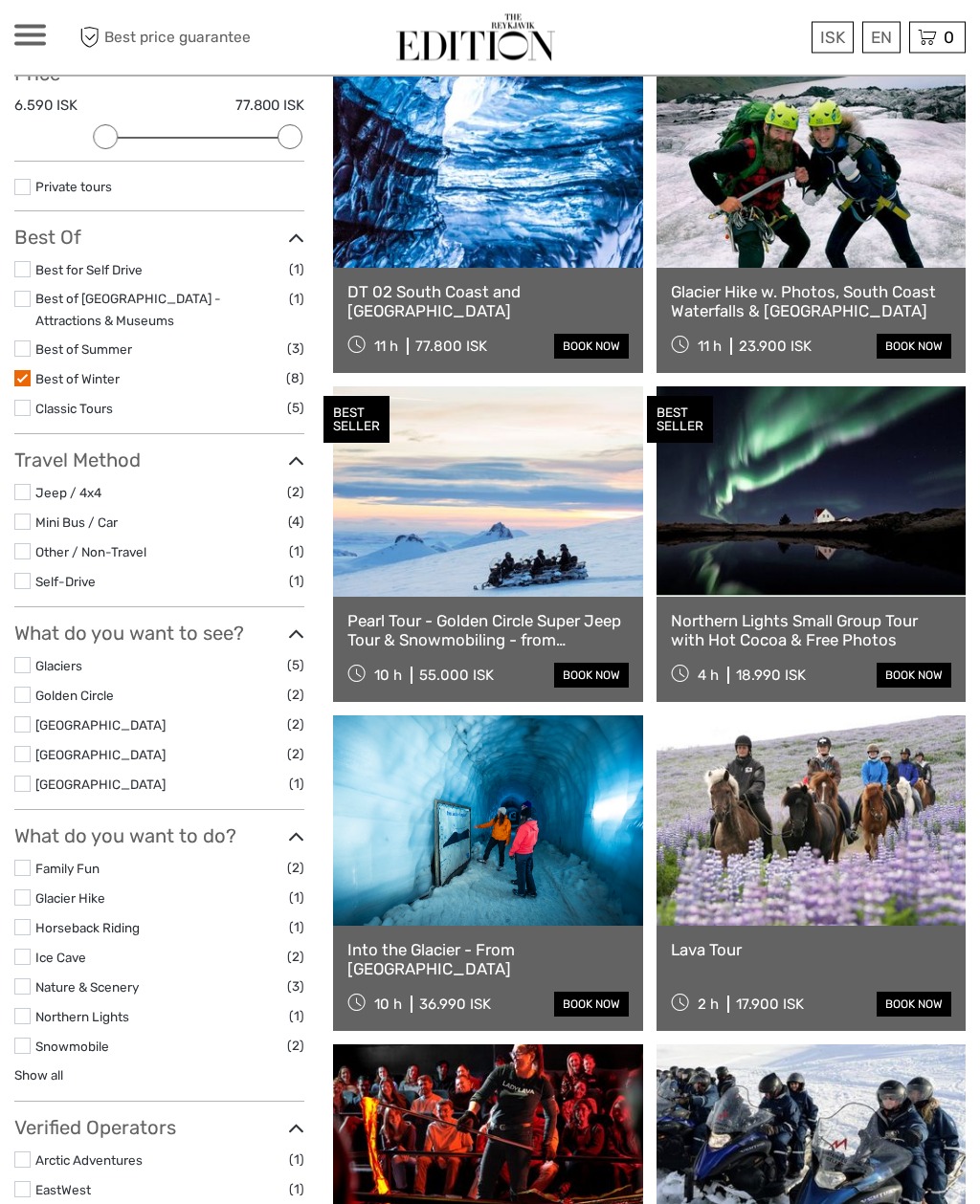
scroll to position [241, 0]
click at [421, 852] on link at bounding box center [488, 820] width 309 height 210
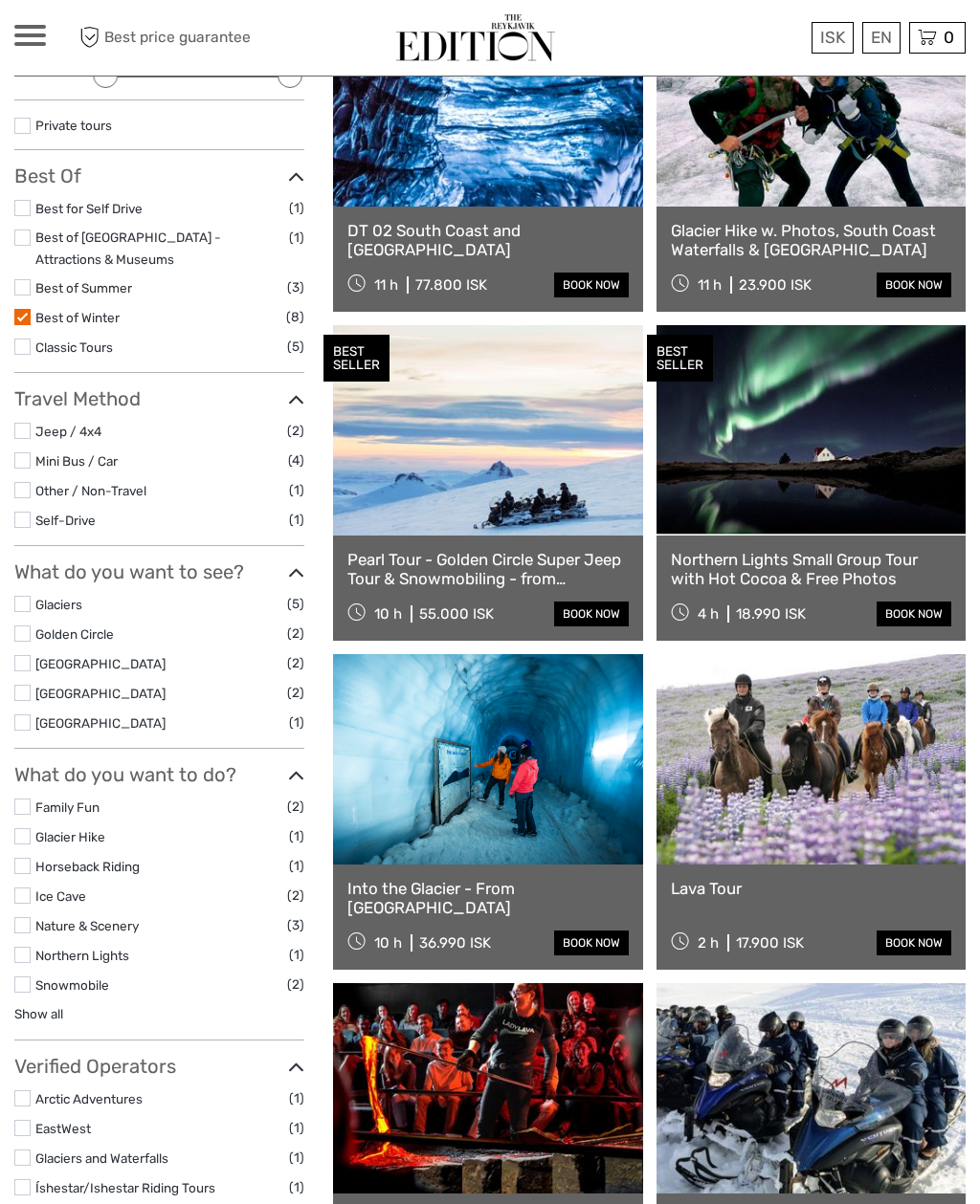
click at [549, 200] on link at bounding box center [488, 101] width 309 height 210
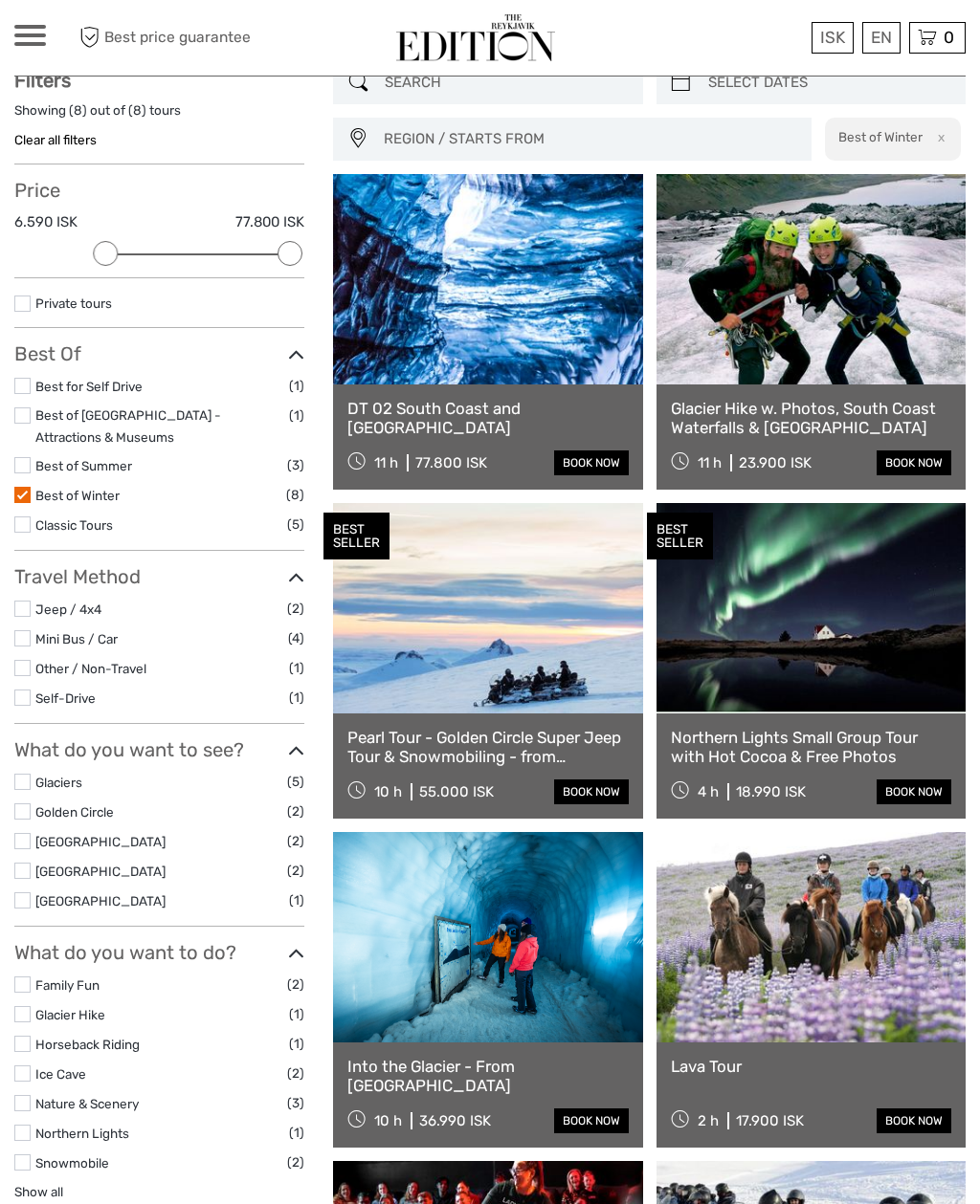
scroll to position [0, 0]
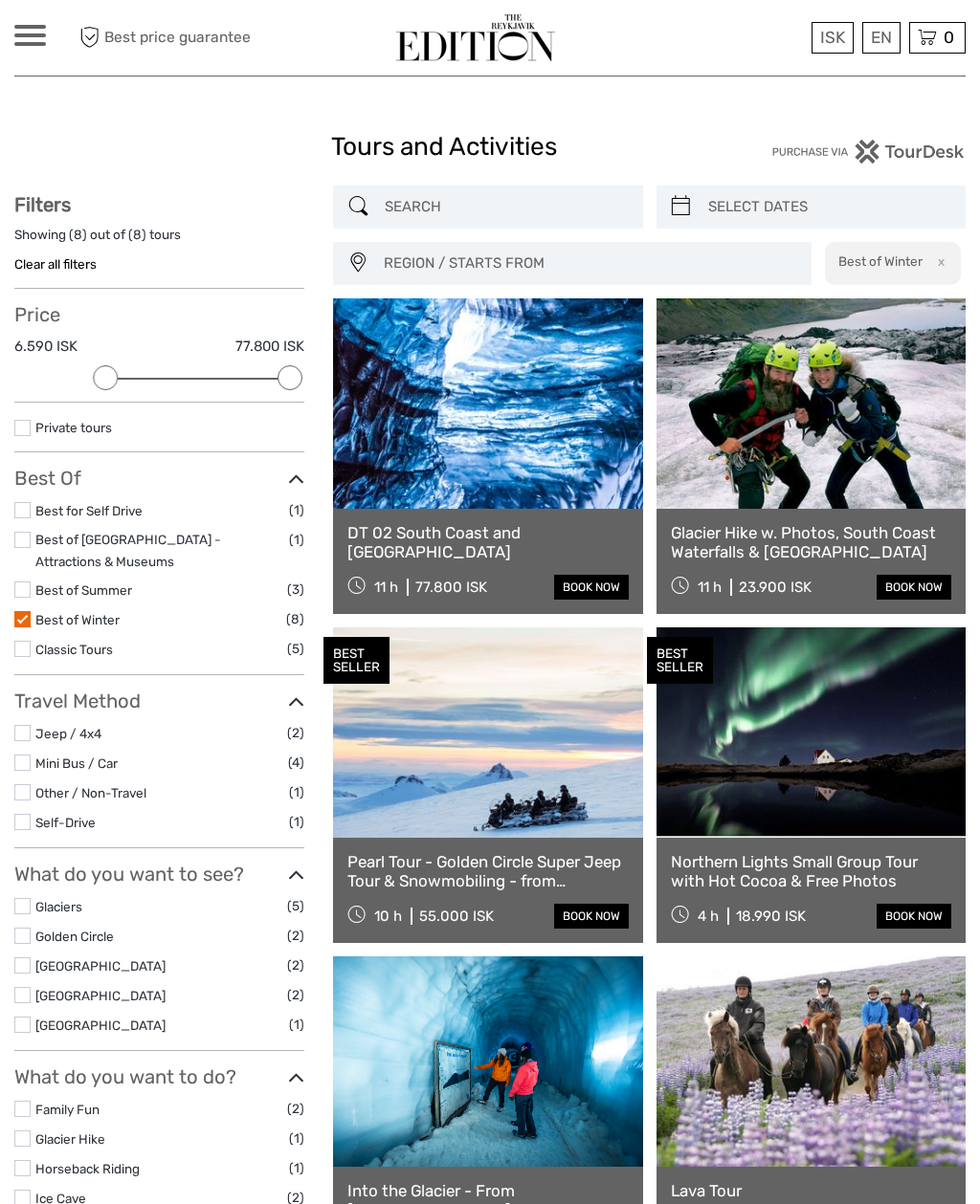
click at [28, 611] on label at bounding box center [22, 619] width 16 height 16
click at [0, 0] on input "checkbox" at bounding box center [0, 0] width 0 height 0
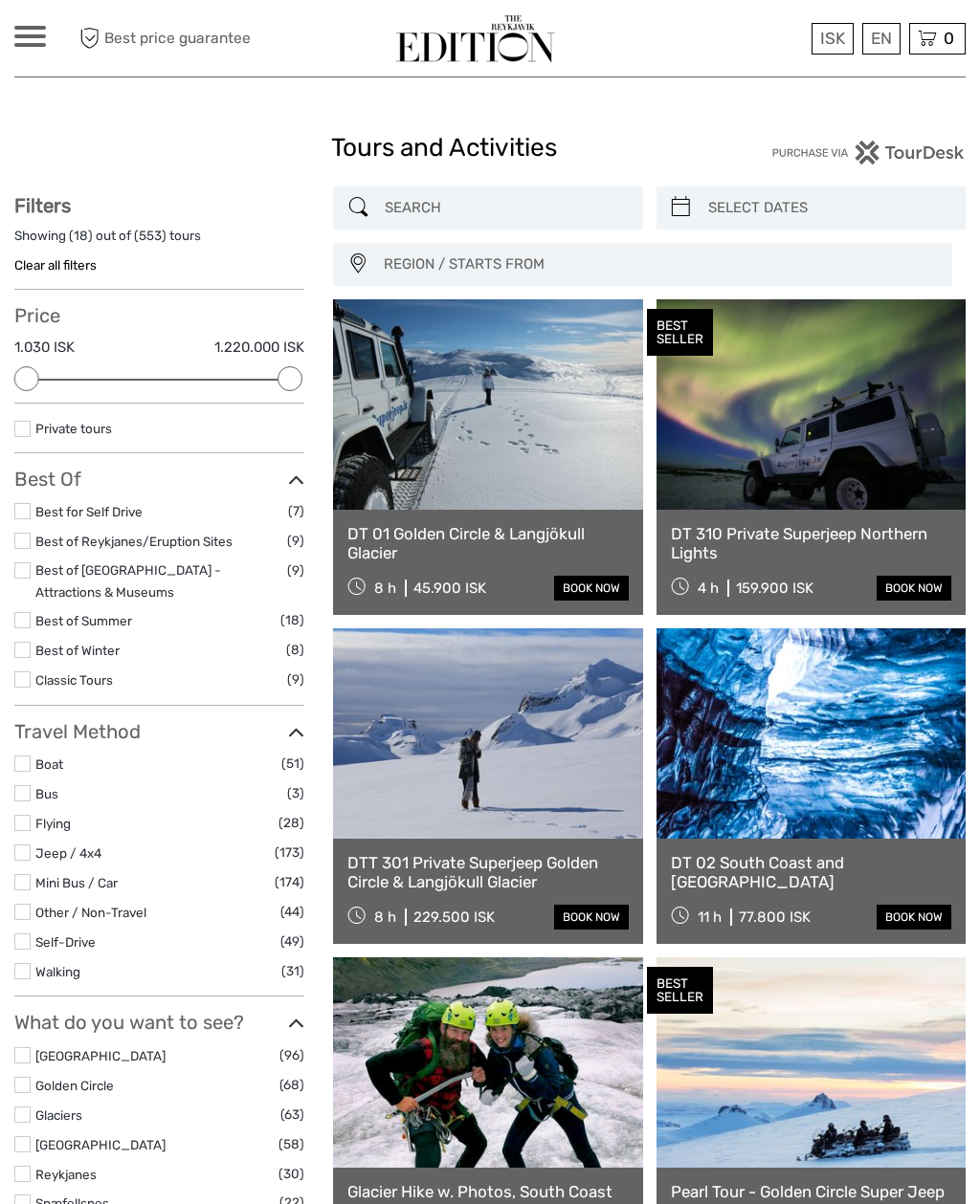
click at [900, 196] on input "search" at bounding box center [828, 207] width 256 height 34
type input "04/10/2025"
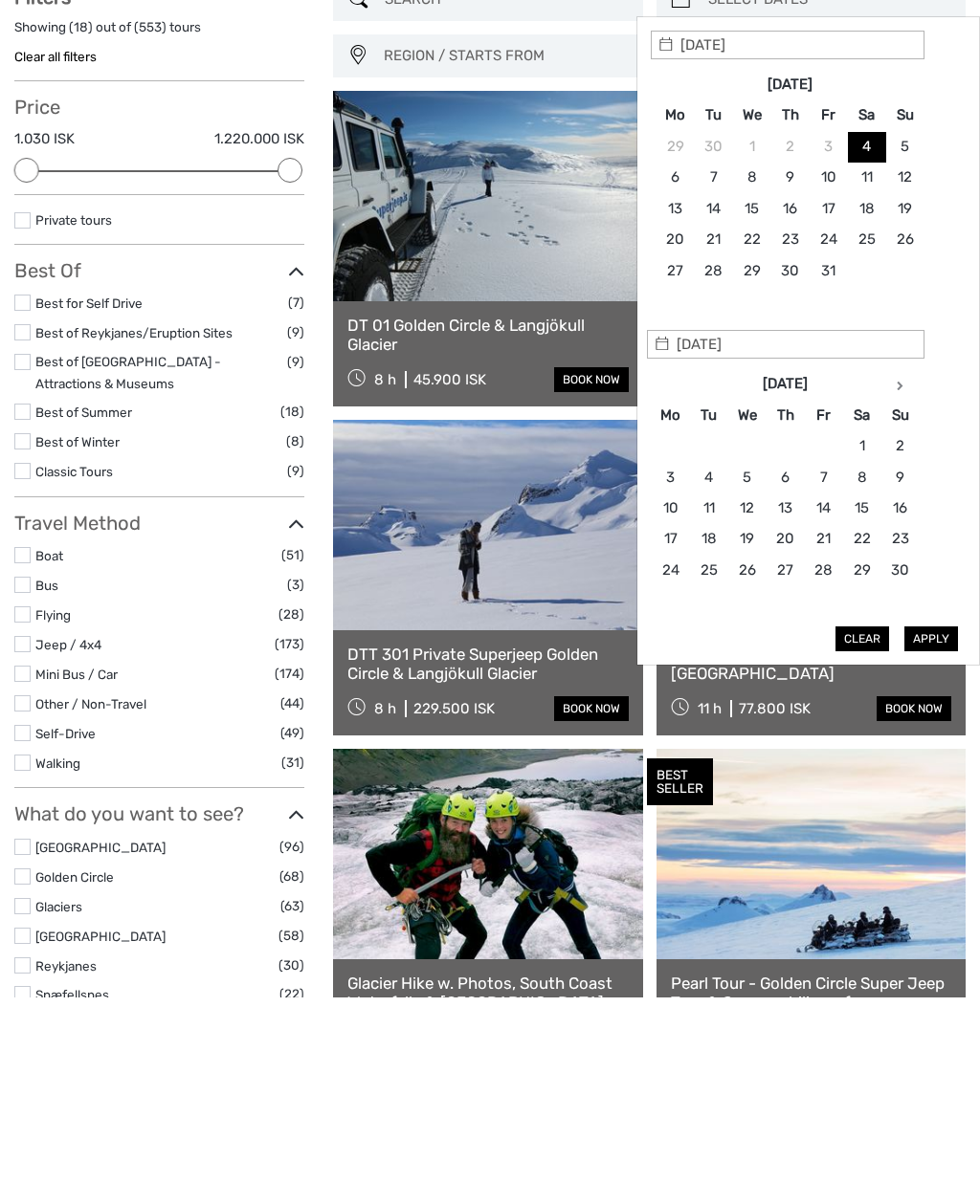
click at [902, 588] on icon at bounding box center [900, 593] width 7 height 10
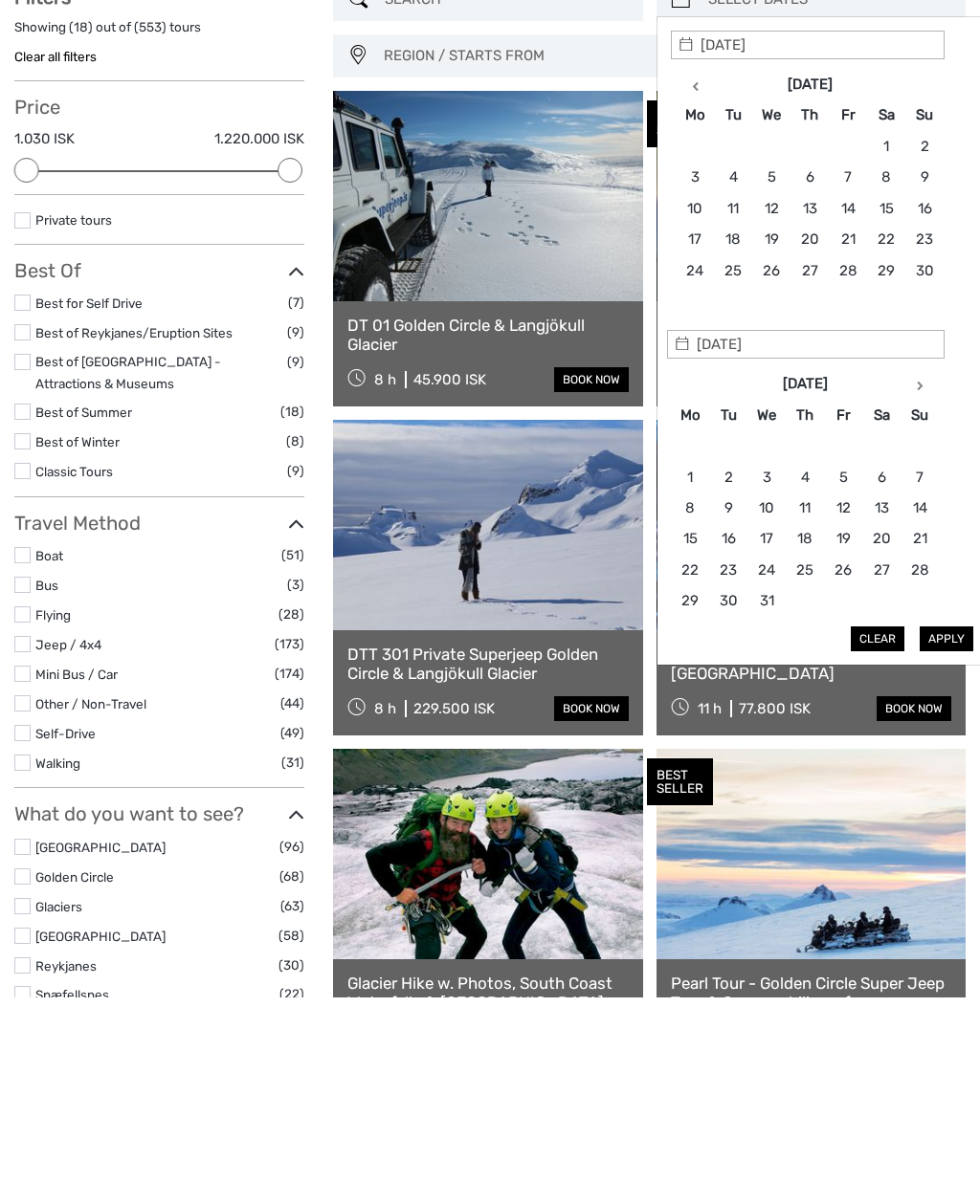
scroll to position [207, 0]
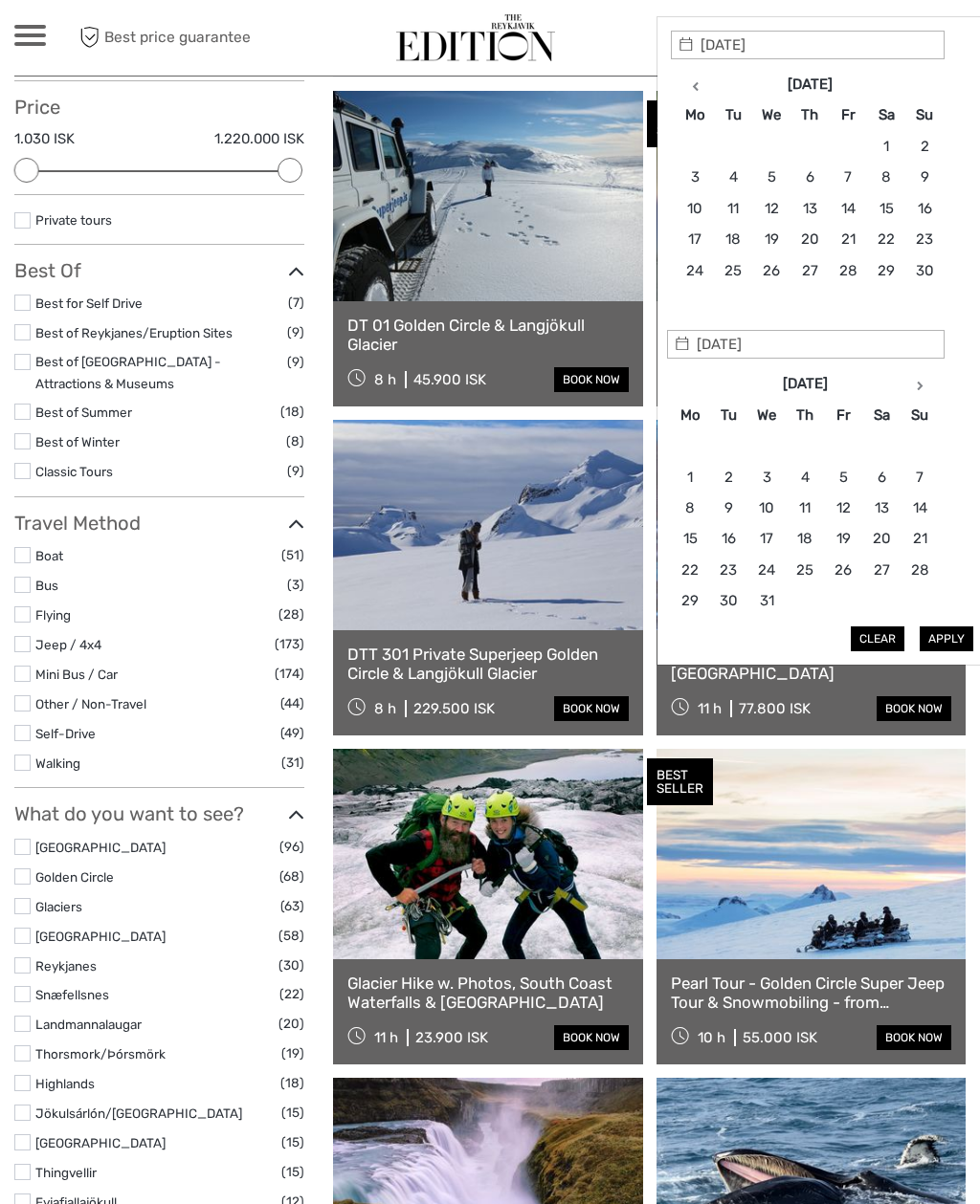
click at [917, 383] on icon at bounding box center [919, 386] width 7 height 10
click at [920, 385] on icon at bounding box center [921, 386] width 7 height 10
click at [920, 382] on icon at bounding box center [921, 386] width 7 height 10
type input "20/03/2026"
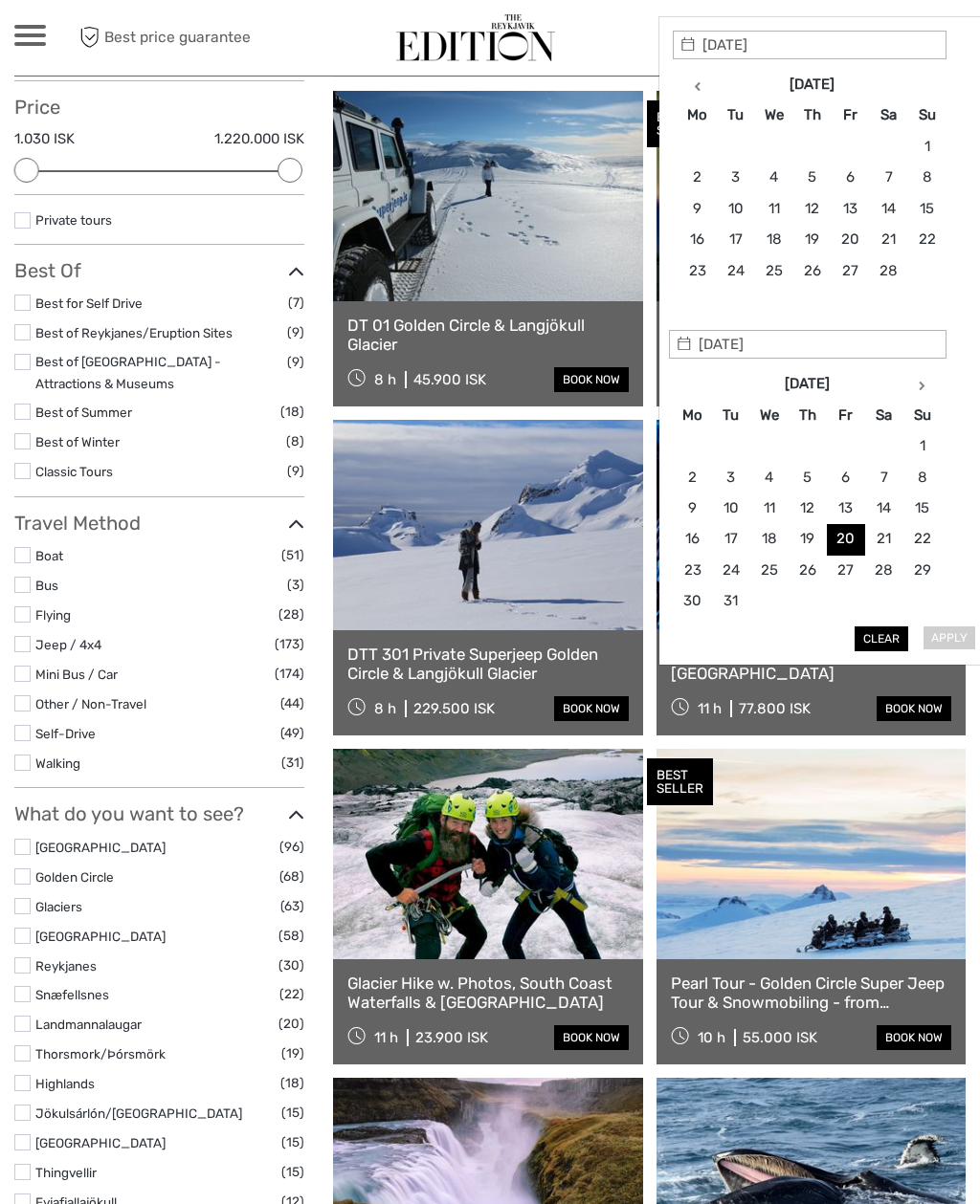
type input "25/03/2026"
click at [943, 635] on button "Apply" at bounding box center [948, 639] width 54 height 25
type input "20/03/2026 - 25/03/2026"
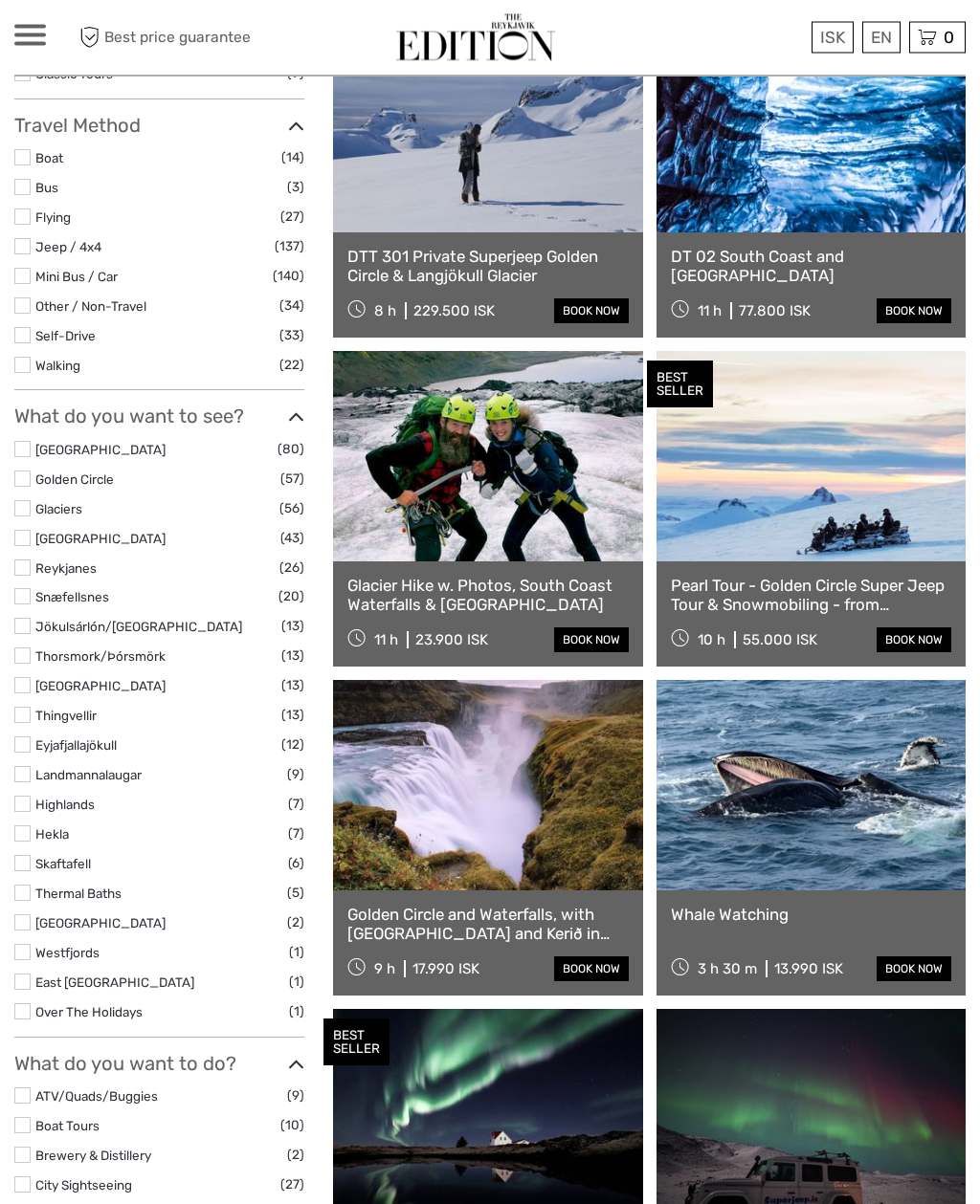
scroll to position [606, 0]
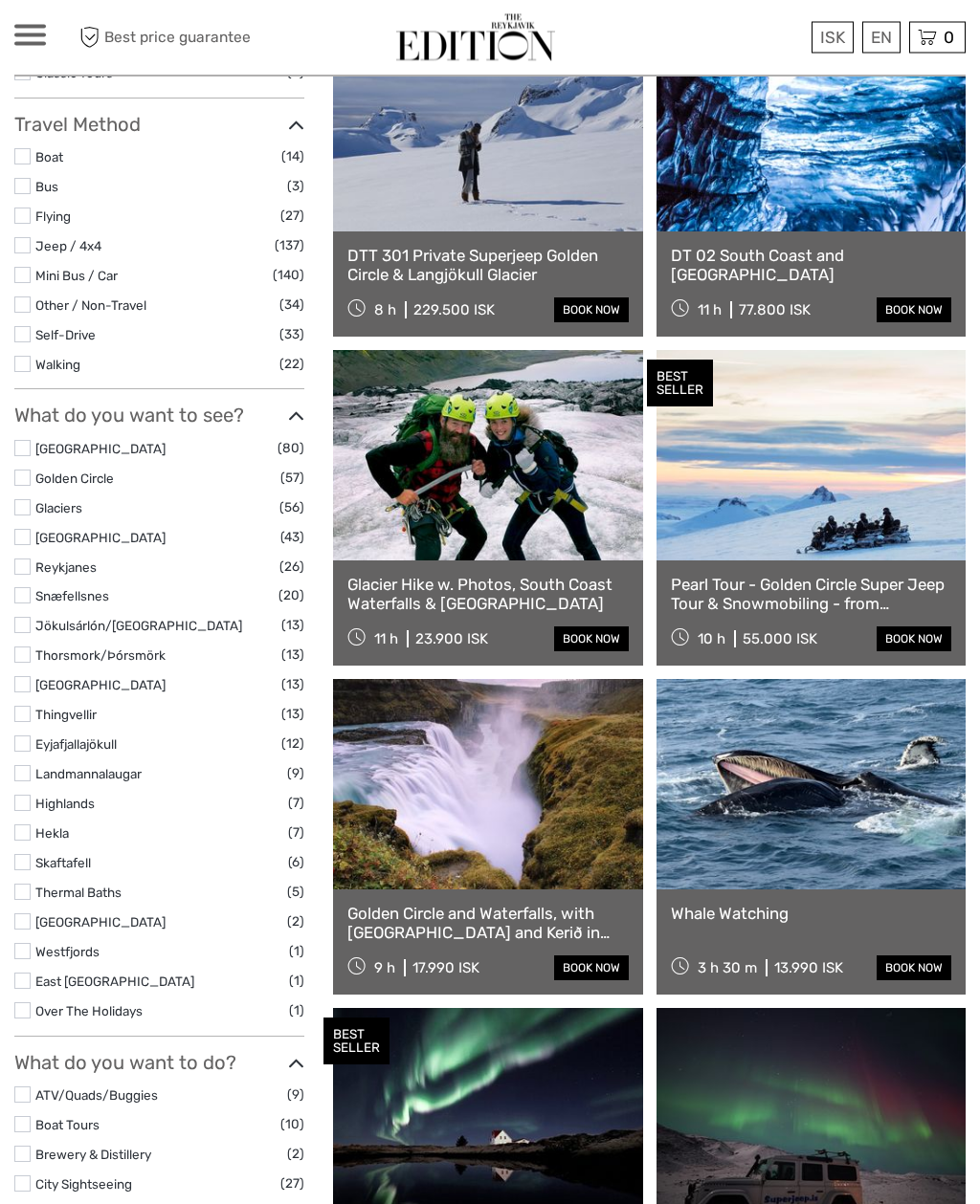
click at [533, 829] on link at bounding box center [488, 785] width 309 height 210
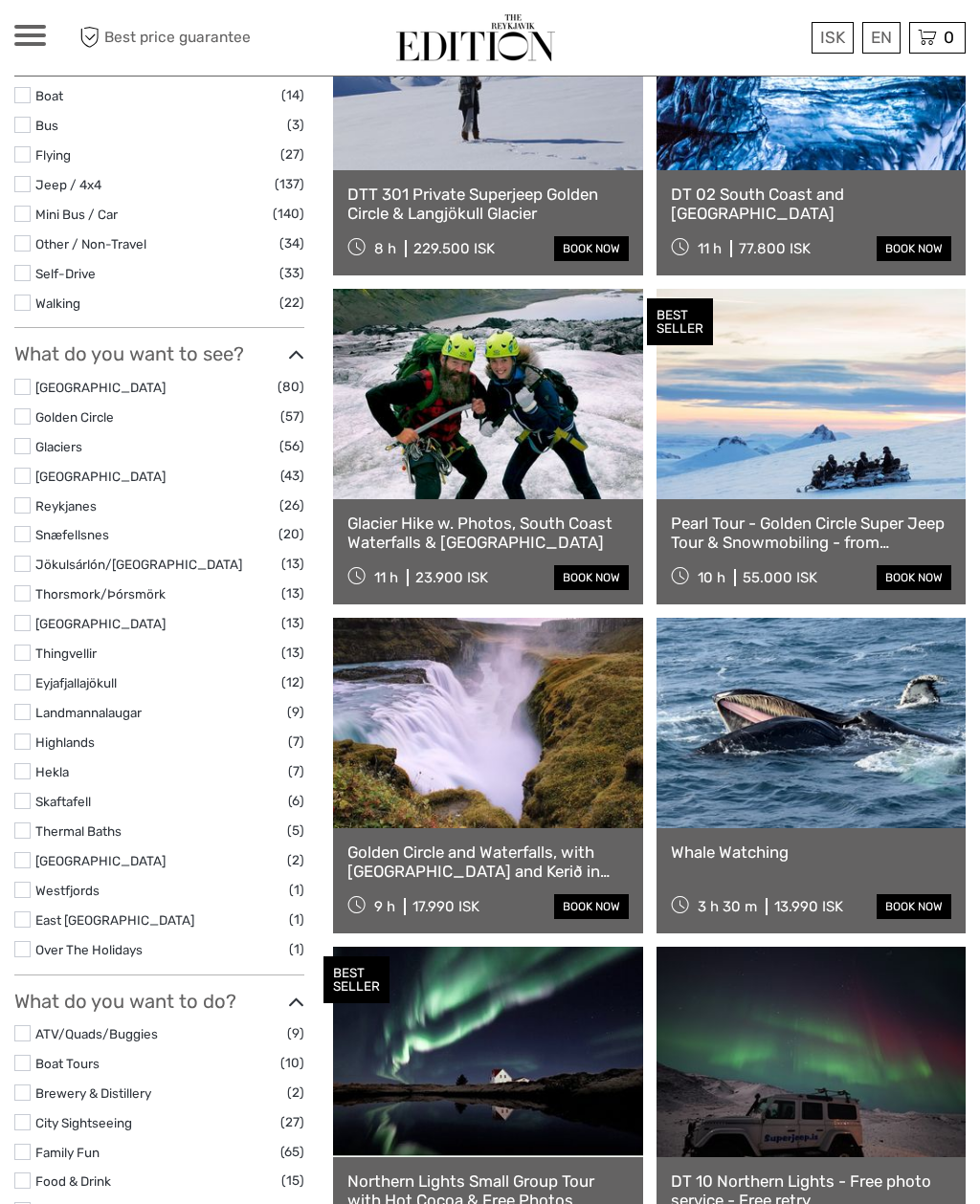
click at [492, 744] on link at bounding box center [488, 723] width 309 height 210
click at [817, 400] on link at bounding box center [811, 394] width 309 height 210
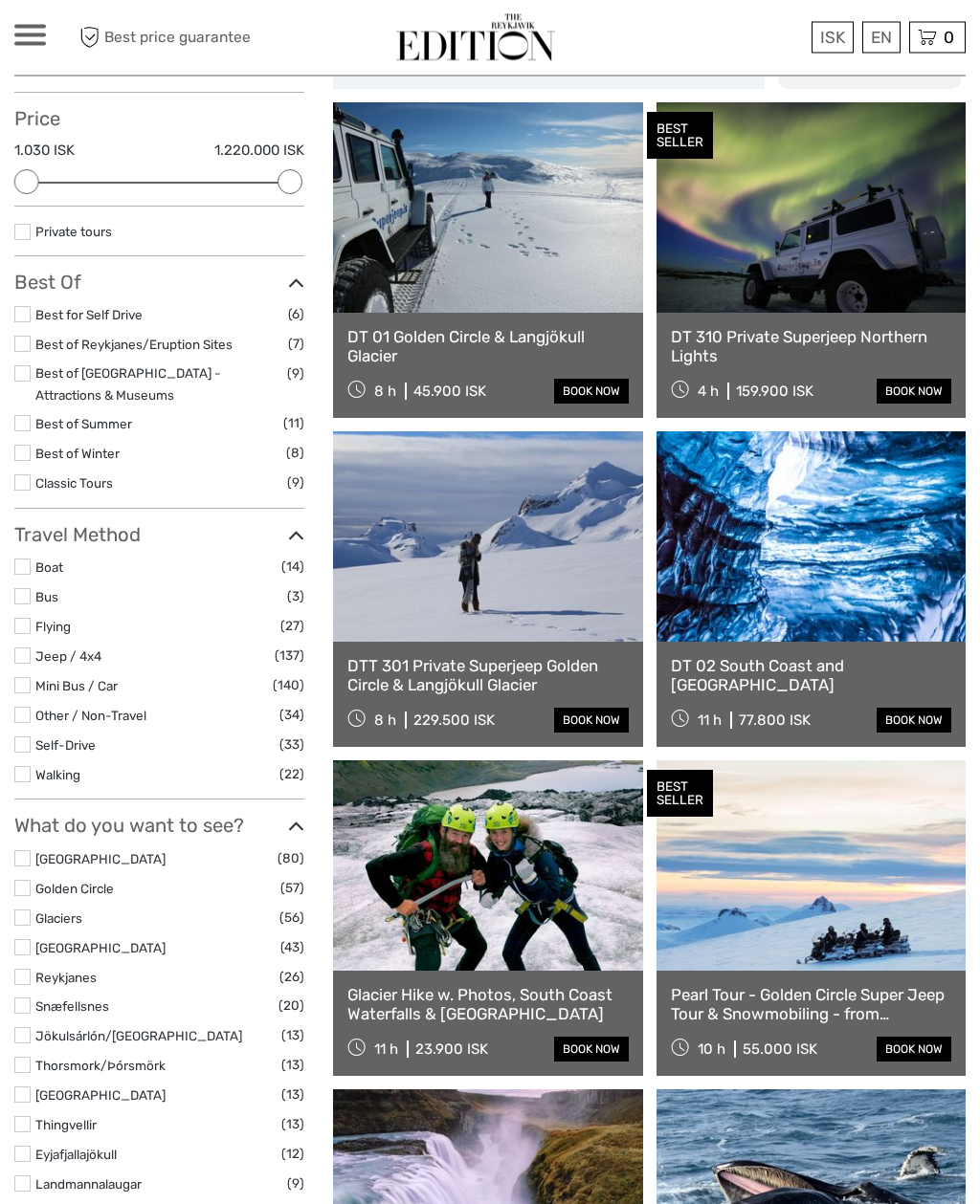
scroll to position [183, 0]
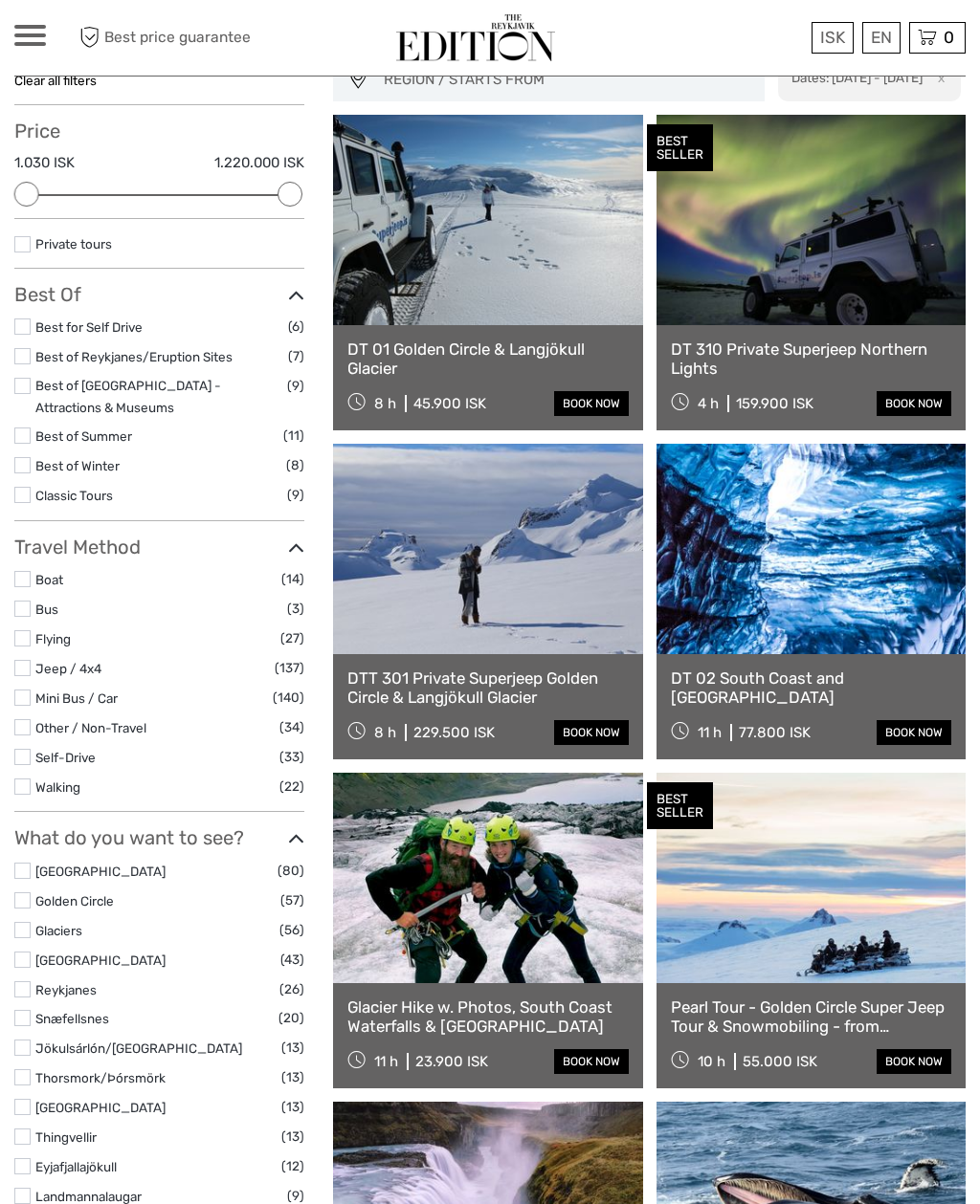
click at [559, 261] on link at bounding box center [488, 220] width 309 height 210
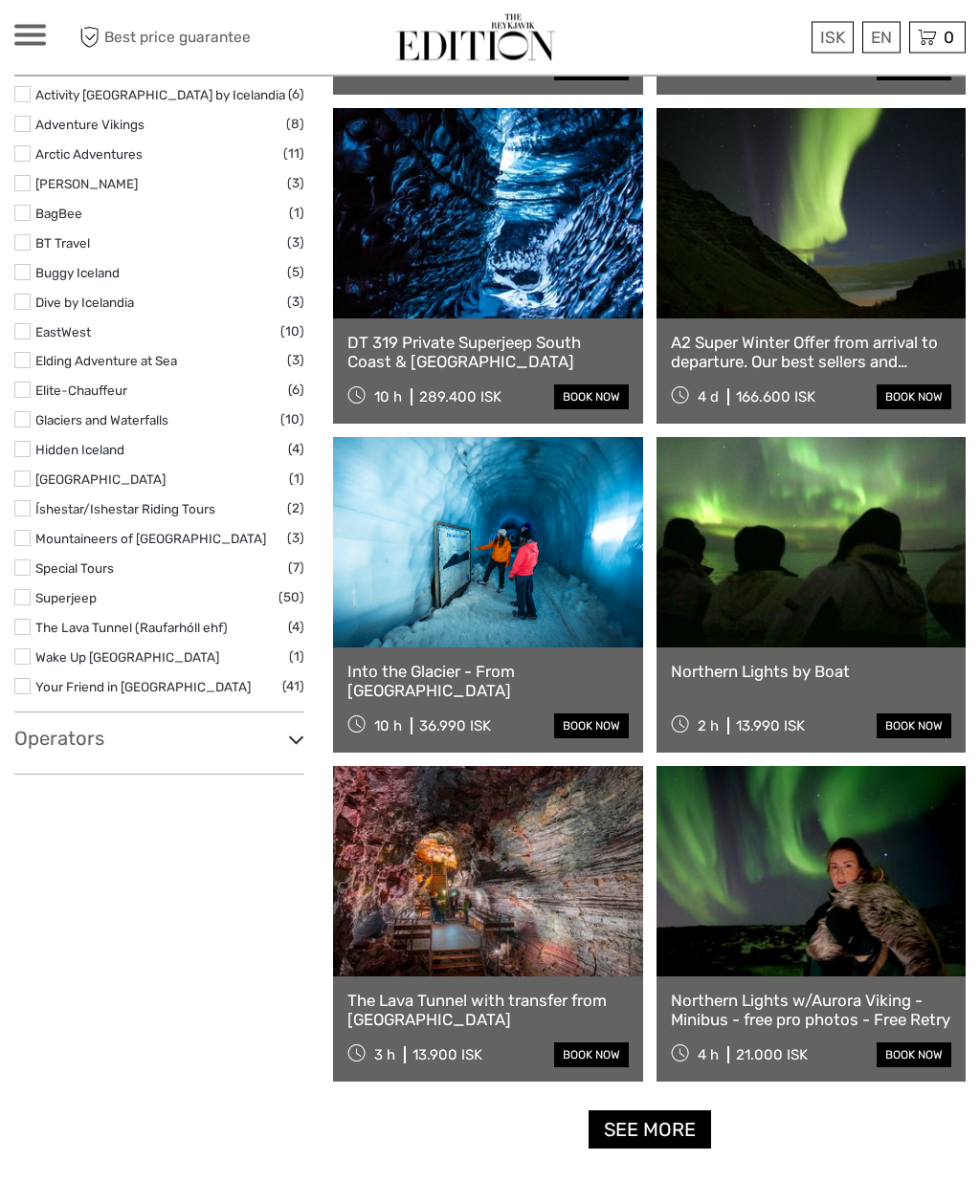
scroll to position [2166, 0]
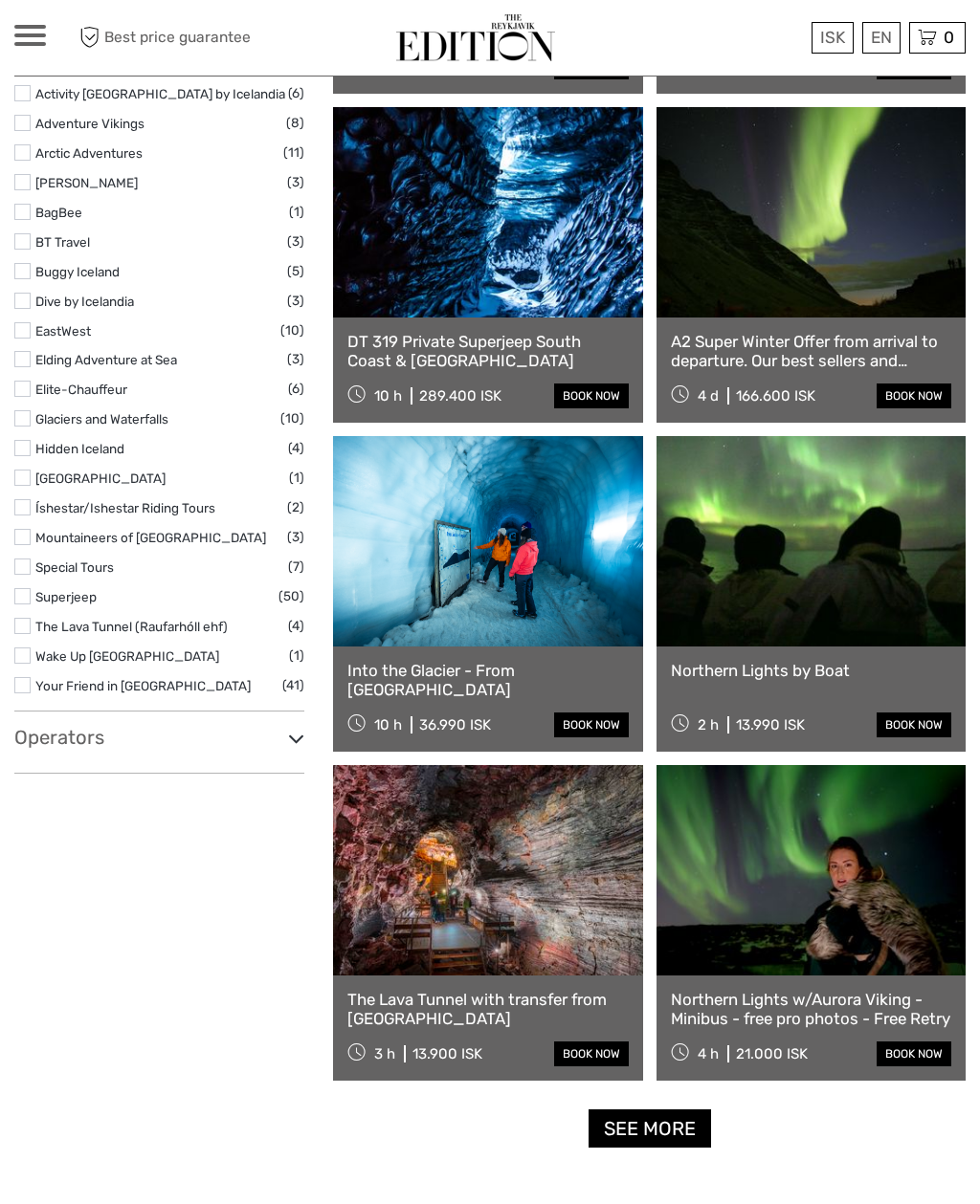
click at [527, 865] on link at bounding box center [488, 871] width 309 height 210
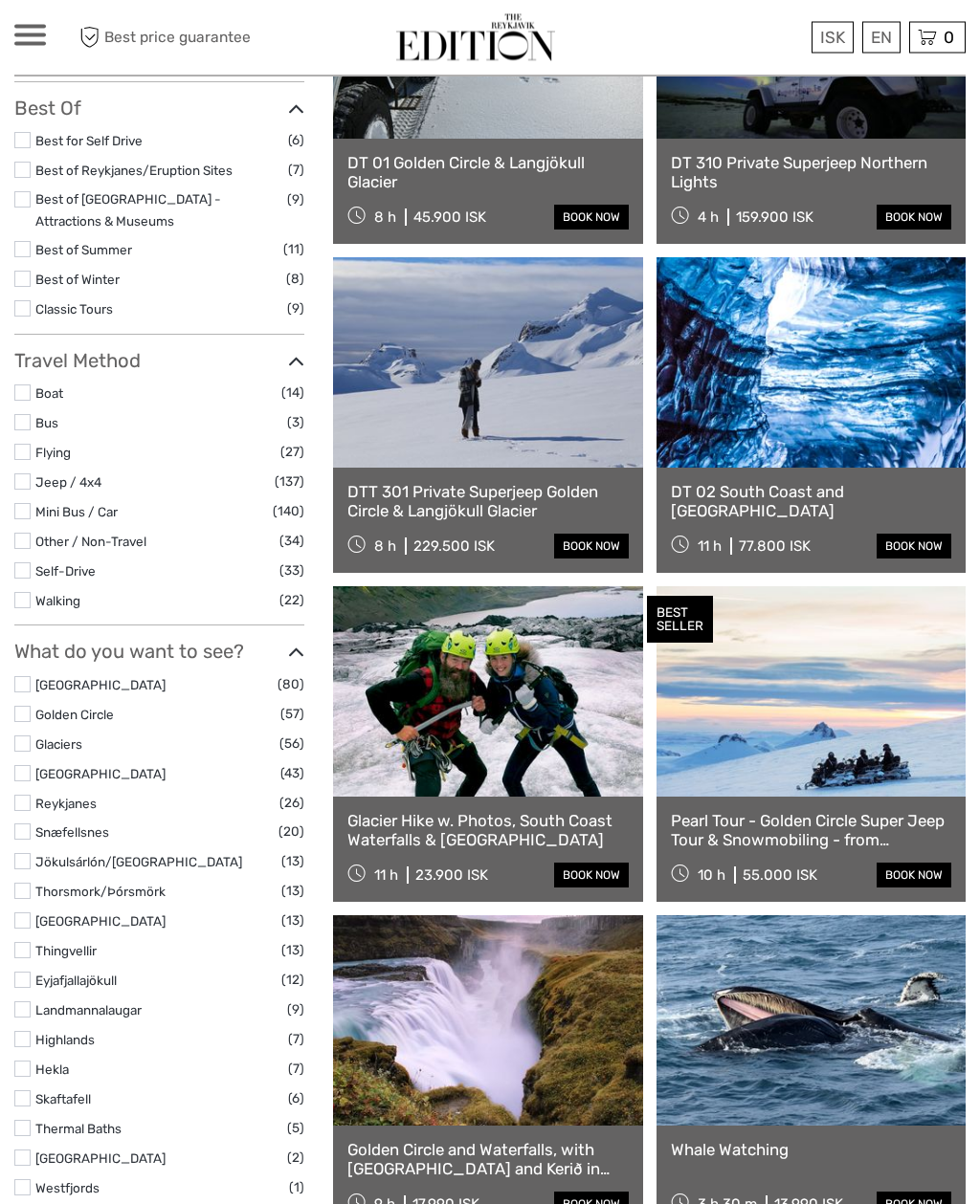
scroll to position [370, 0]
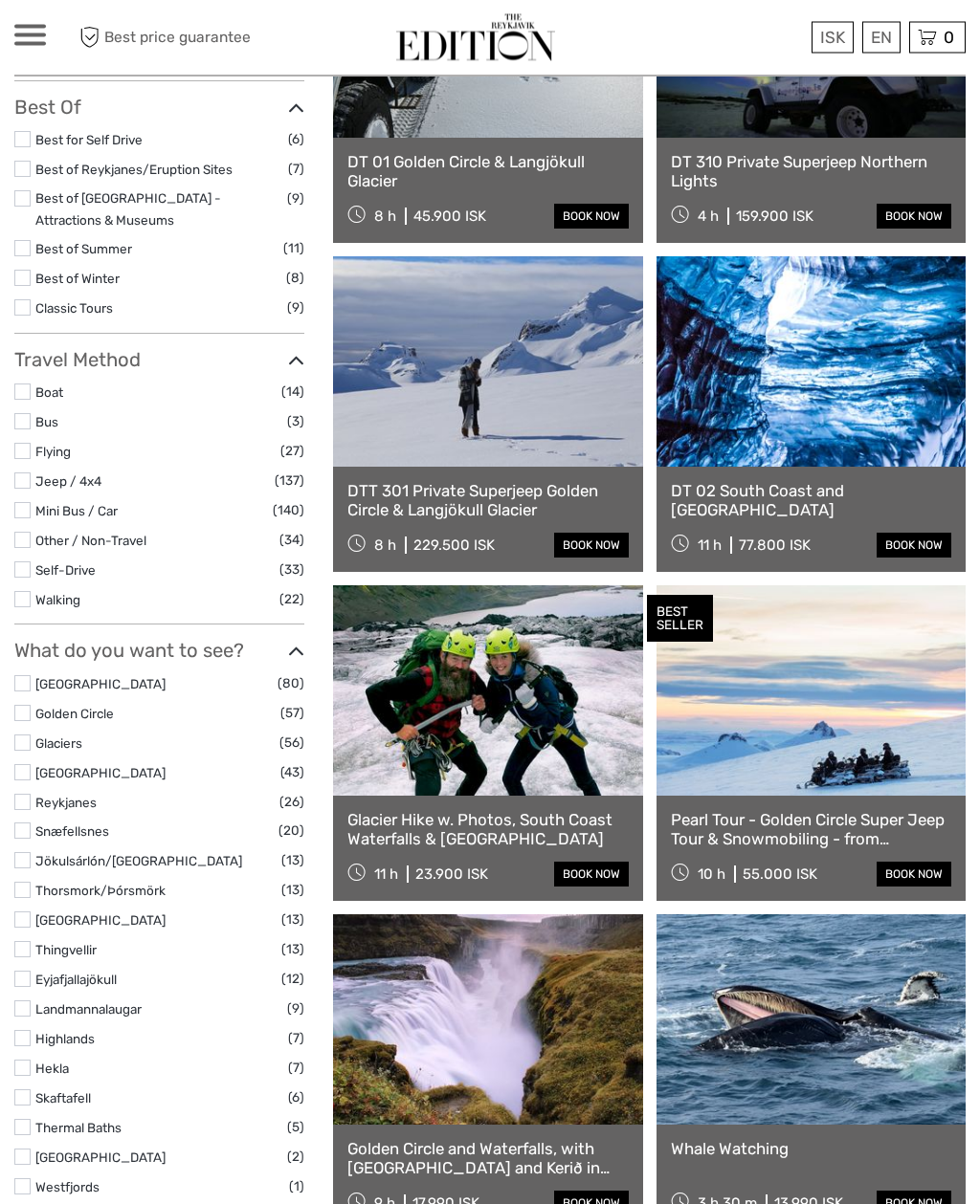
click at [592, 1091] on link at bounding box center [488, 1021] width 309 height 210
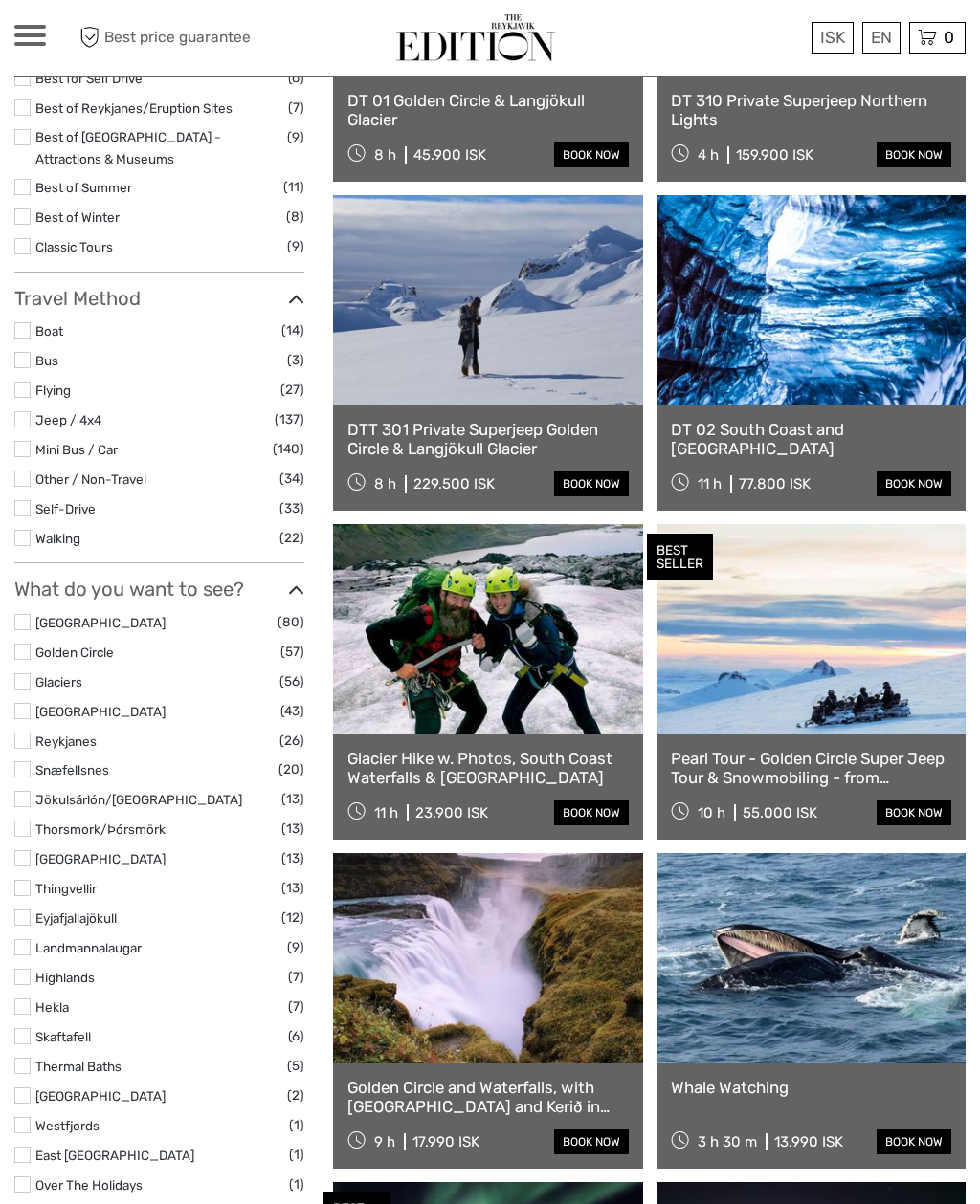
click at [535, 415] on div "DTT 301 Private Superjeep Golden Circle & Langjökull Glacier 8 h 229.500 ISK bo…" at bounding box center [488, 458] width 309 height 105
click at [796, 731] on link at bounding box center [811, 630] width 309 height 210
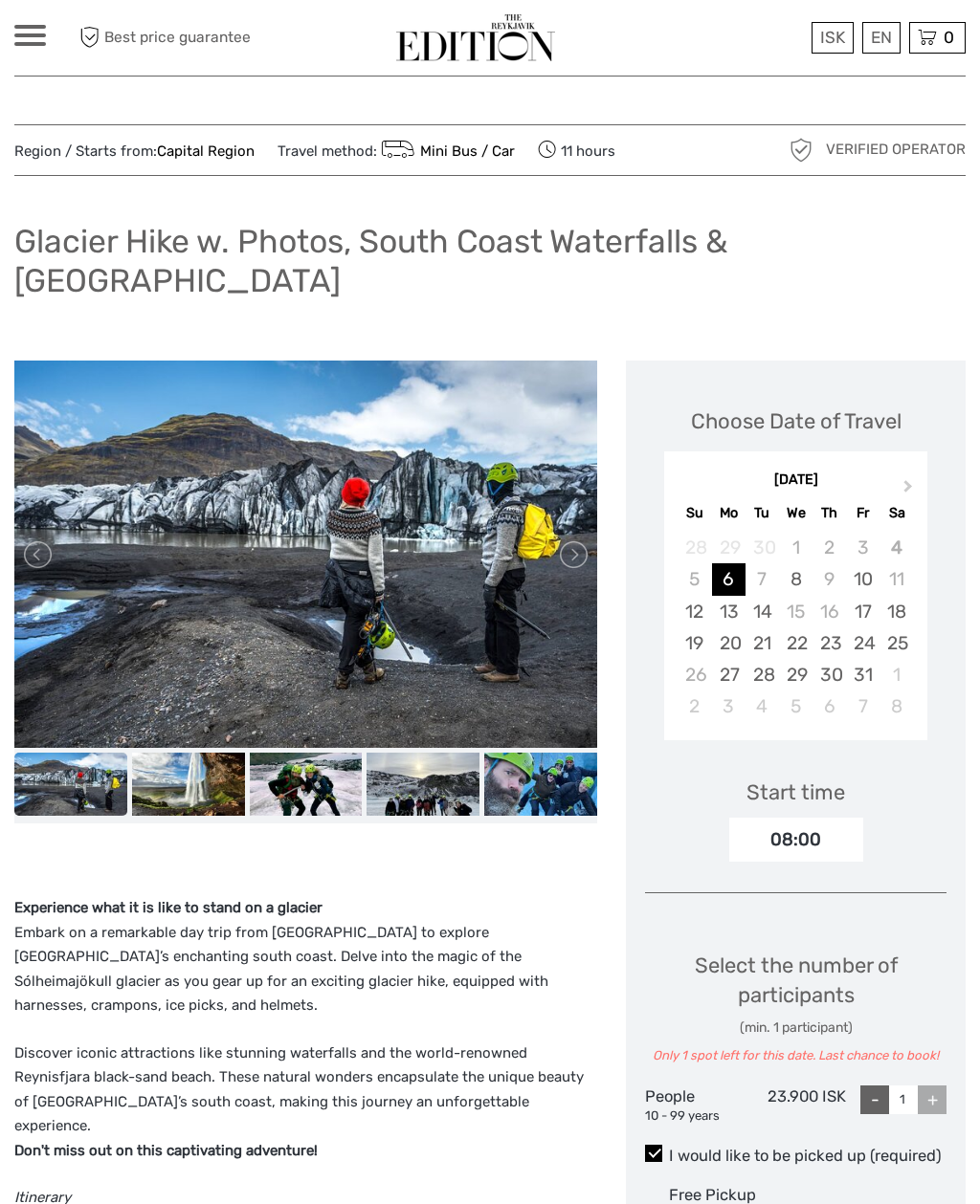
click at [203, 793] on img at bounding box center [188, 784] width 113 height 63
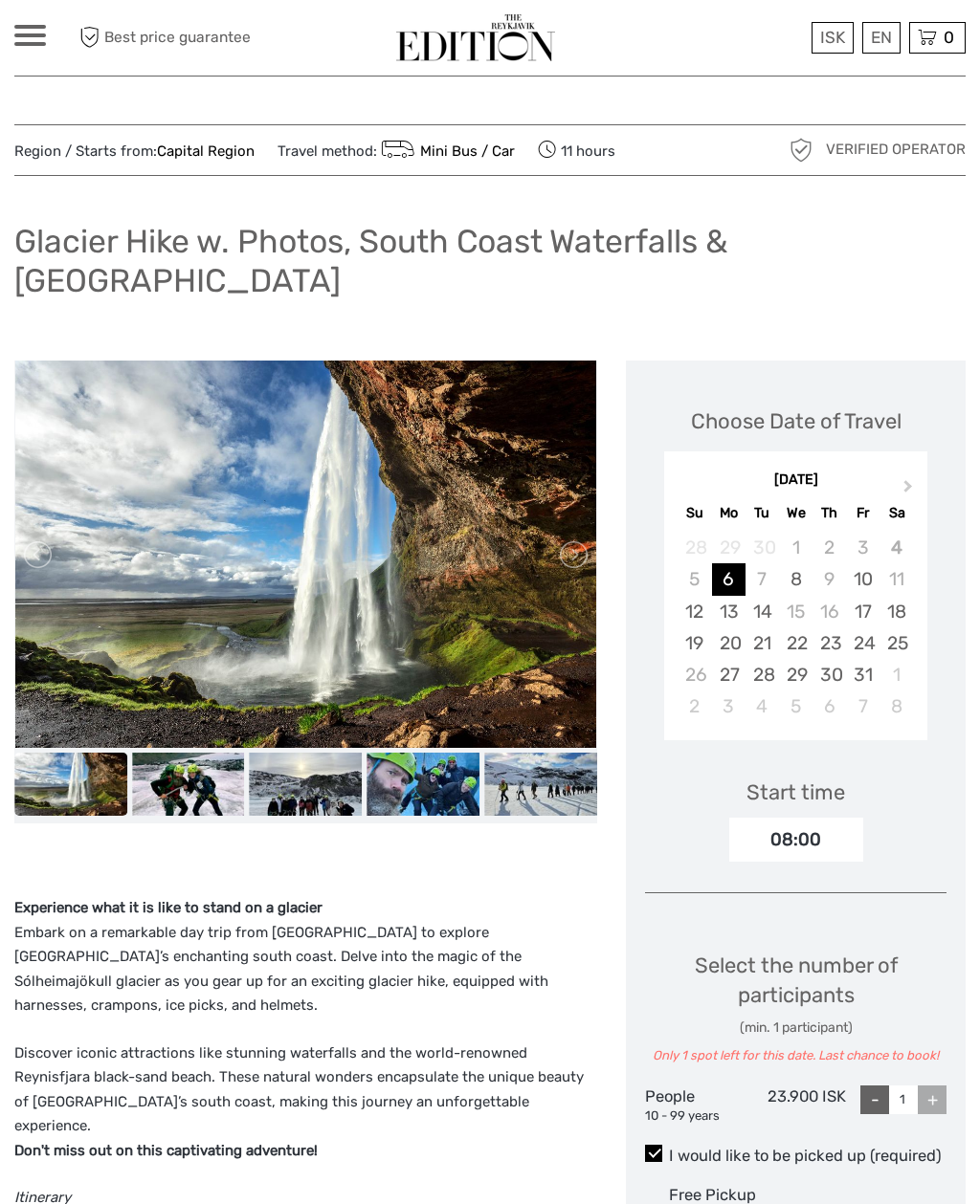
click at [205, 796] on img at bounding box center [188, 784] width 113 height 63
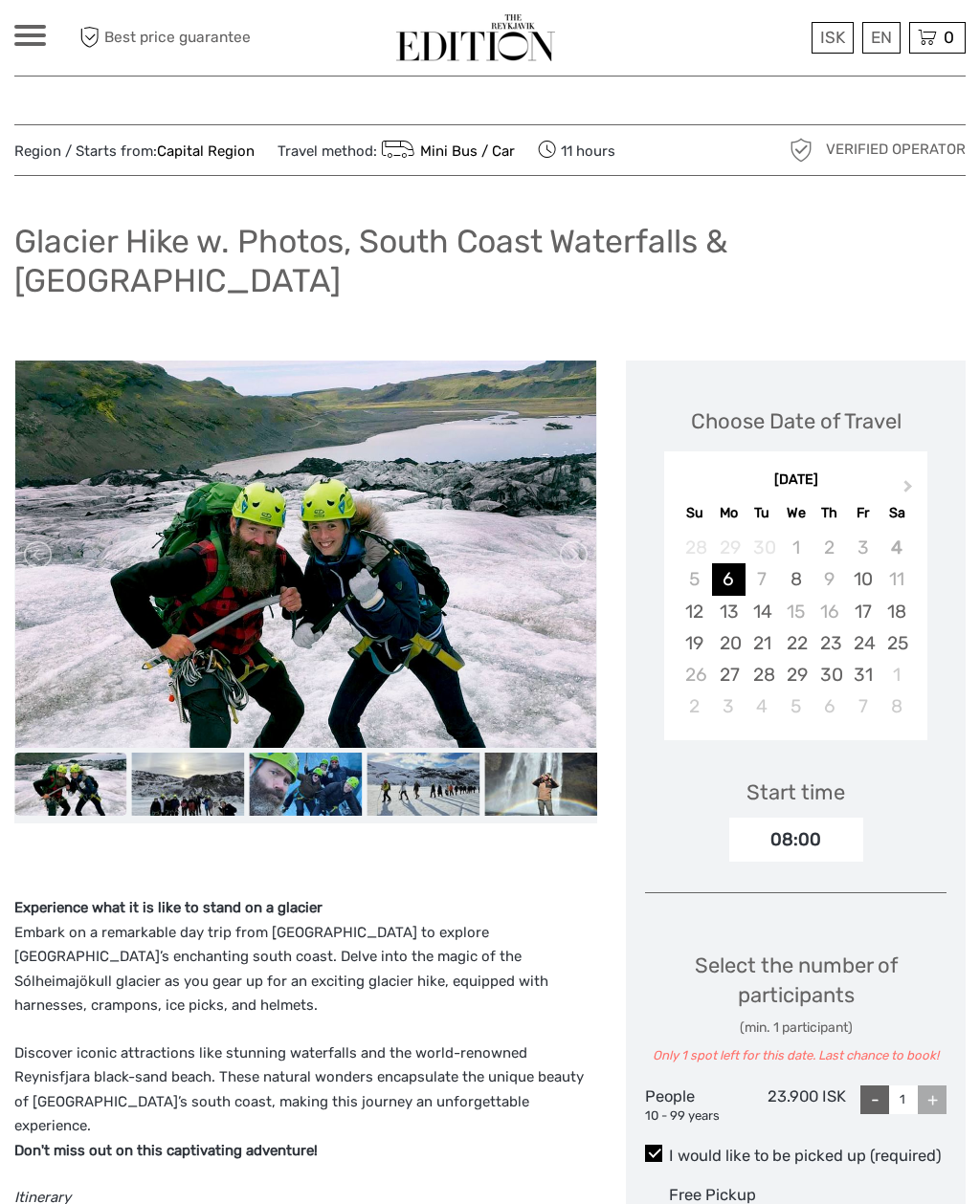
click at [206, 788] on img at bounding box center [188, 784] width 113 height 63
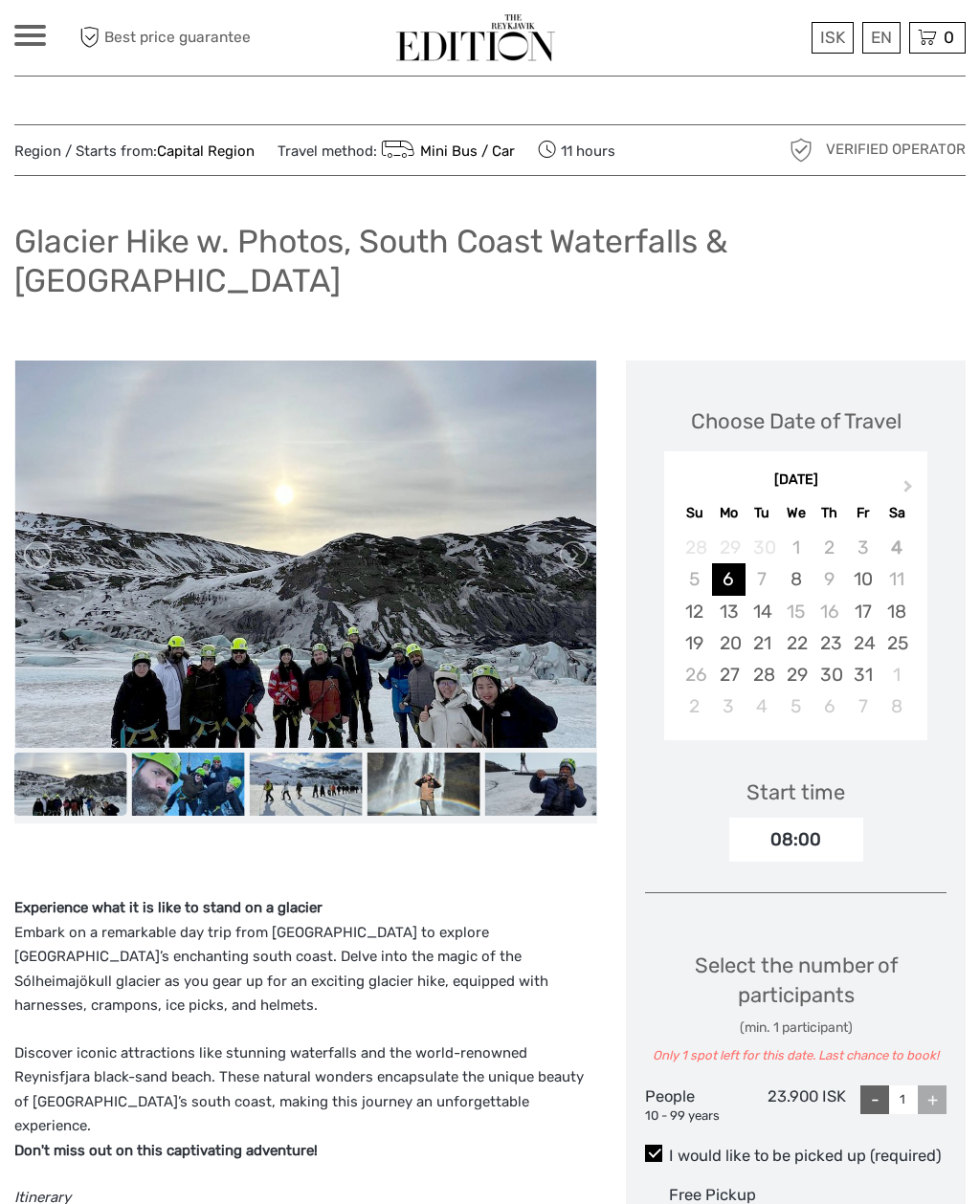
click at [218, 779] on img at bounding box center [188, 784] width 113 height 63
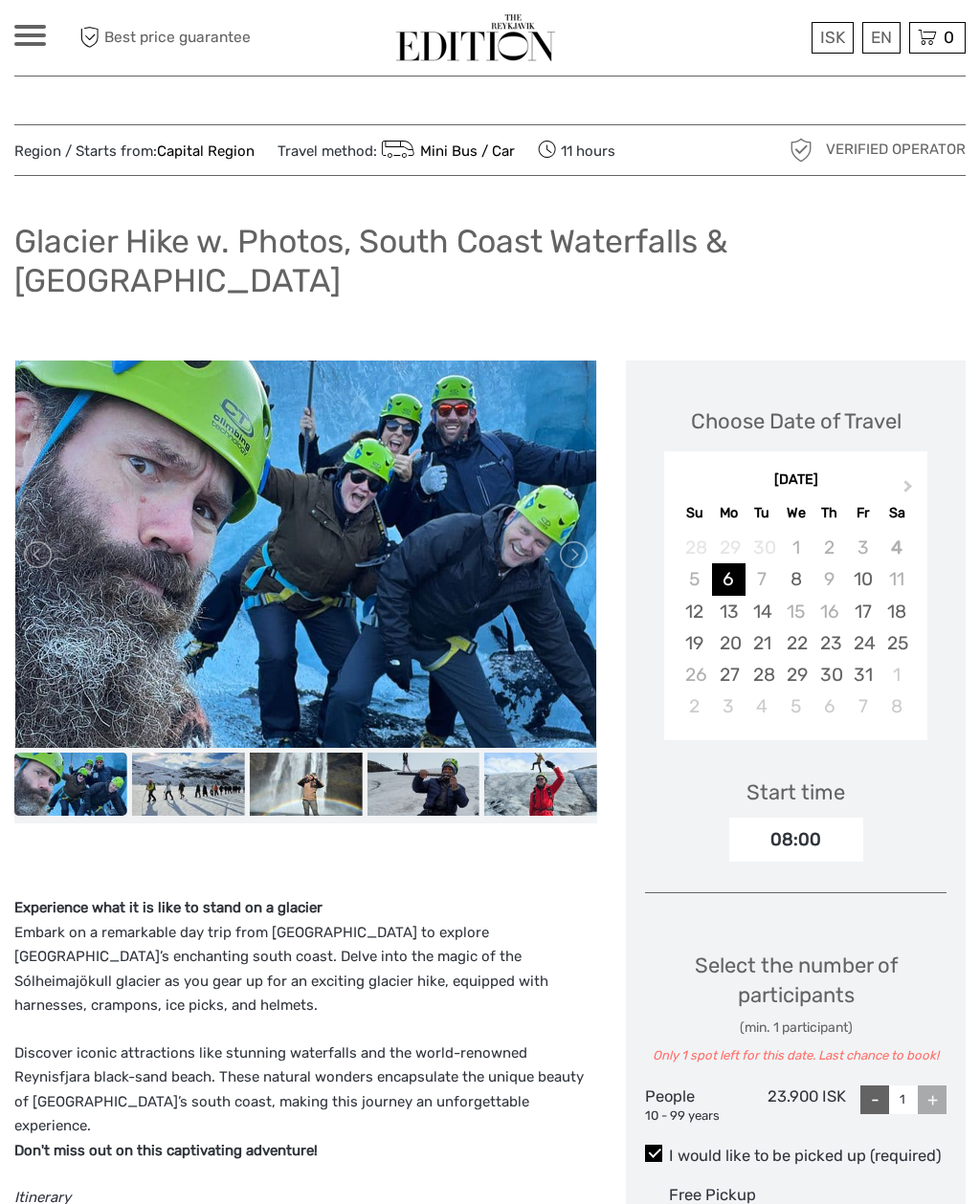
click at [209, 798] on img at bounding box center [188, 784] width 113 height 63
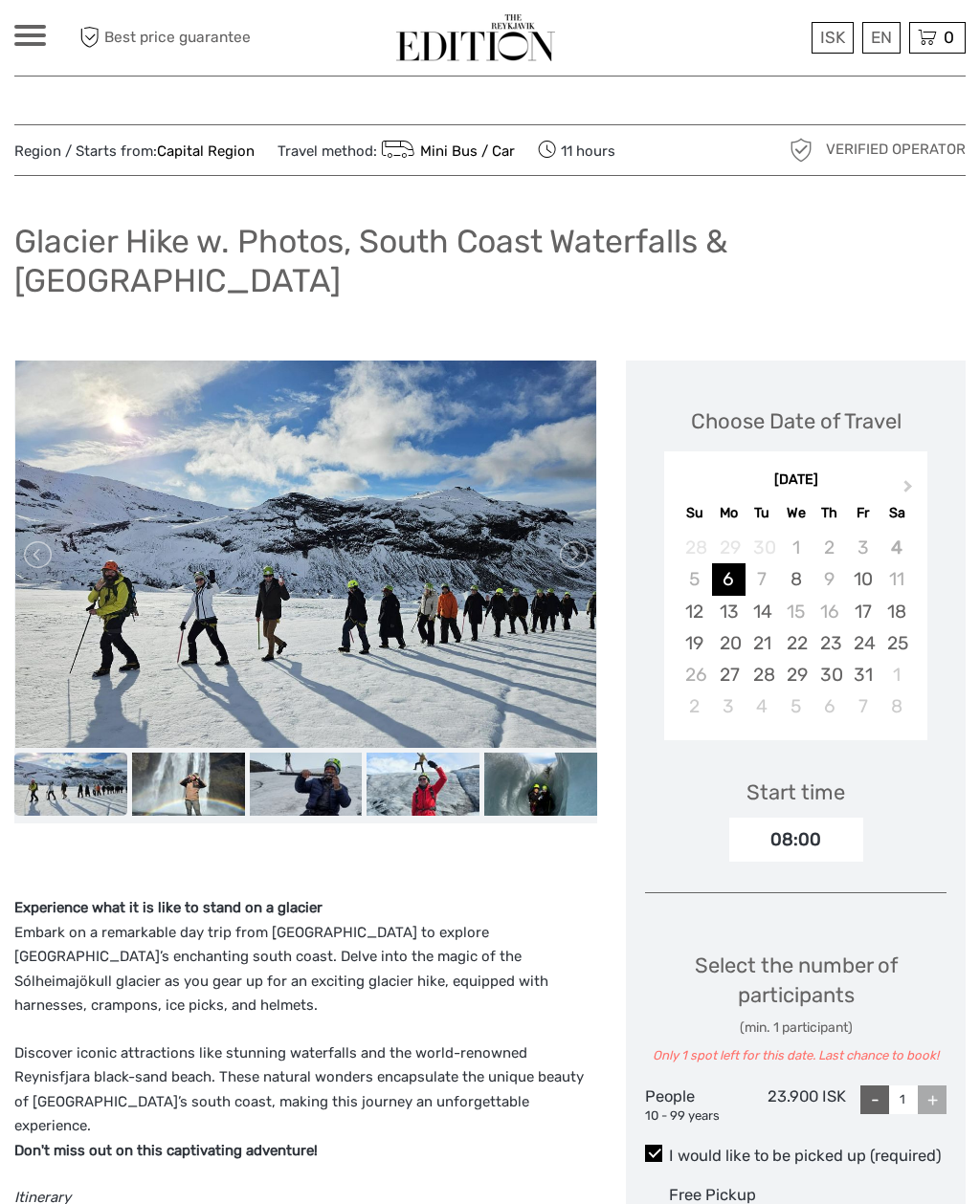
click at [208, 794] on img at bounding box center [188, 784] width 113 height 63
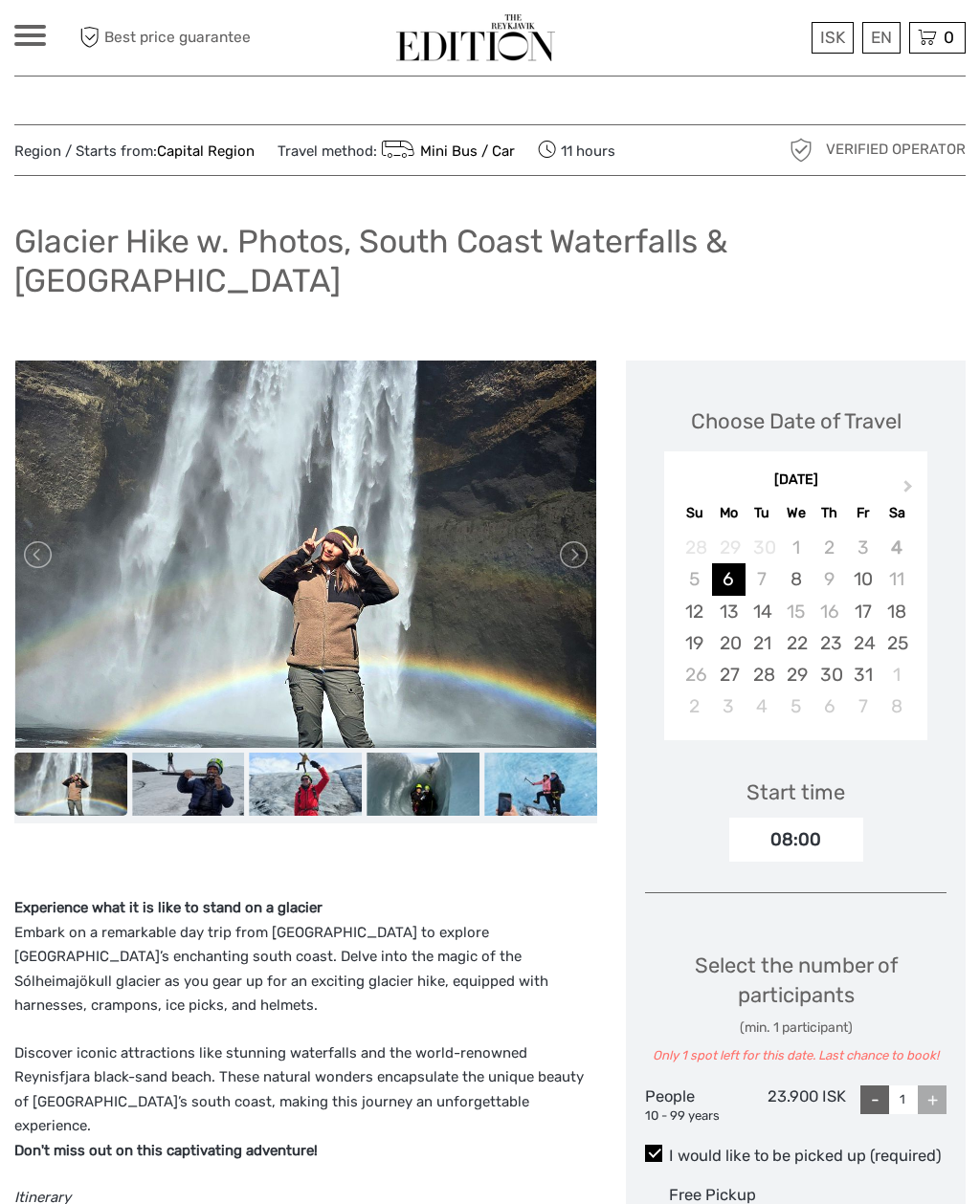
click at [225, 790] on img at bounding box center [188, 784] width 113 height 63
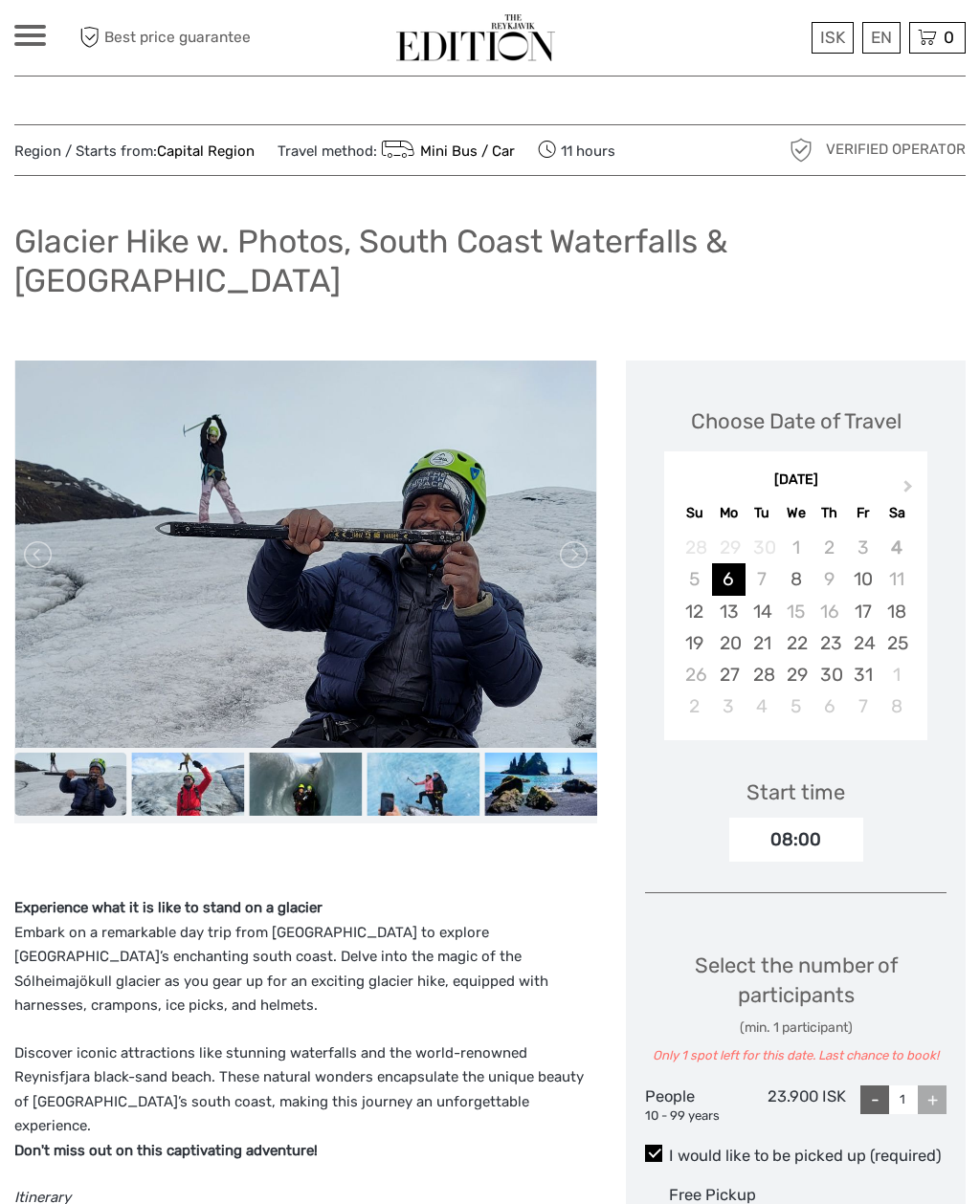
click at [218, 791] on img at bounding box center [188, 784] width 113 height 63
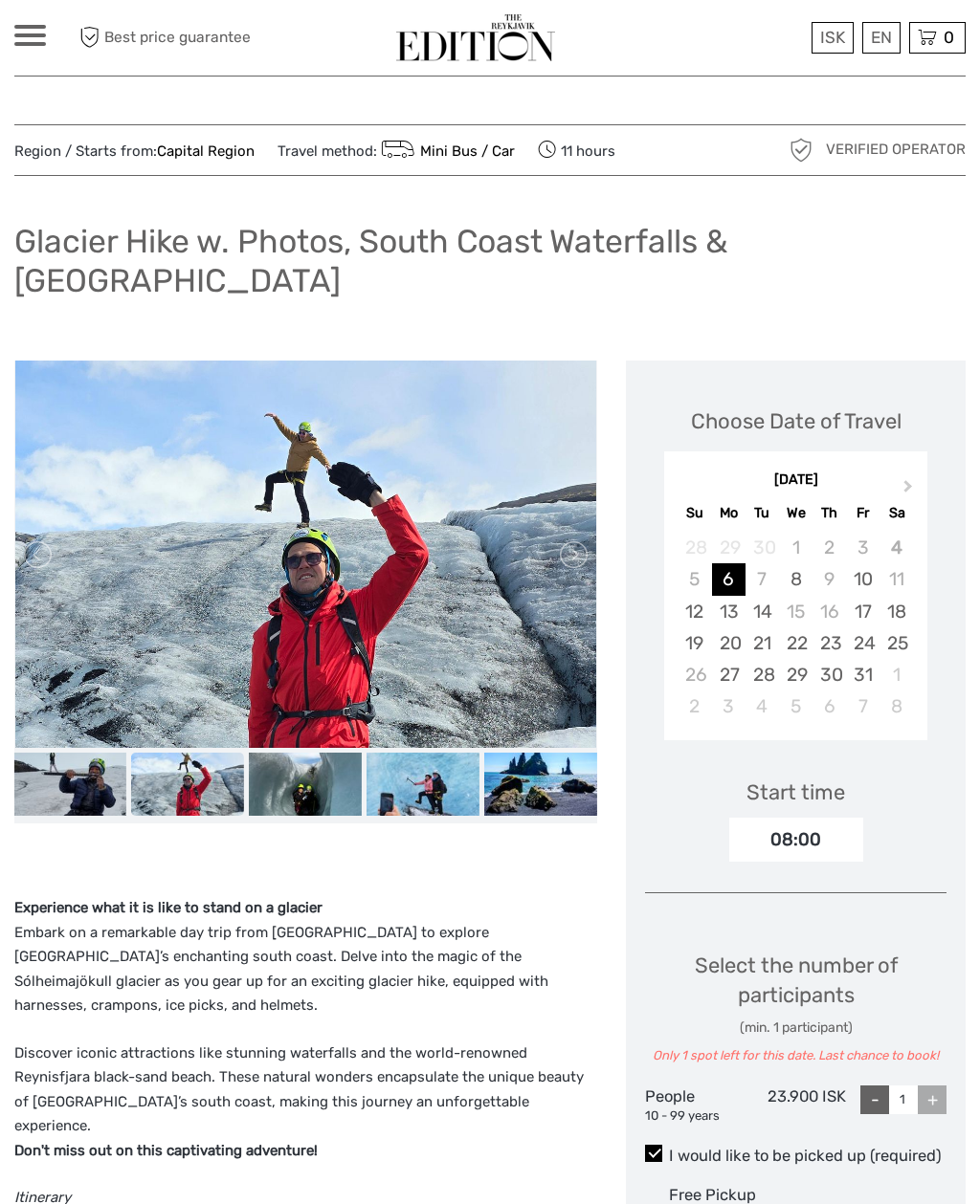
click at [335, 775] on img at bounding box center [306, 784] width 113 height 63
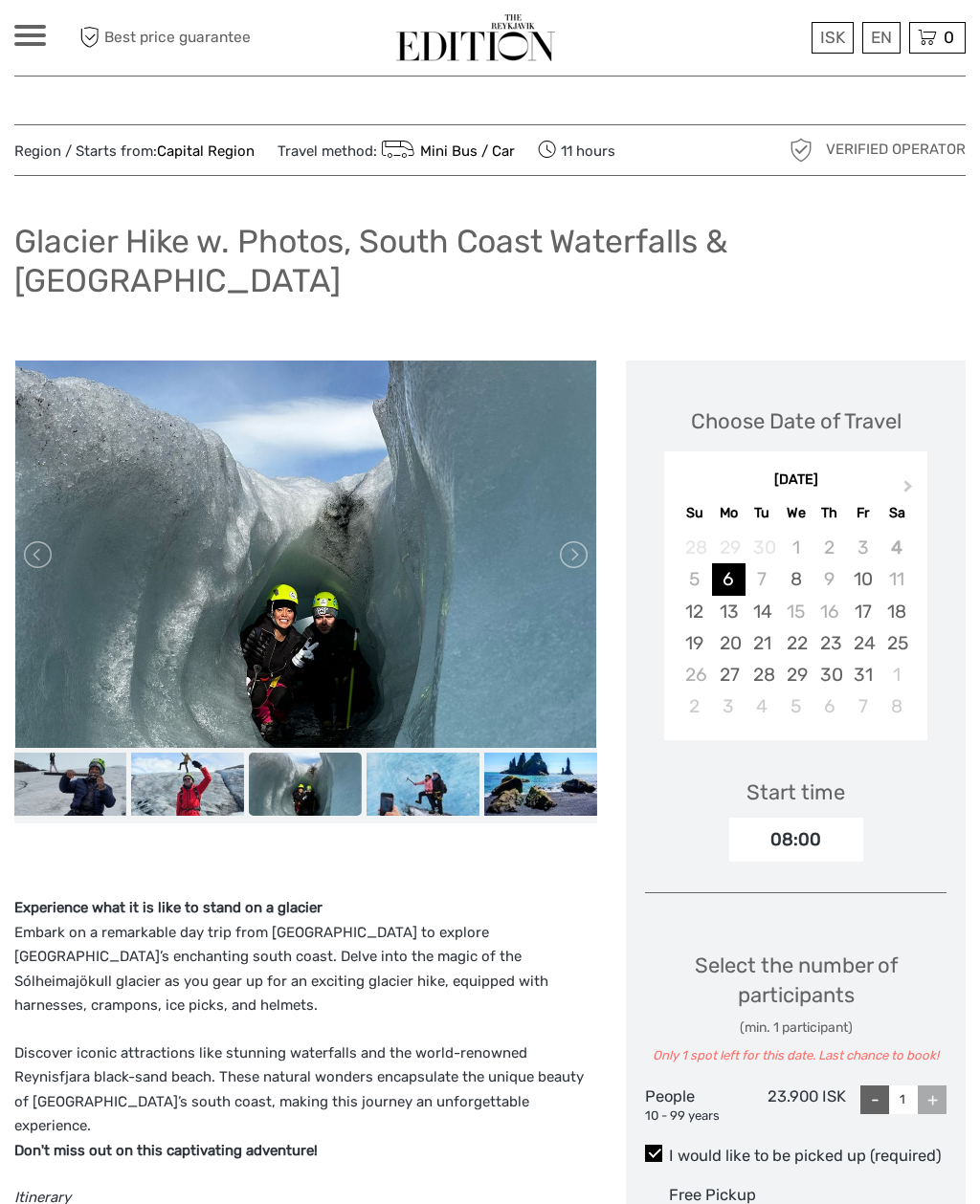
click at [435, 784] on img at bounding box center [423, 784] width 113 height 63
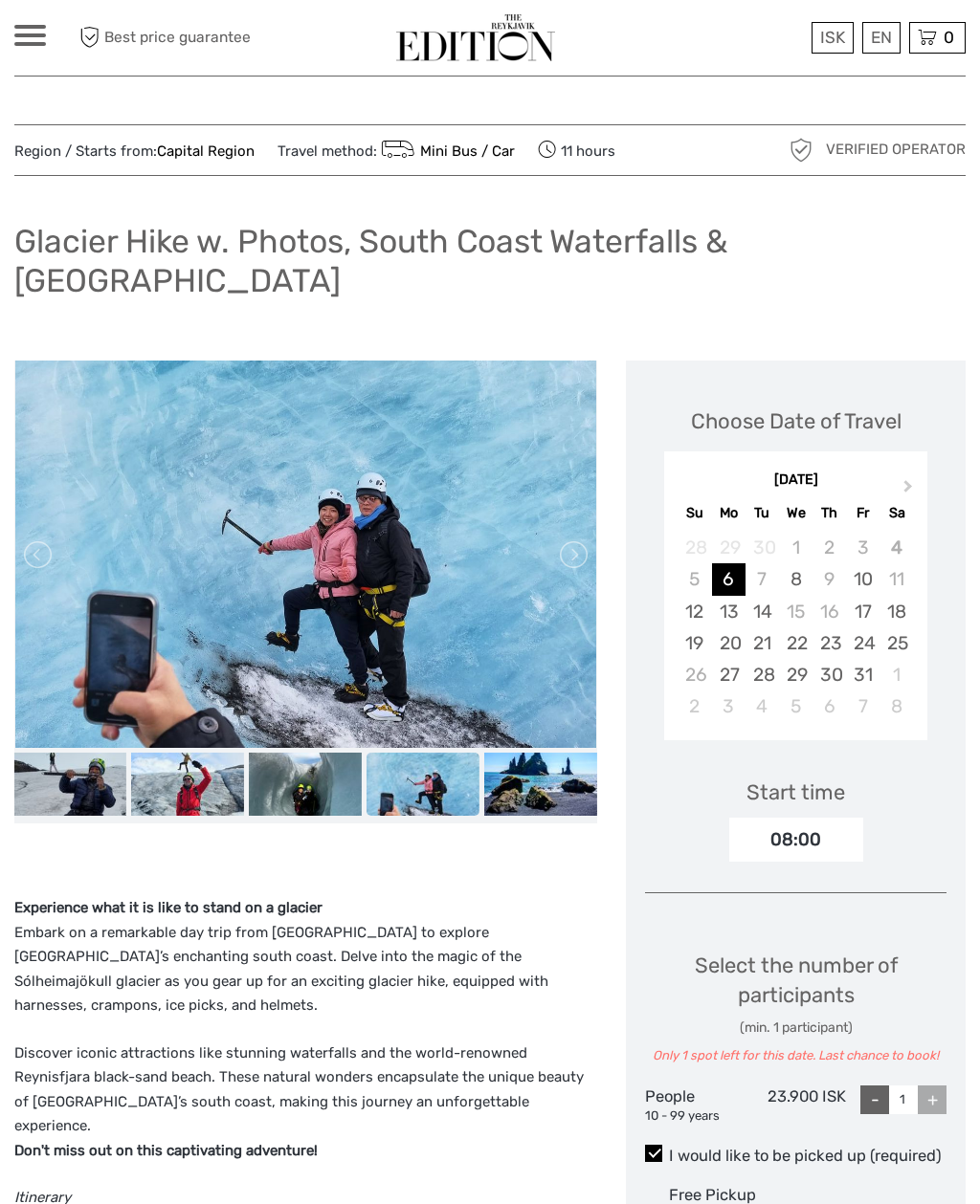
click at [550, 794] on img at bounding box center [541, 784] width 113 height 63
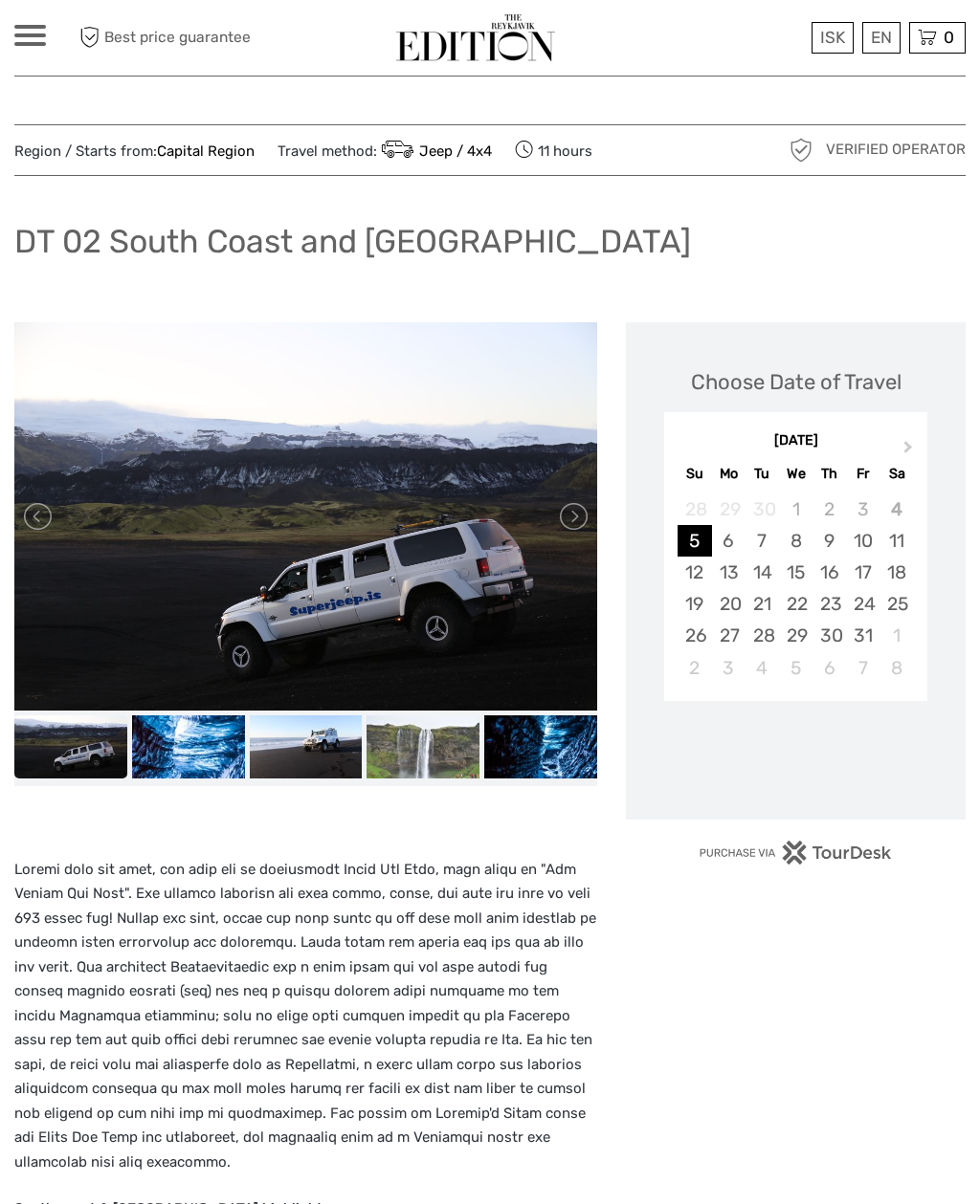
click at [200, 773] on img at bounding box center [188, 747] width 113 height 63
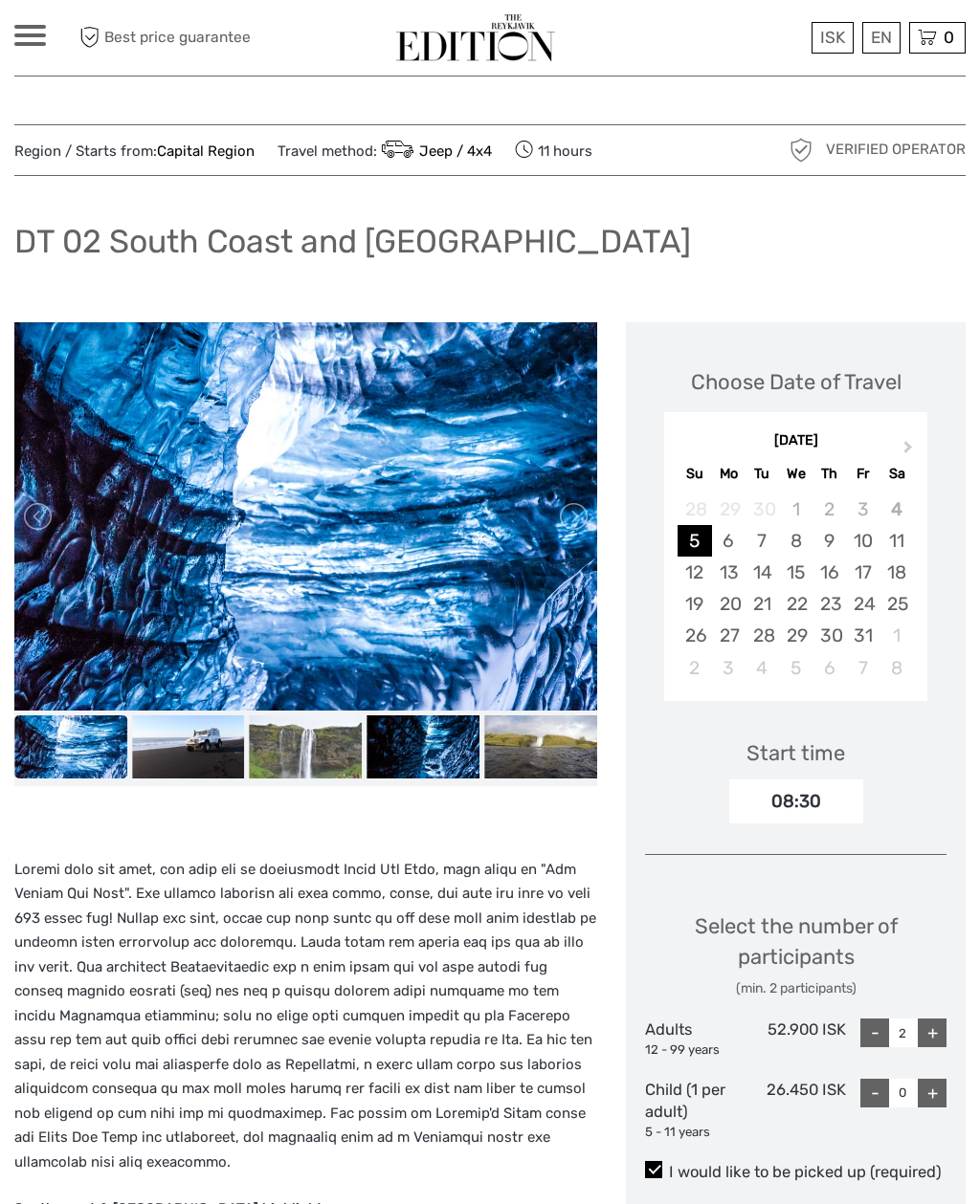
click at [267, 739] on img at bounding box center [306, 747] width 113 height 63
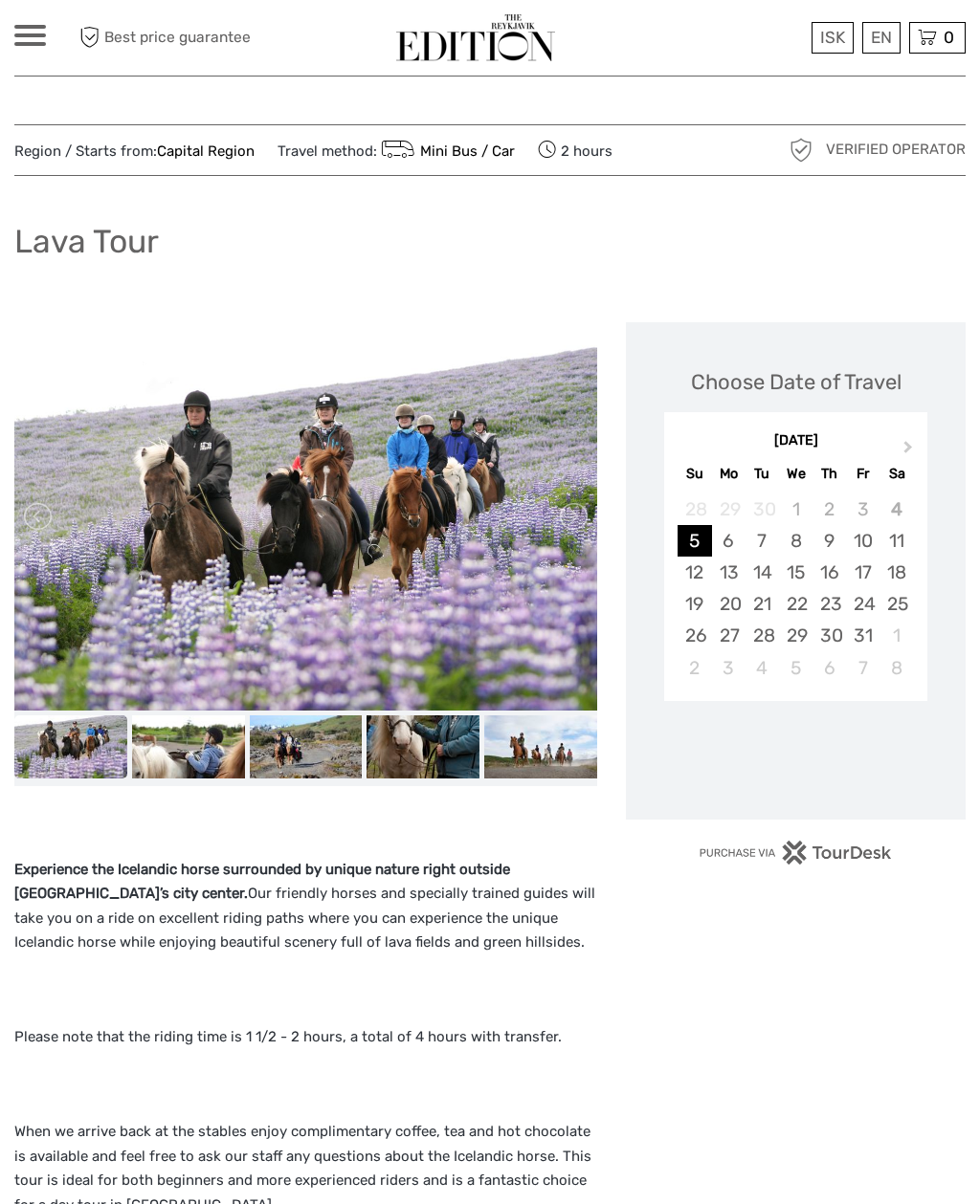
click at [214, 757] on img at bounding box center [188, 747] width 113 height 63
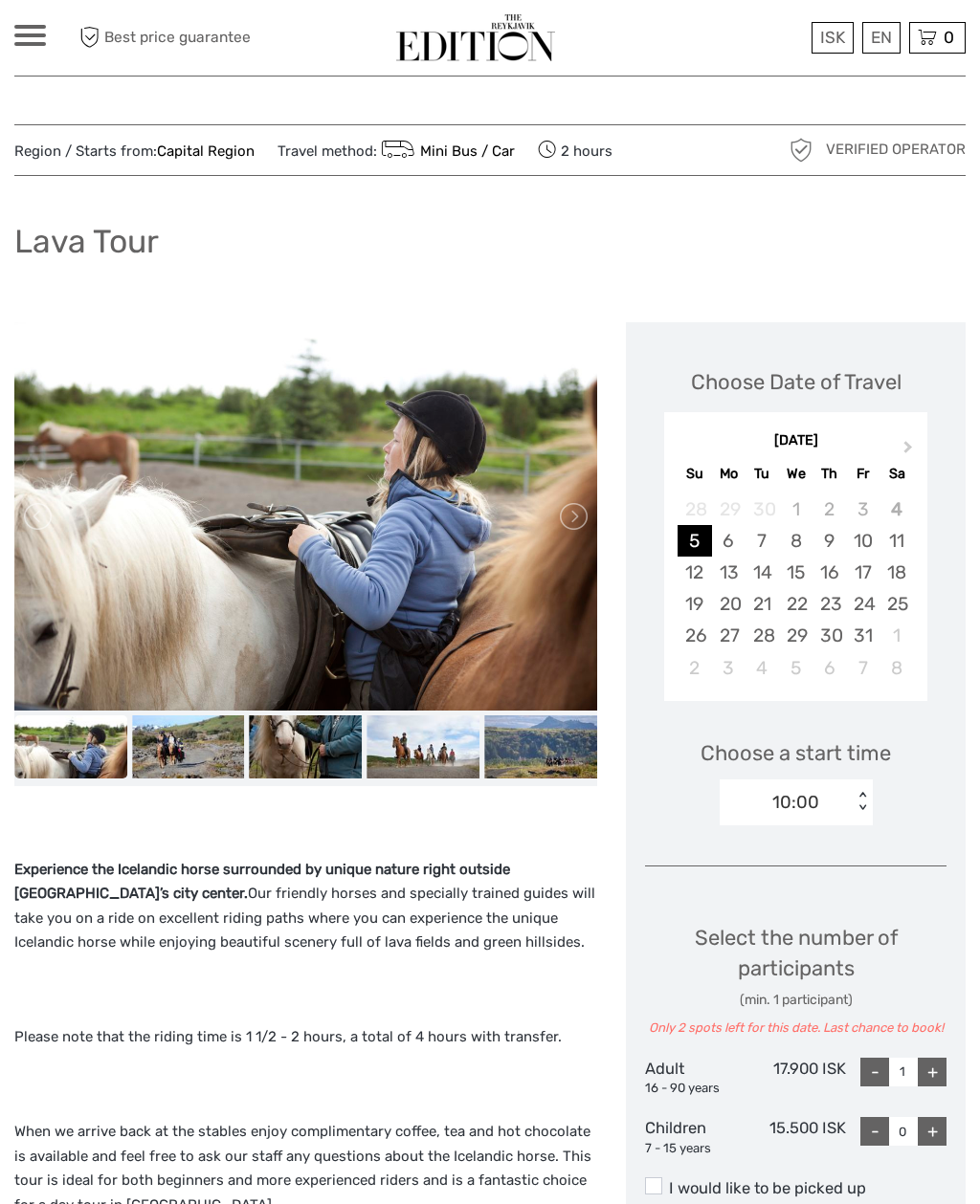
click at [319, 753] on img at bounding box center [306, 747] width 113 height 63
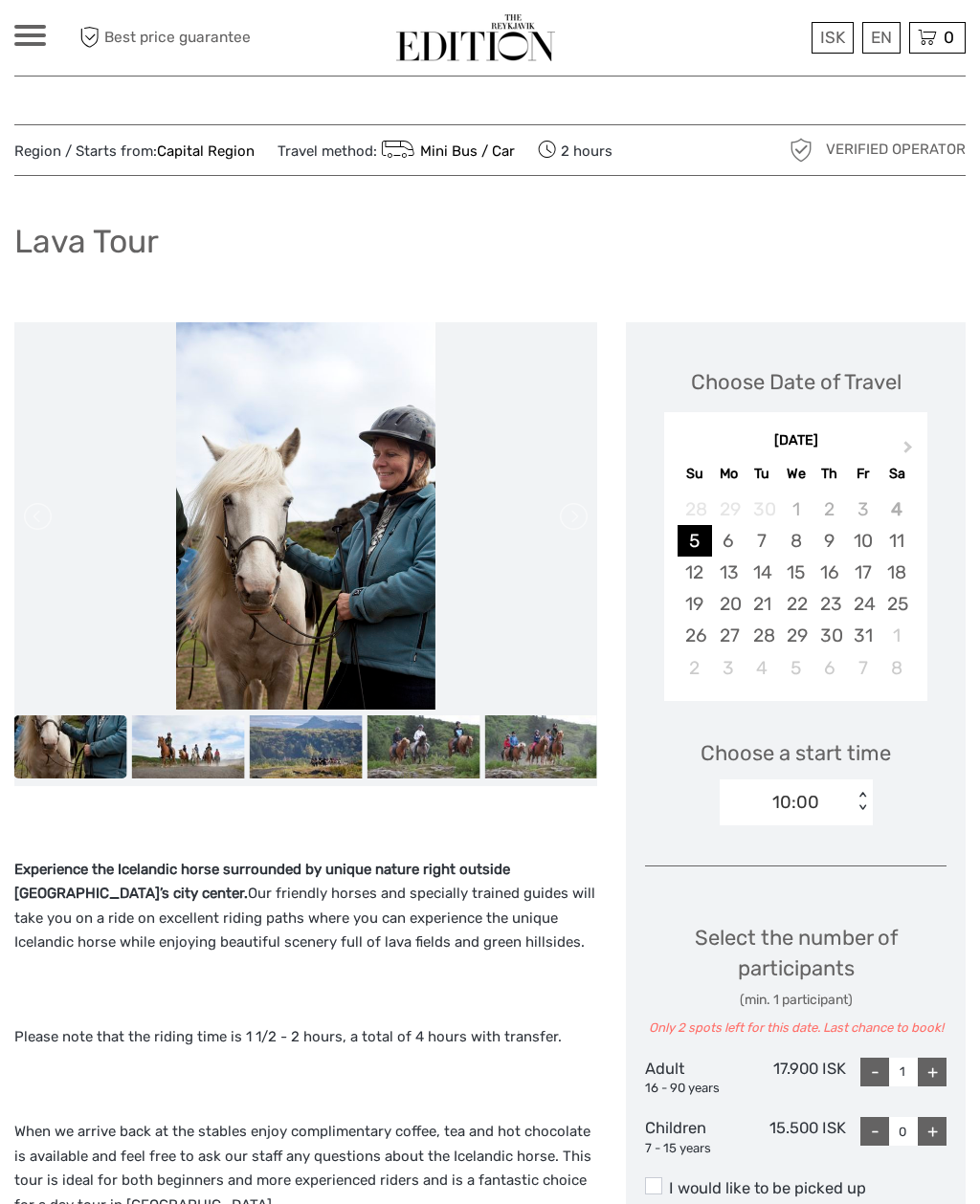
click at [418, 767] on img at bounding box center [423, 747] width 113 height 63
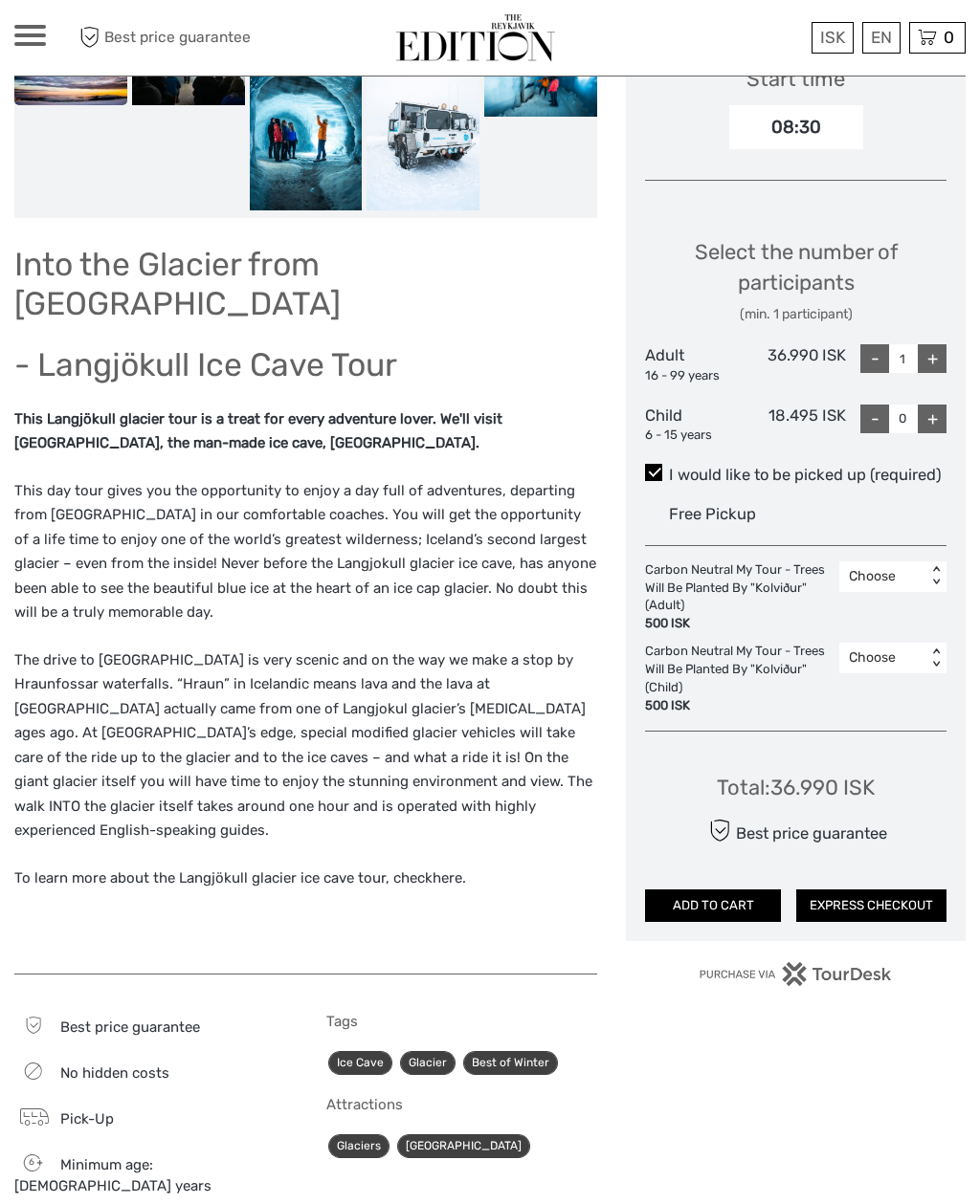
scroll to position [675, 0]
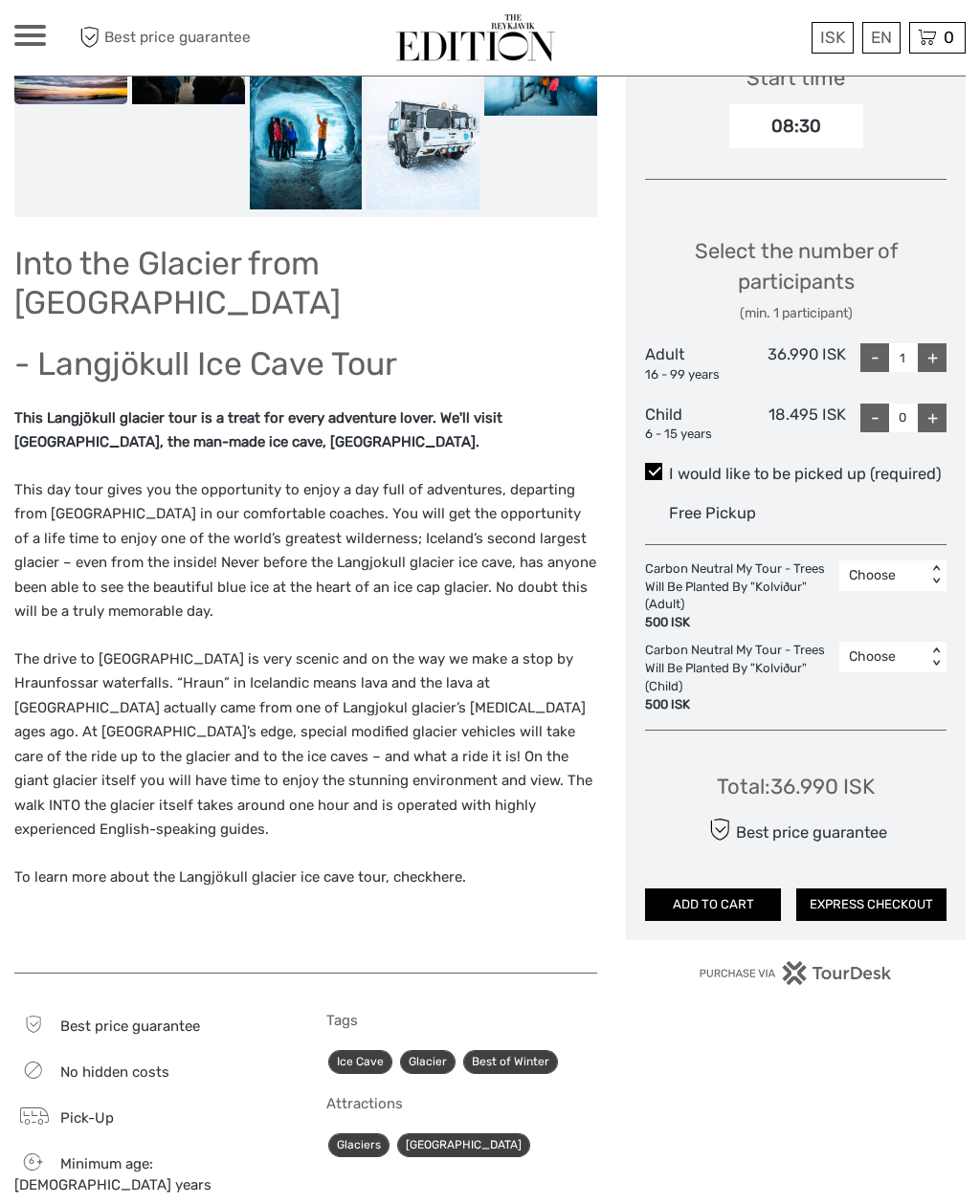
click at [430, 866] on p "To learn more about the Langjökull glacier ice cave tour, check here ." at bounding box center [305, 878] width 582 height 25
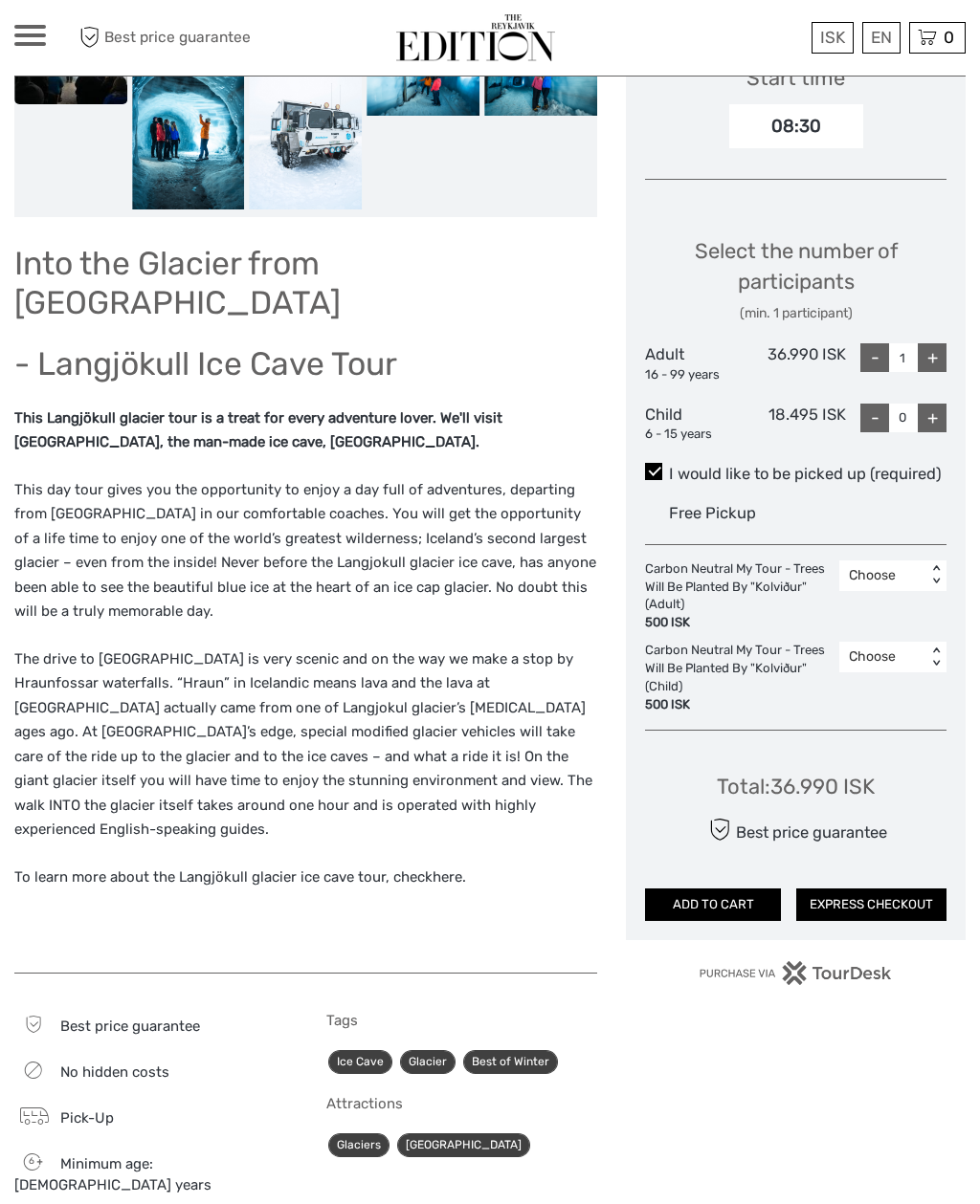
click at [439, 869] on link "here" at bounding box center [447, 877] width 30 height 17
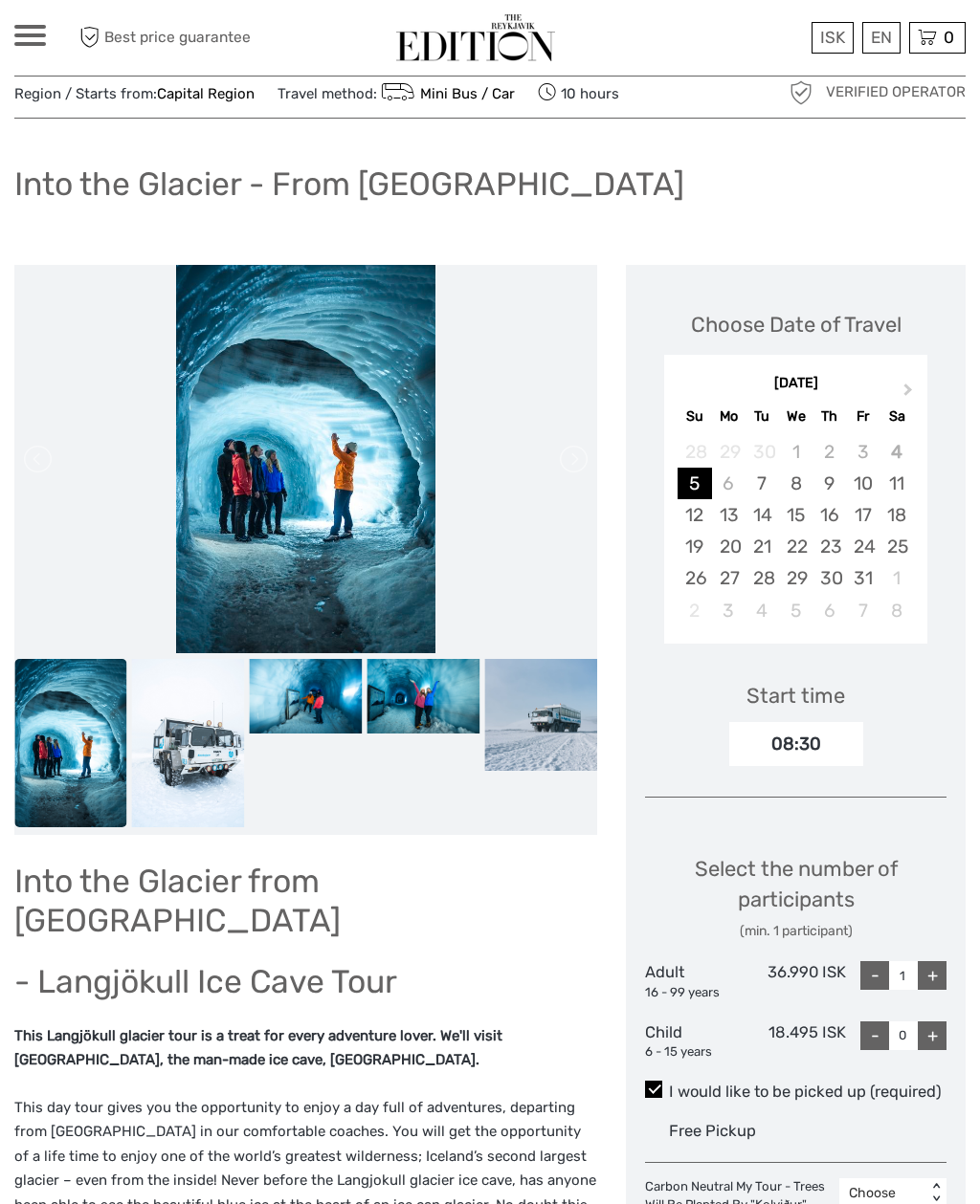
scroll to position [0, 0]
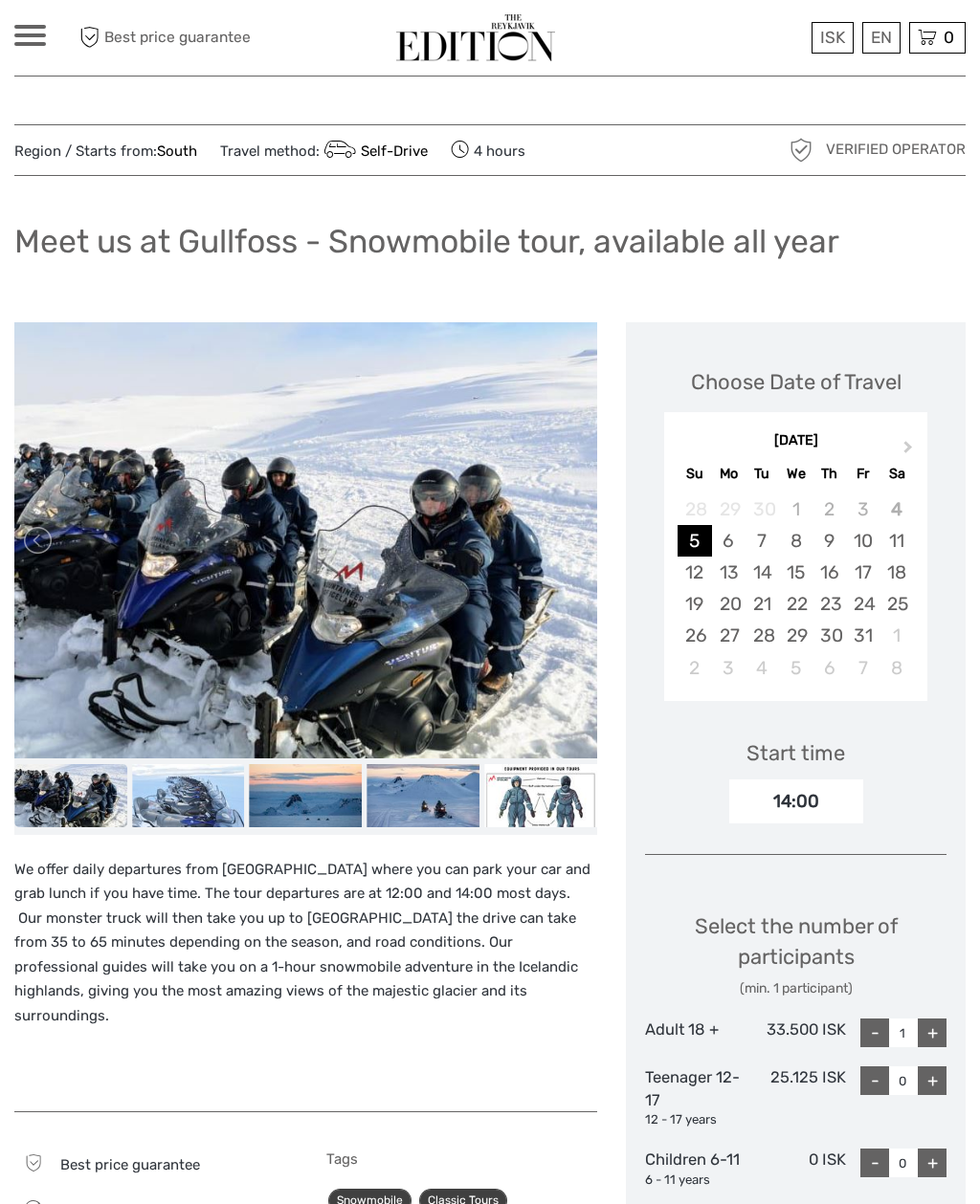
click at [561, 803] on img at bounding box center [541, 796] width 113 height 63
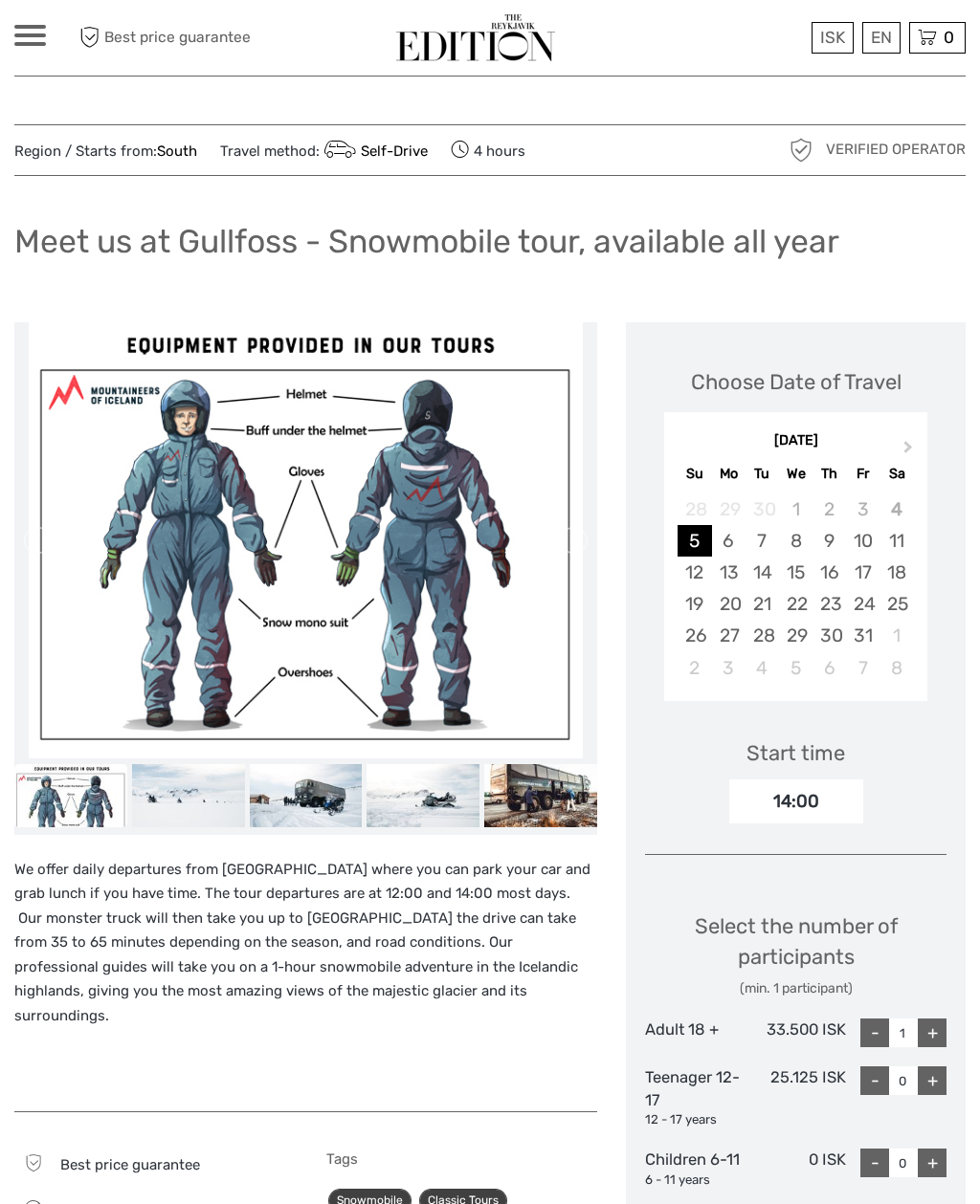
click at [567, 791] on img at bounding box center [541, 796] width 113 height 63
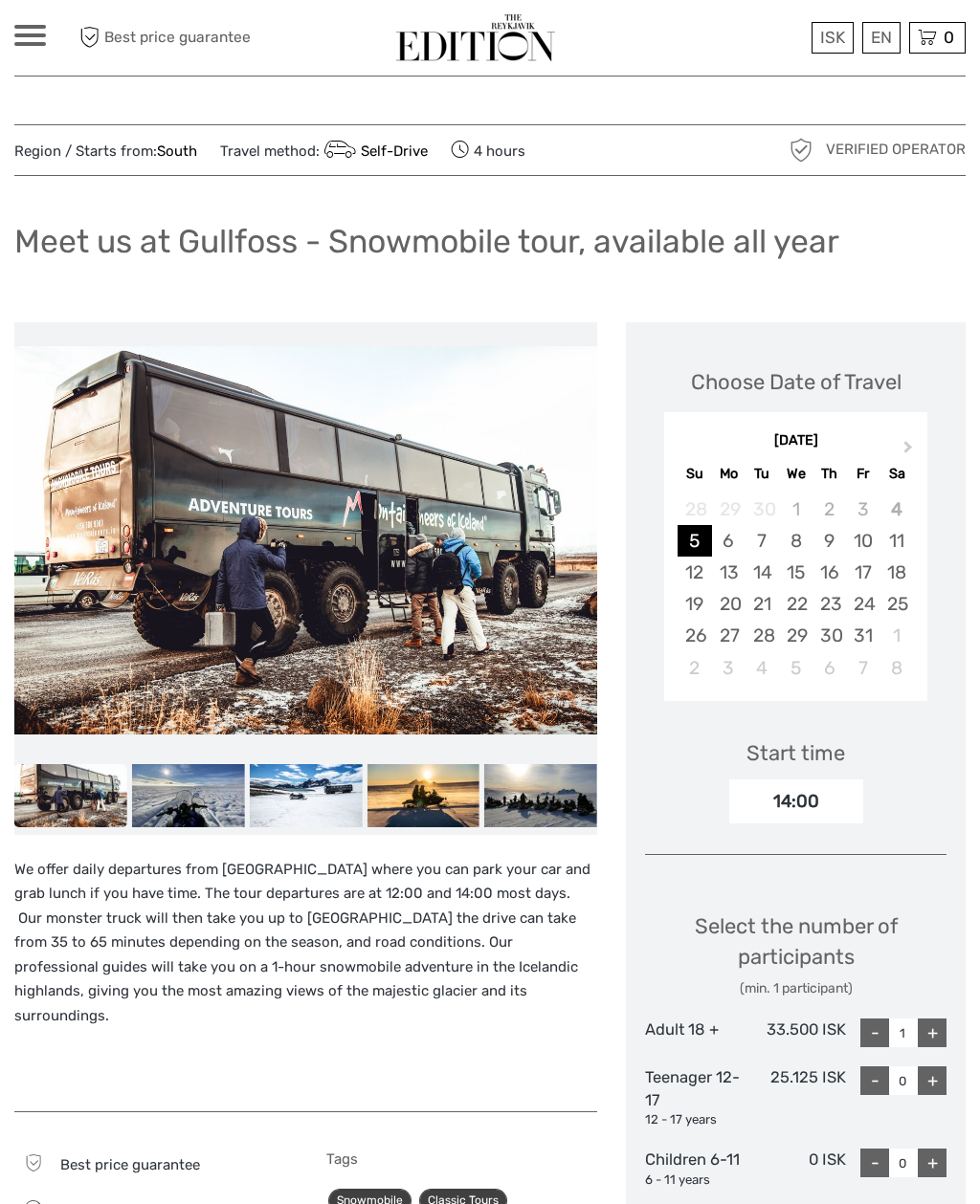
click at [429, 780] on img at bounding box center [423, 796] width 113 height 63
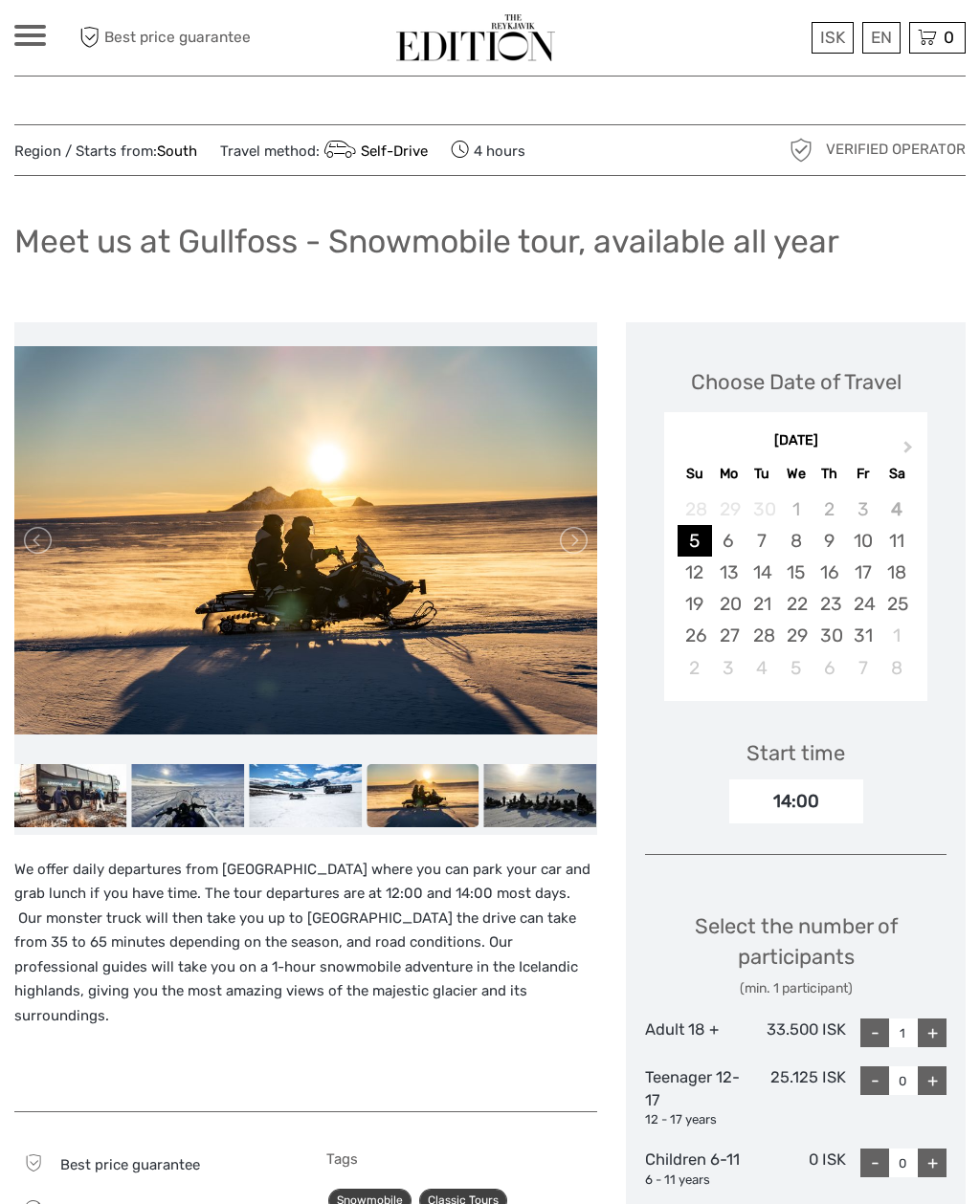
click at [553, 802] on img at bounding box center [541, 796] width 113 height 63
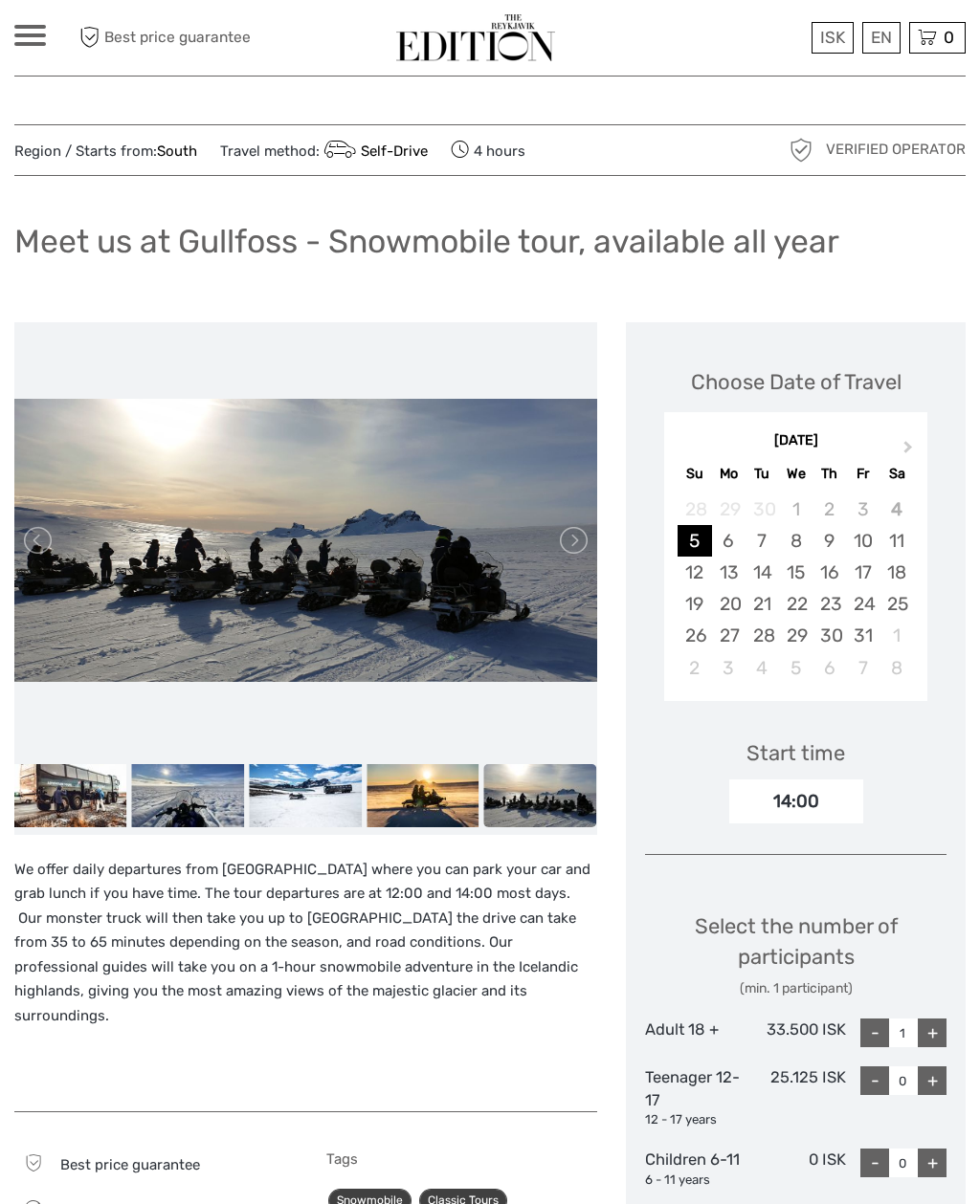
click at [569, 795] on img at bounding box center [541, 796] width 113 height 63
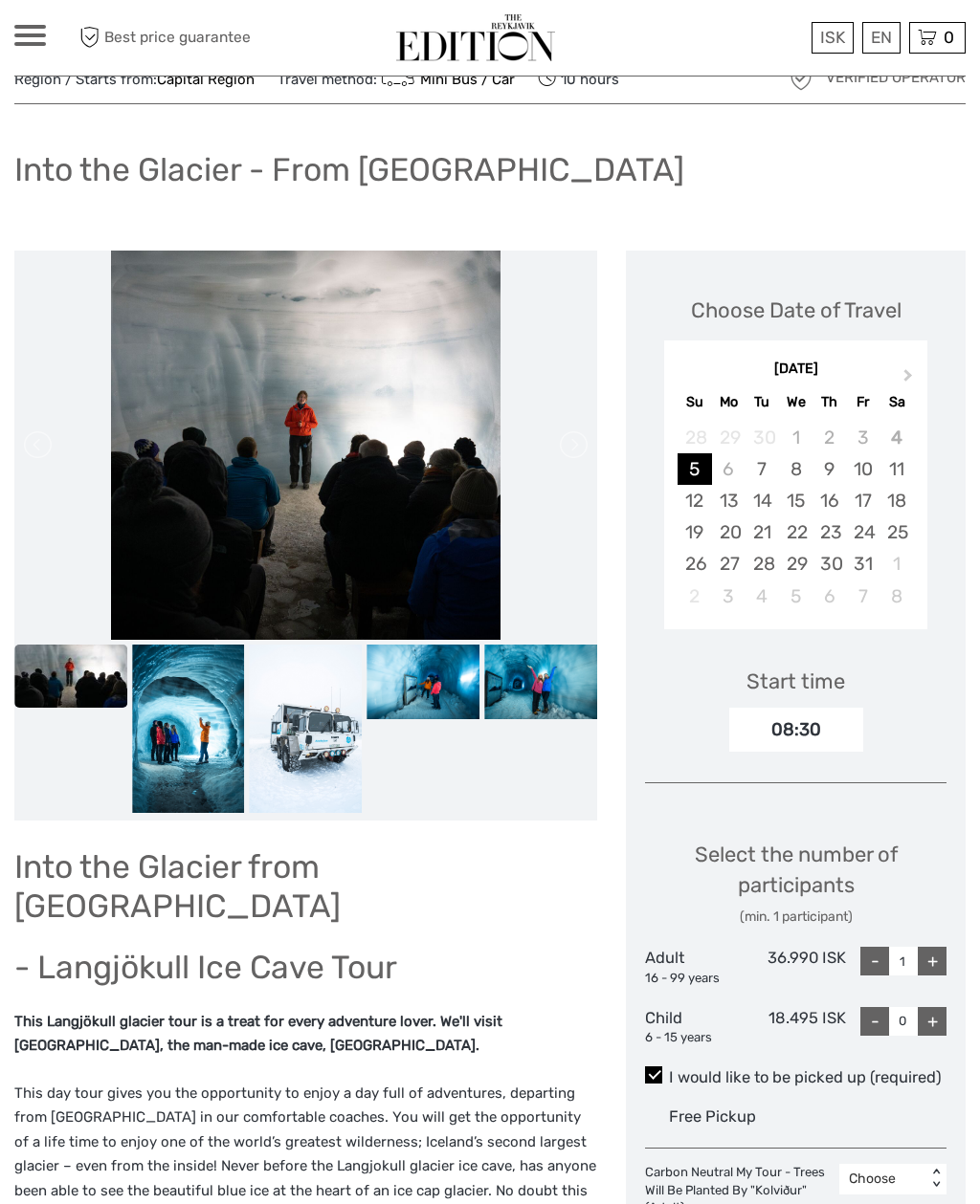
scroll to position [76, 0]
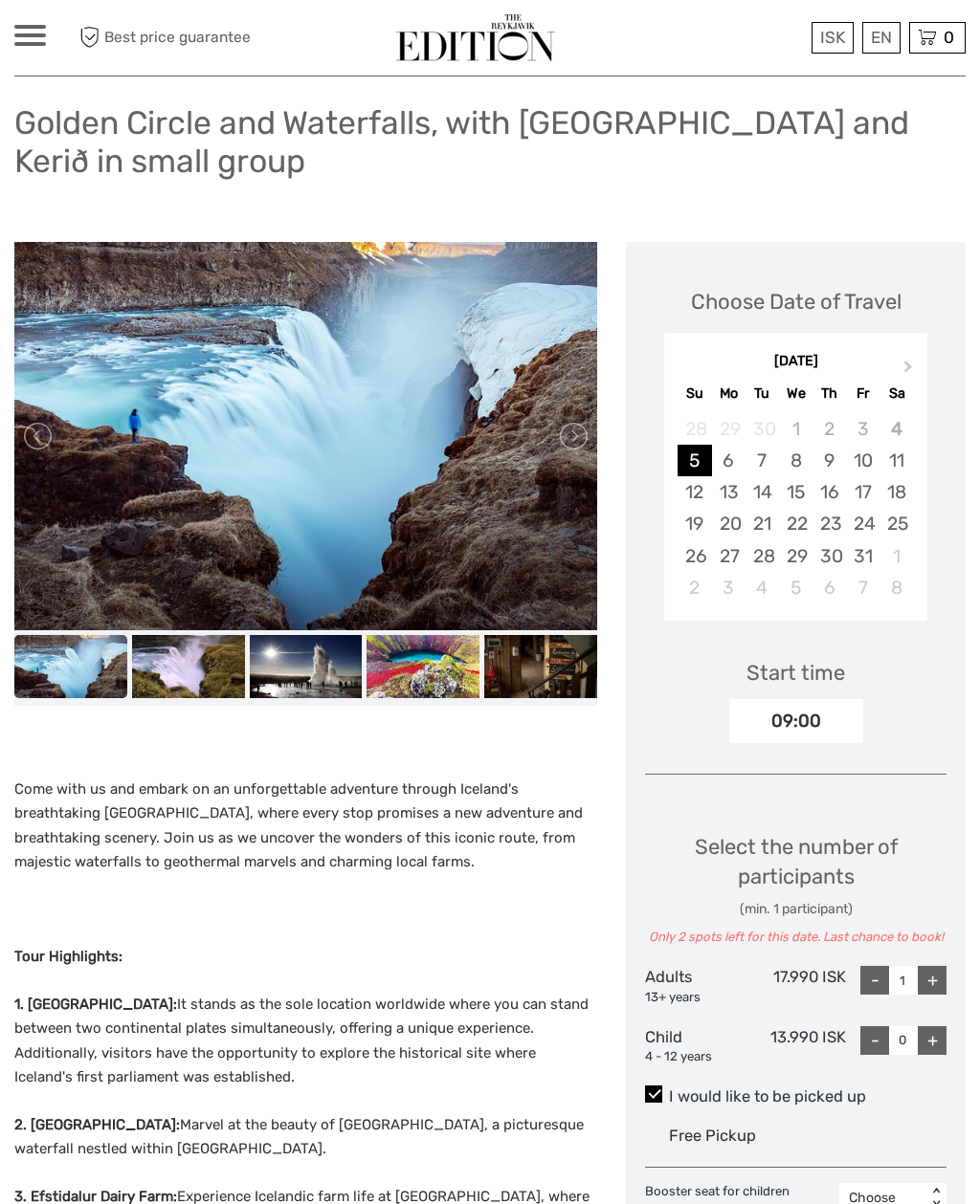
scroll to position [202, 0]
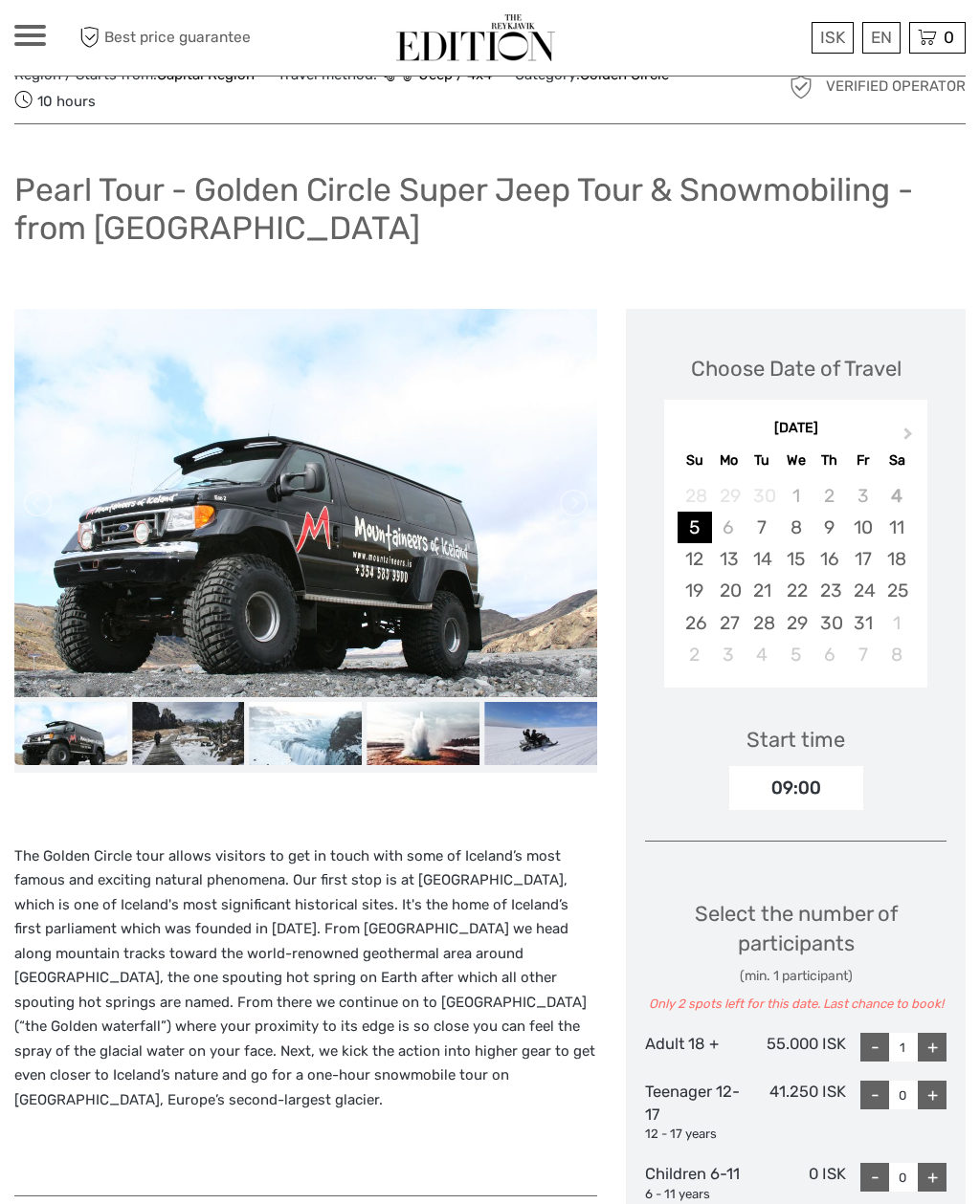
scroll to position [73, 0]
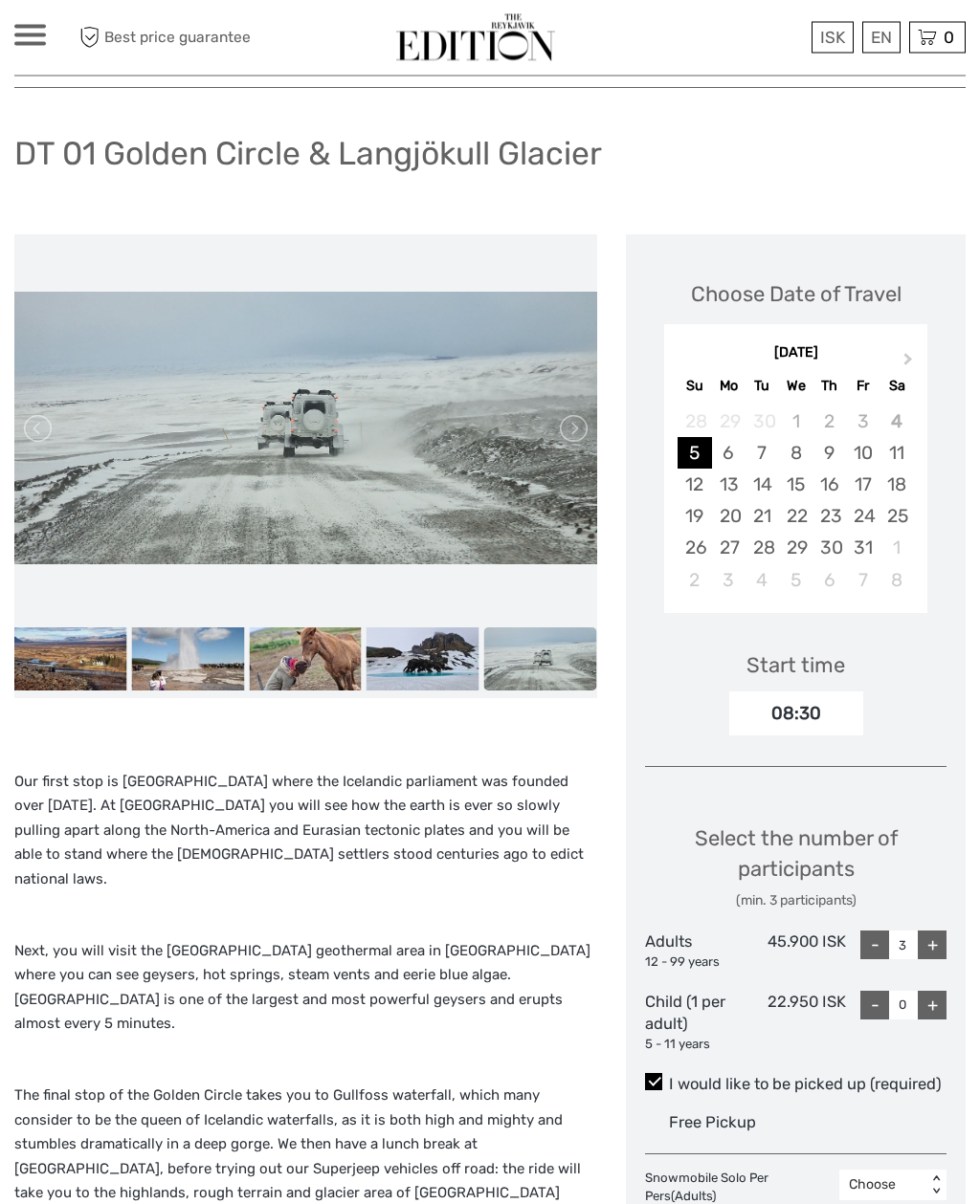
click at [348, 655] on img at bounding box center [306, 661] width 113 height 63
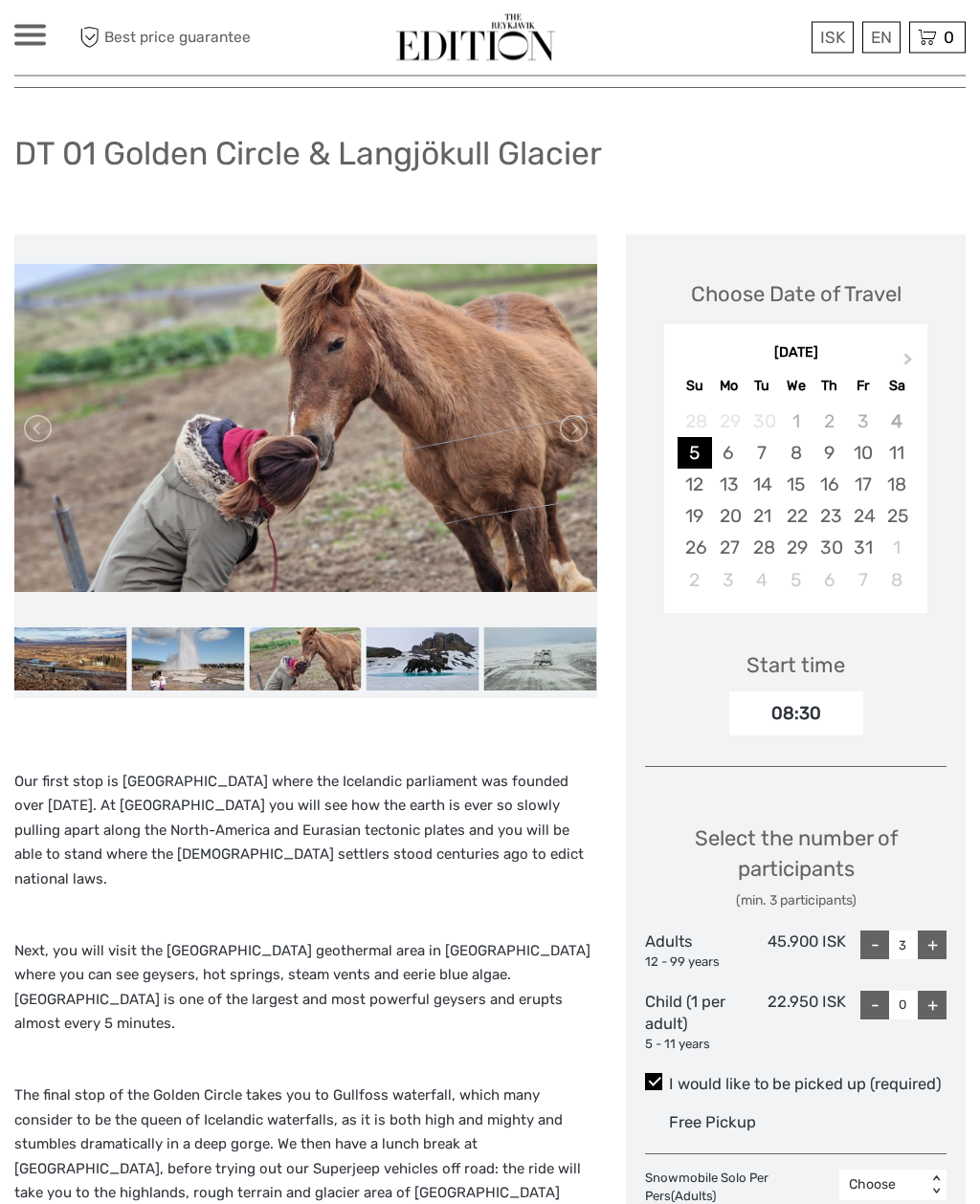
scroll to position [88, 0]
click at [569, 425] on link at bounding box center [571, 428] width 31 height 31
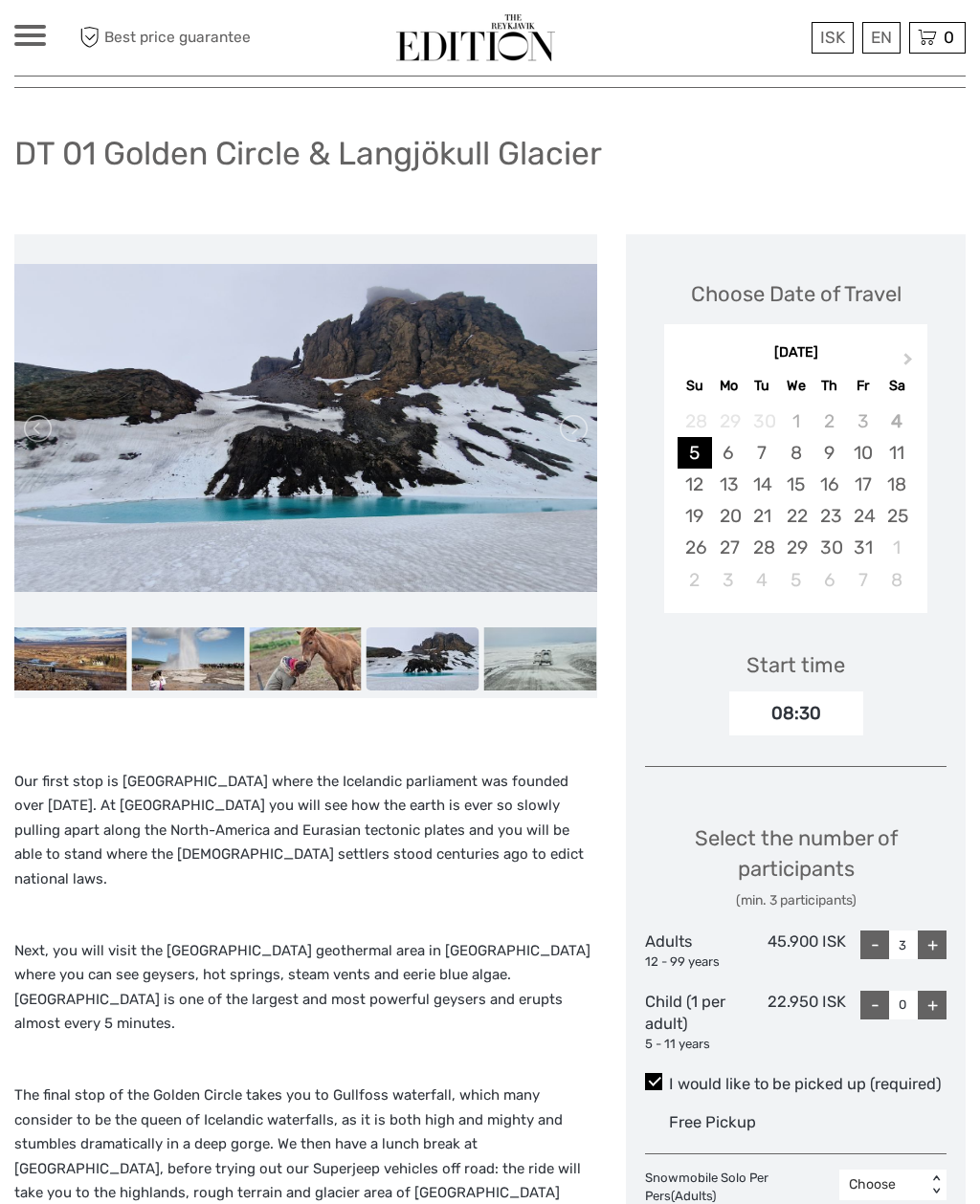
click at [572, 434] on link at bounding box center [571, 428] width 31 height 31
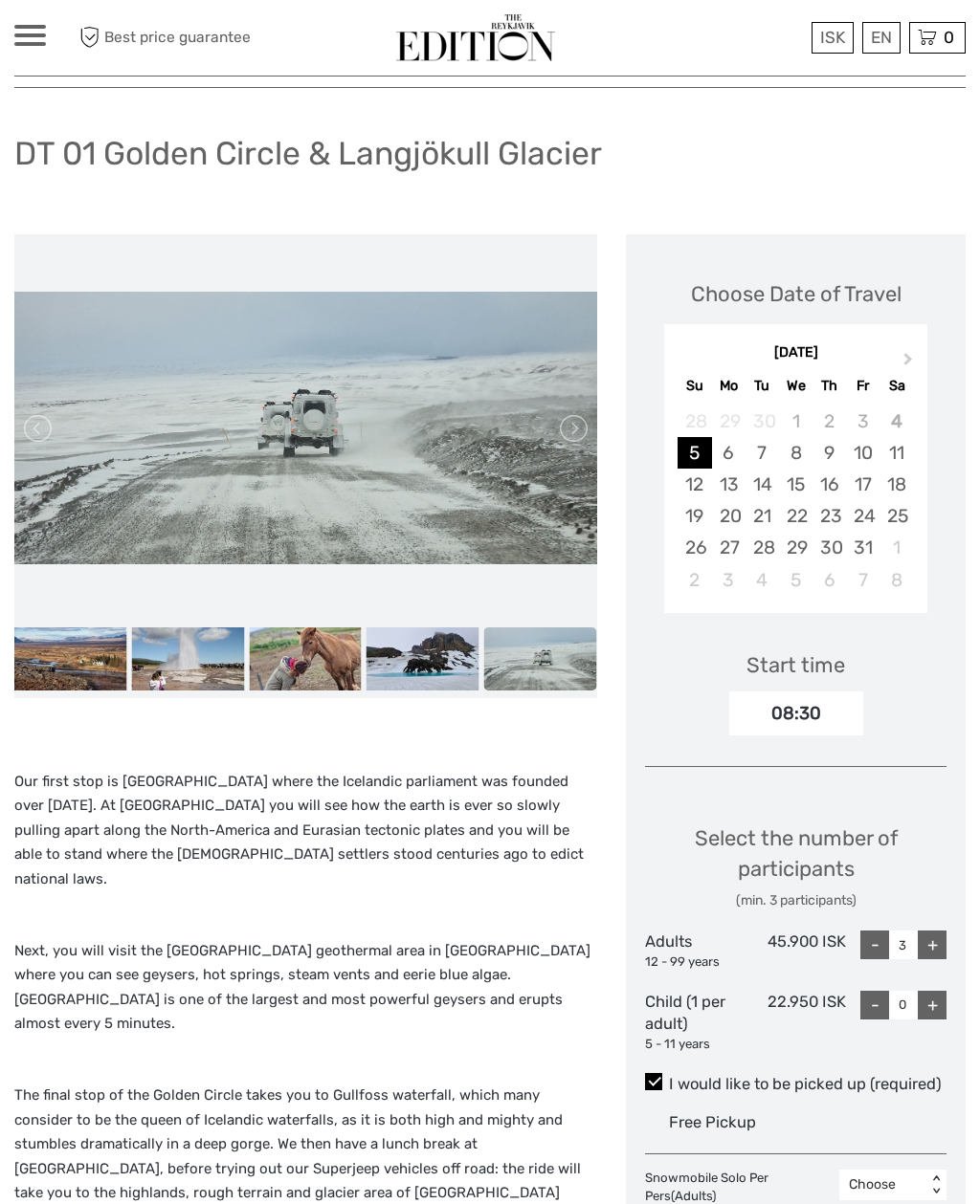
click at [580, 422] on link at bounding box center [571, 428] width 31 height 31
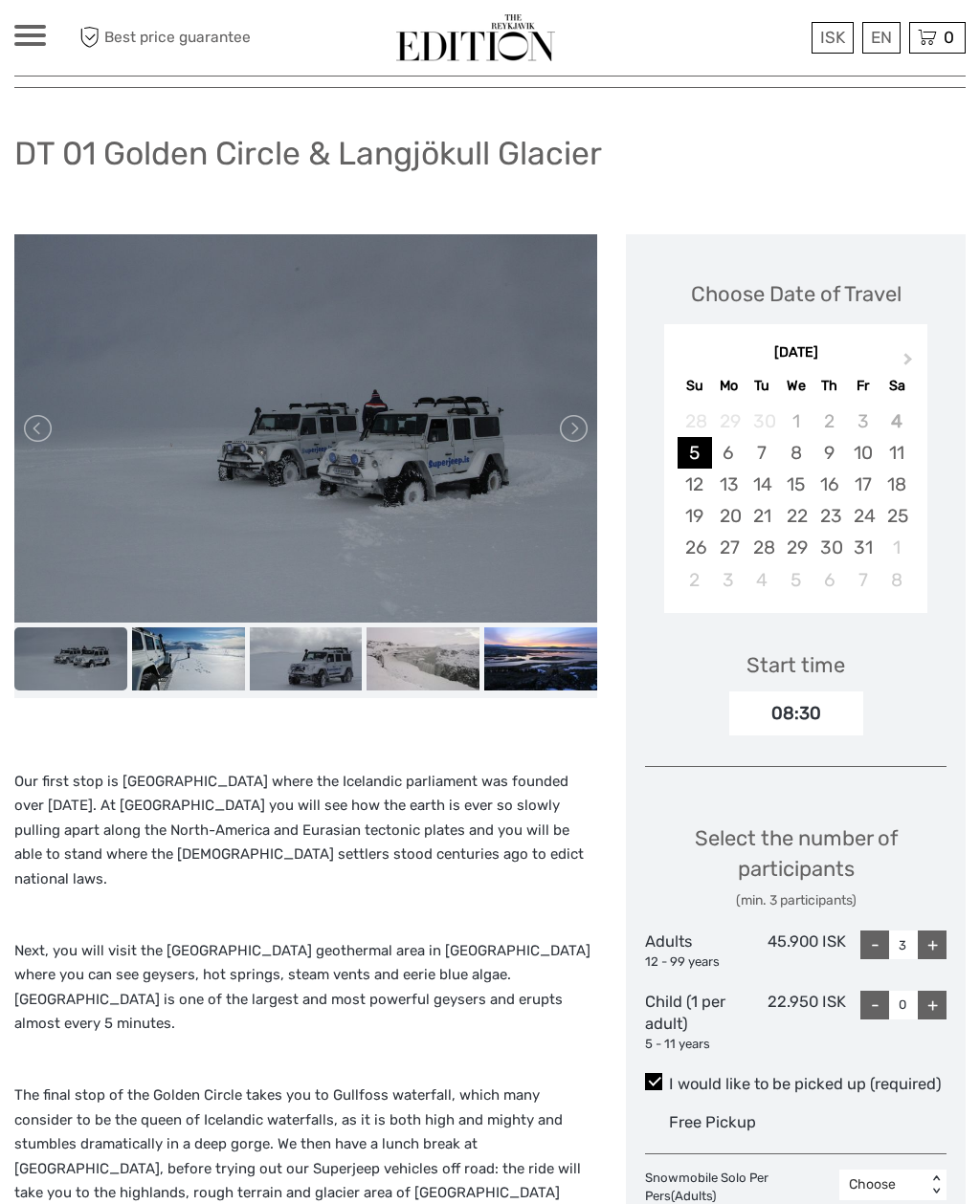
click at [580, 426] on link at bounding box center [571, 428] width 31 height 31
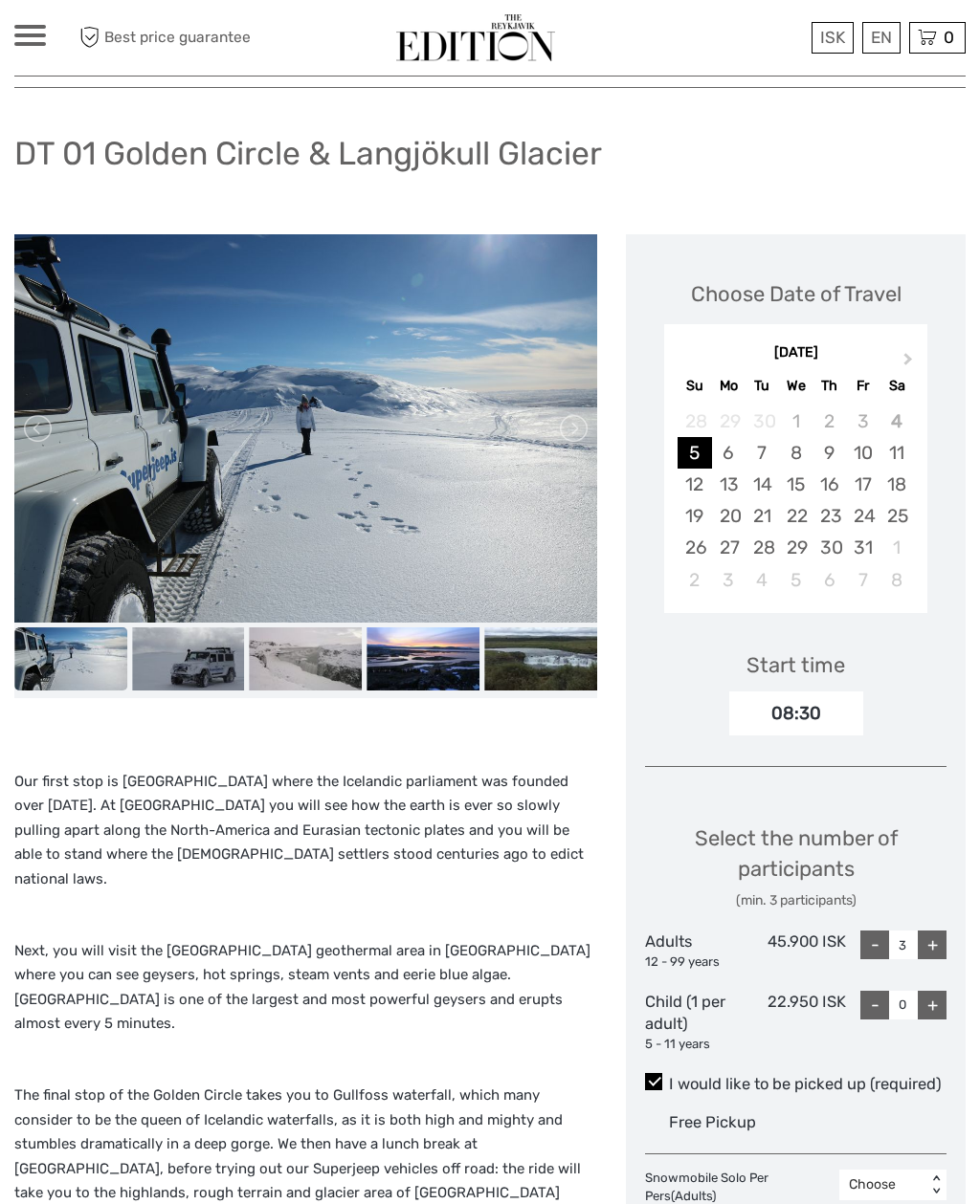
click at [583, 424] on link at bounding box center [571, 428] width 31 height 31
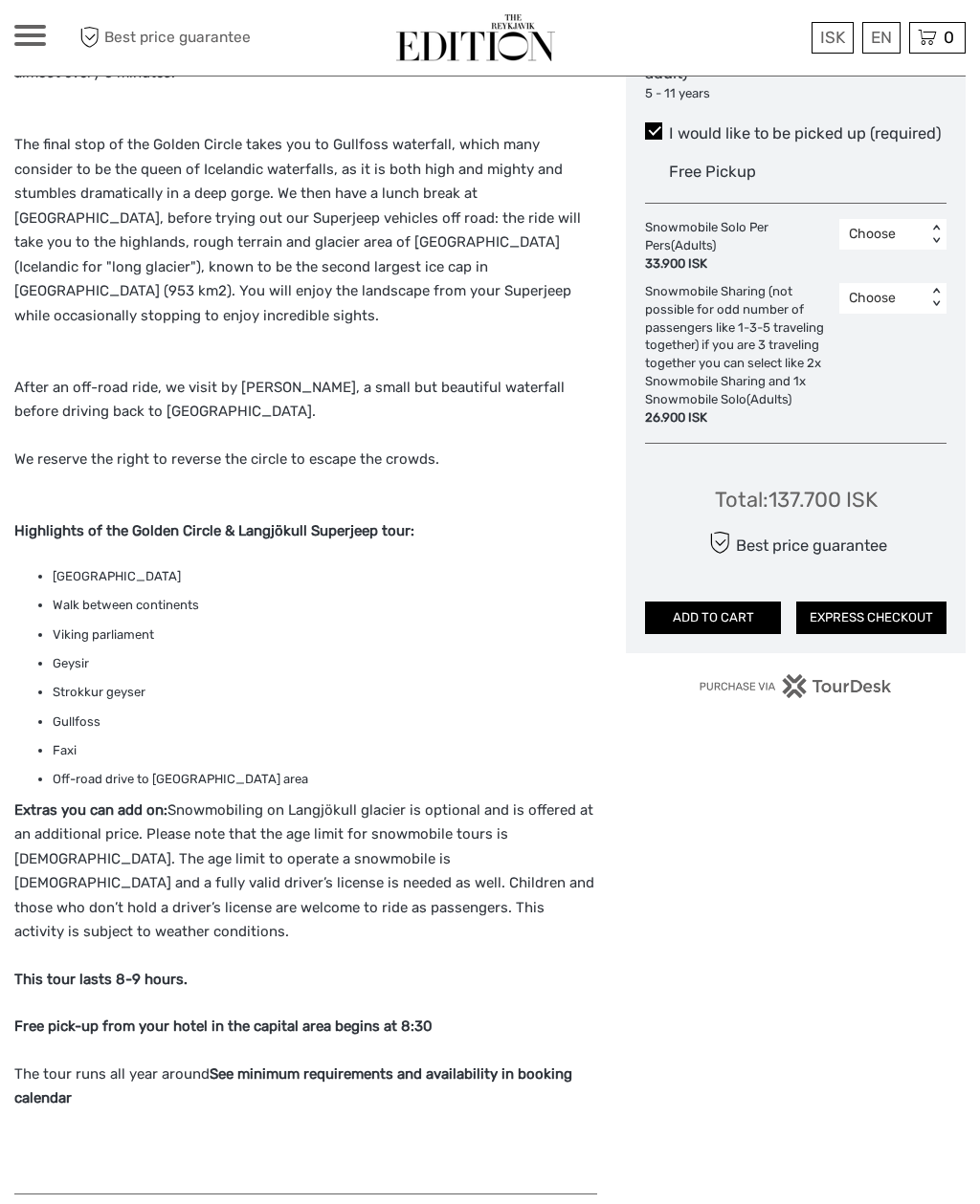
scroll to position [1100, 0]
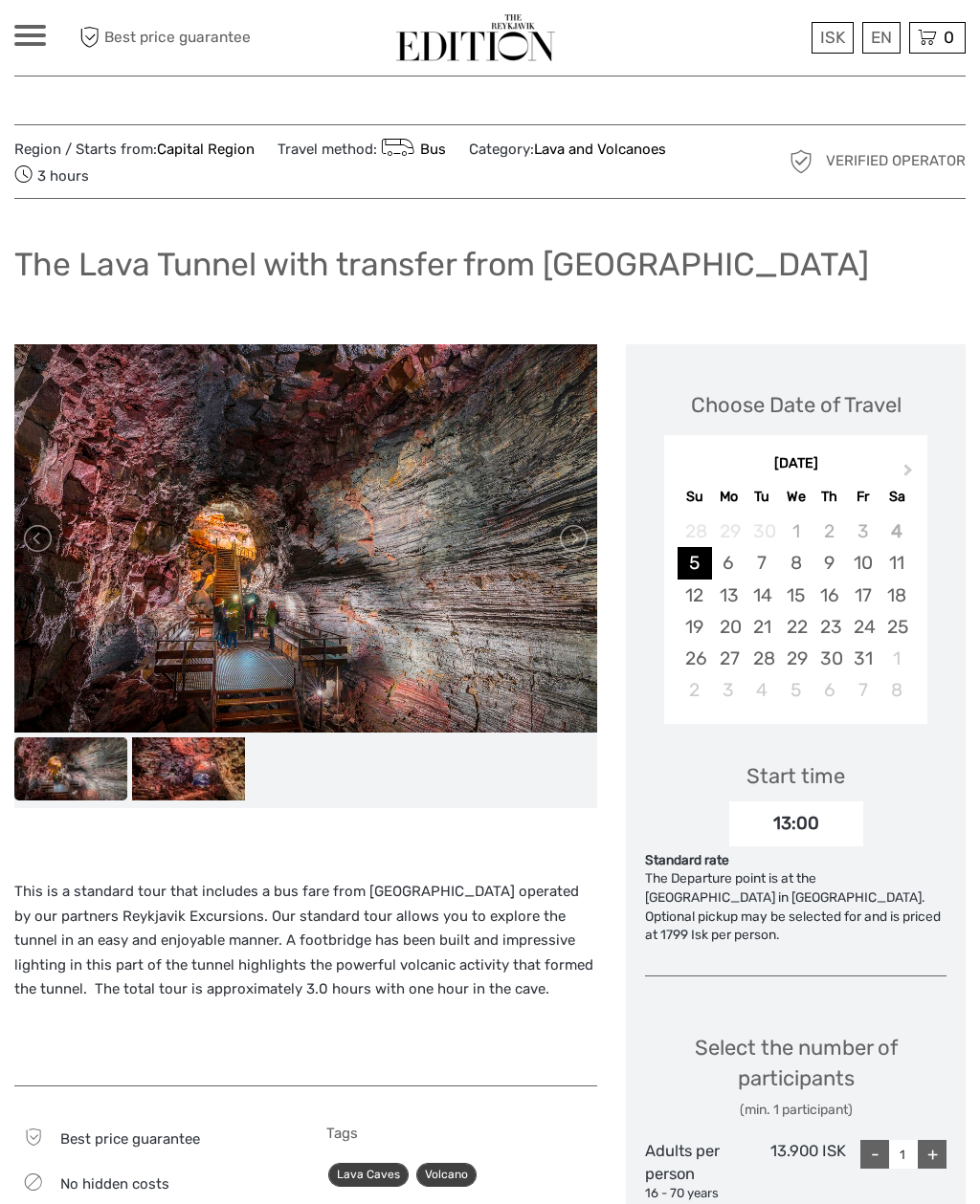
click at [214, 767] on img at bounding box center [188, 770] width 113 height 63
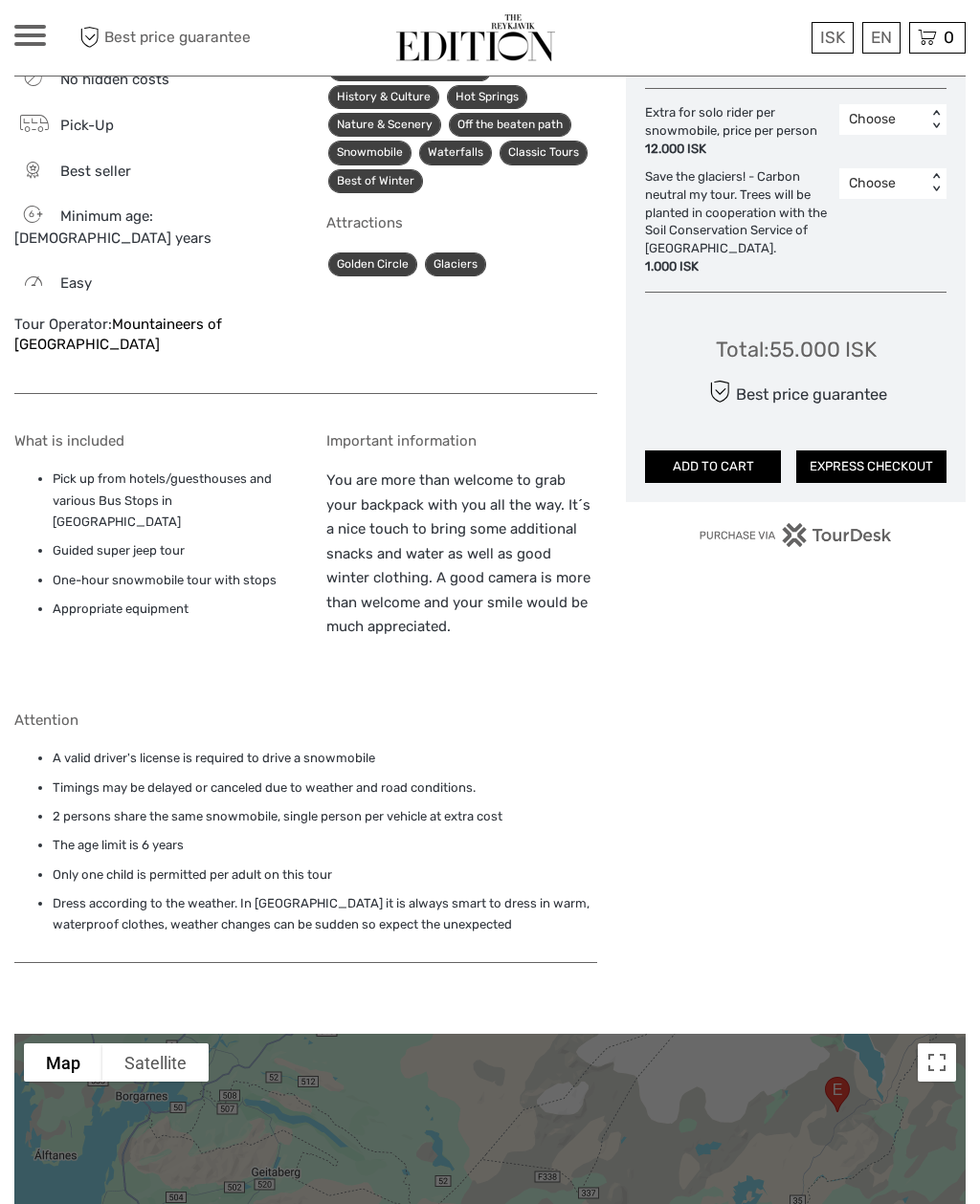
scroll to position [1246, 0]
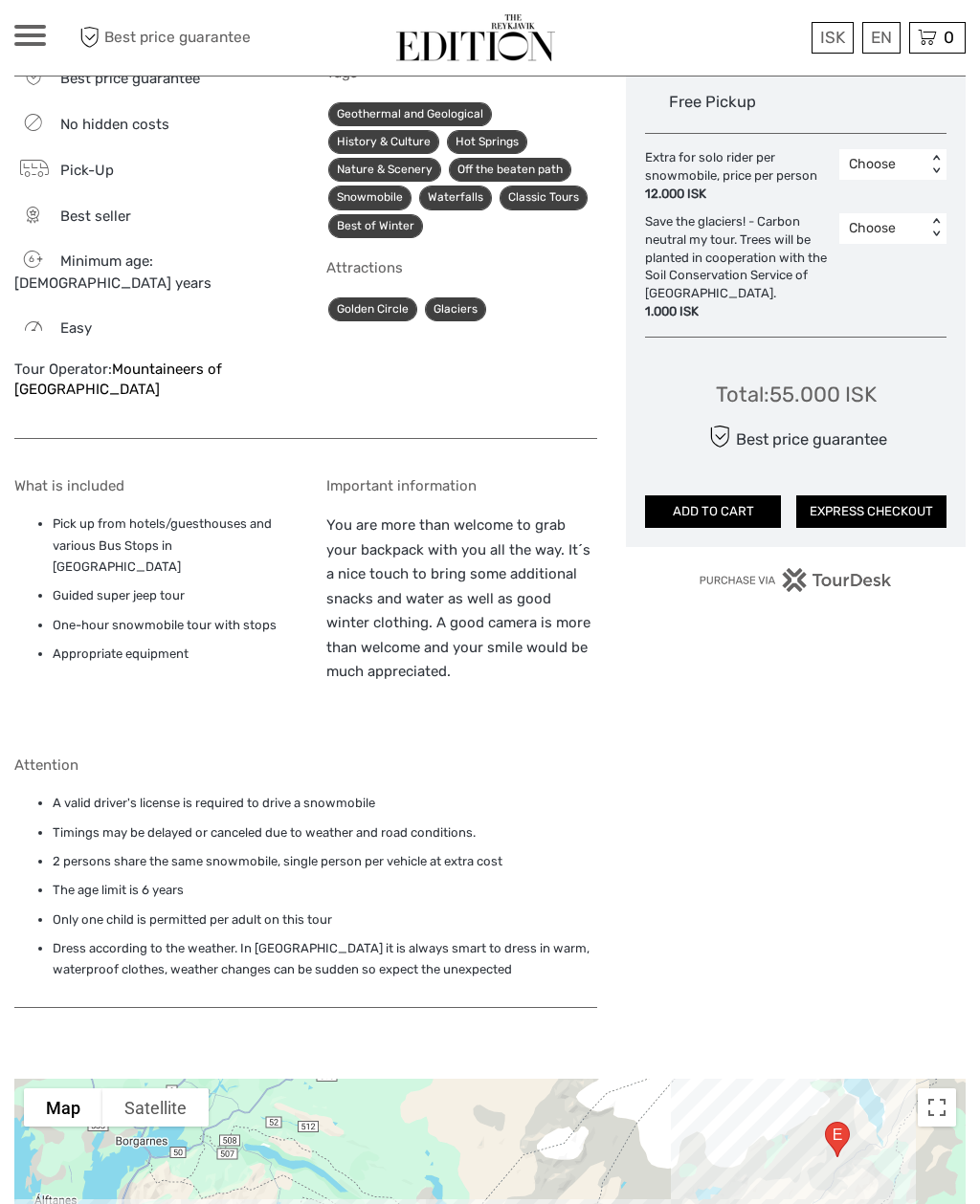
click at [528, 42] on img at bounding box center [475, 37] width 159 height 47
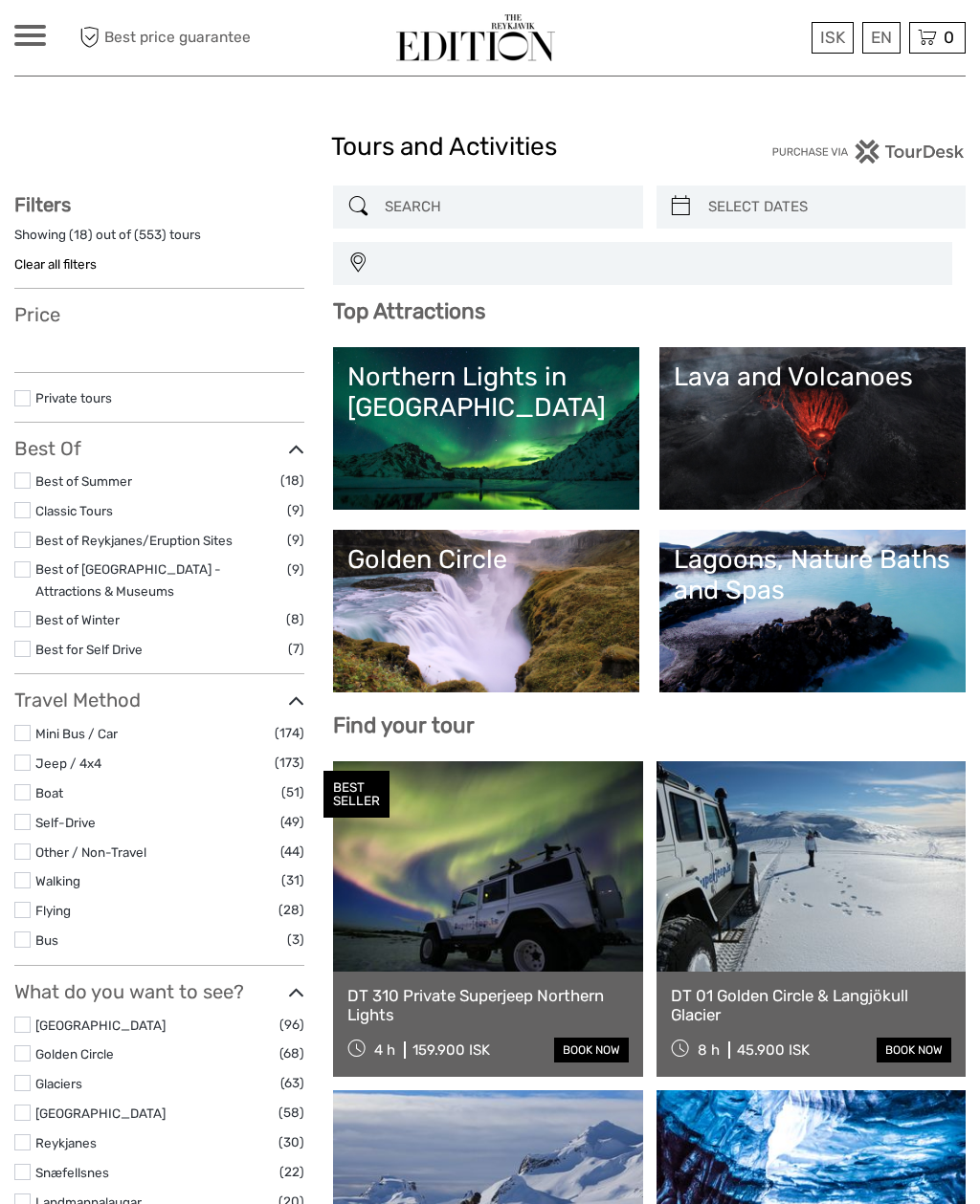
select select
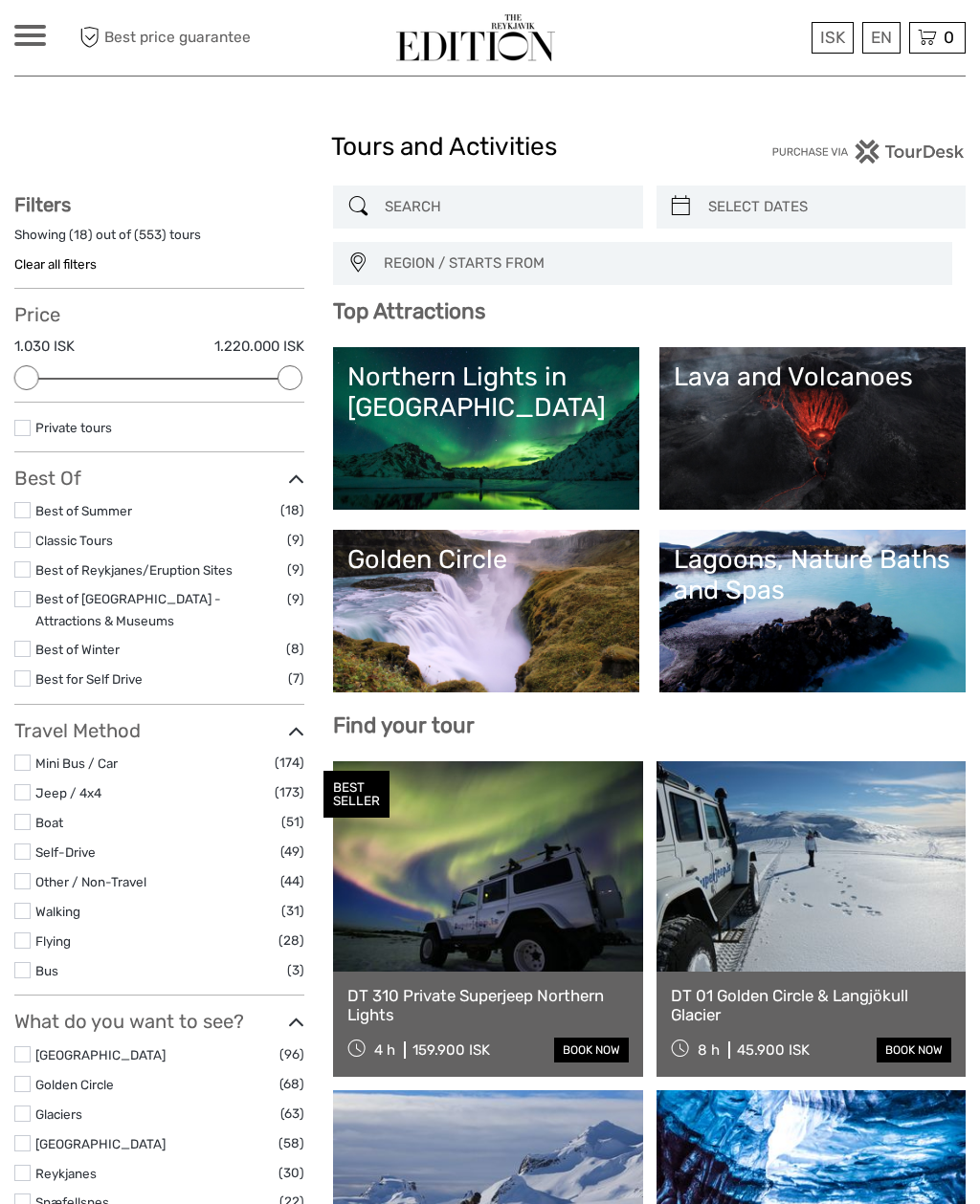
click at [30, 36] on span at bounding box center [30, 36] width 32 height 4
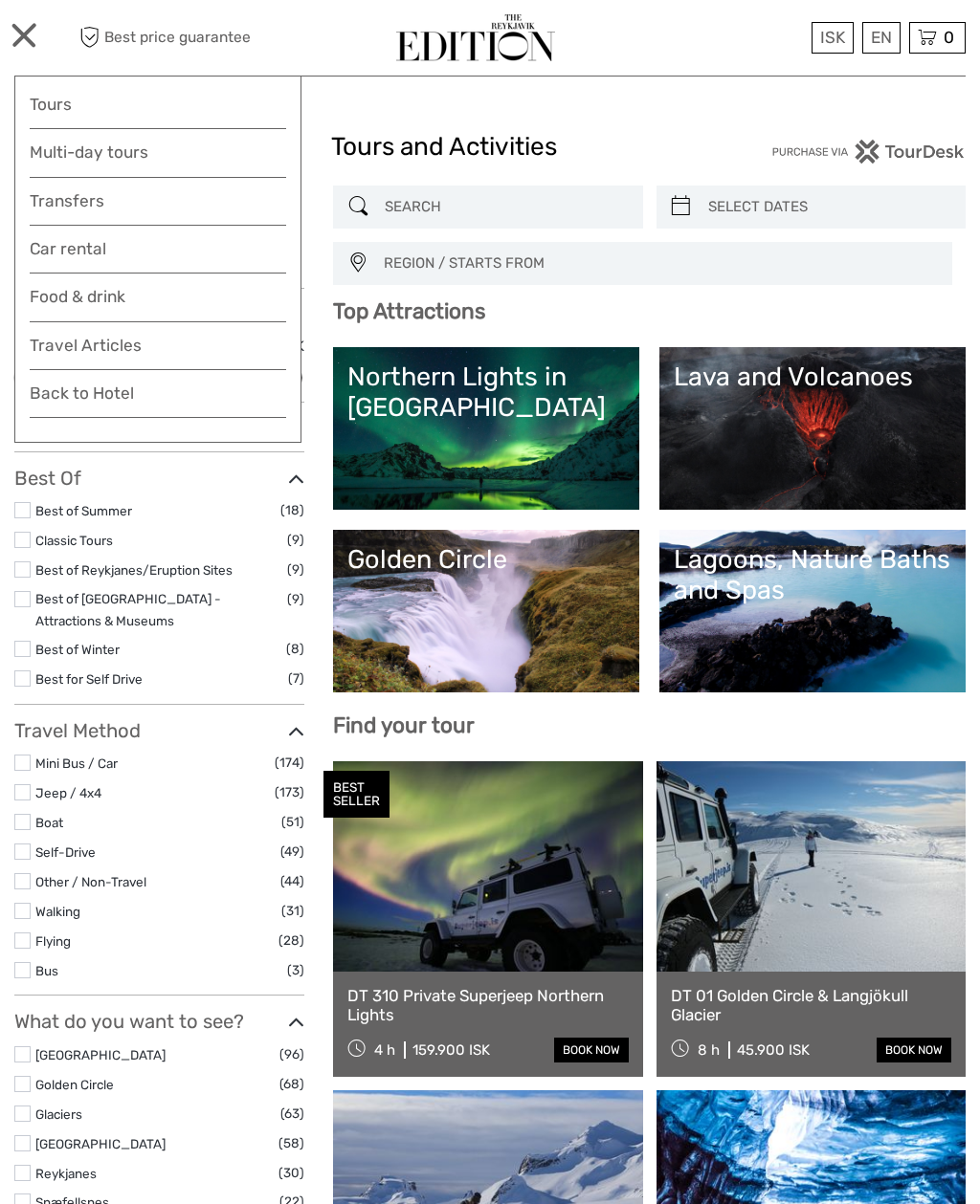
click at [116, 293] on link "Food & drink" at bounding box center [158, 302] width 257 height 39
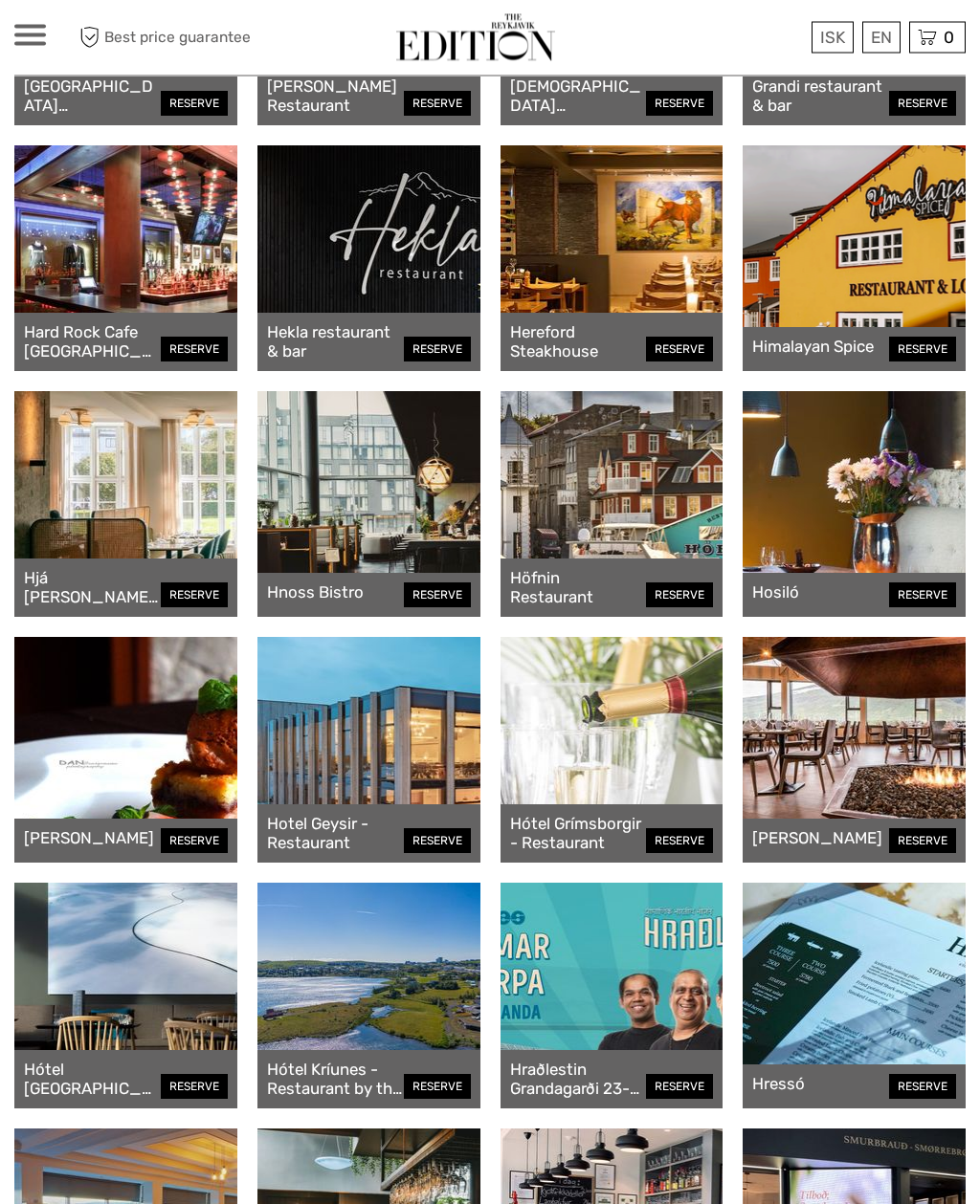
scroll to position [3728, 0]
